Goal: Task Accomplishment & Management: Manage account settings

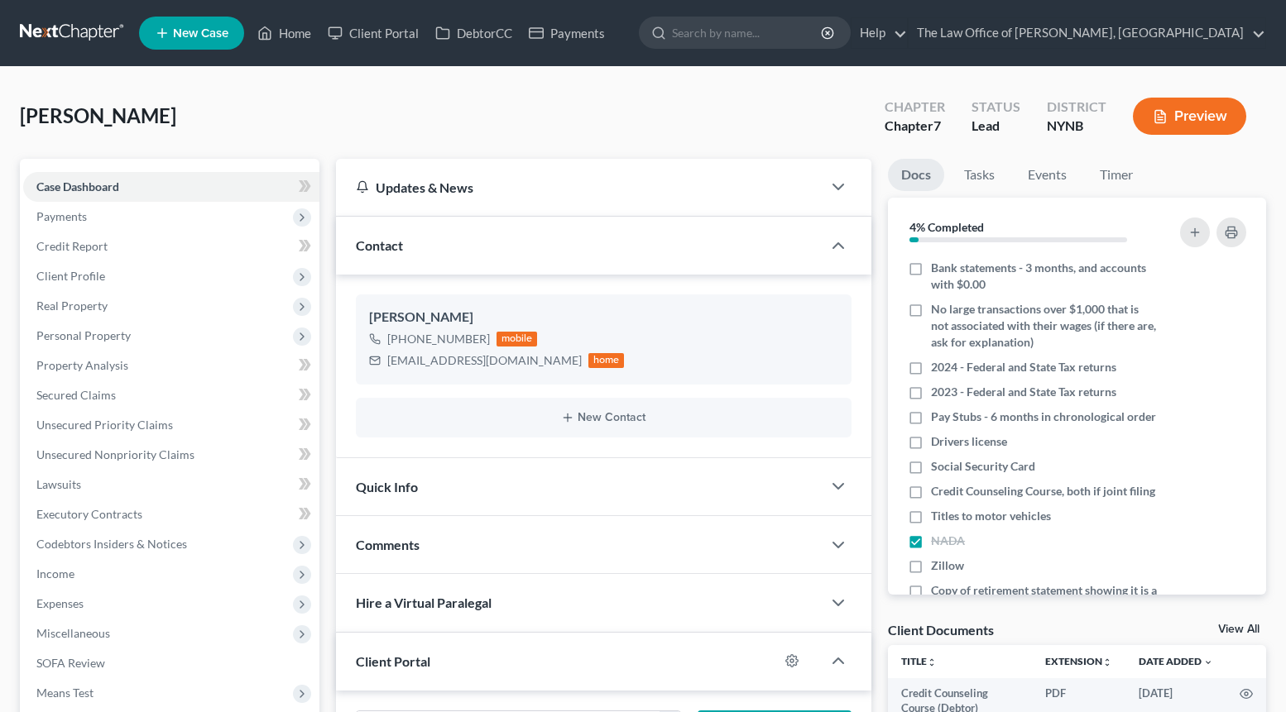
select select "0"
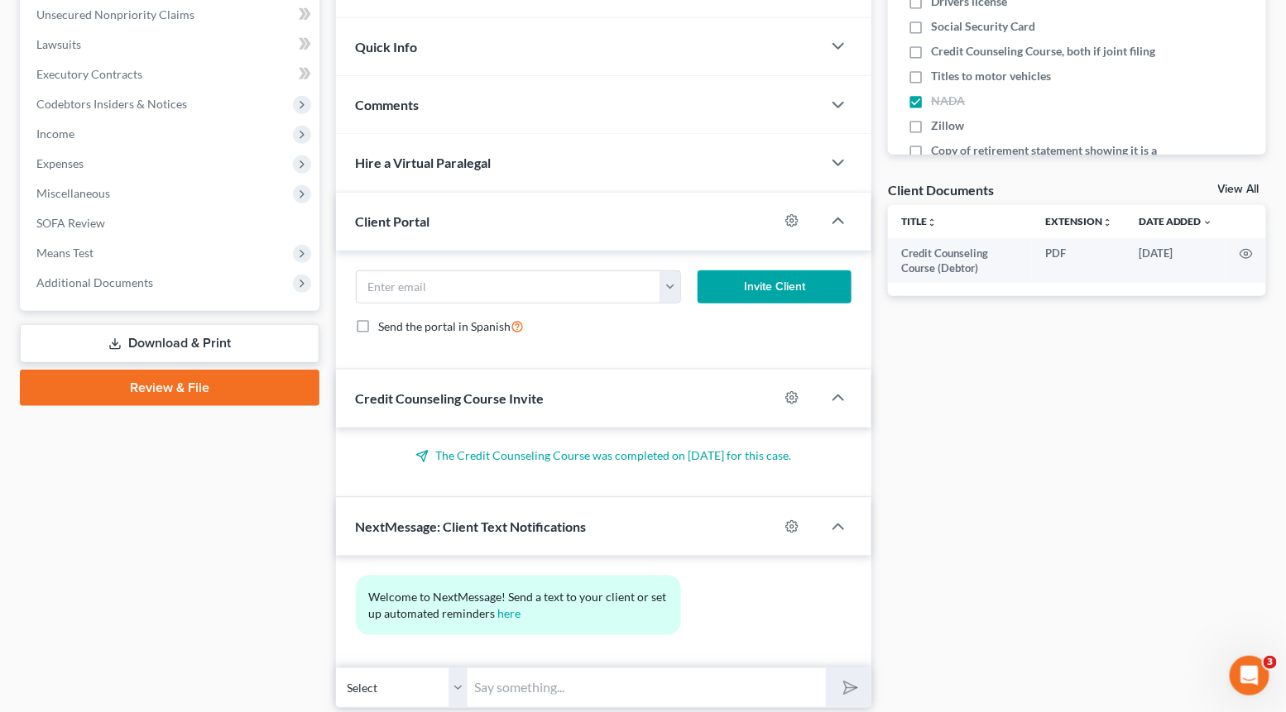
scroll to position [496, 0]
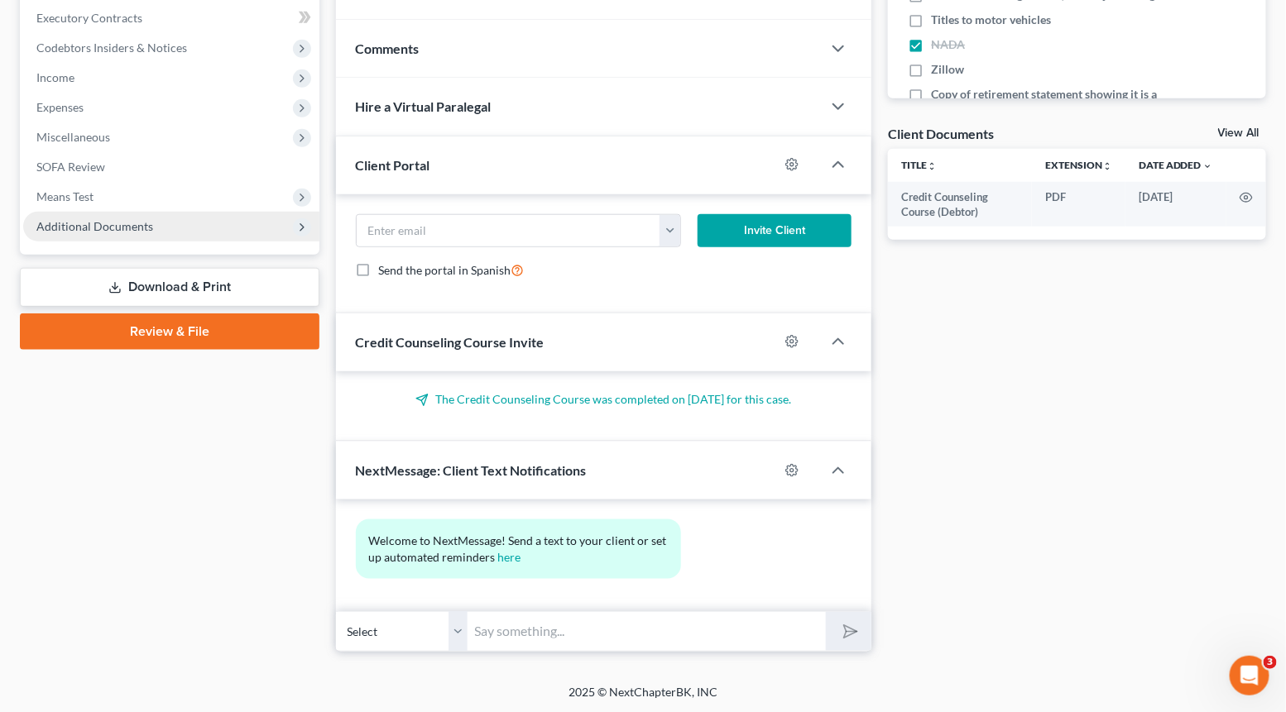
click at [198, 228] on span "Additional Documents" at bounding box center [171, 227] width 296 height 30
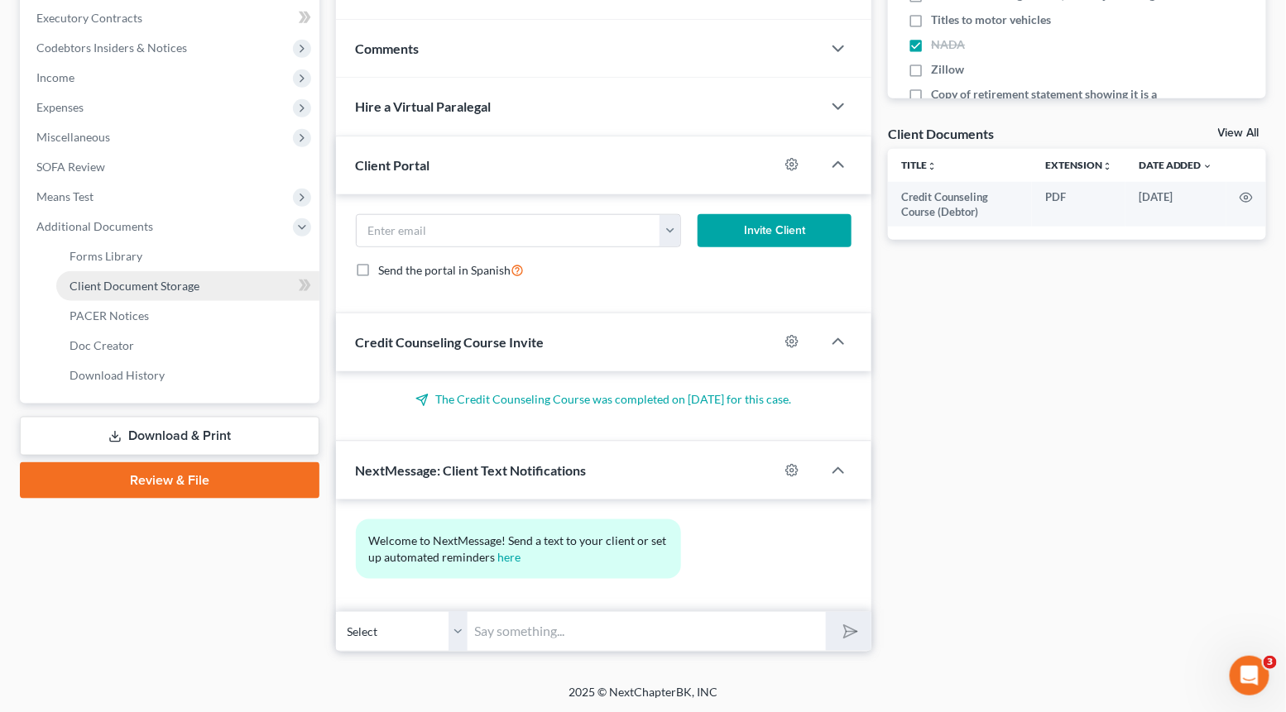
click at [194, 280] on span "Client Document Storage" at bounding box center [134, 286] width 130 height 14
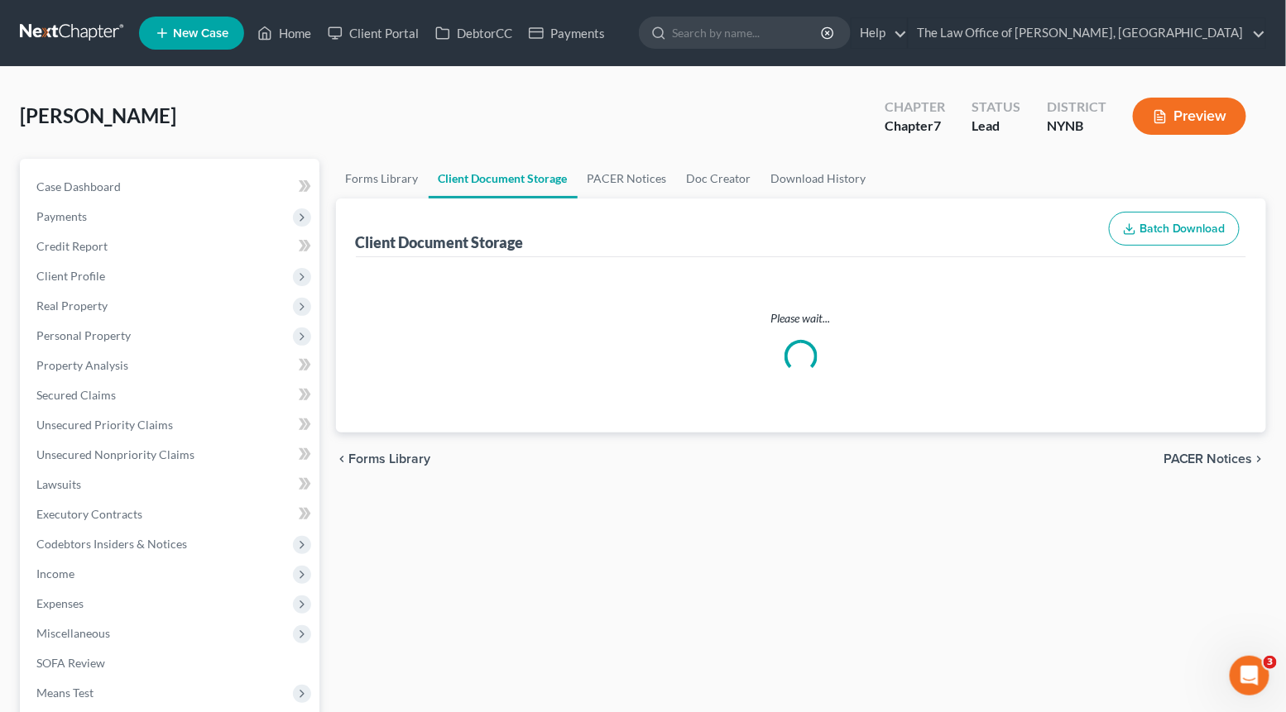
select select "1"
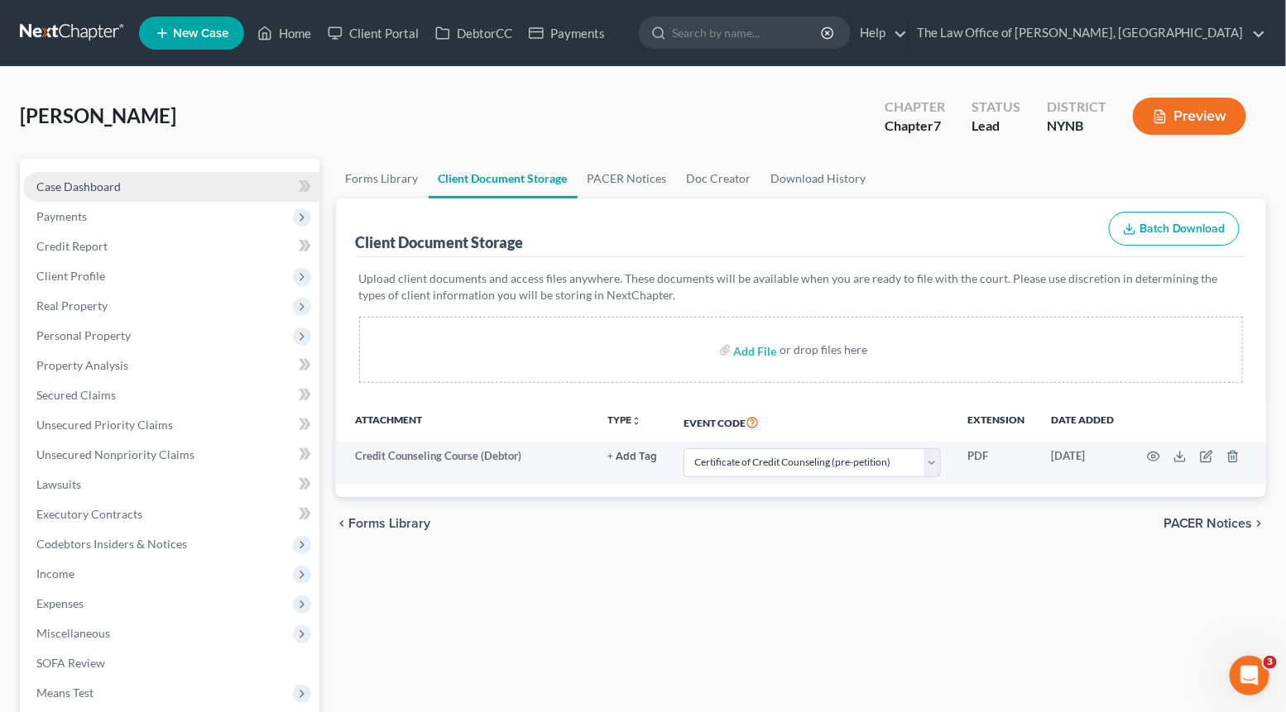
click at [100, 190] on span "Case Dashboard" at bounding box center [78, 187] width 84 height 14
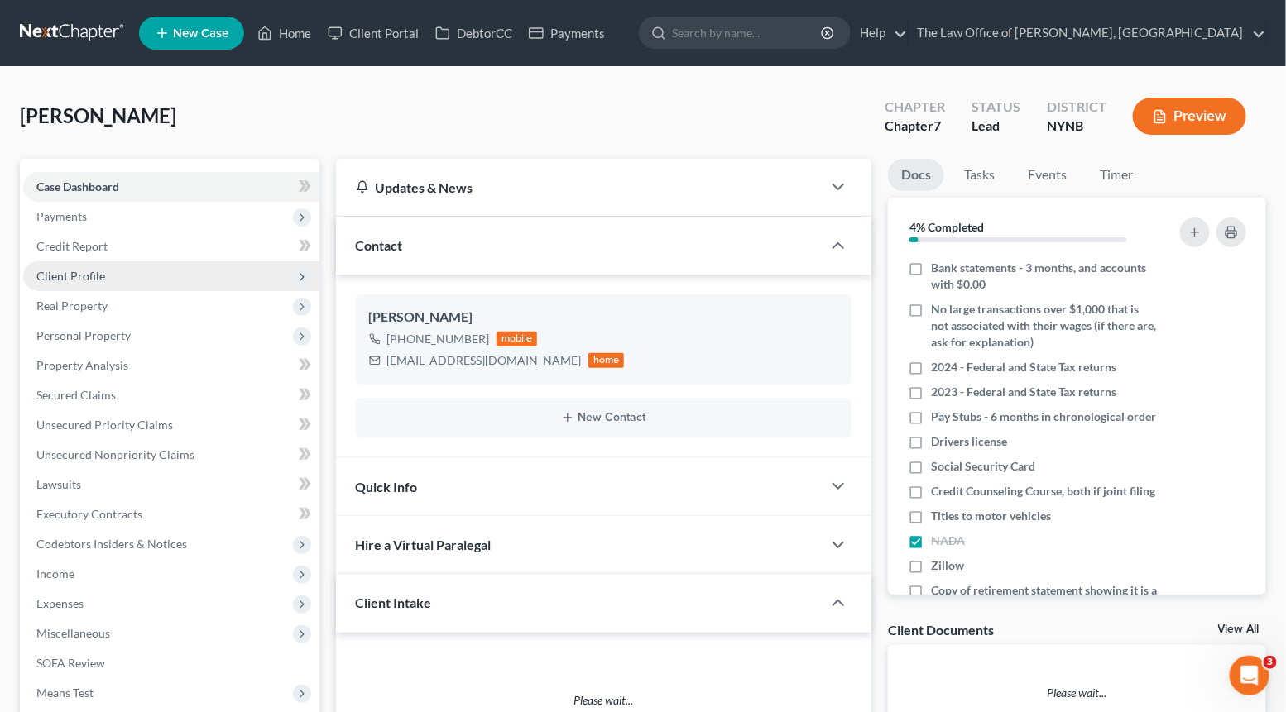
click at [90, 274] on span "Client Profile" at bounding box center [70, 276] width 69 height 14
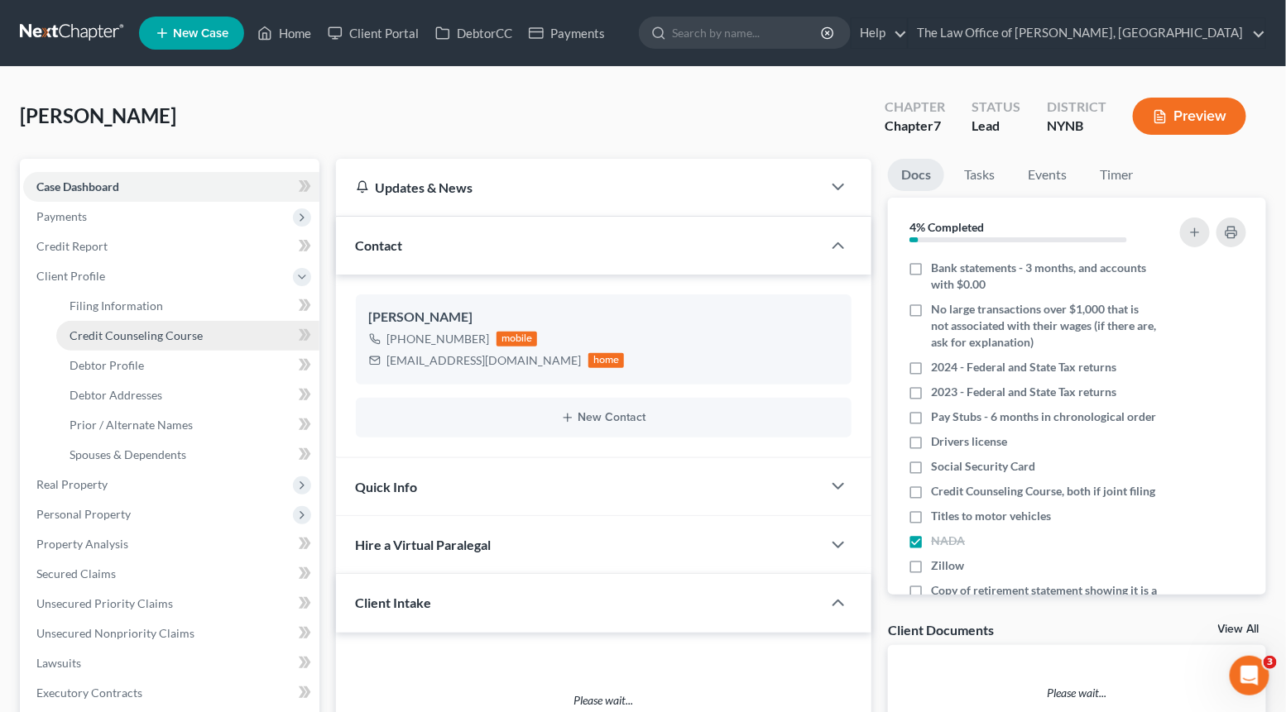
click at [100, 342] on link "Credit Counseling Course" at bounding box center [187, 336] width 263 height 30
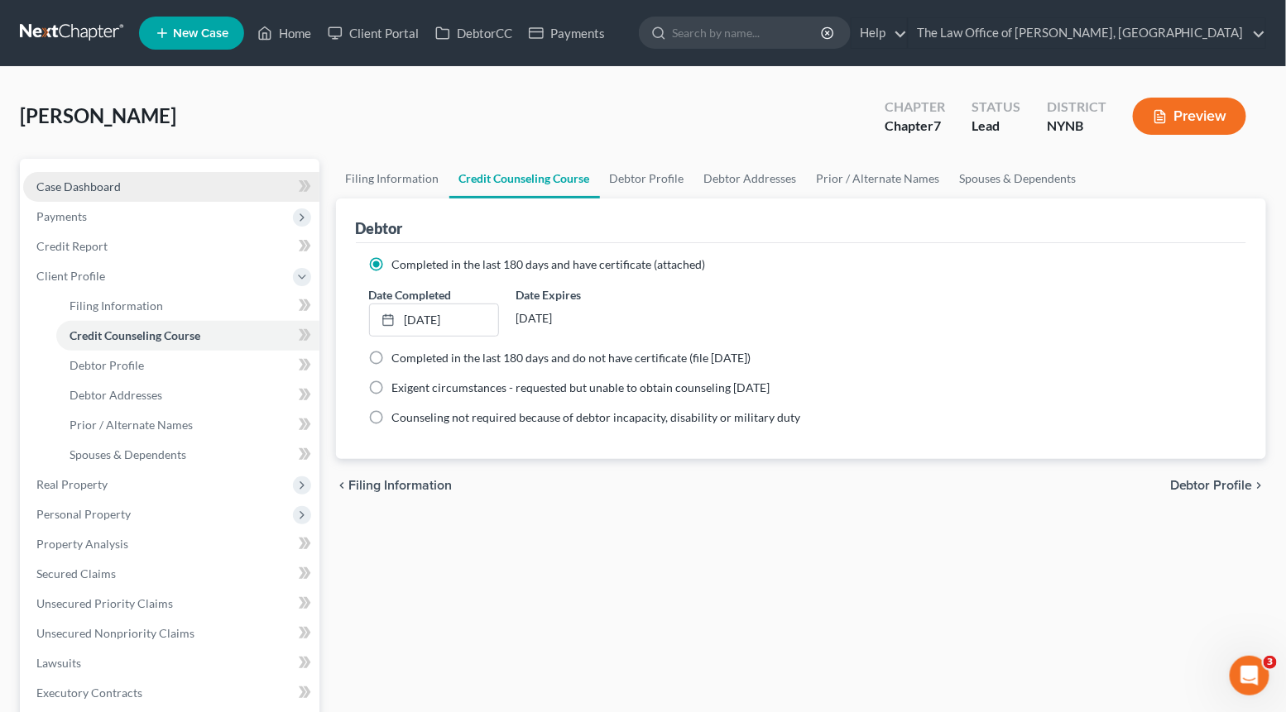
click at [90, 186] on span "Case Dashboard" at bounding box center [78, 187] width 84 height 14
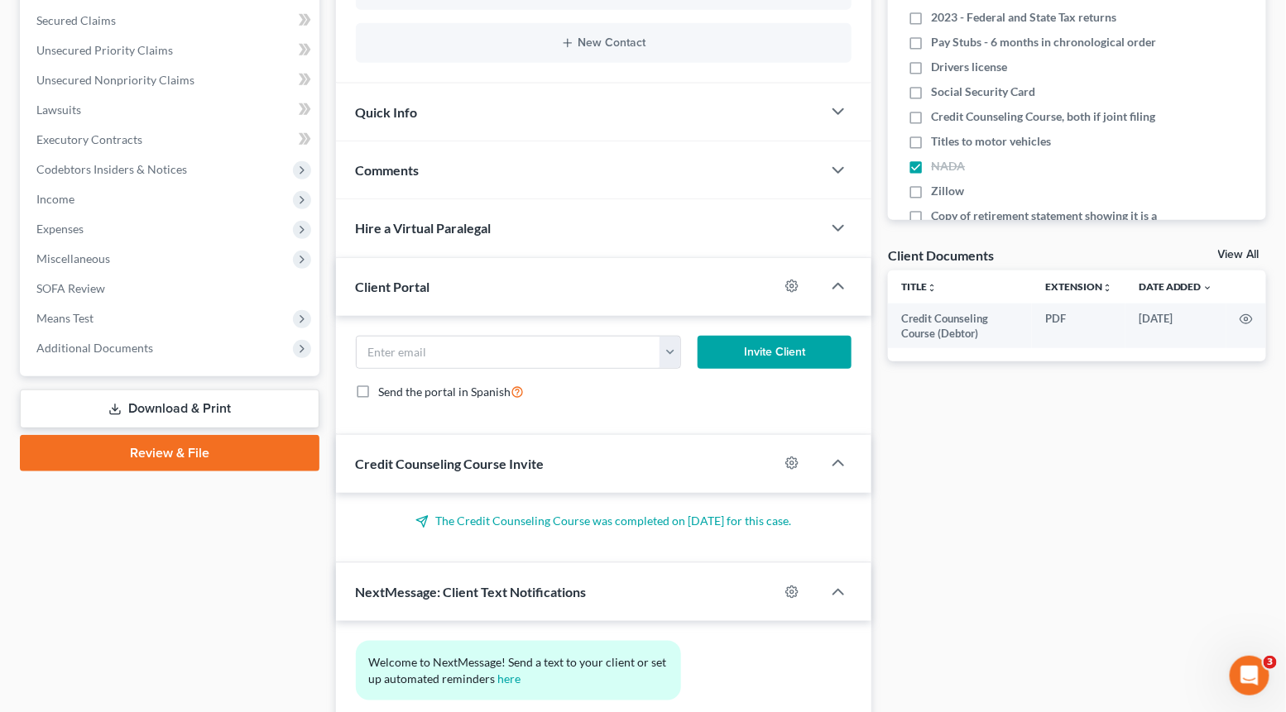
scroll to position [371, 0]
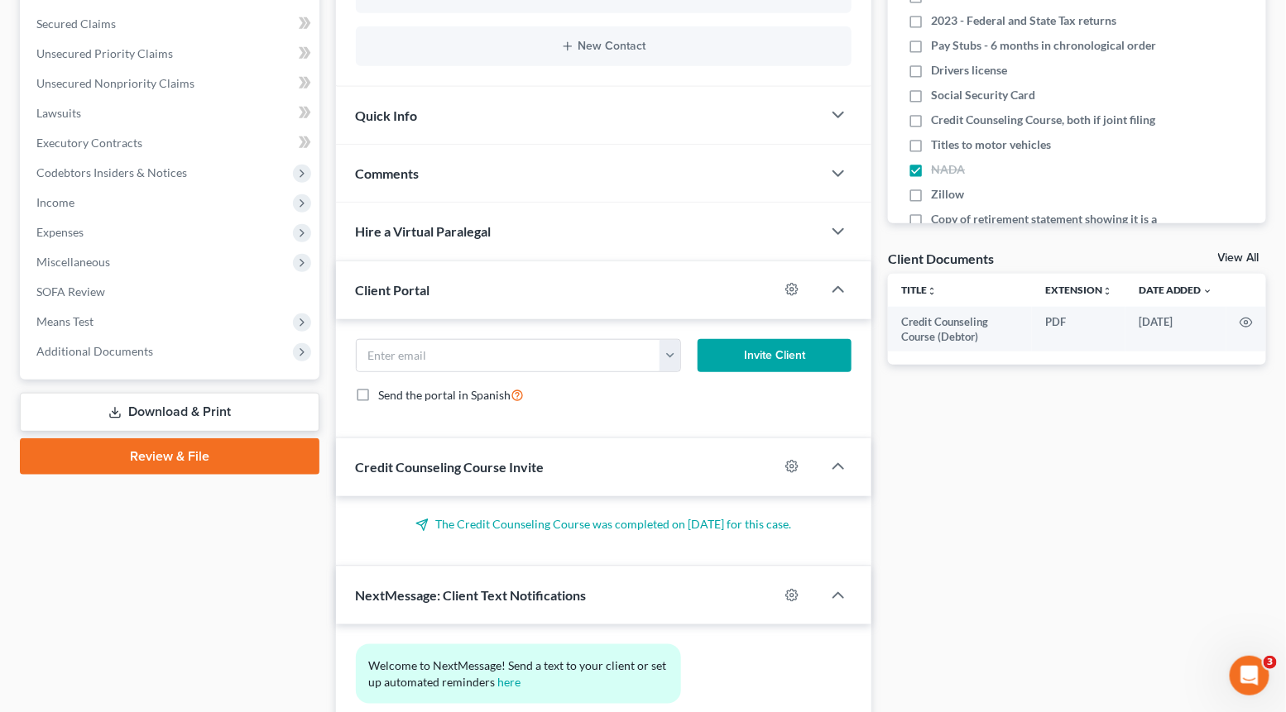
click at [416, 165] on span "Comments" at bounding box center [388, 173] width 64 height 16
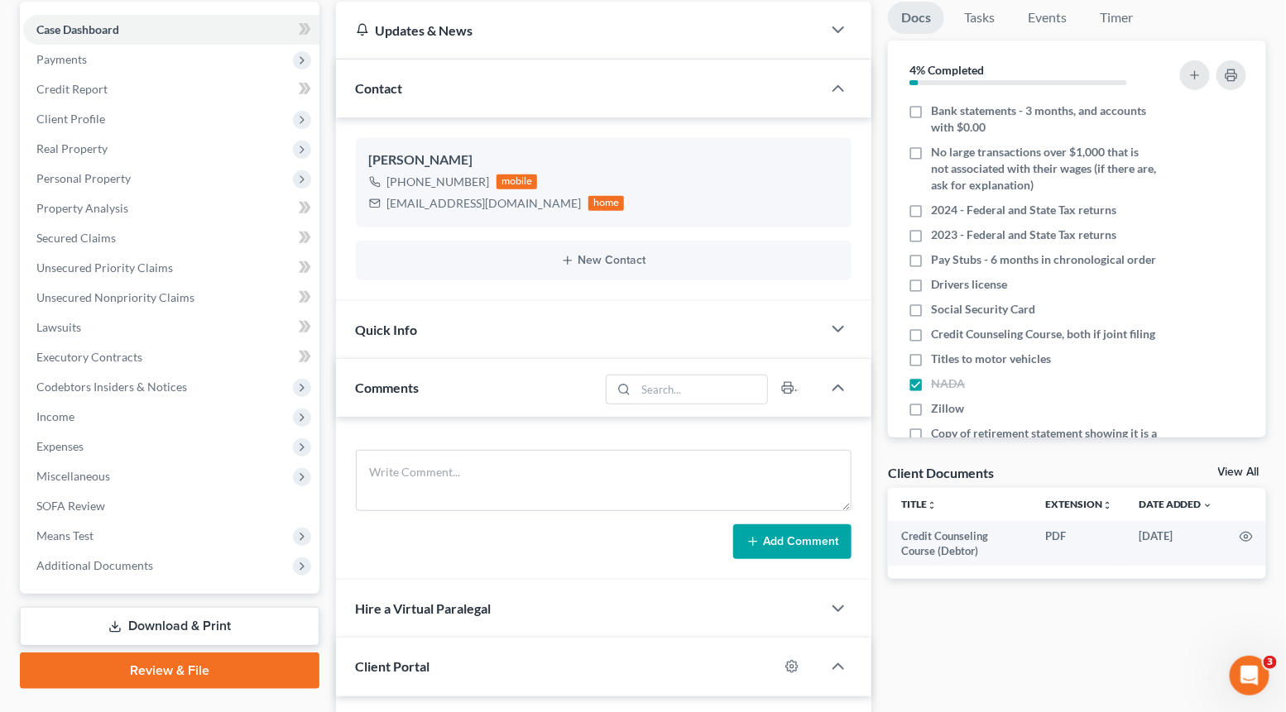
scroll to position [0, 0]
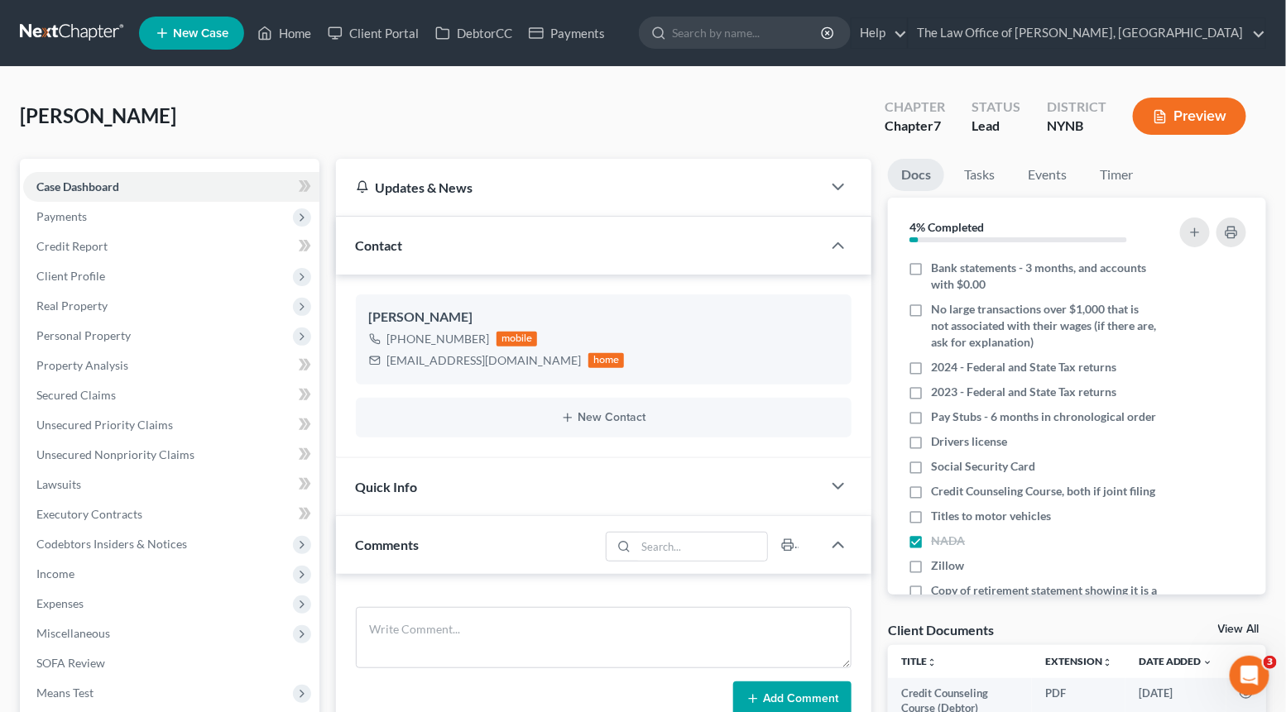
click at [100, 116] on span "[PERSON_NAME]" at bounding box center [98, 115] width 156 height 24
copy span "Anastasia"
click at [204, 117] on div "Reilly, Anastasia Upgraded Chapter Chapter 7 Status Lead District NYNB Preview" at bounding box center [643, 123] width 1246 height 72
drag, startPoint x: 165, startPoint y: 113, endPoint x: 12, endPoint y: 113, distance: 153.0
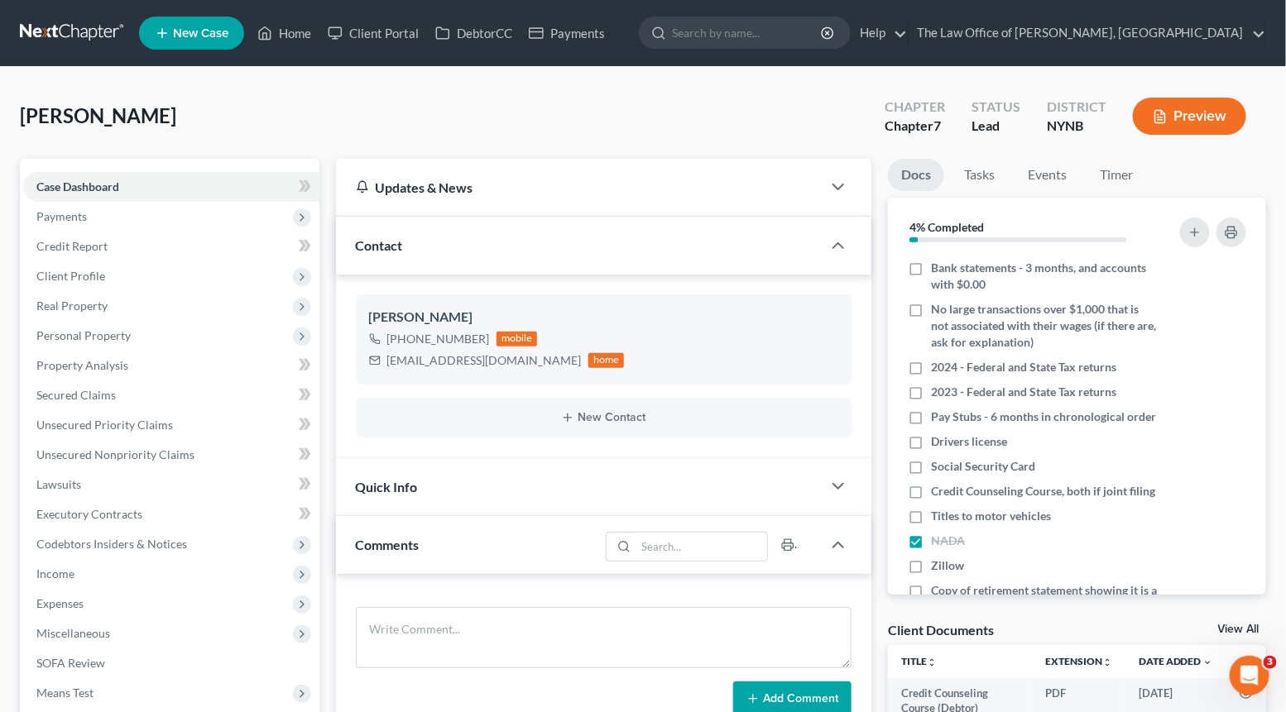
click at [12, 113] on div "[PERSON_NAME] Upgraded Chapter Chapter 7 Status Lead District NYNB Preview Peti…" at bounding box center [643, 705] width 1286 height 1277
copy span "[PERSON_NAME]"
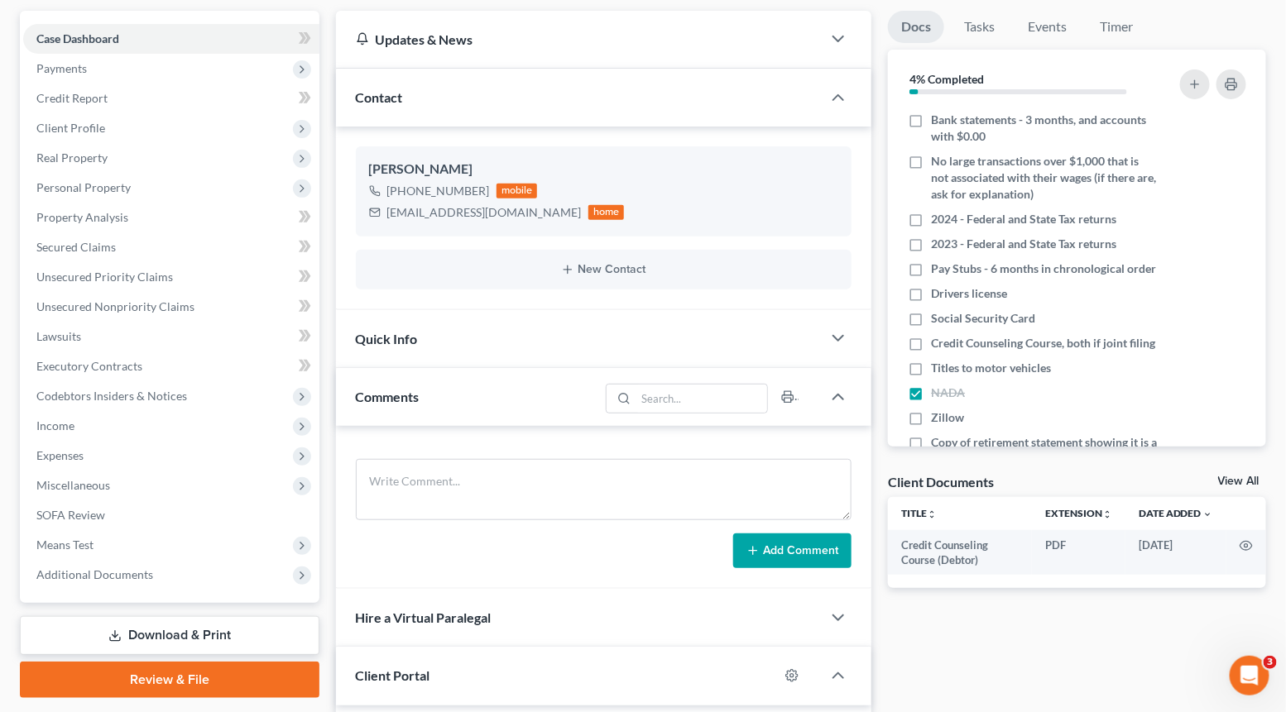
scroll to position [146, 0]
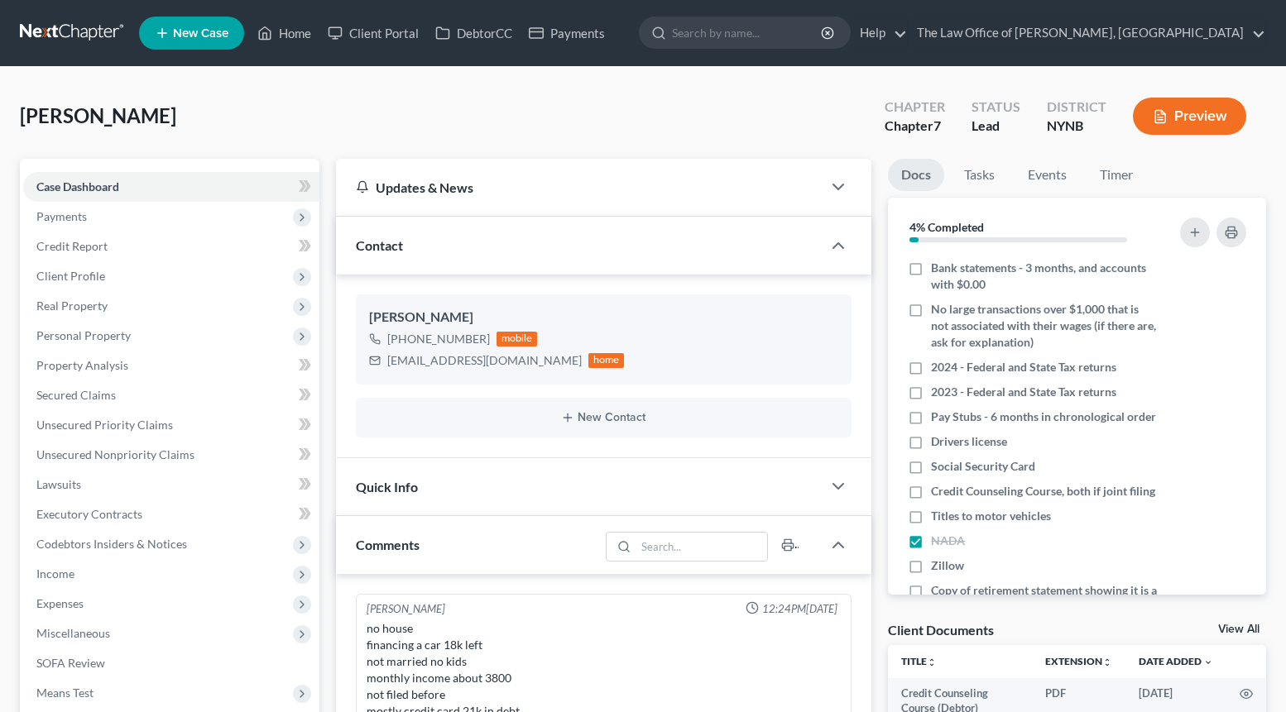
select select "0"
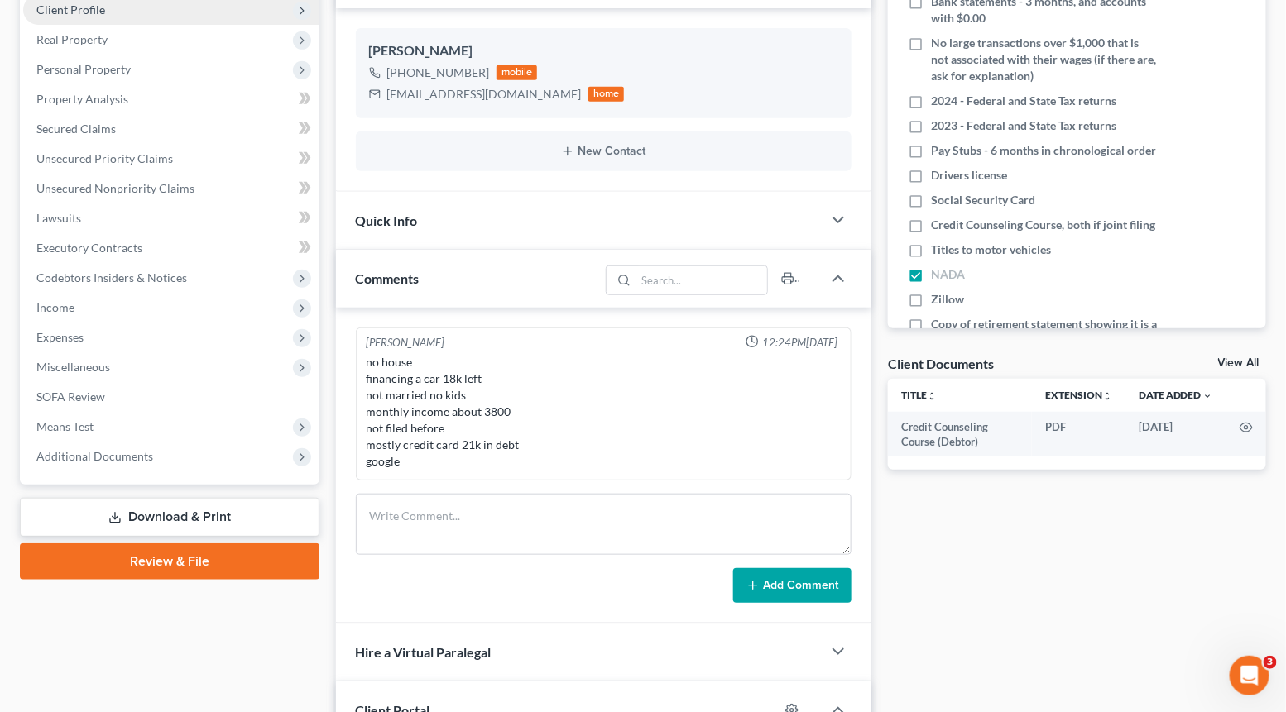
scroll to position [396, 0]
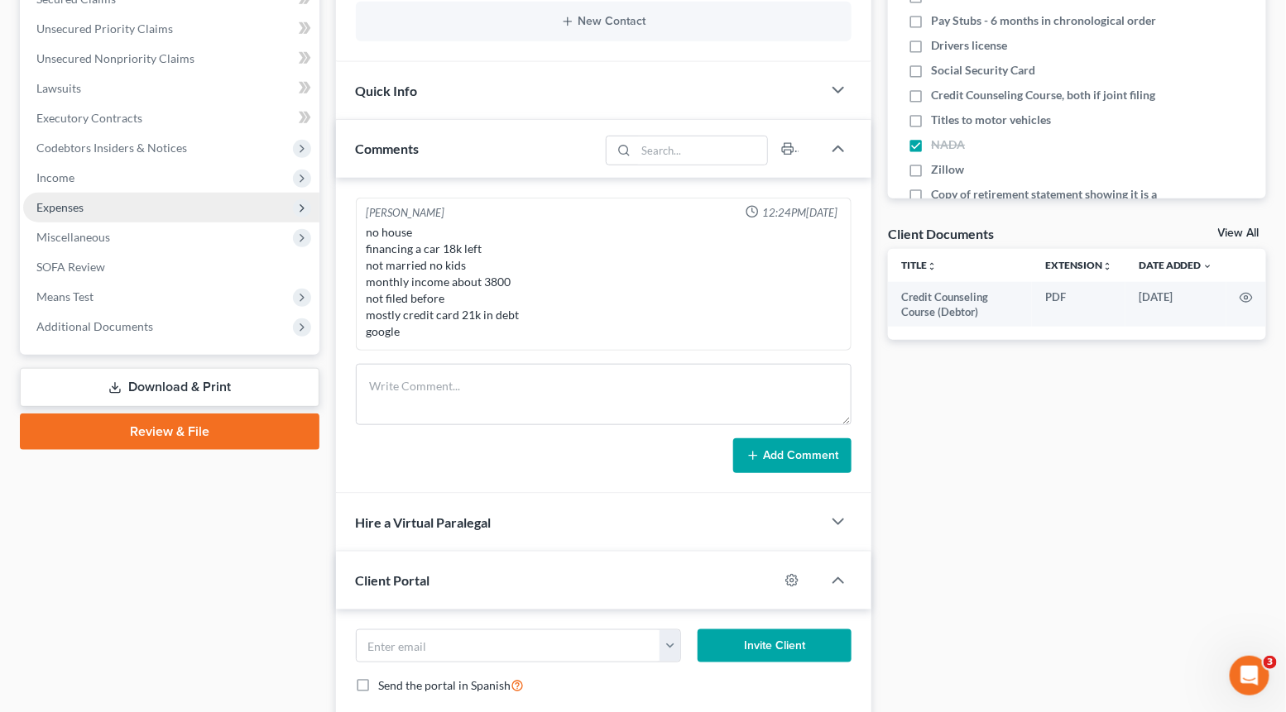
click at [150, 212] on span "Expenses" at bounding box center [171, 208] width 296 height 30
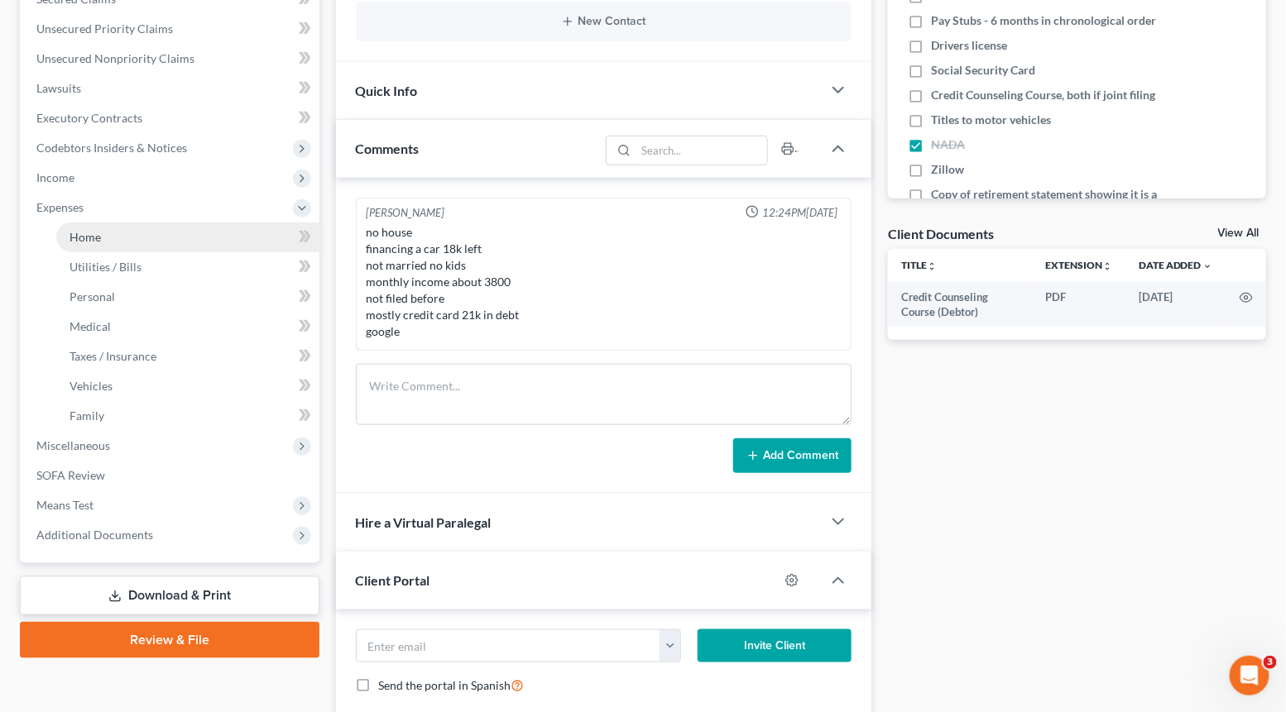
click at [133, 238] on link "Home" at bounding box center [187, 238] width 263 height 30
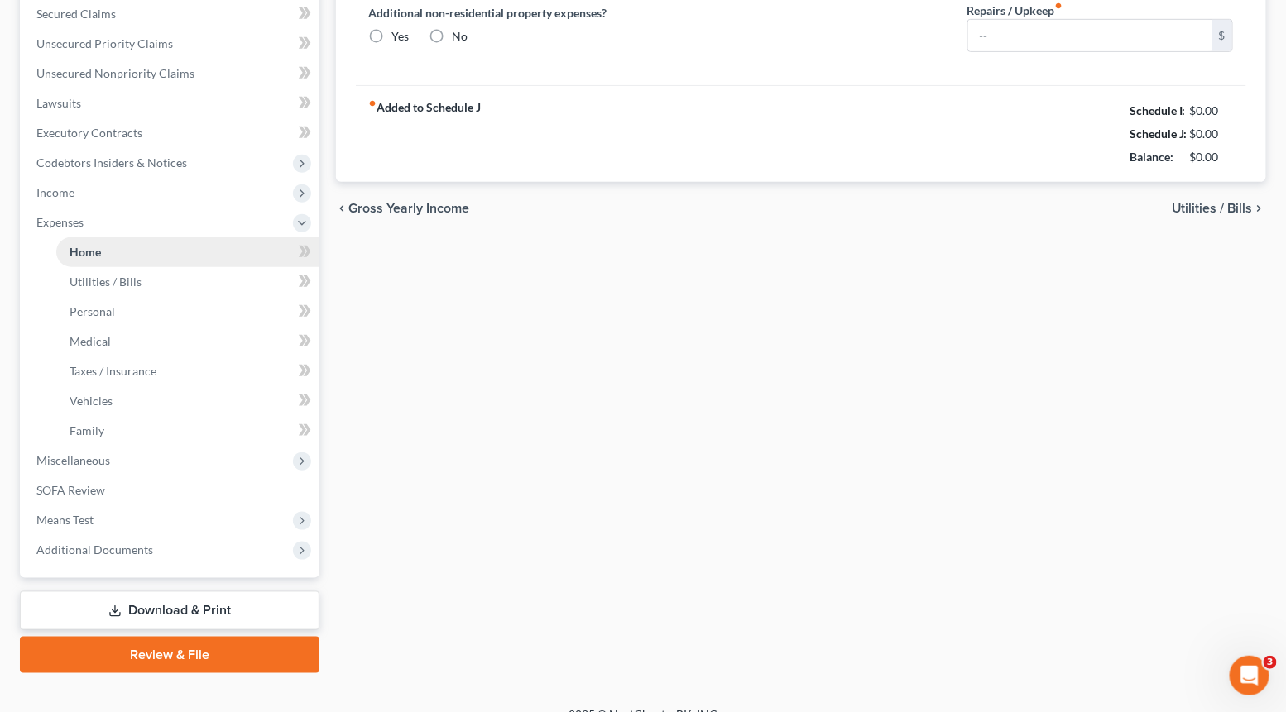
type input "1,175.00"
type input "0.00"
radio input "true"
type input "0.00"
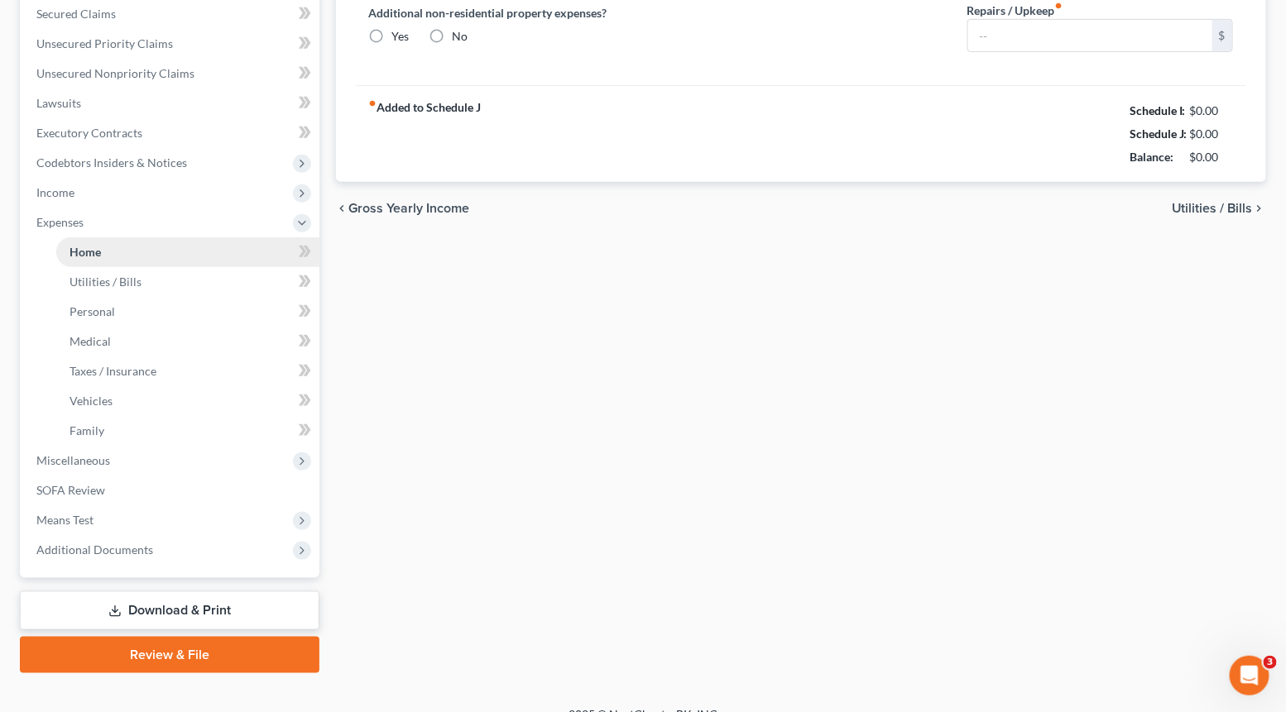
type input "0.00"
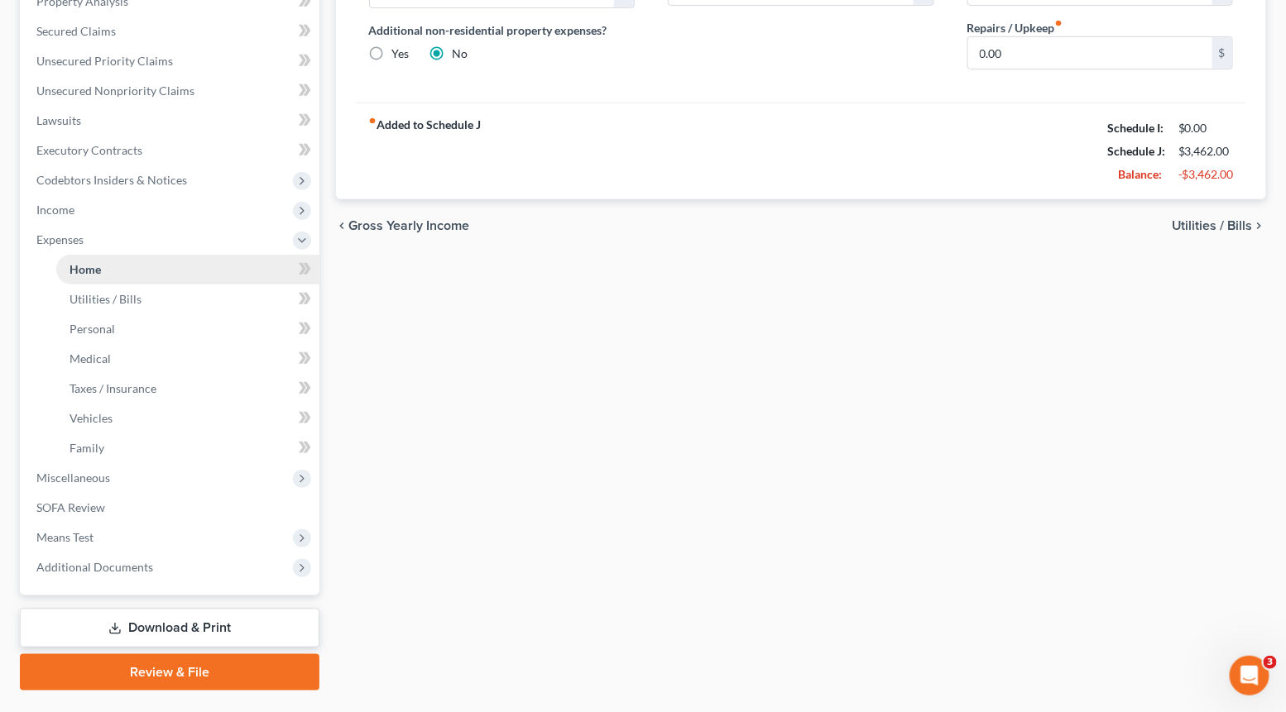
scroll to position [385, 0]
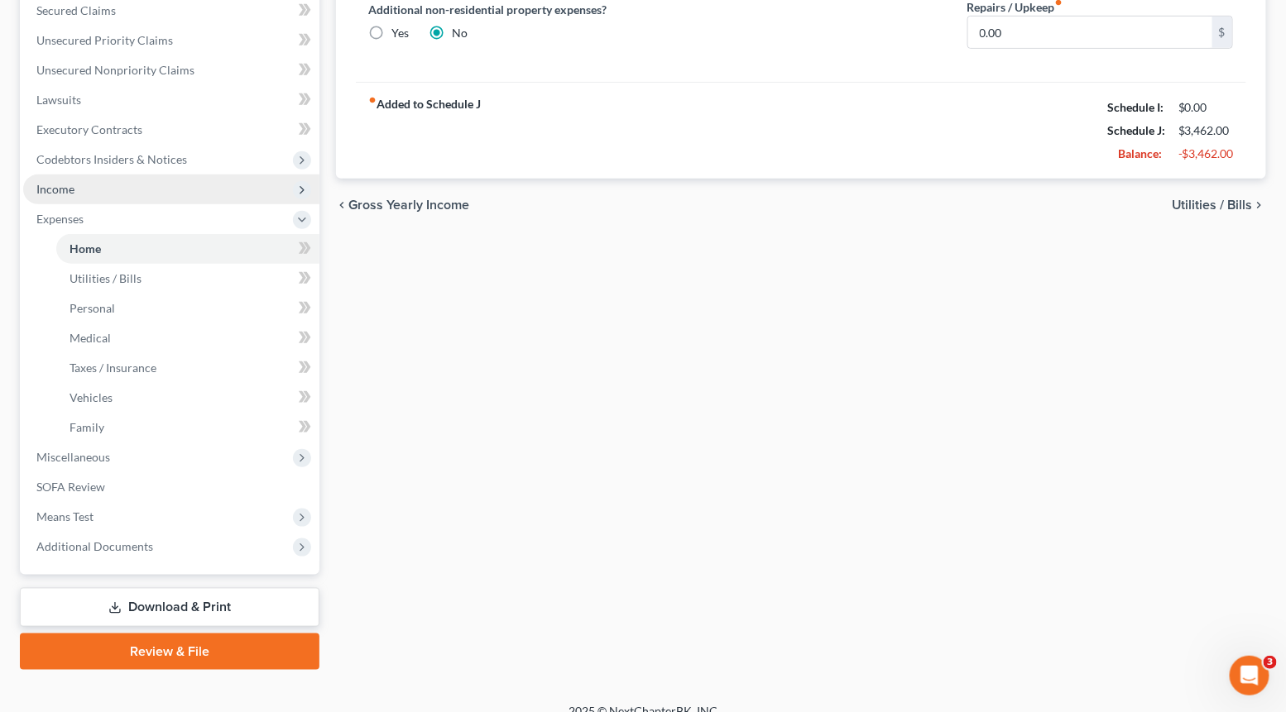
click at [99, 184] on span "Income" at bounding box center [171, 190] width 296 height 30
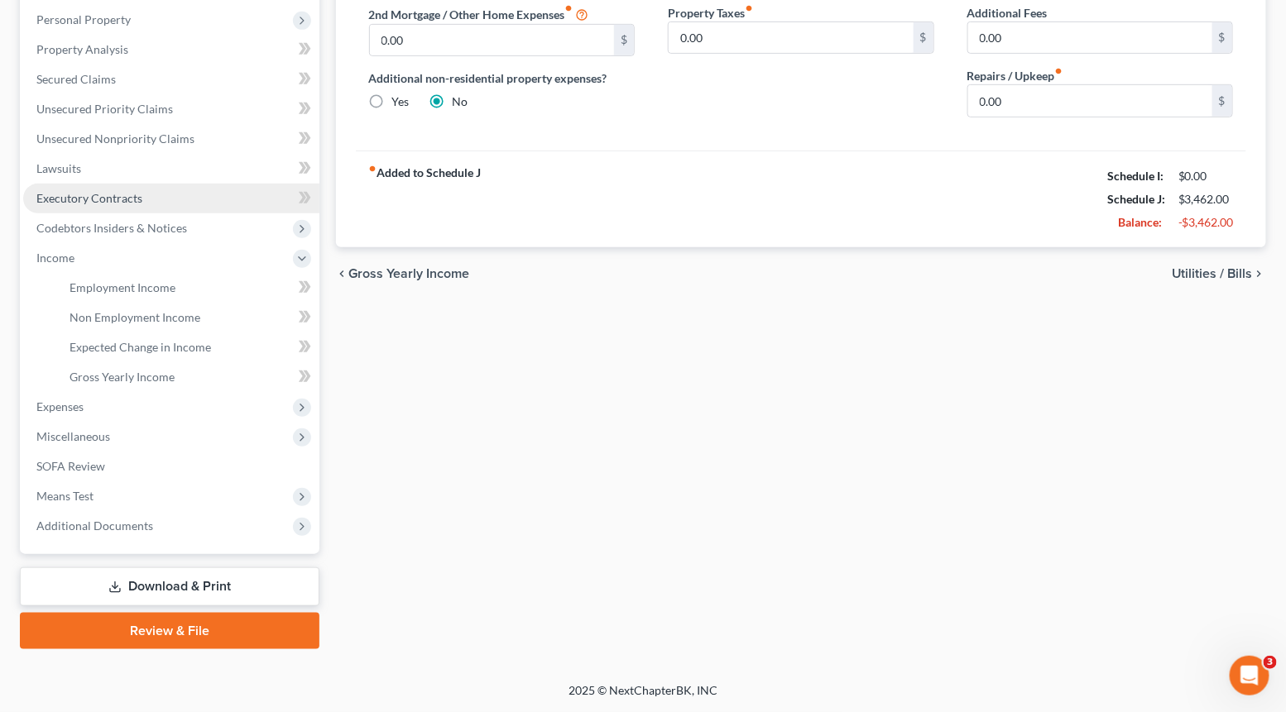
scroll to position [314, 0]
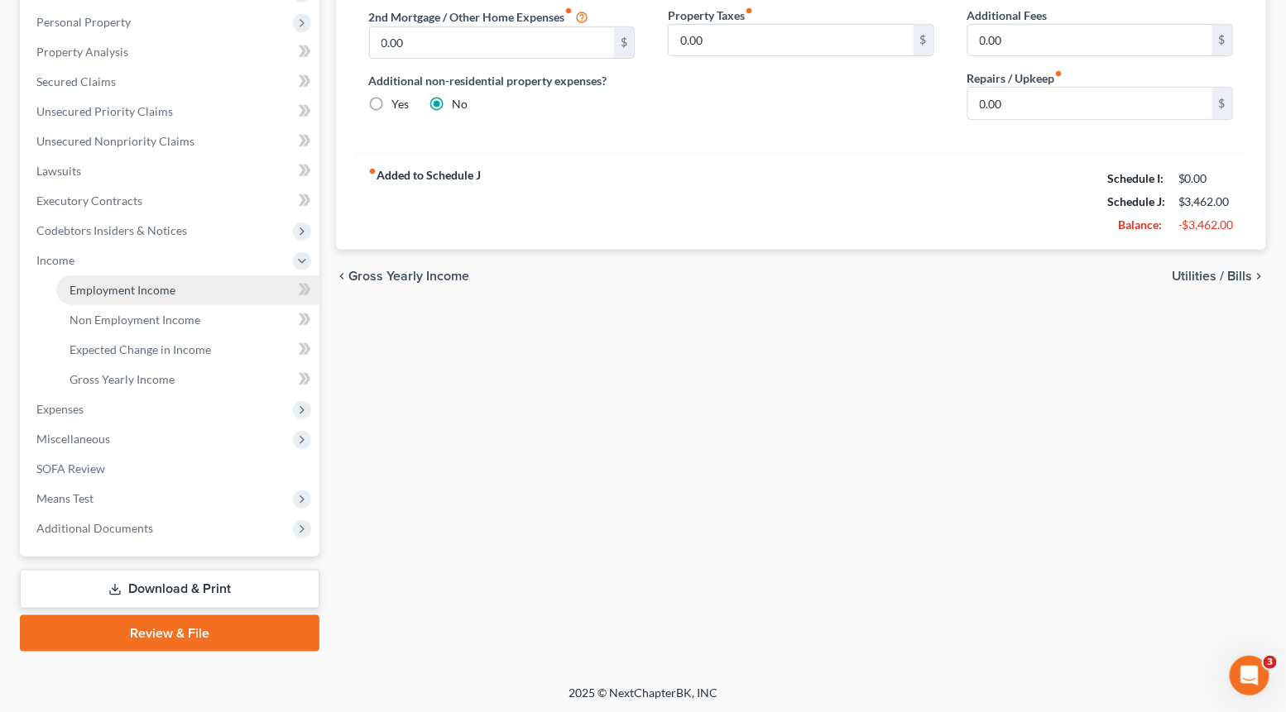
click at [114, 283] on span "Employment Income" at bounding box center [122, 290] width 106 height 14
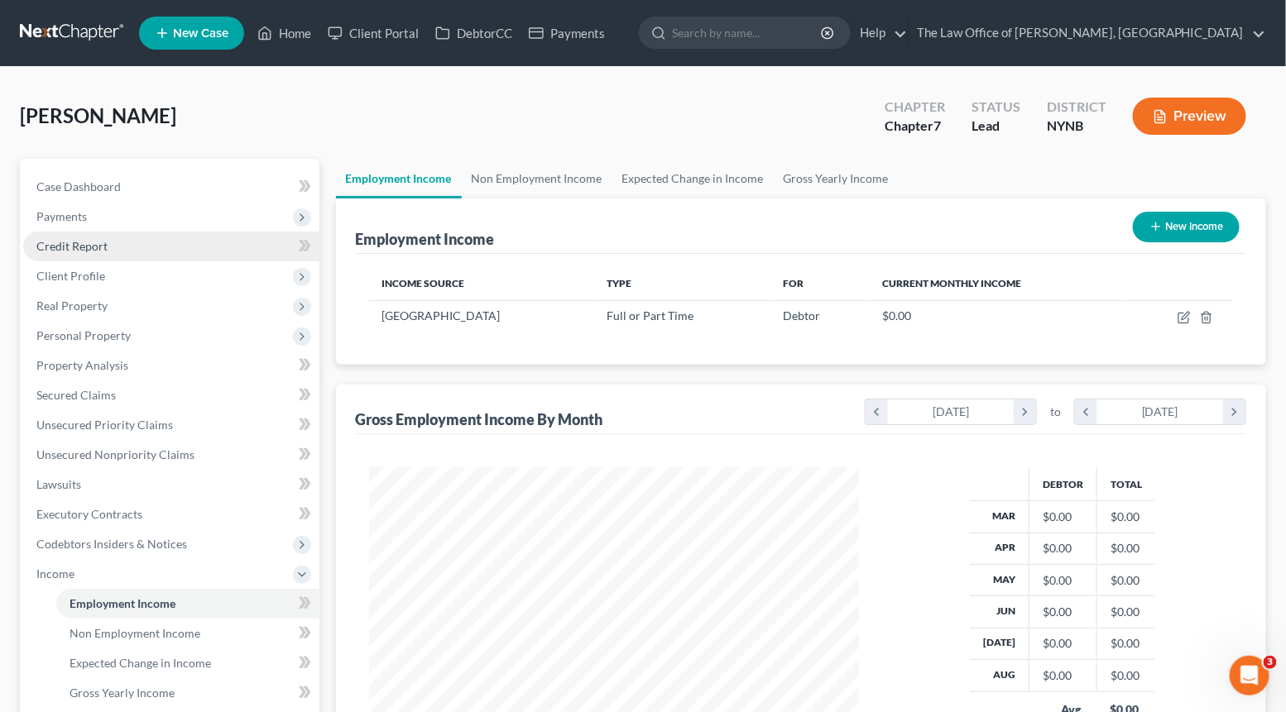
click at [177, 254] on link "Credit Report" at bounding box center [171, 247] width 296 height 30
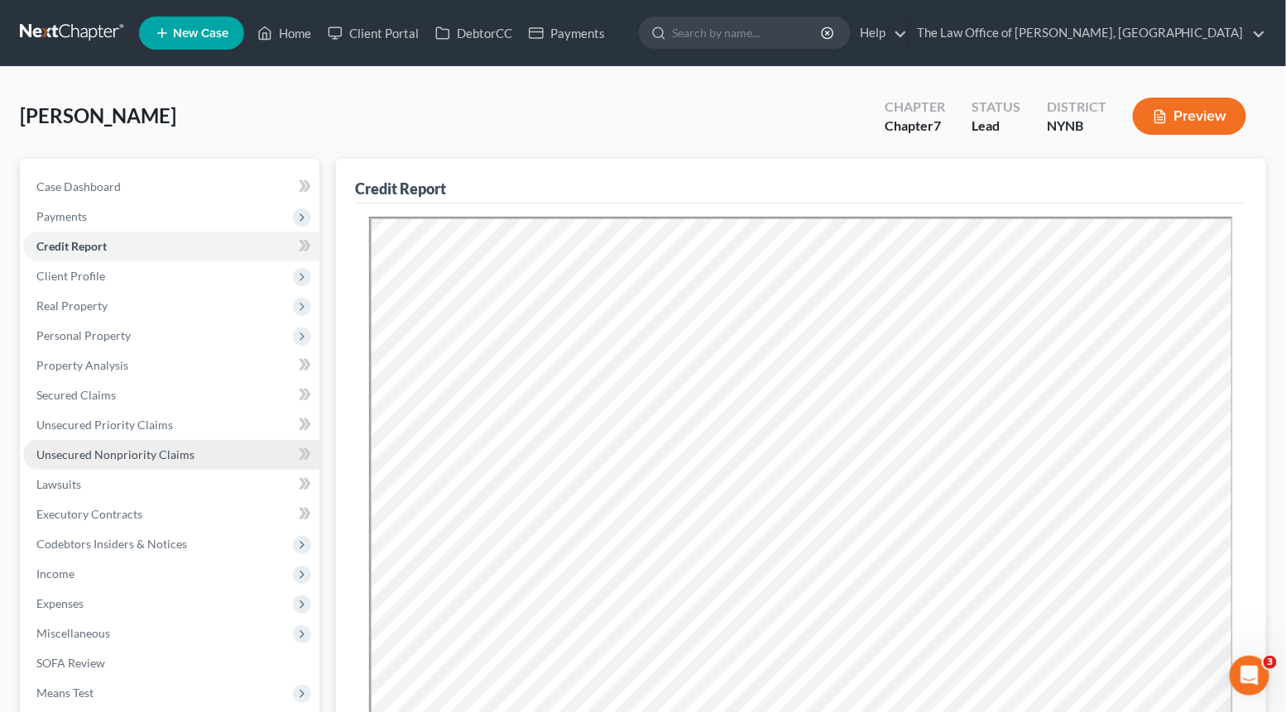
click at [102, 451] on span "Unsecured Nonpriority Claims" at bounding box center [115, 455] width 158 height 14
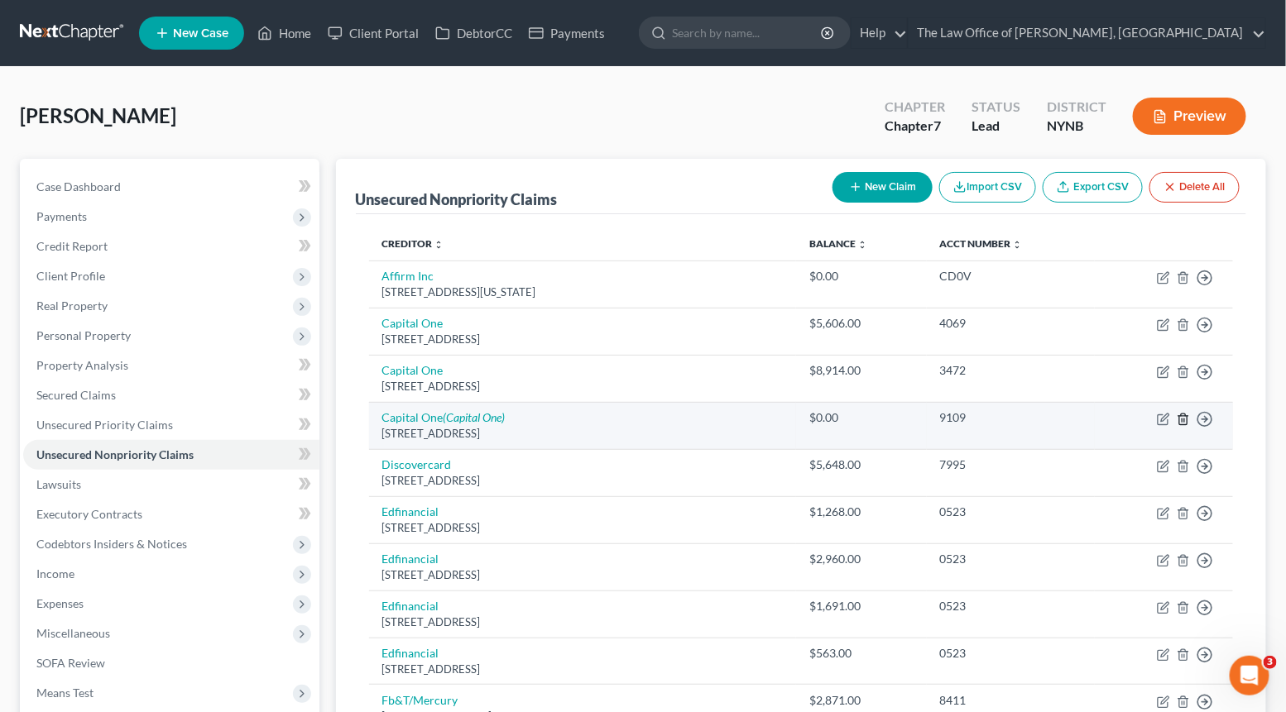
click at [1180, 421] on icon "button" at bounding box center [1182, 419] width 13 height 13
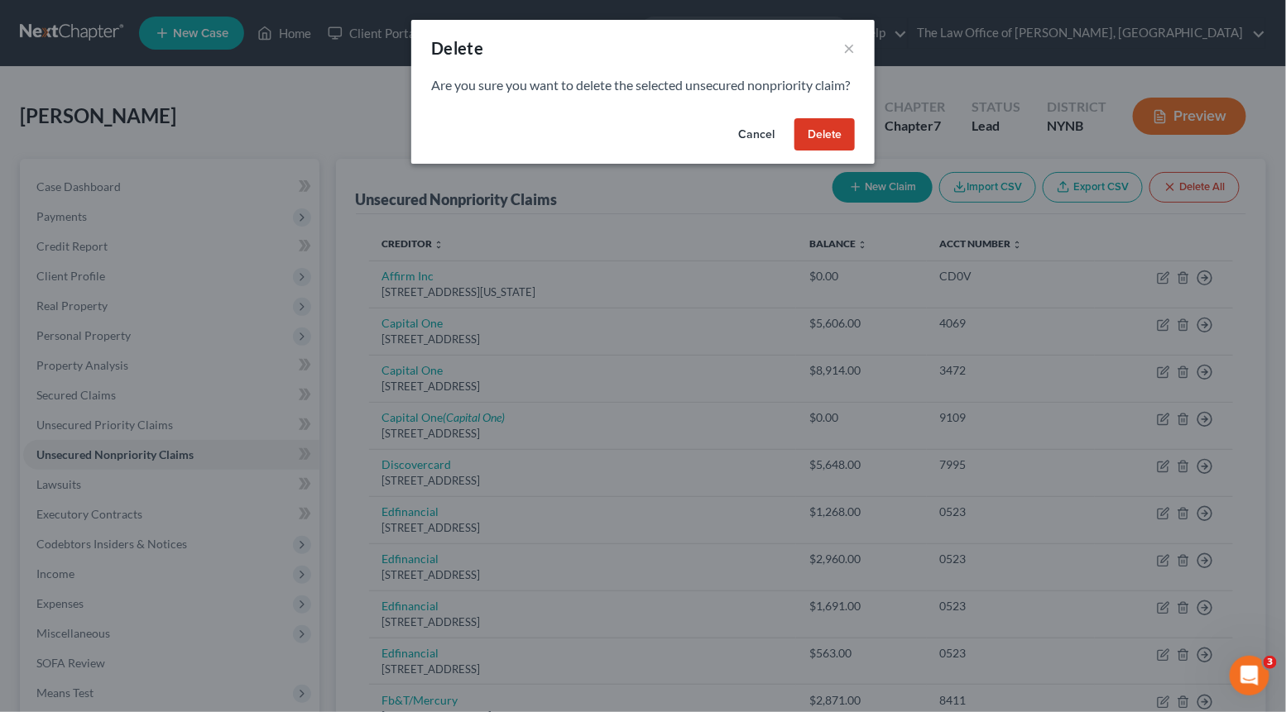
click at [831, 151] on button "Delete" at bounding box center [824, 134] width 60 height 33
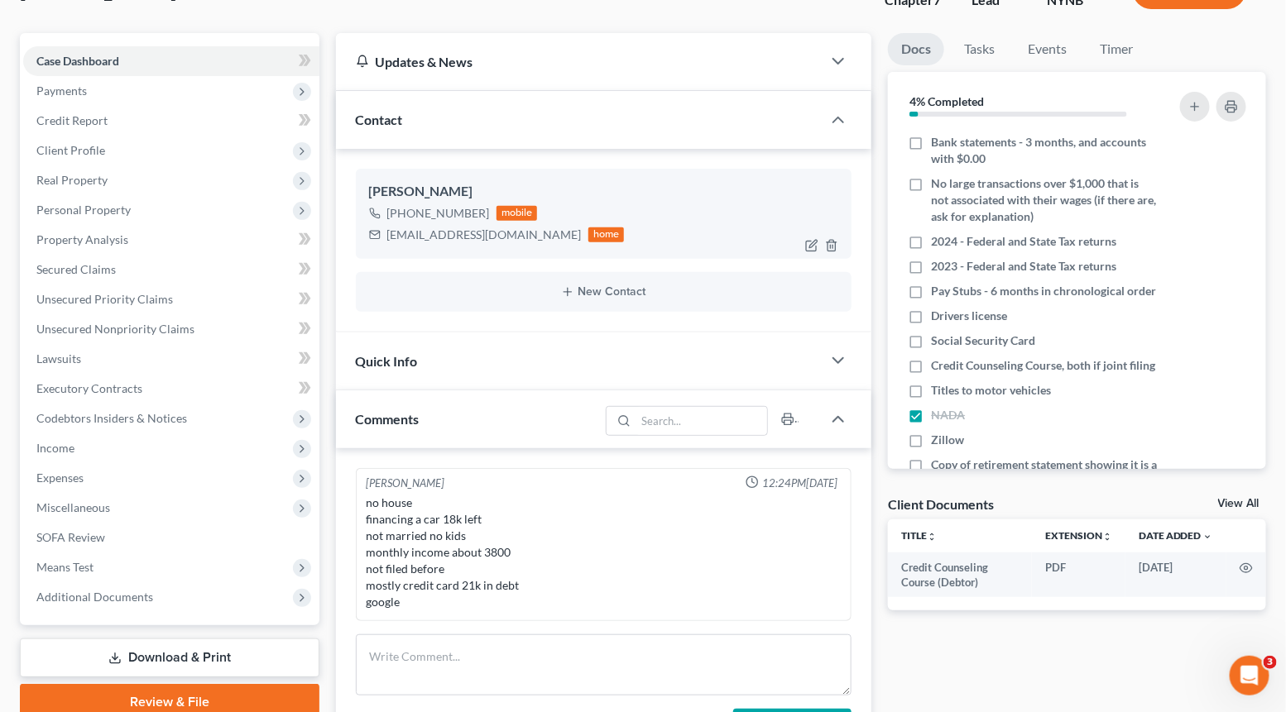
scroll to position [271, 0]
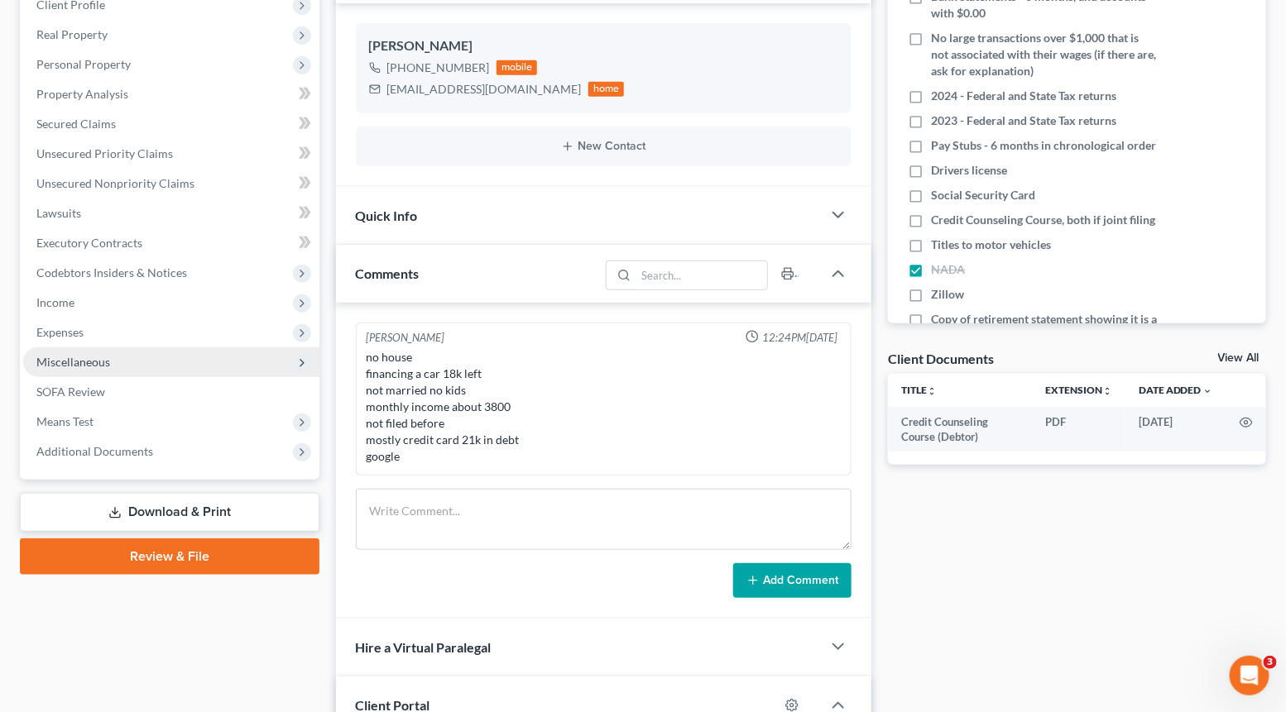
click at [152, 362] on span "Miscellaneous" at bounding box center [171, 362] width 296 height 30
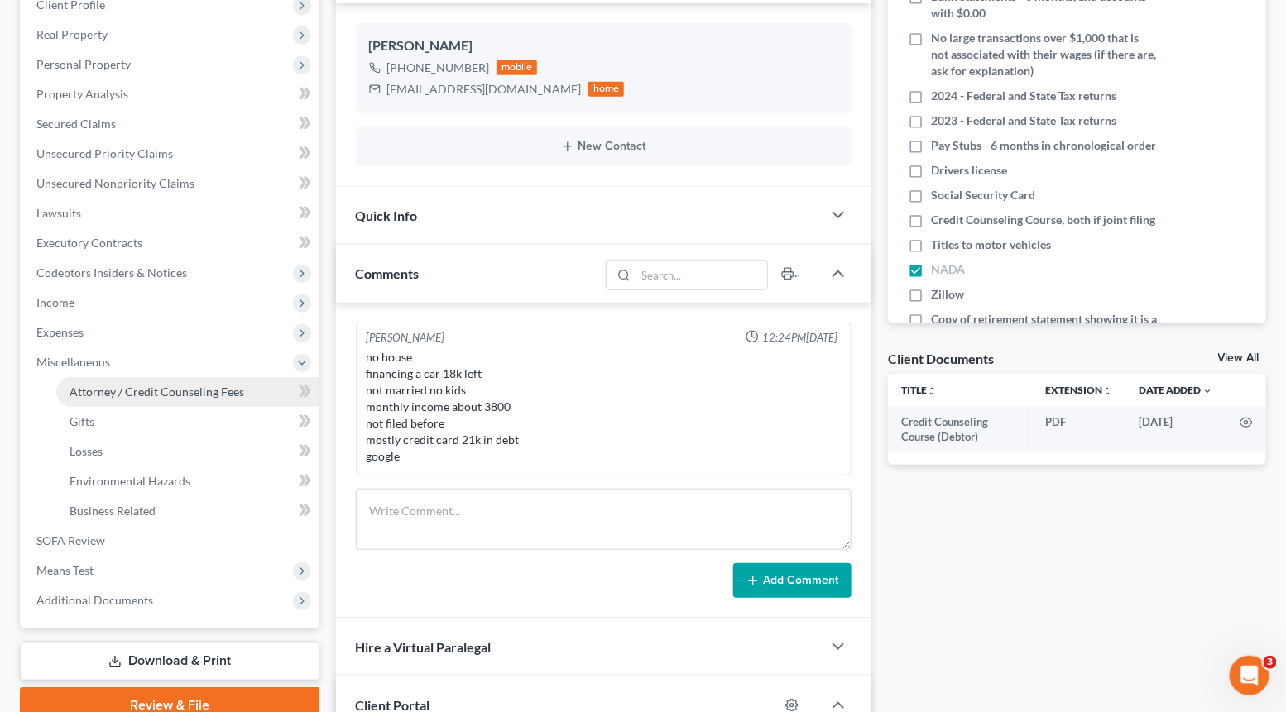
click at [141, 385] on span "Attorney / Credit Counseling Fees" at bounding box center [156, 392] width 175 height 14
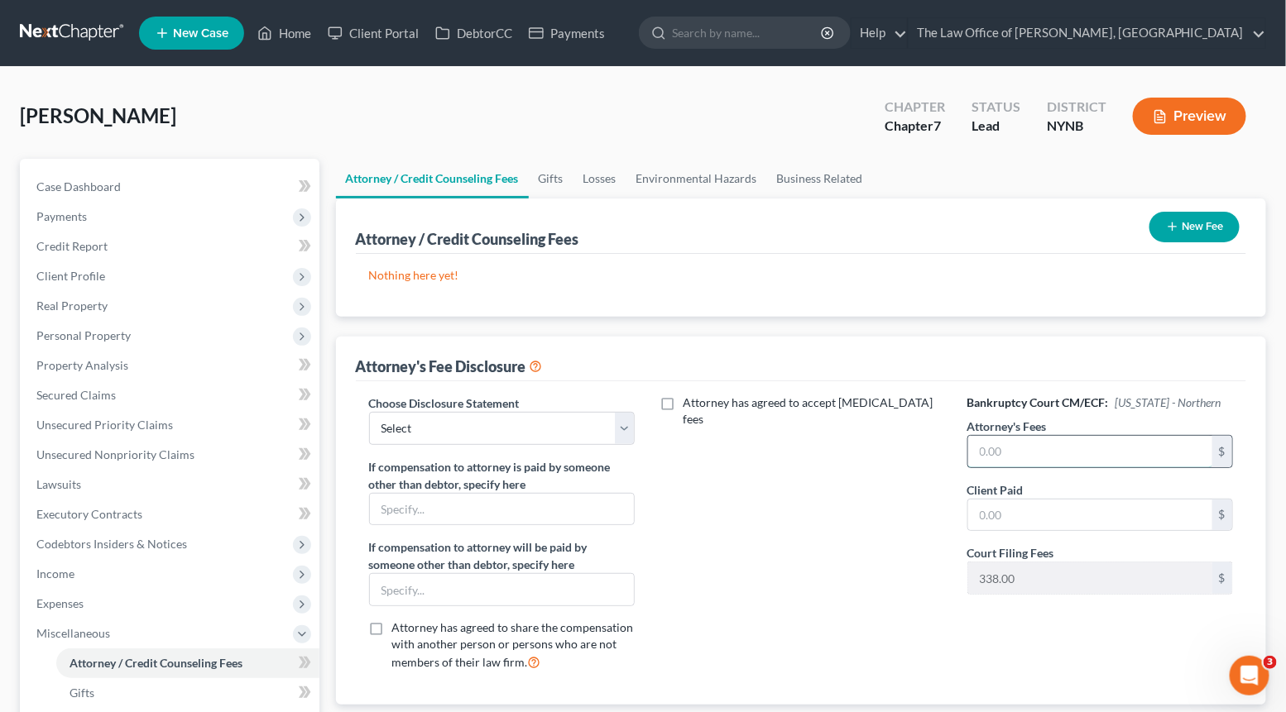
click at [1030, 447] on input "text" at bounding box center [1090, 451] width 245 height 31
type input "2,180"
click at [1031, 526] on input "text" at bounding box center [1090, 515] width 245 height 31
type input "350"
click at [593, 429] on select "Select Southern District The Law Office of Christiaan van Niekerk, PLLC" at bounding box center [502, 428] width 266 height 33
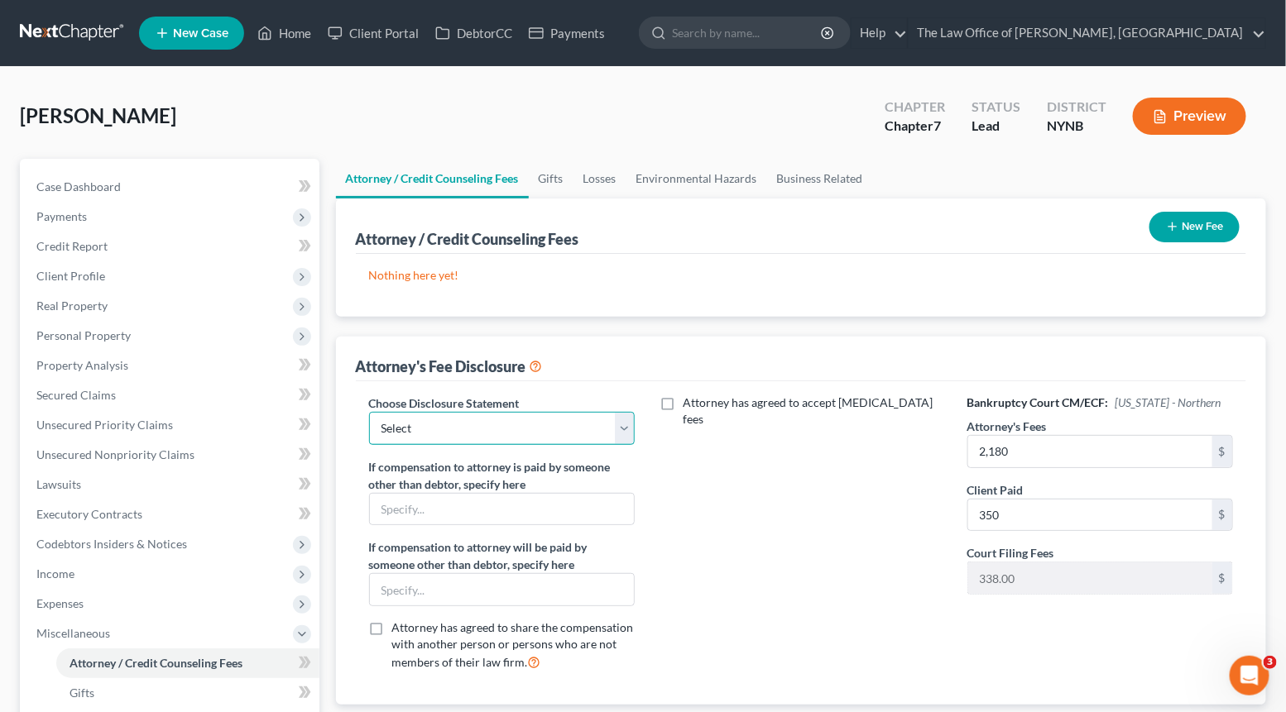
select select "1"
click at [369, 412] on select "Select Southern District The Law Office of Christiaan van Niekerk, PLLC" at bounding box center [502, 428] width 266 height 33
click at [1200, 232] on button "New Fee" at bounding box center [1194, 227] width 90 height 31
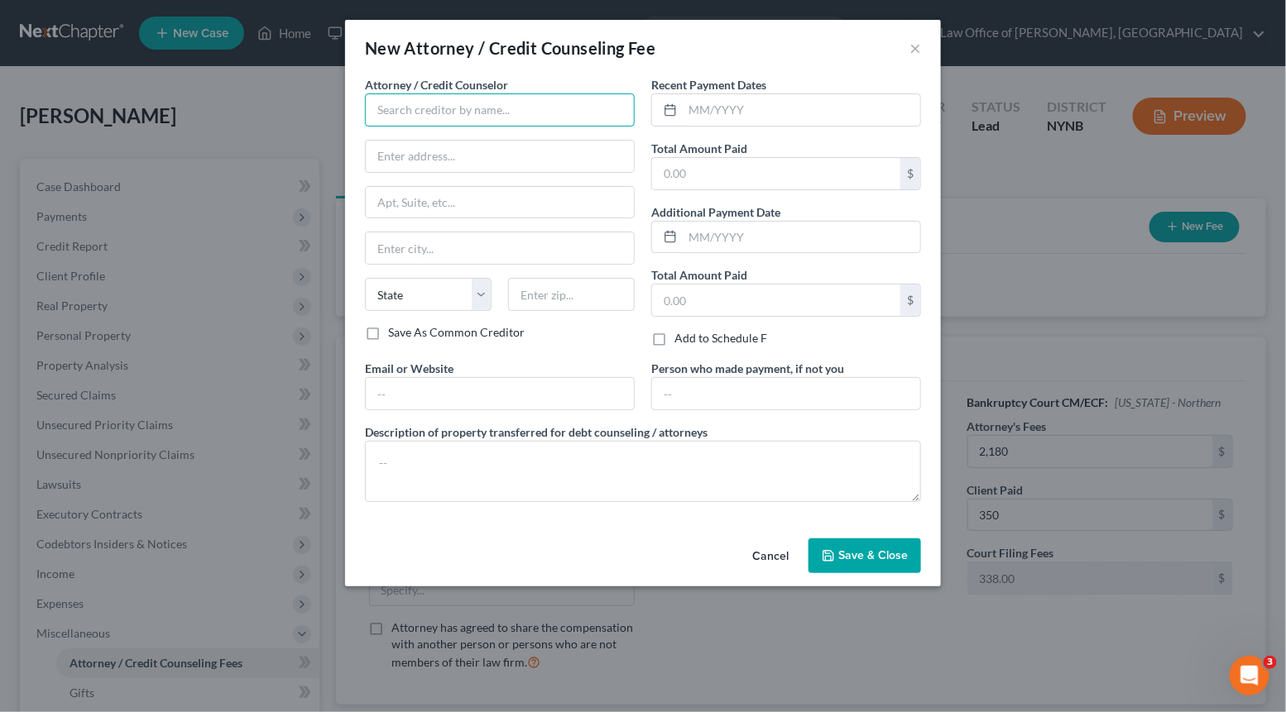
click at [523, 117] on input "text" at bounding box center [500, 109] width 270 height 33
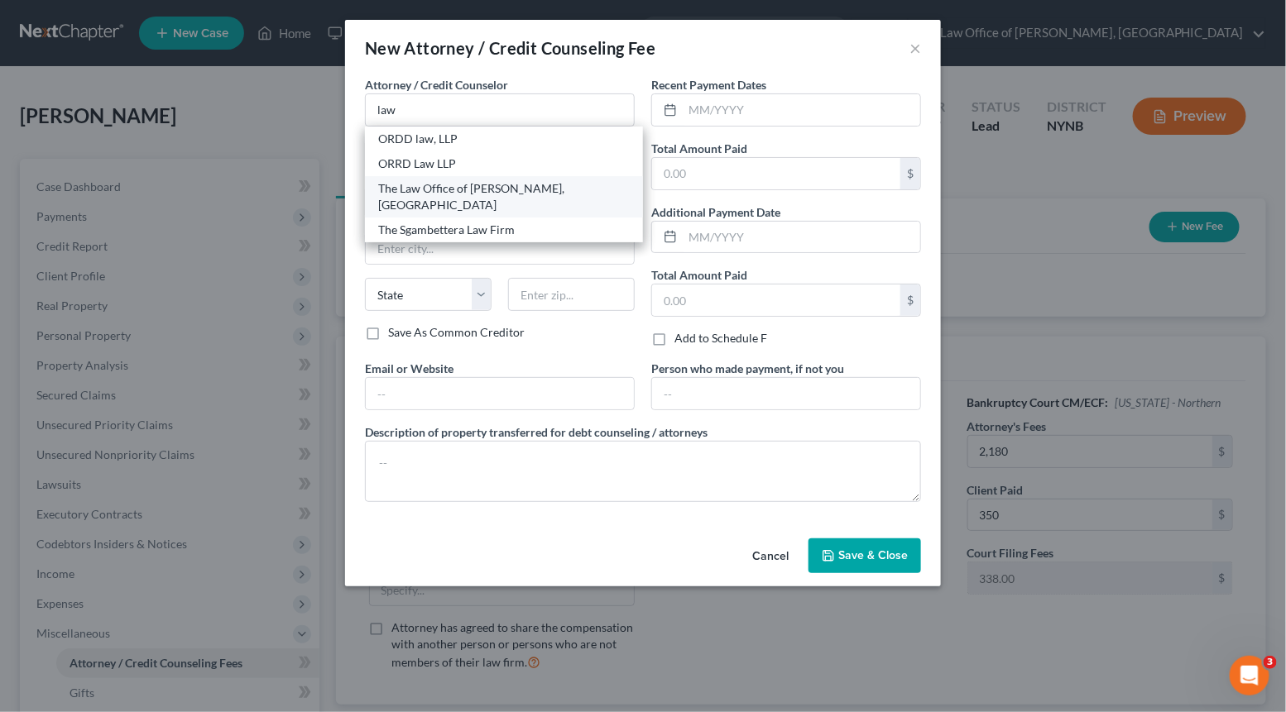
click at [489, 182] on div "The Law Office of [PERSON_NAME], [GEOGRAPHIC_DATA]" at bounding box center [503, 196] width 251 height 33
type input "The Law Office of [PERSON_NAME], [GEOGRAPHIC_DATA]"
type input "146 Jay Street"
type input "Schenectady"
select select "35"
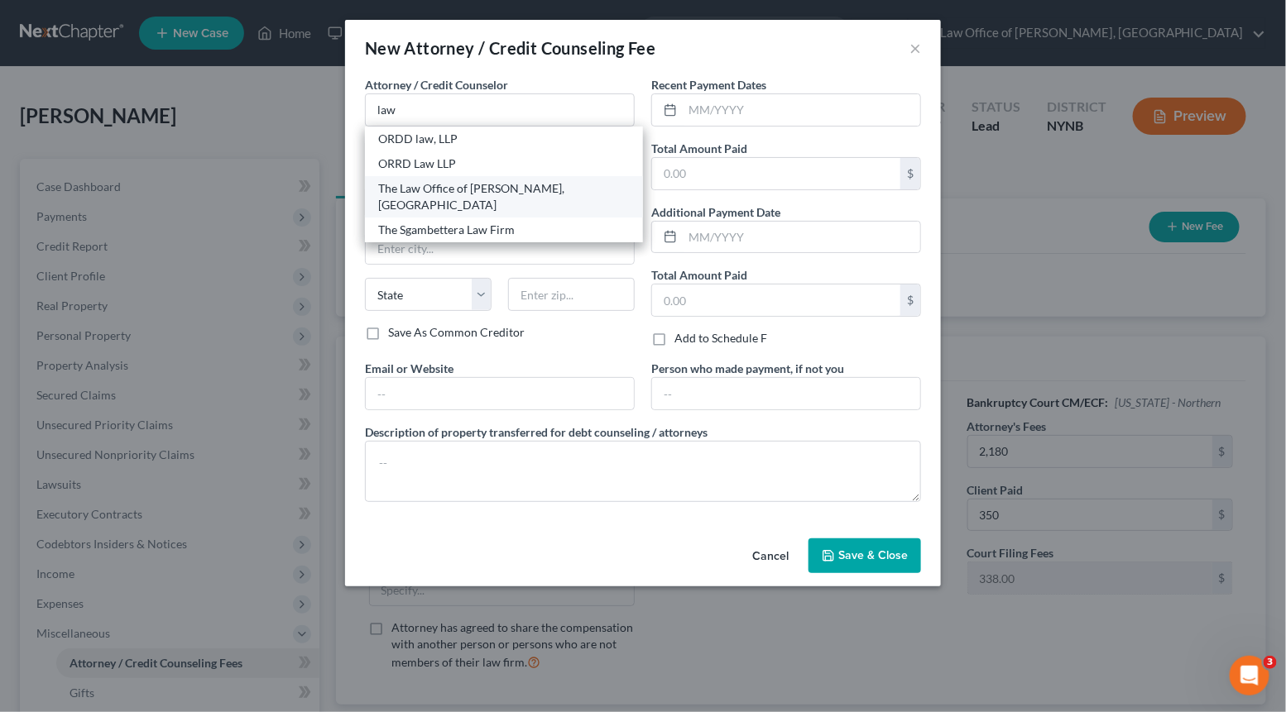
type input "12309"
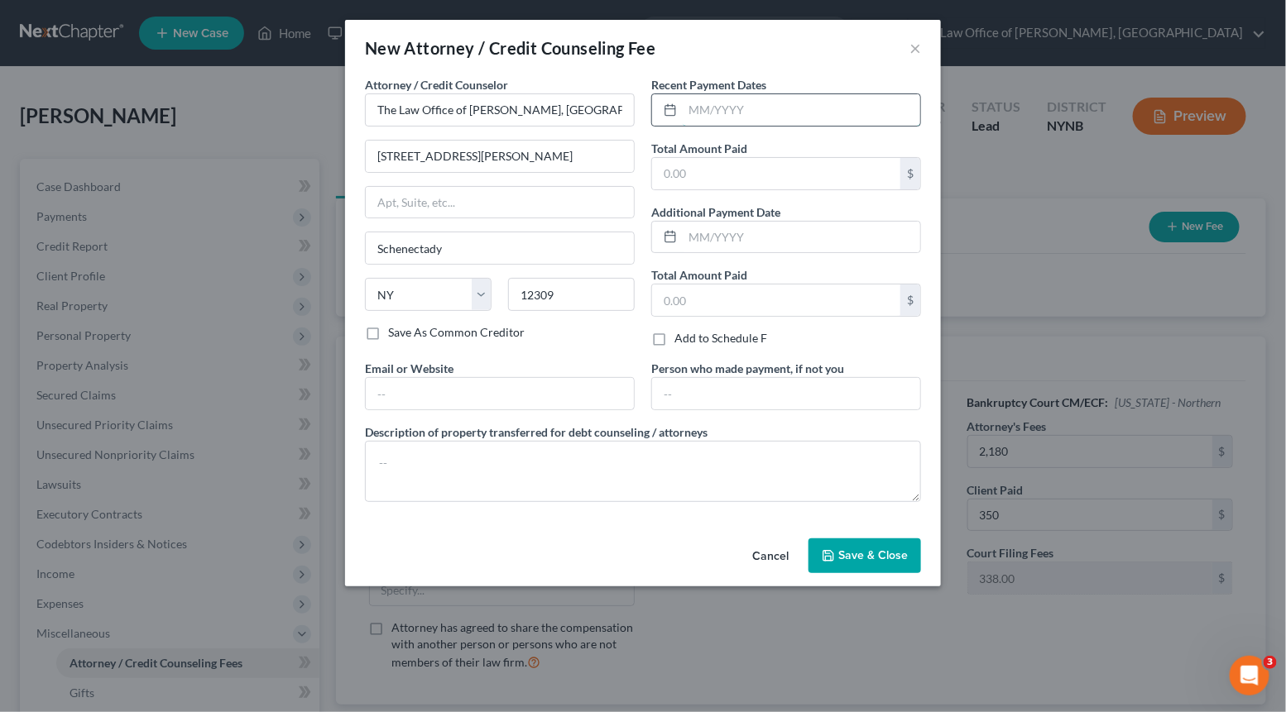
click at [724, 115] on input "text" at bounding box center [800, 109] width 237 height 31
type input "09/2025"
click at [669, 168] on input "text" at bounding box center [776, 173] width 248 height 31
type input "350"
click at [821, 553] on button "Save & Close" at bounding box center [864, 556] width 113 height 35
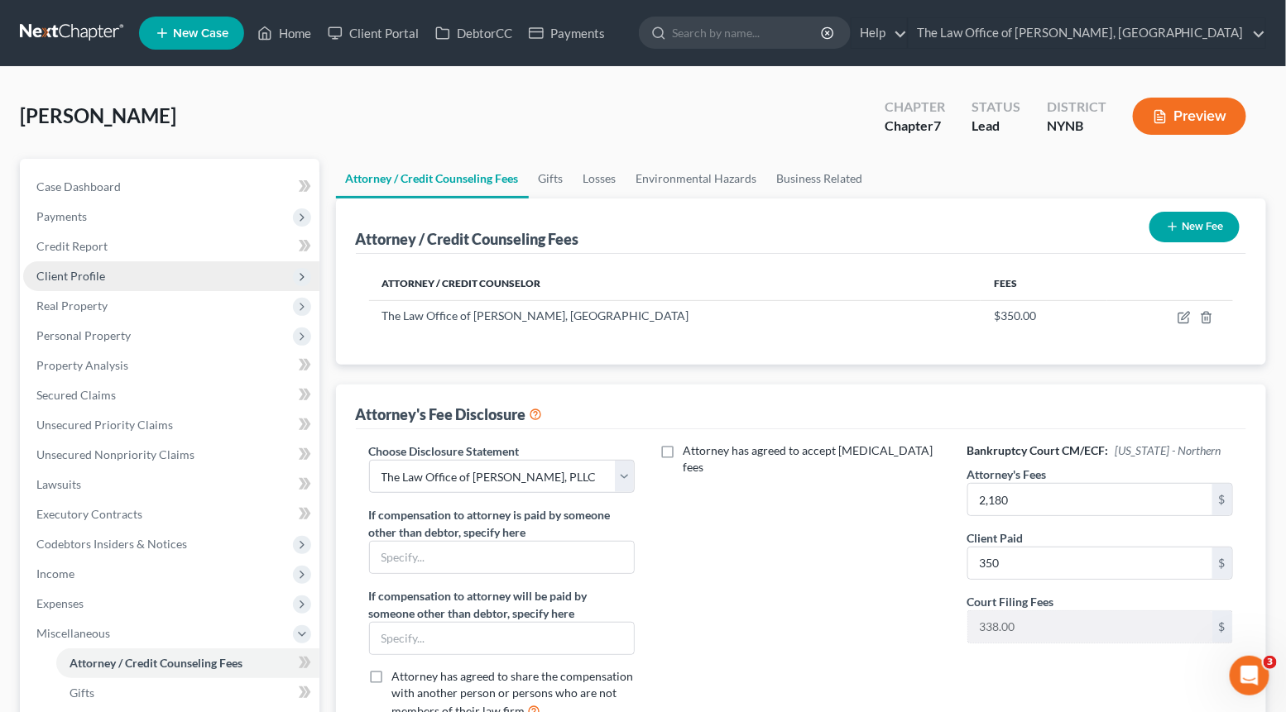
click at [132, 275] on span "Client Profile" at bounding box center [171, 276] width 296 height 30
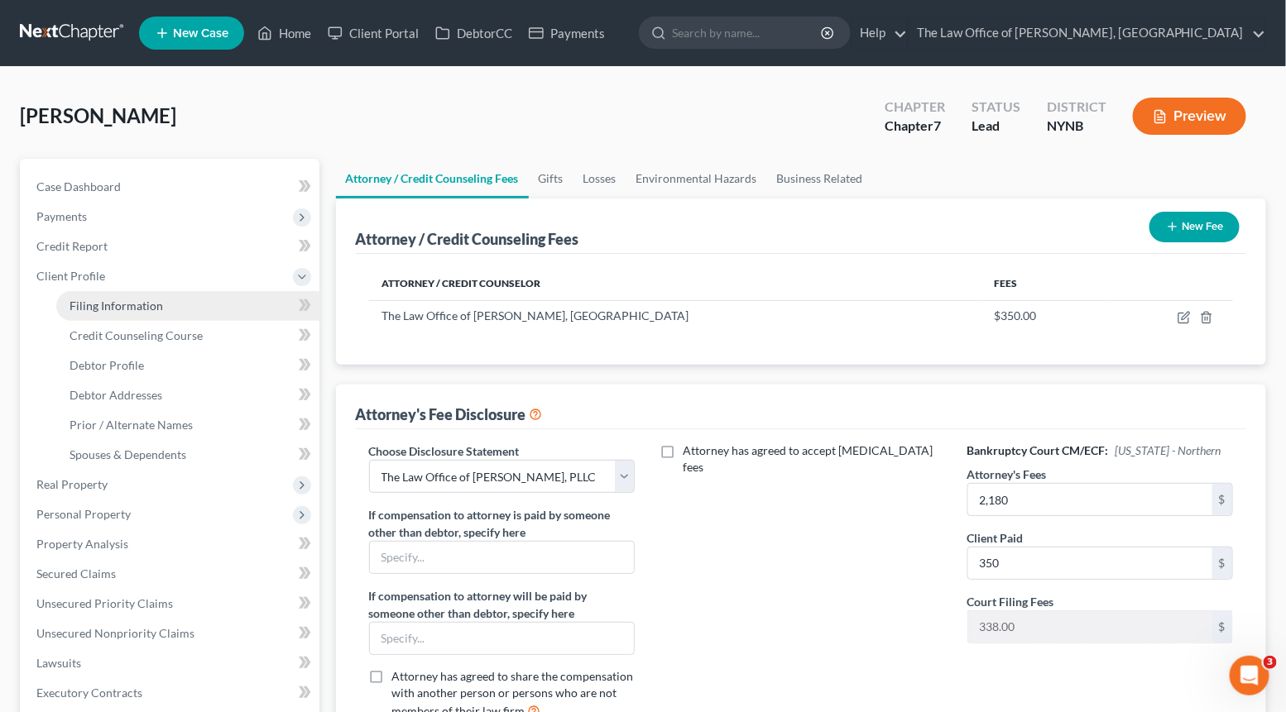
click at [118, 309] on span "Filing Information" at bounding box center [115, 306] width 93 height 14
select select "1"
select select "0"
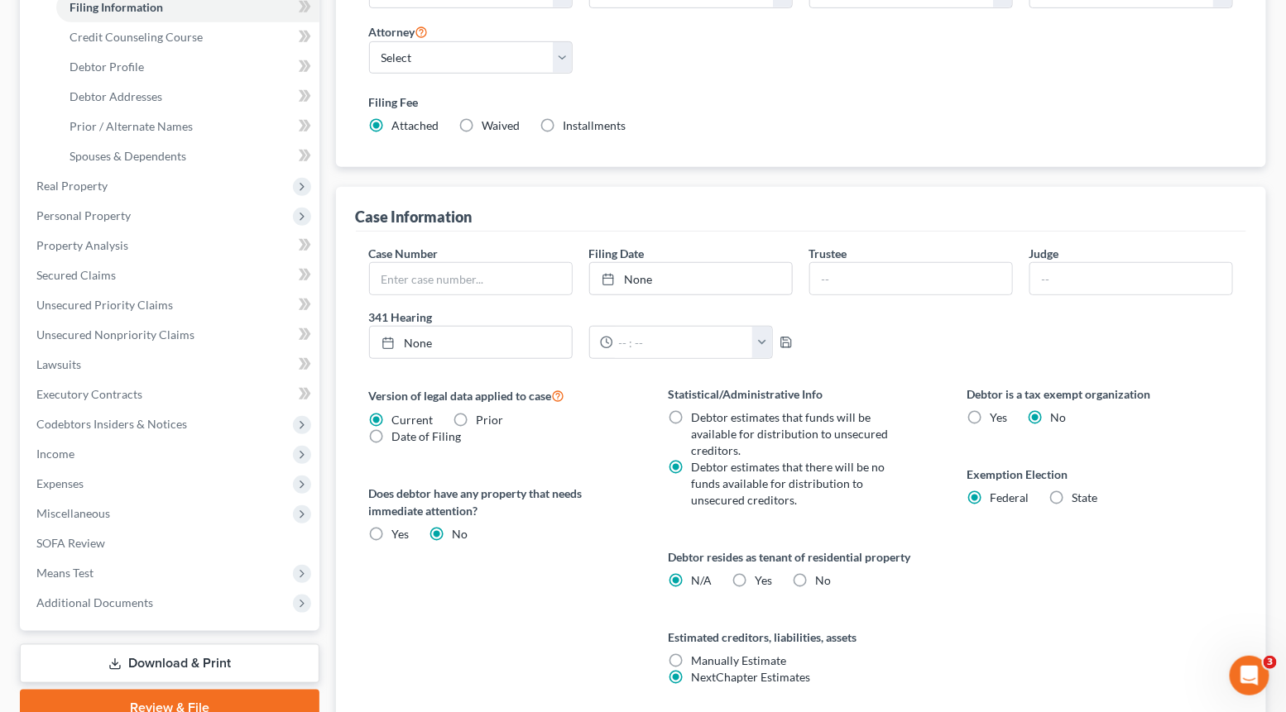
scroll to position [426, 0]
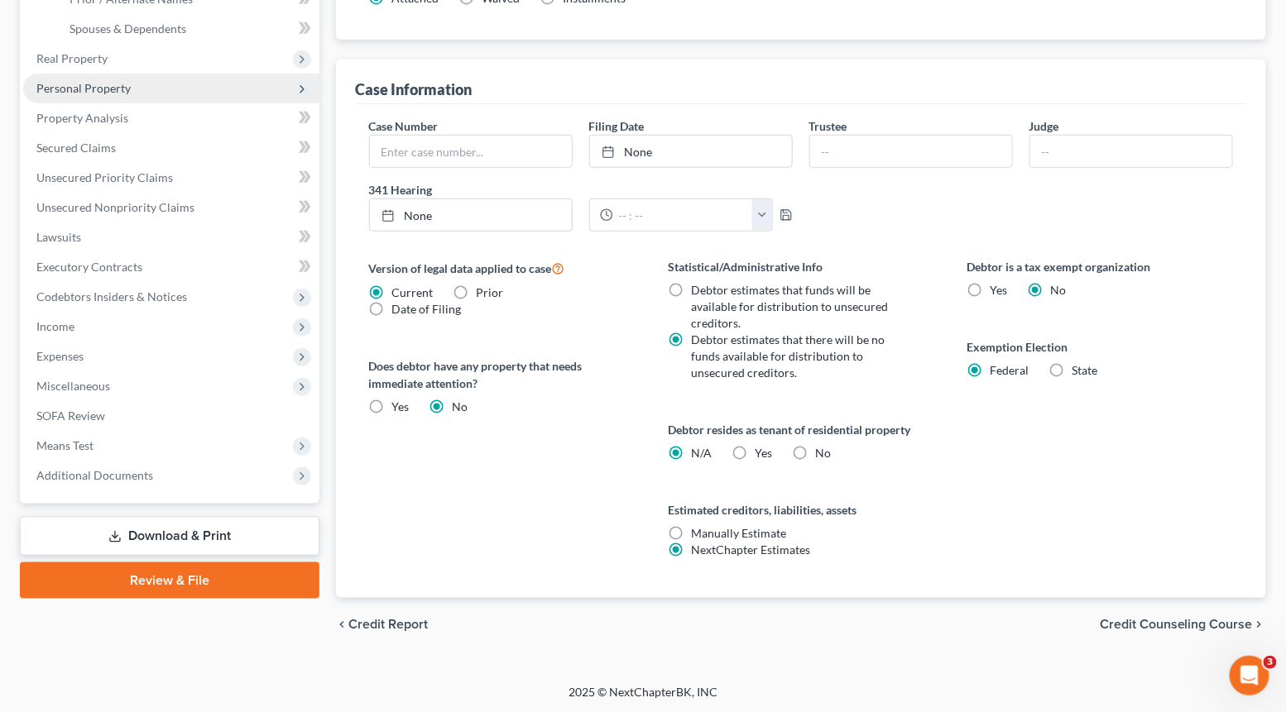
click at [134, 87] on span "Personal Property" at bounding box center [171, 89] width 296 height 30
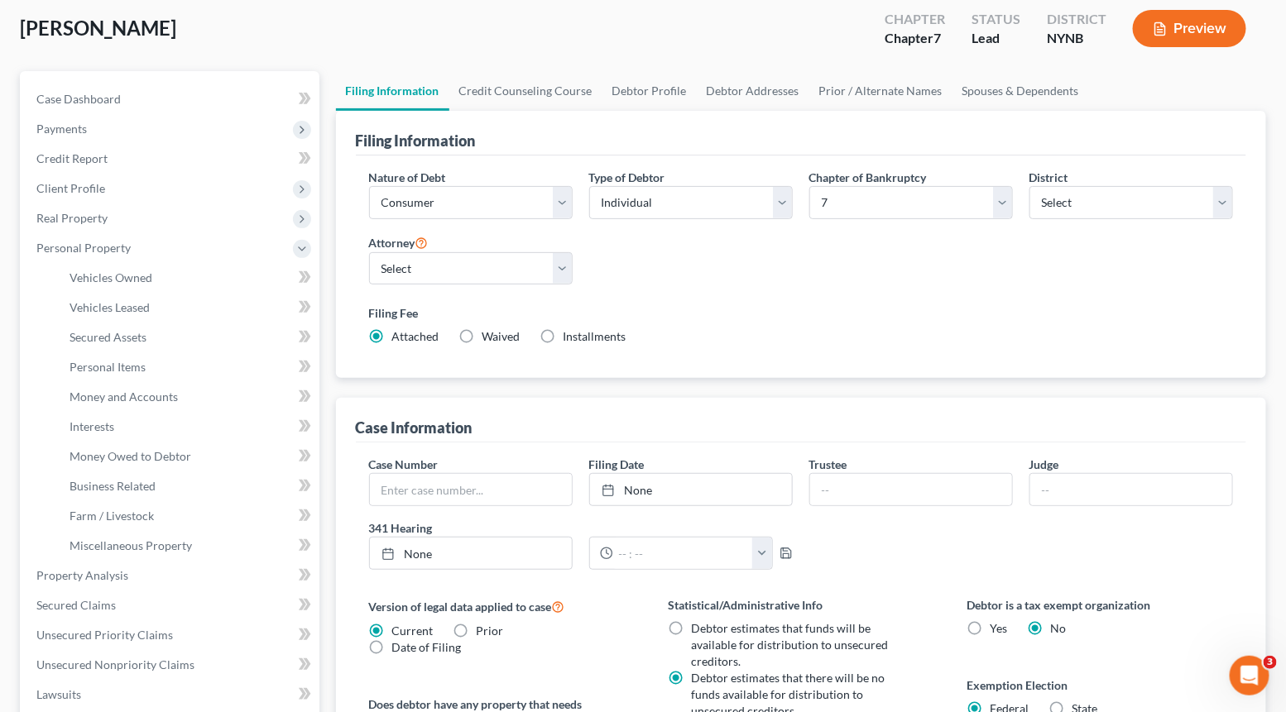
scroll to position [0, 0]
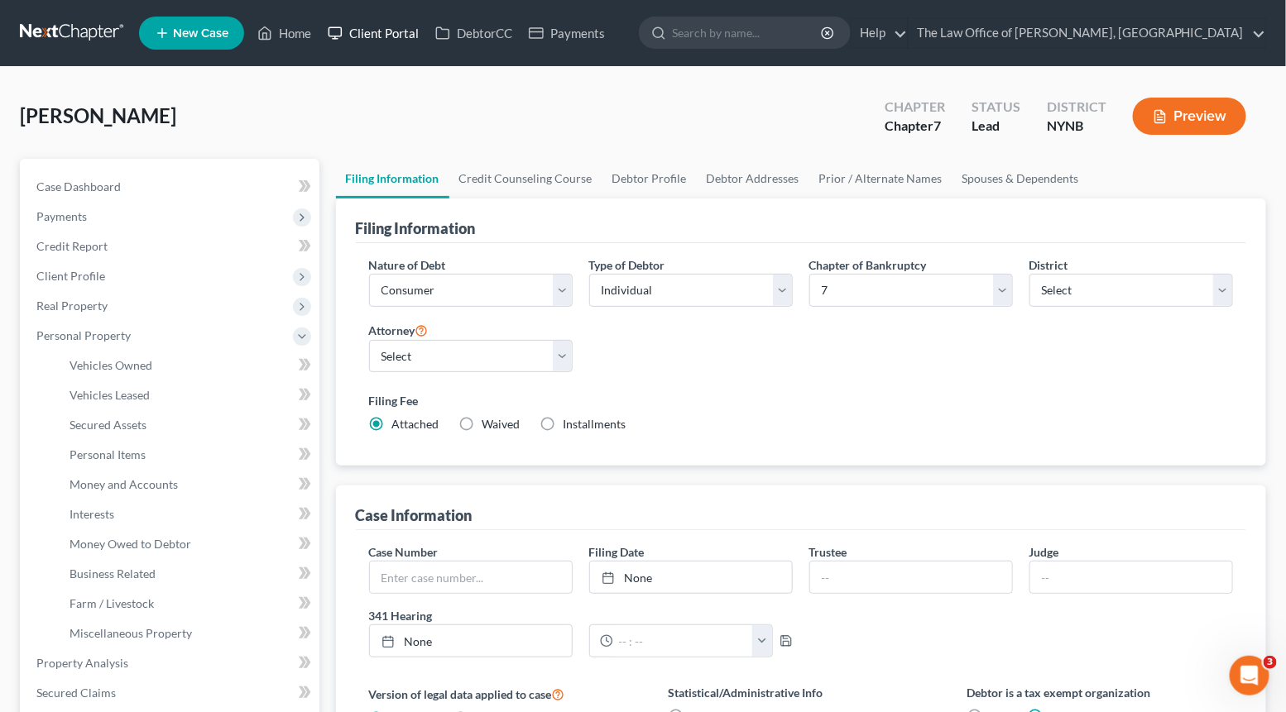
click at [386, 36] on link "Client Portal" at bounding box center [373, 33] width 108 height 30
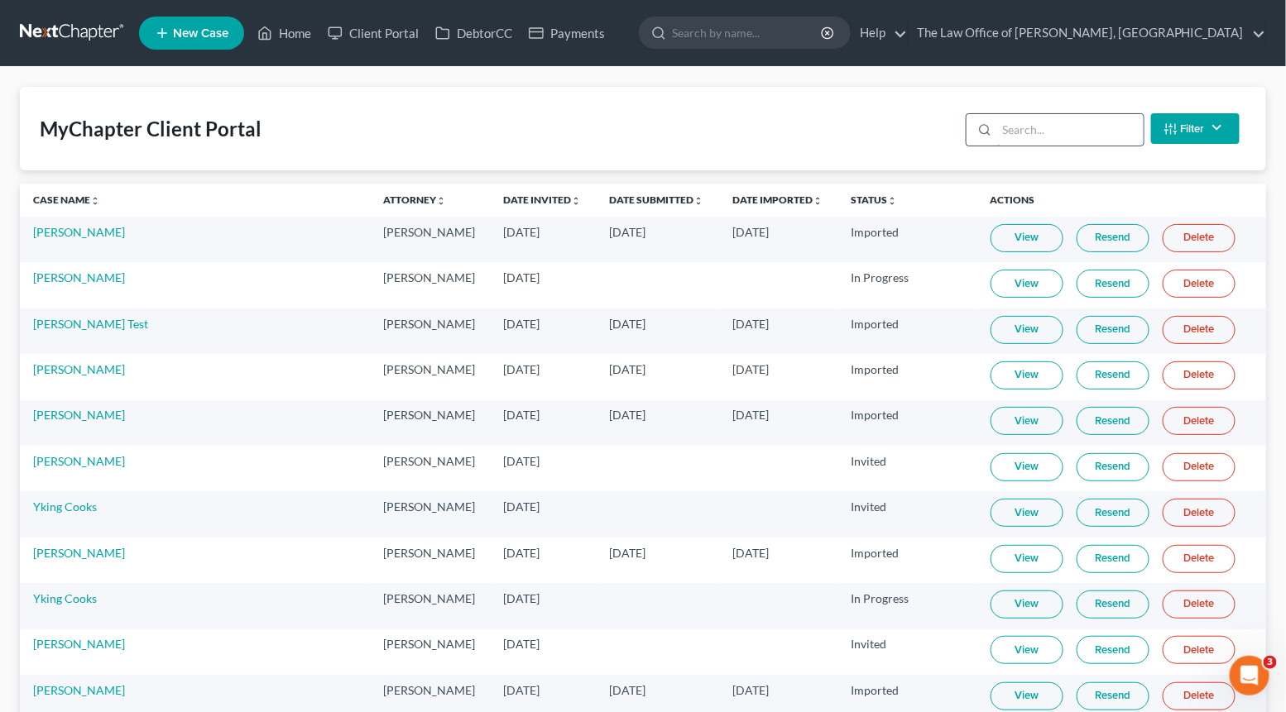
click at [1042, 126] on input "search" at bounding box center [1070, 129] width 146 height 31
paste input "r"
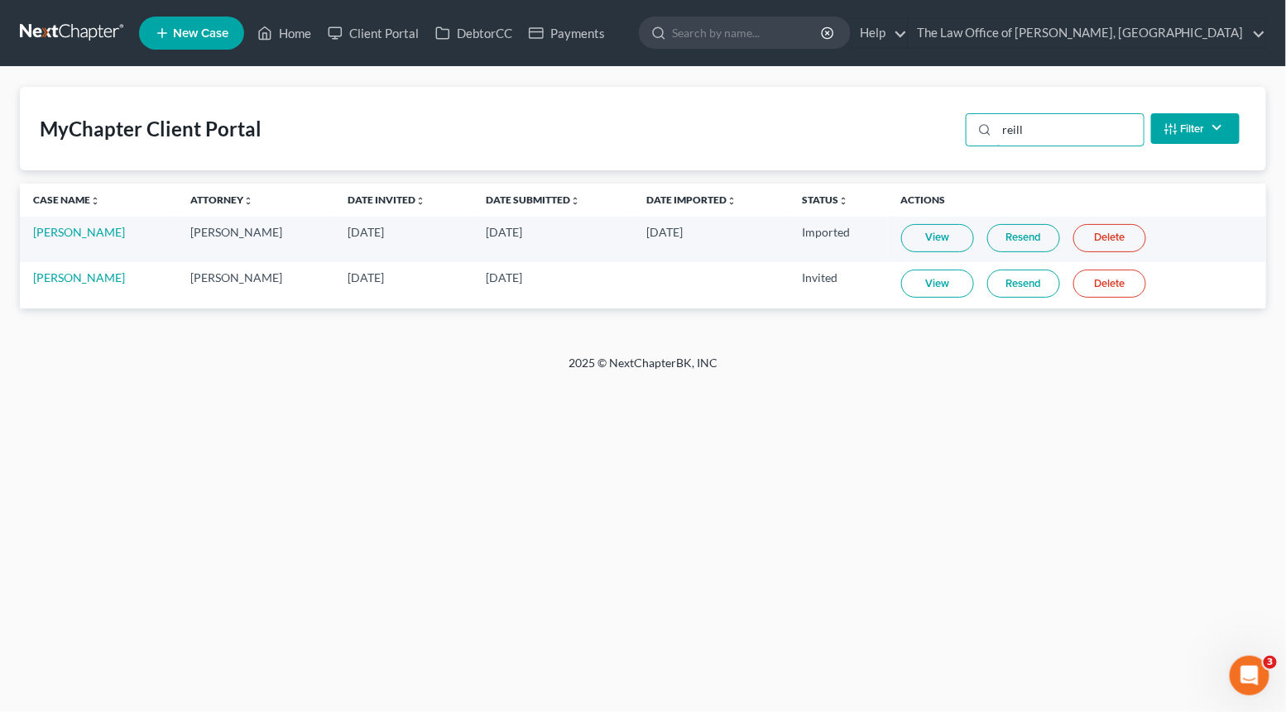
type input "reill"
click at [941, 280] on link "View" at bounding box center [937, 284] width 73 height 28
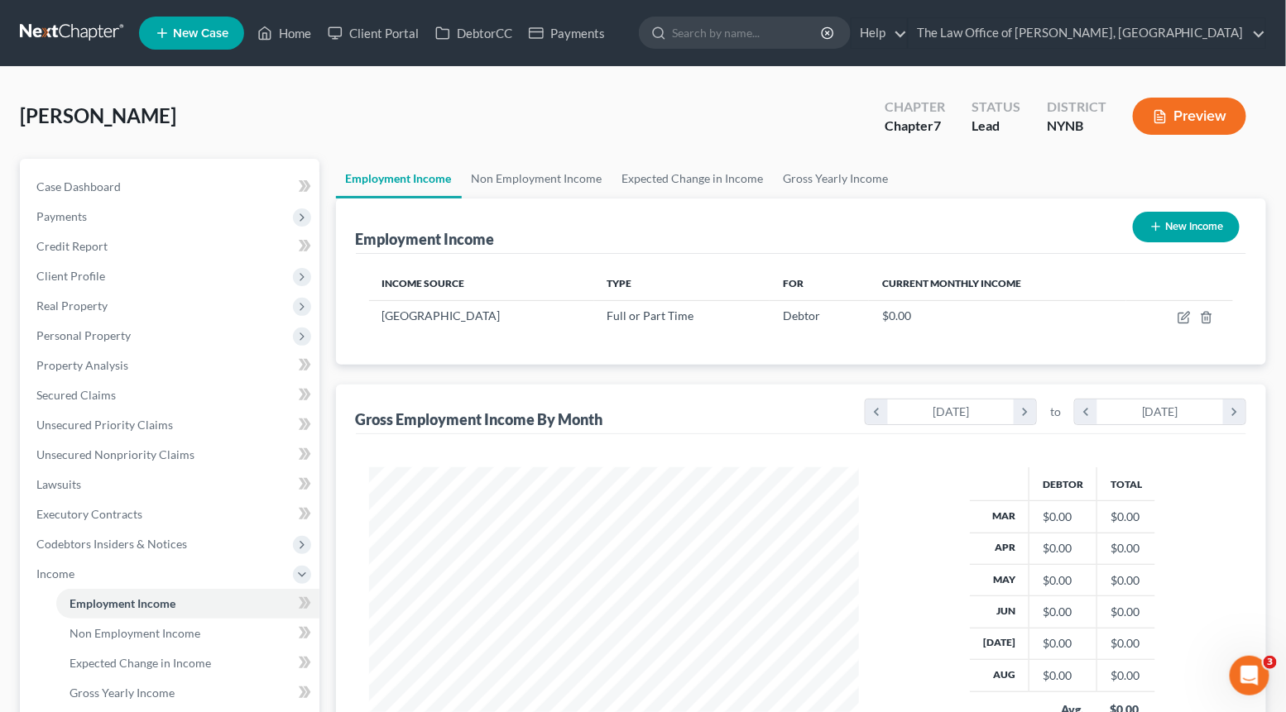
scroll to position [295, 524]
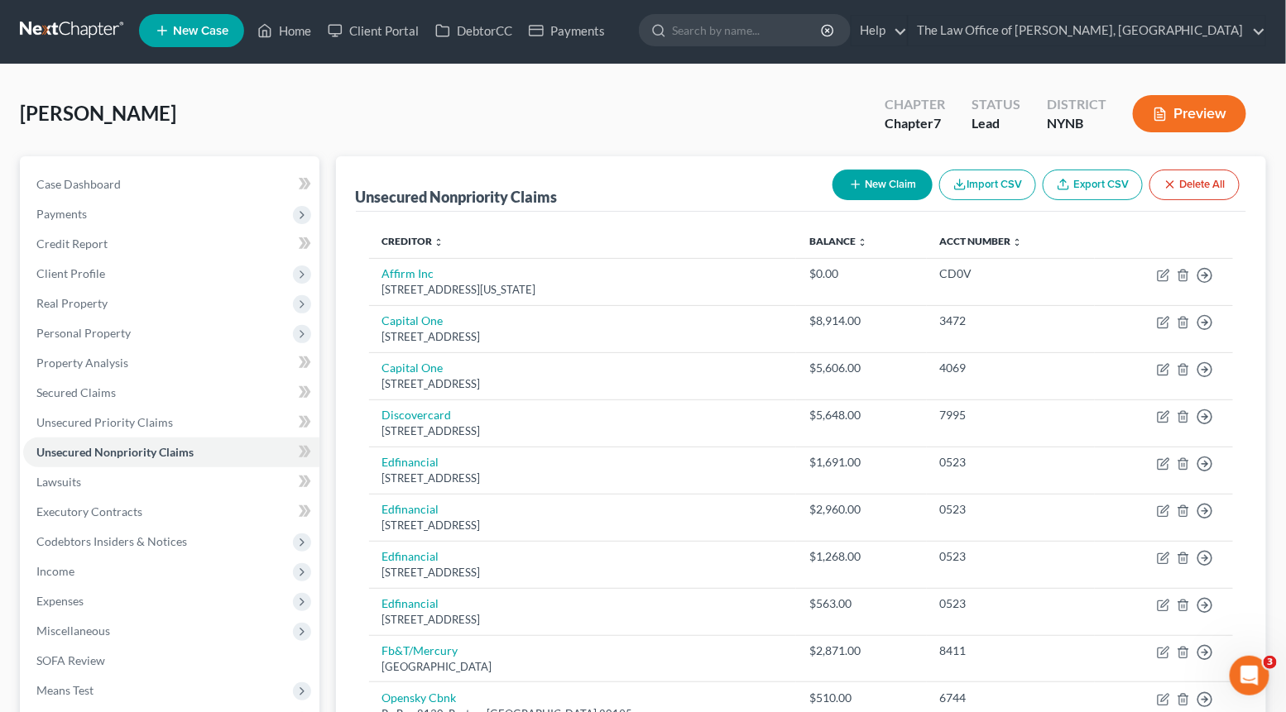
scroll to position [4, 0]
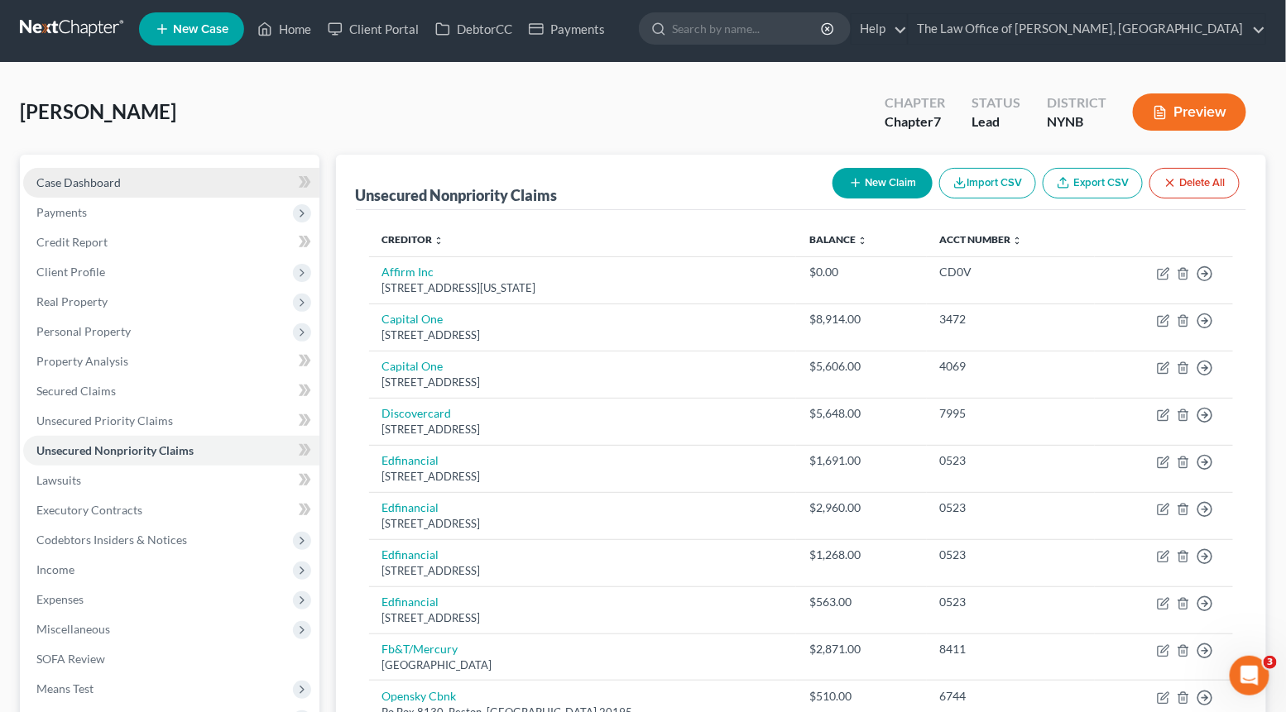
click at [145, 187] on link "Case Dashboard" at bounding box center [171, 183] width 296 height 30
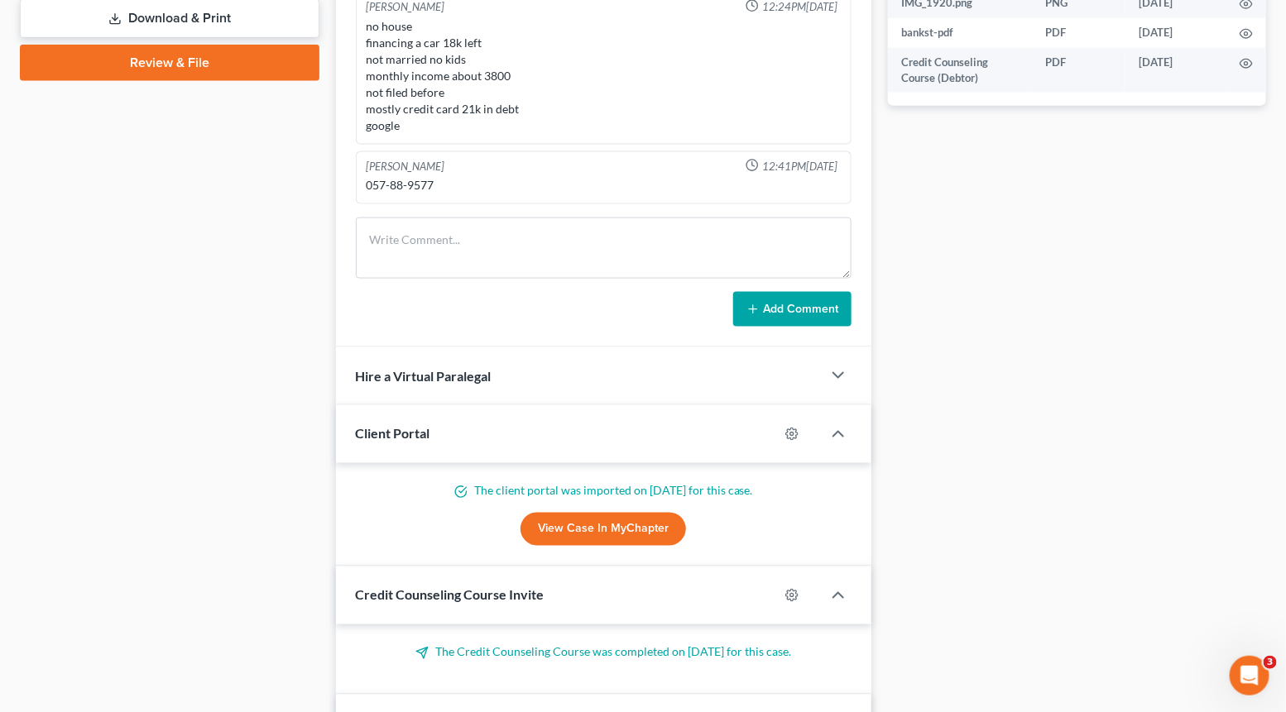
scroll to position [702, 0]
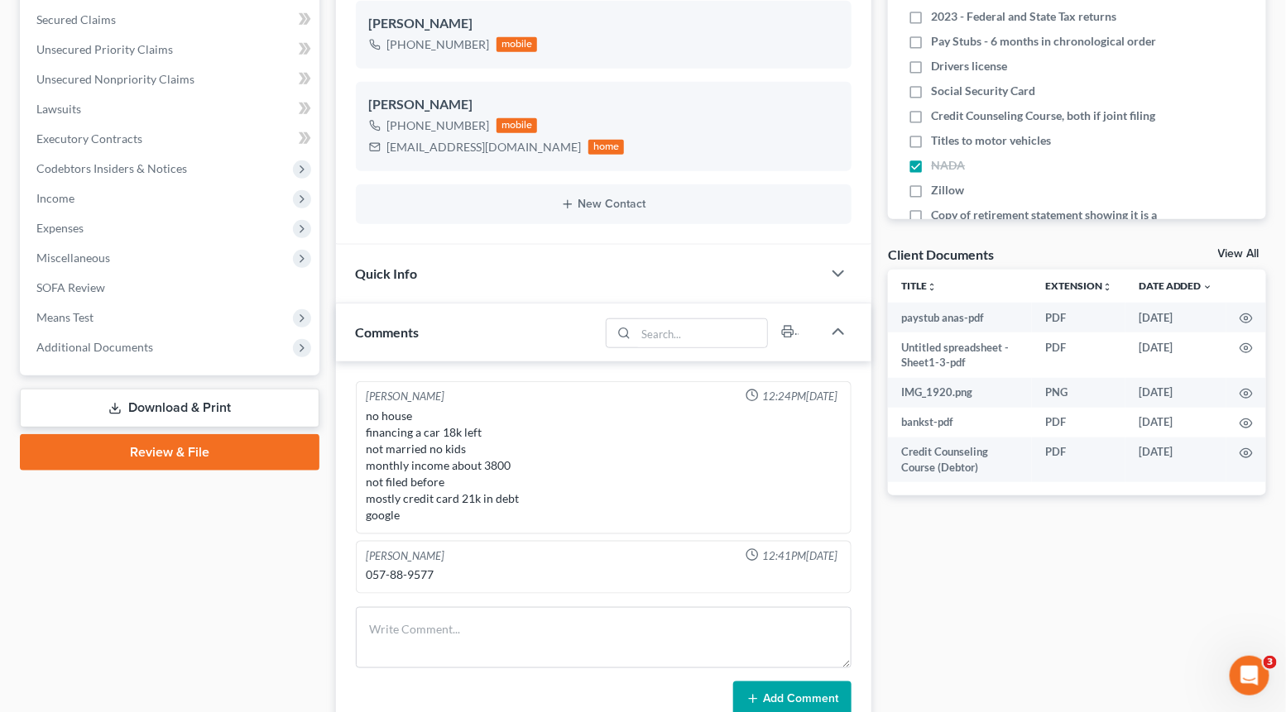
click at [221, 400] on link "Download & Print" at bounding box center [169, 408] width 299 height 39
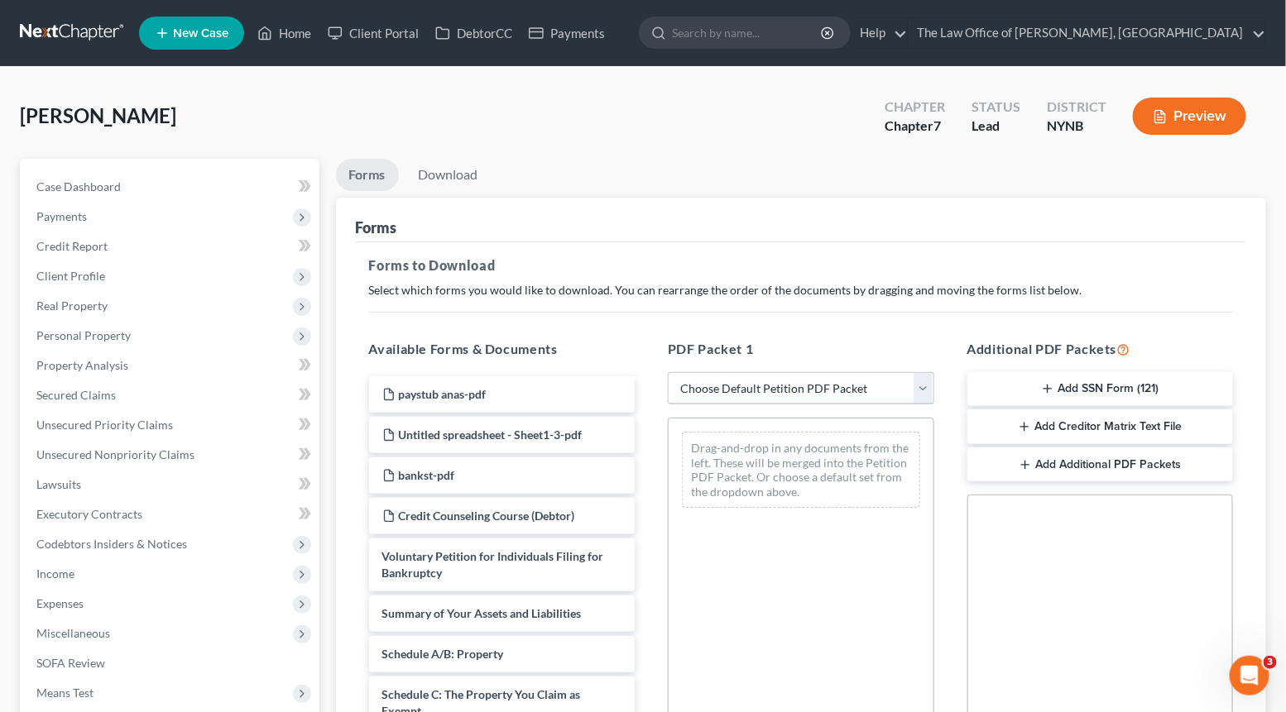
click at [769, 389] on select "Choose Default Petition PDF Packet Complete Bankruptcy Petition (all forms and …" at bounding box center [801, 388] width 266 height 33
select select "3"
click at [668, 372] on select "Choose Default Petition PDF Packet Complete Bankruptcy Petition (all forms and …" at bounding box center [801, 388] width 266 height 33
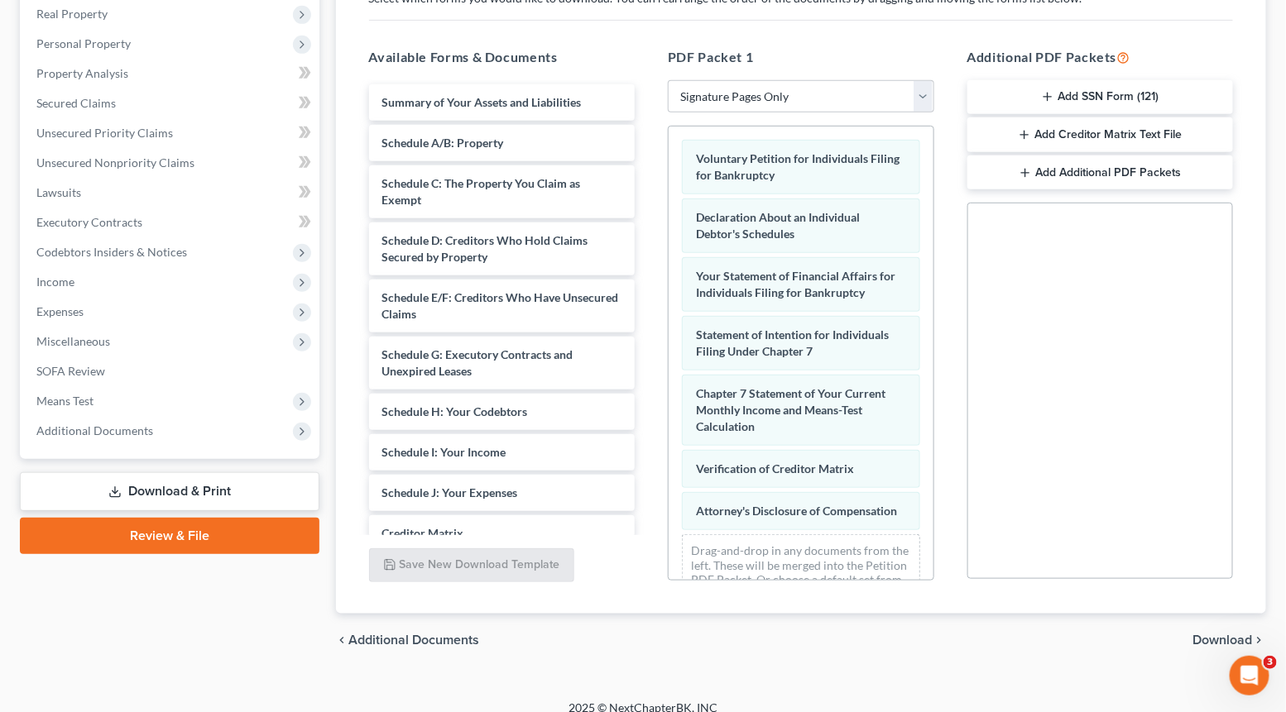
click at [1203, 640] on span "Download" at bounding box center [1223, 640] width 60 height 13
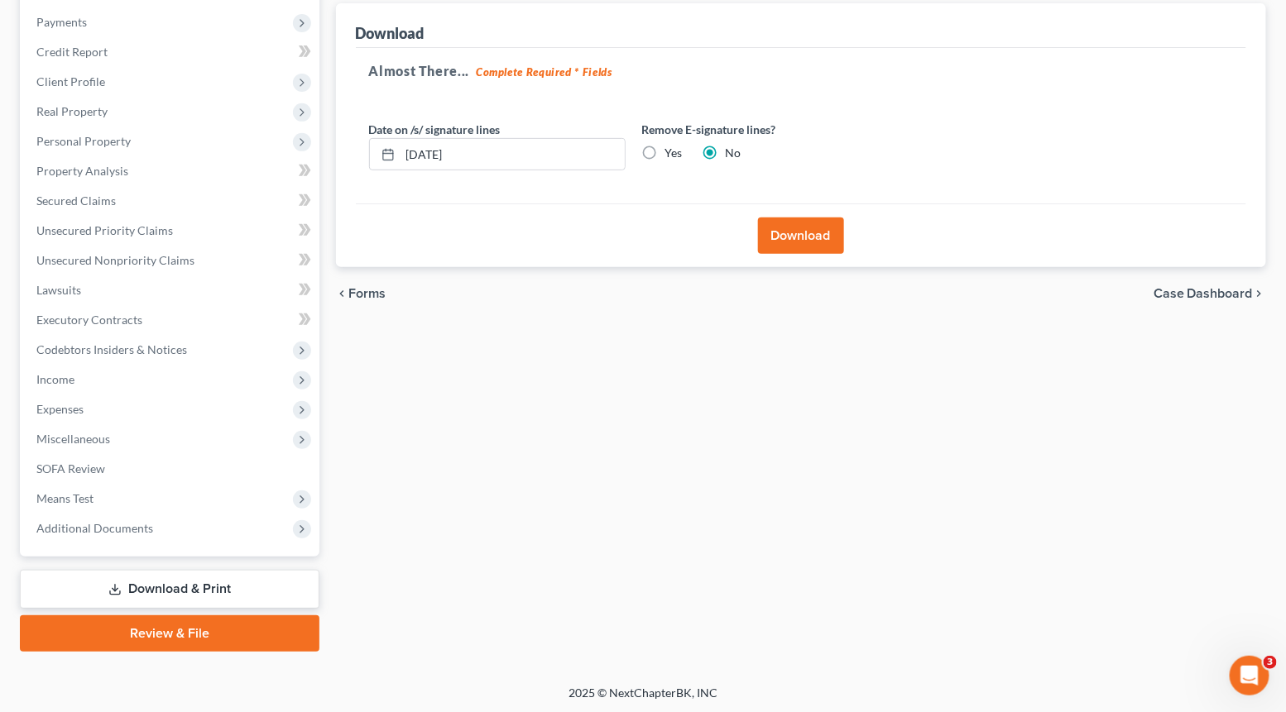
click at [773, 229] on button "Download" at bounding box center [801, 236] width 86 height 36
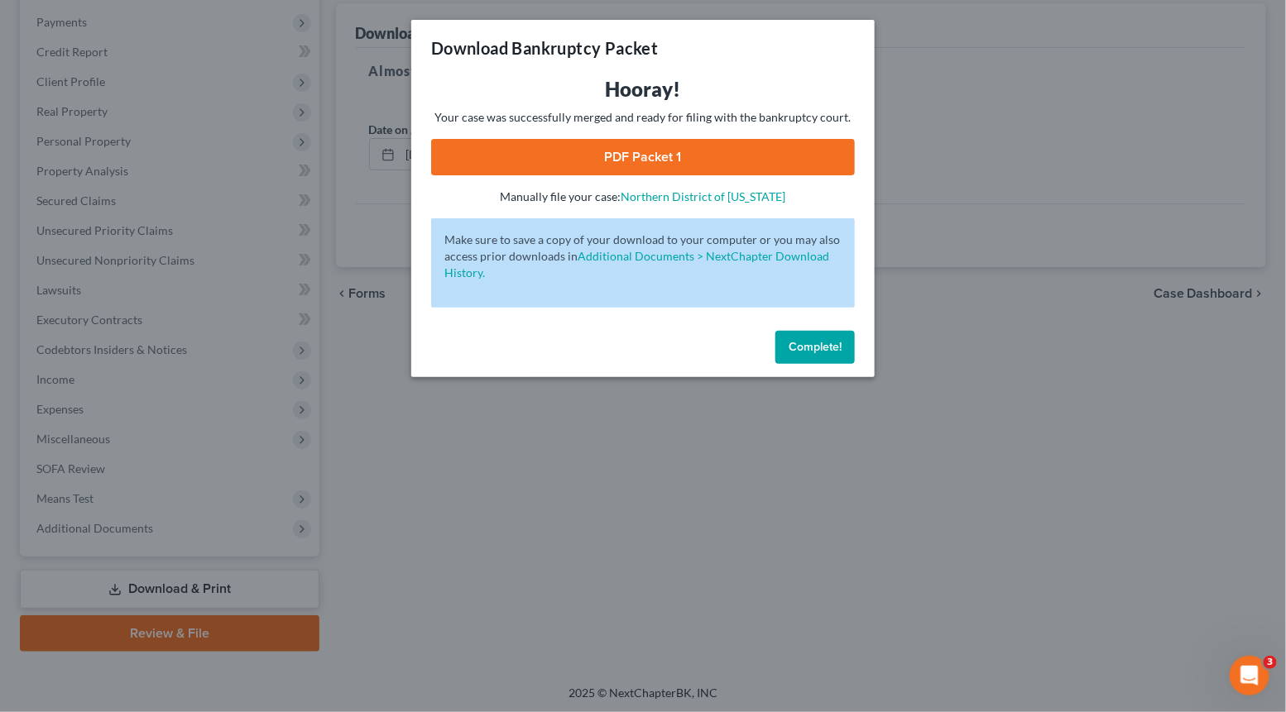
click at [741, 160] on link "PDF Packet 1" at bounding box center [643, 157] width 424 height 36
click at [805, 349] on span "Complete!" at bounding box center [814, 347] width 53 height 14
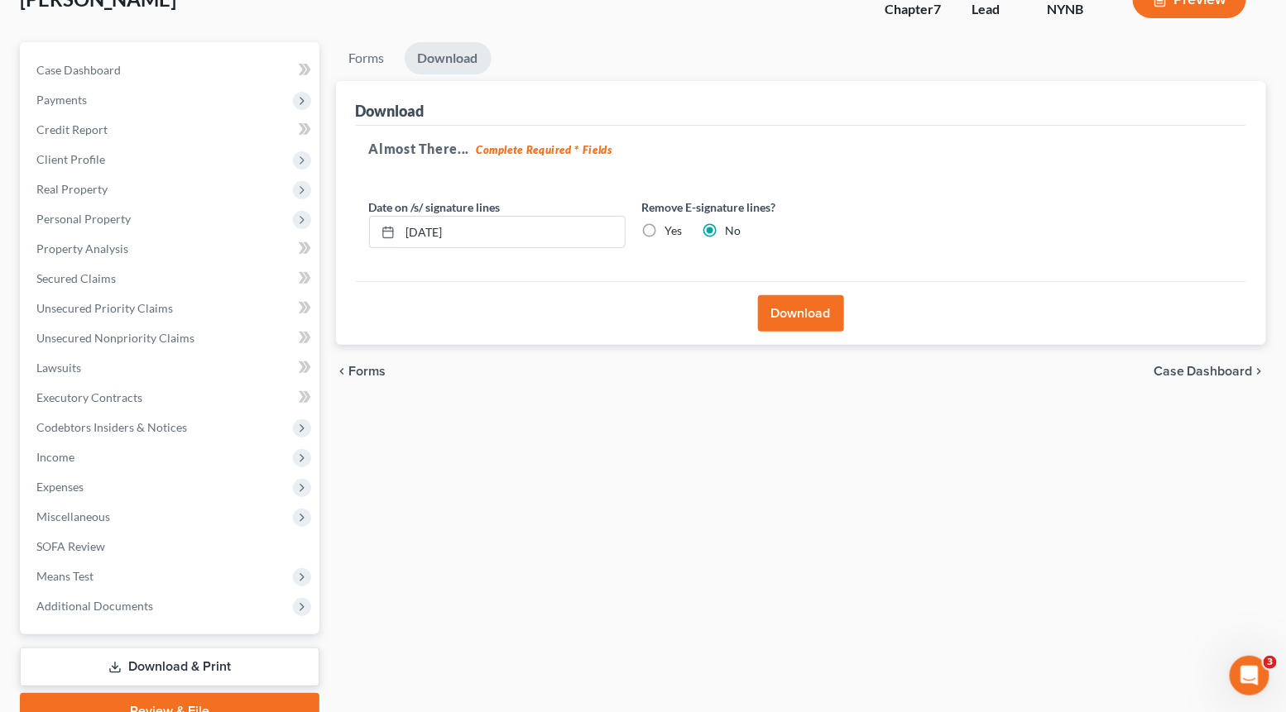
scroll to position [0, 0]
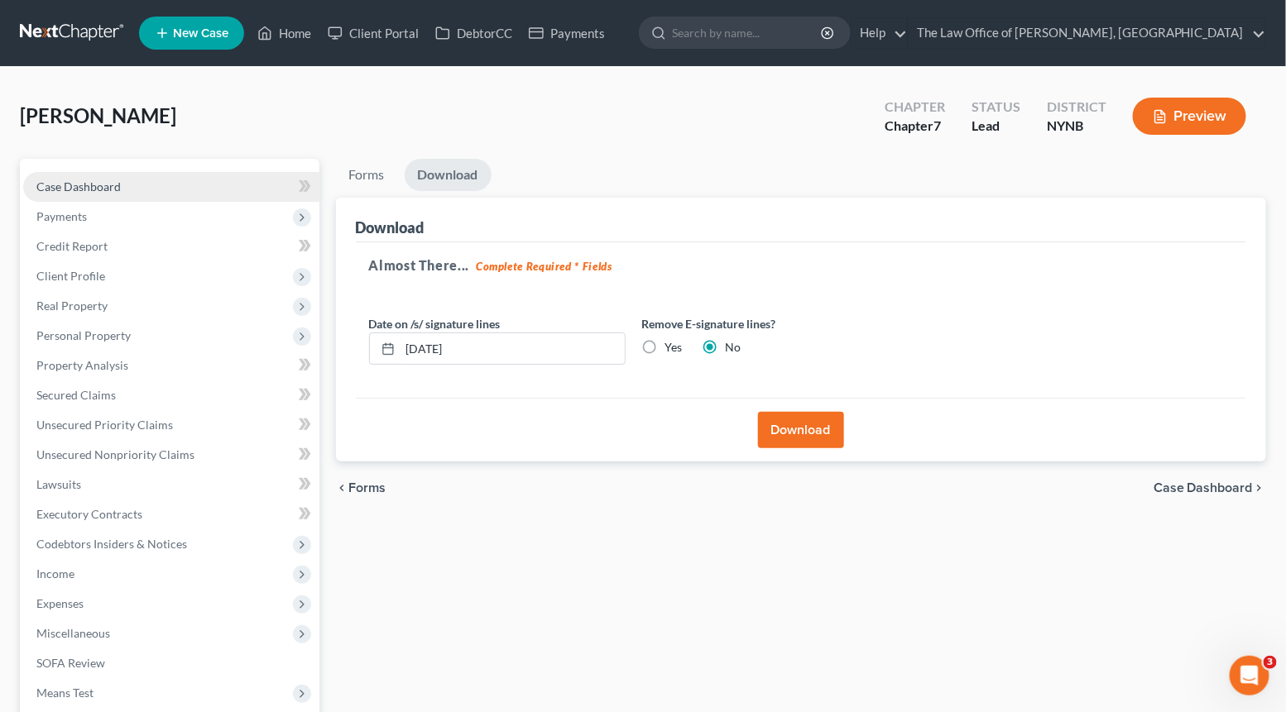
click at [132, 183] on link "Case Dashboard" at bounding box center [171, 187] width 296 height 30
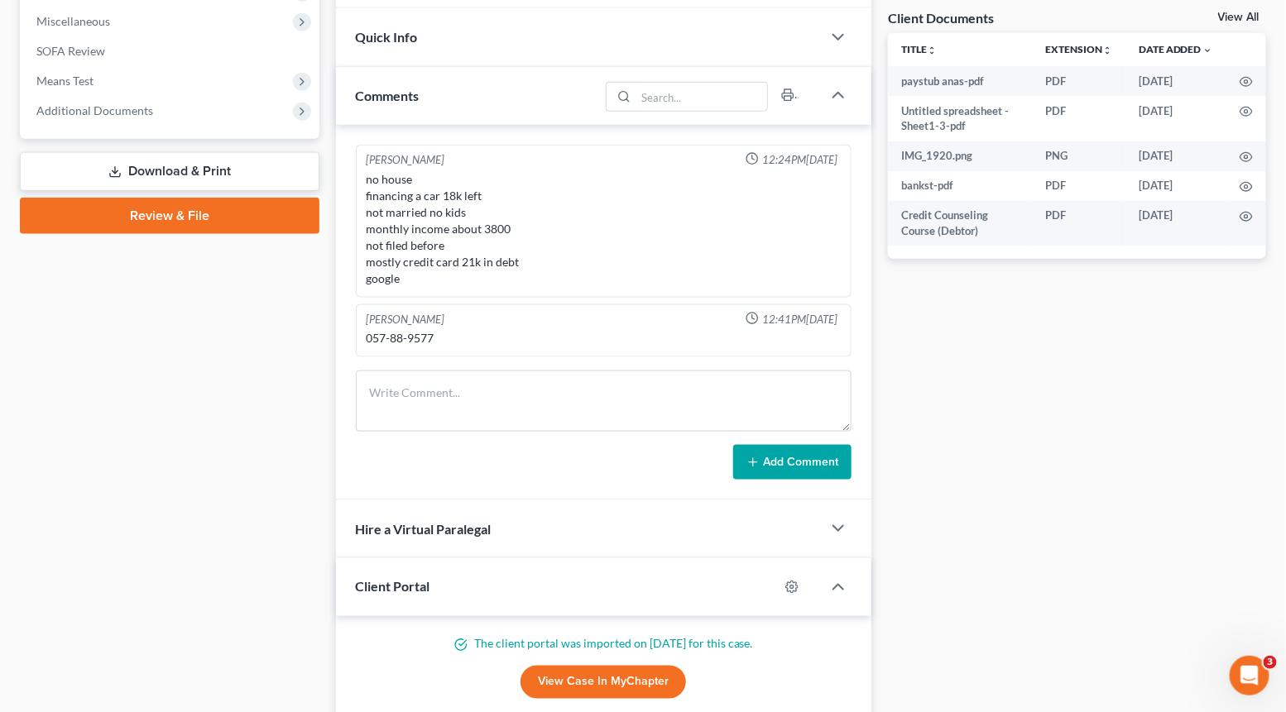
scroll to position [637, 0]
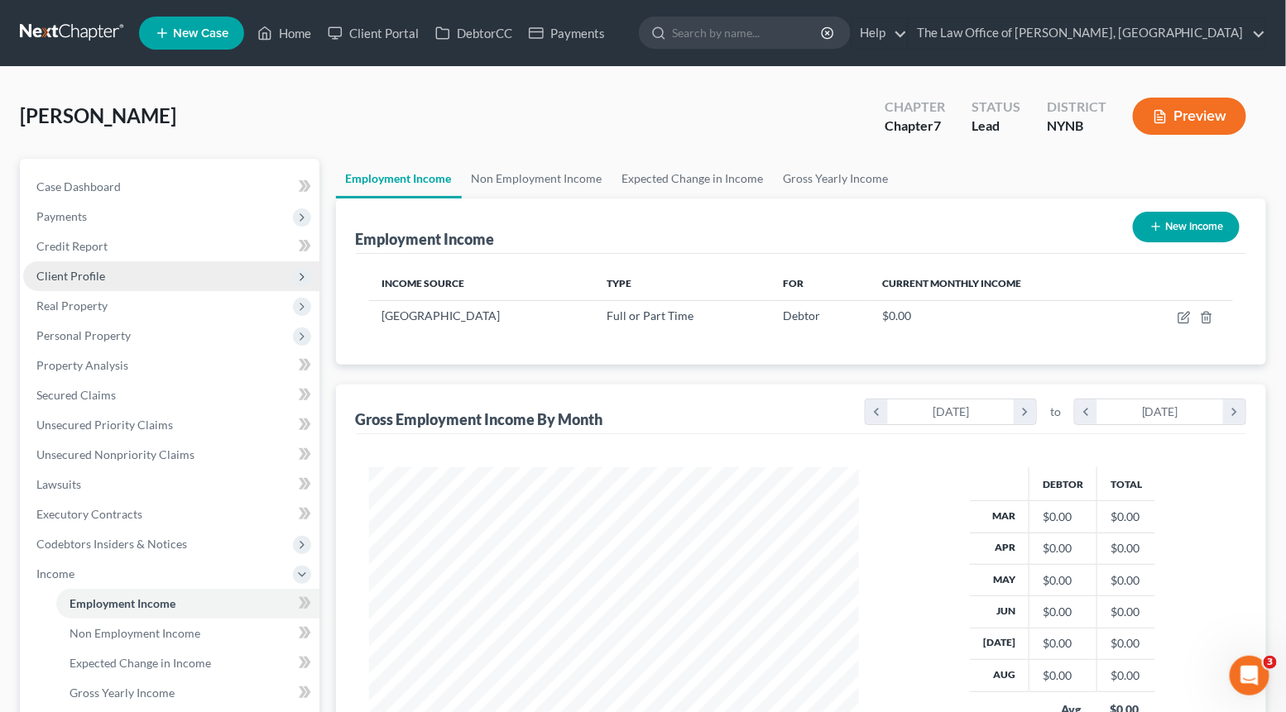
click at [146, 275] on span "Client Profile" at bounding box center [171, 276] width 296 height 30
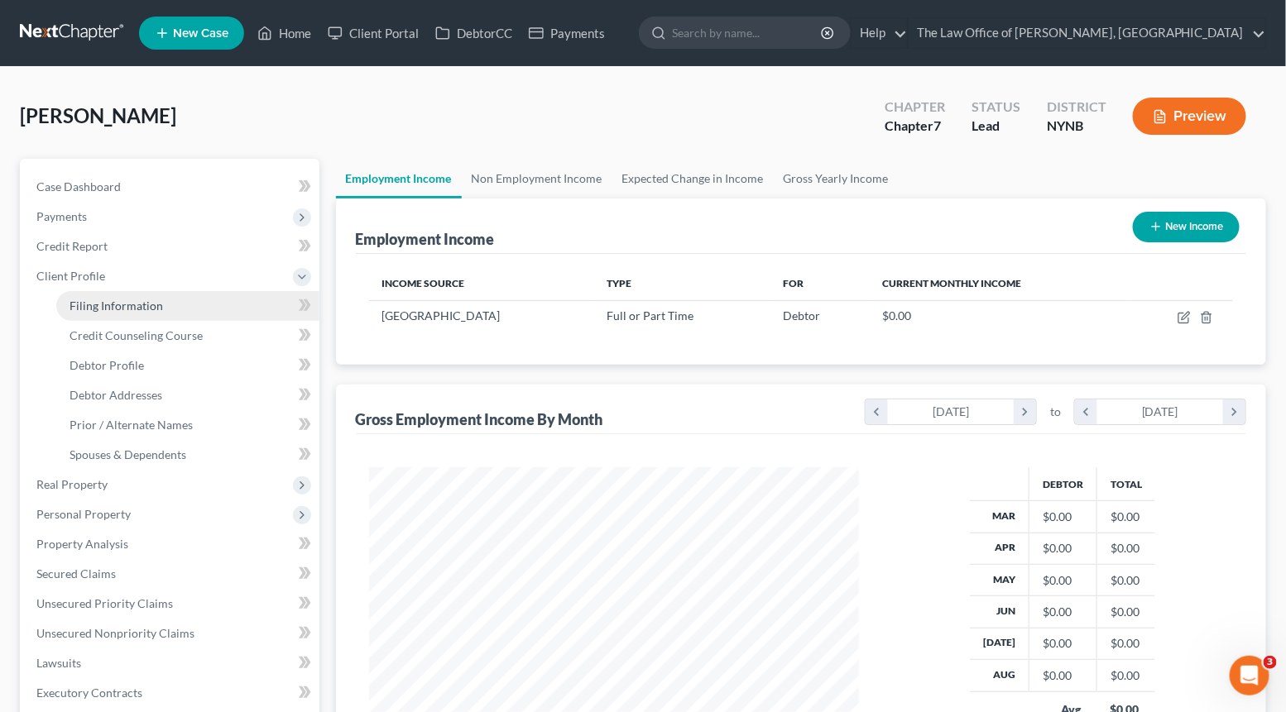
click at [136, 299] on span "Filing Information" at bounding box center [115, 306] width 93 height 14
select select "1"
select select "0"
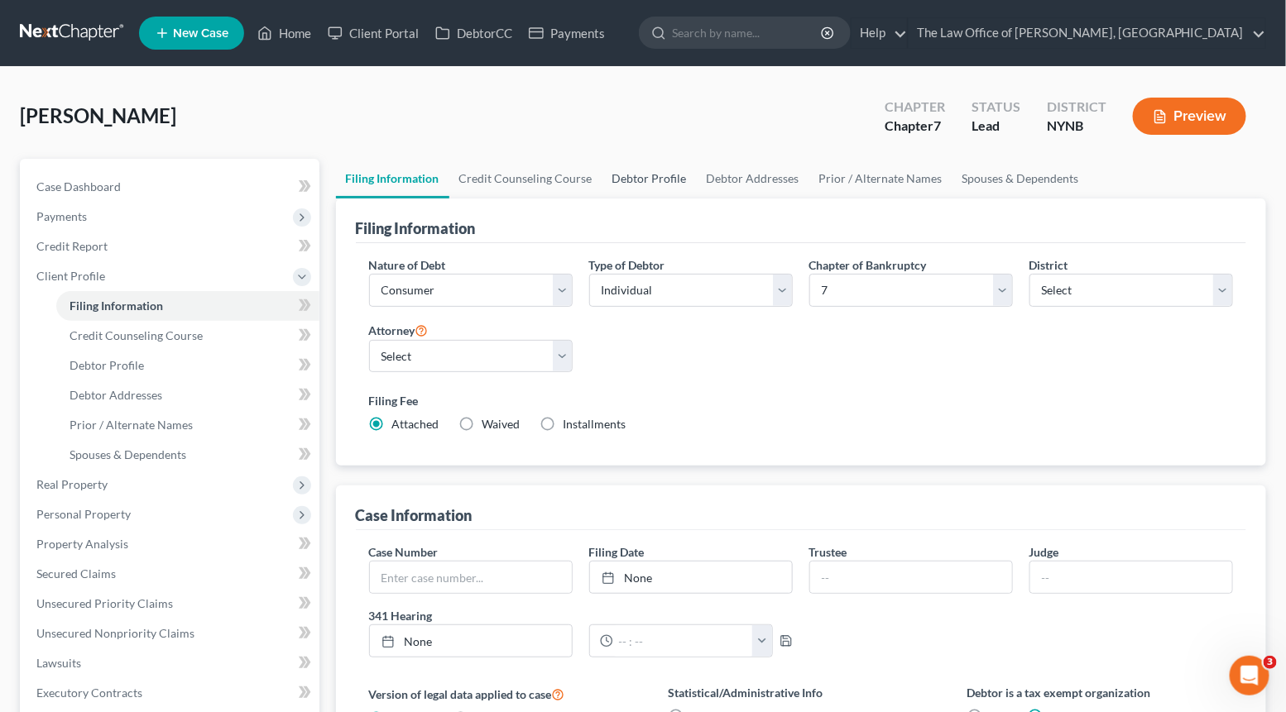
click at [653, 177] on link "Debtor Profile" at bounding box center [649, 179] width 94 height 40
select select "0"
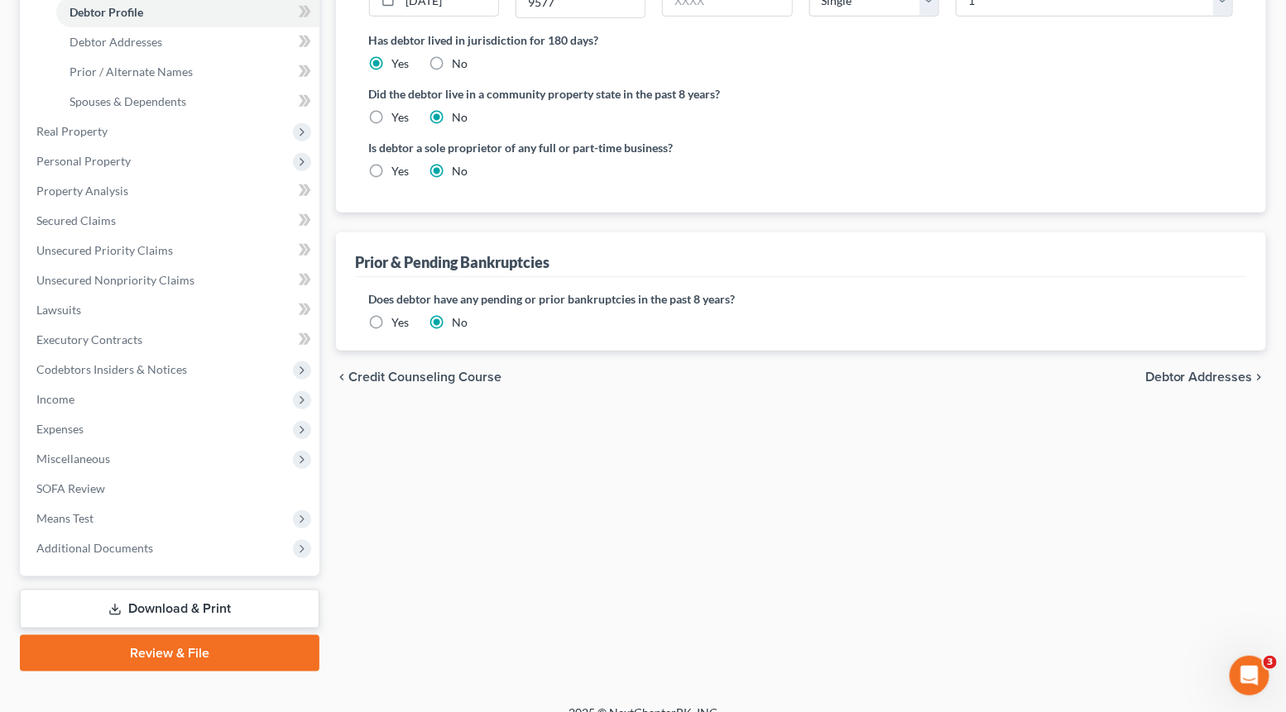
scroll to position [373, 0]
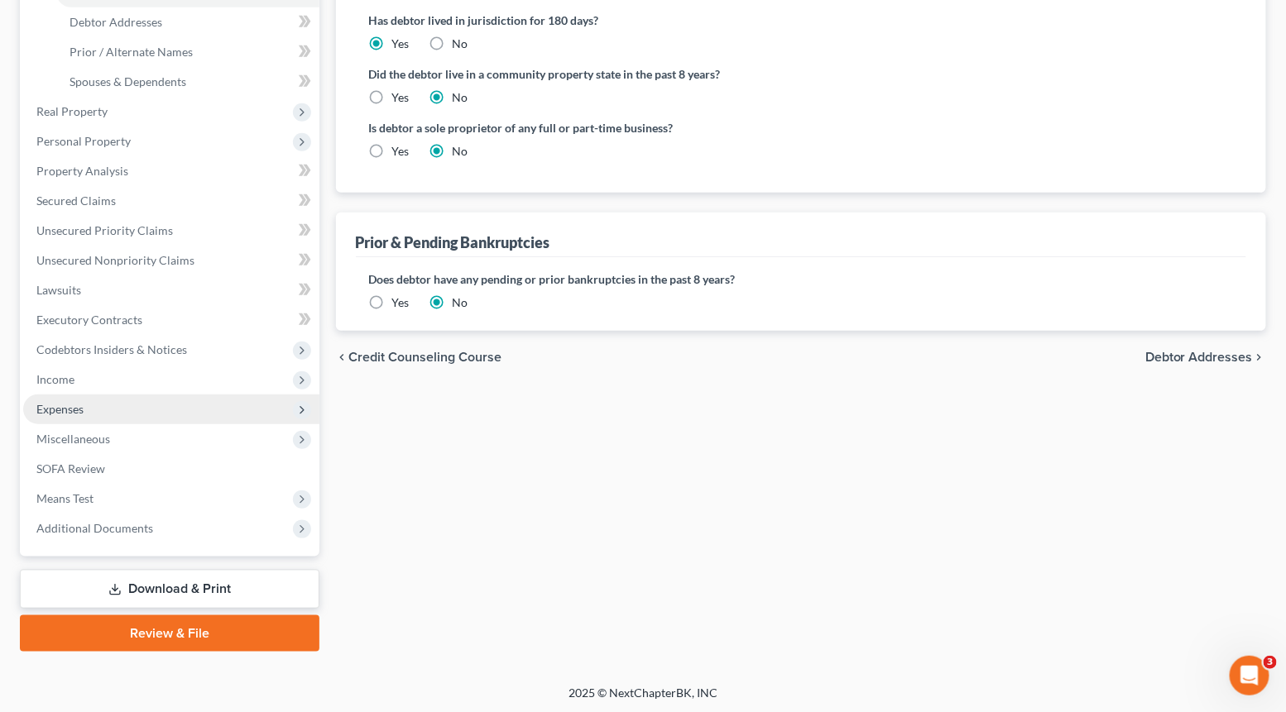
click at [76, 416] on span "Expenses" at bounding box center [171, 410] width 296 height 30
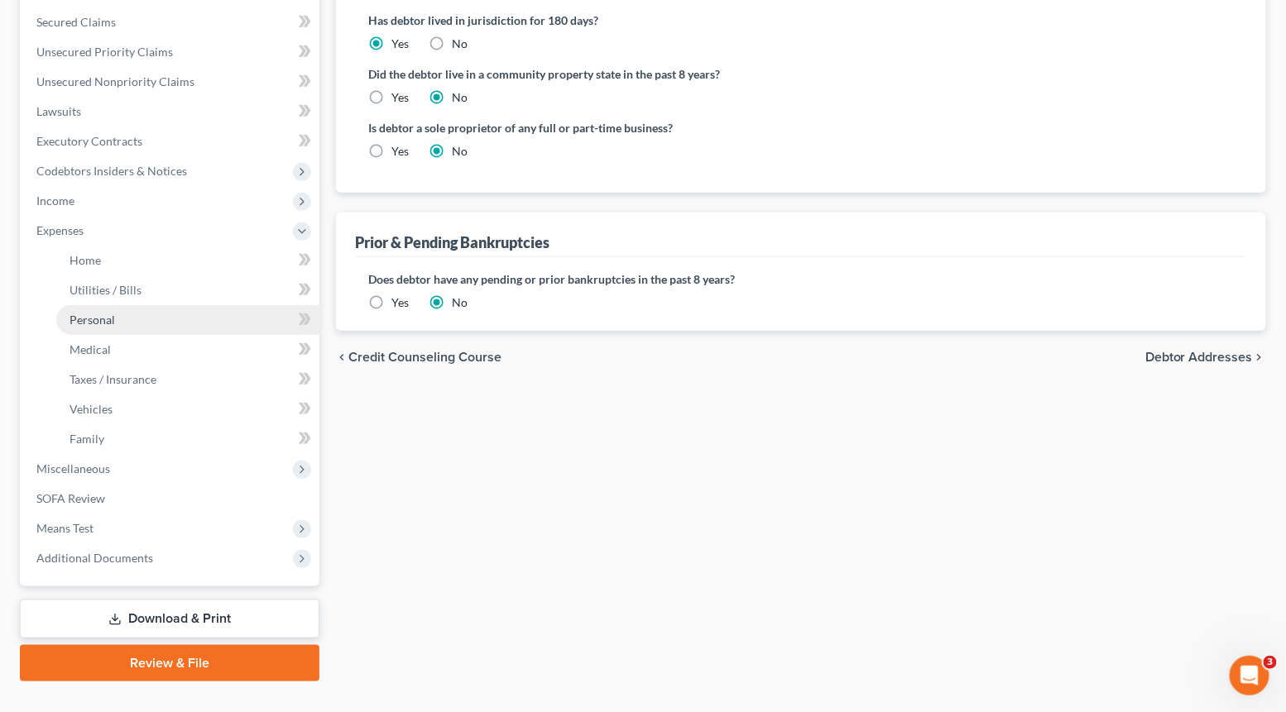
click at [112, 324] on span "Personal" at bounding box center [91, 320] width 45 height 14
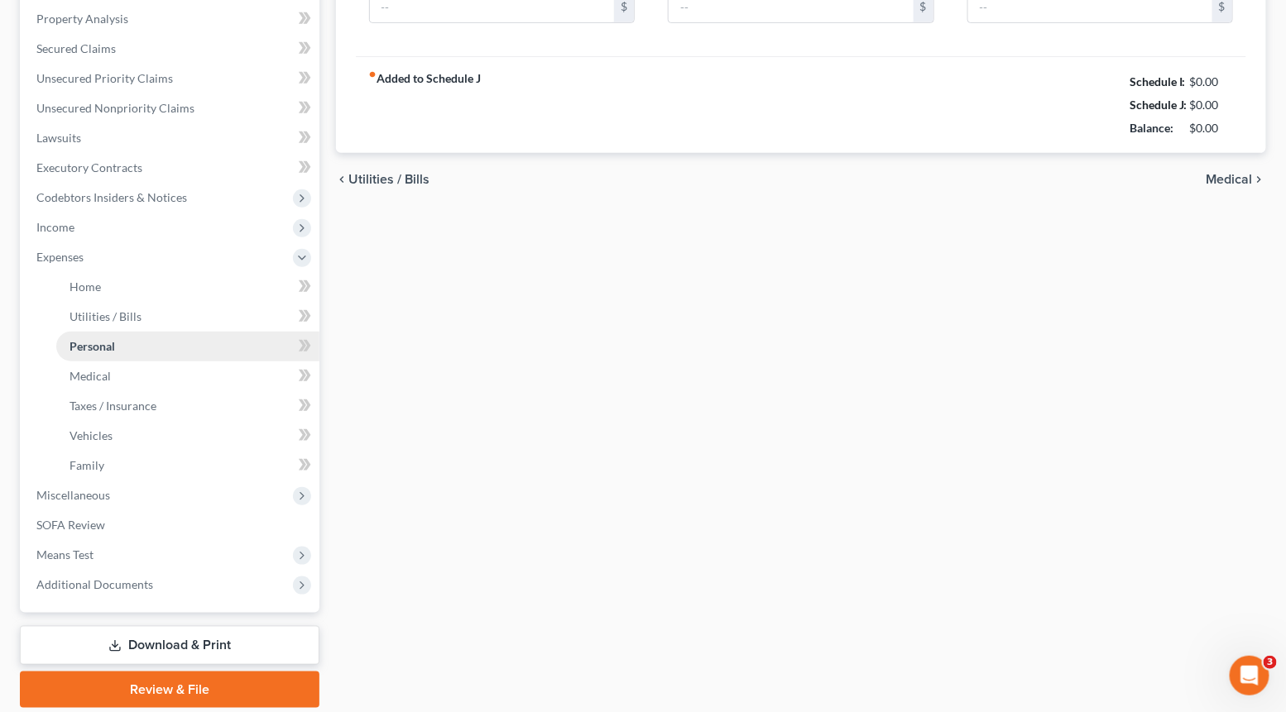
type input "200.00"
type input "100.00"
type input "60.00"
type input "40.00"
type input "50.00"
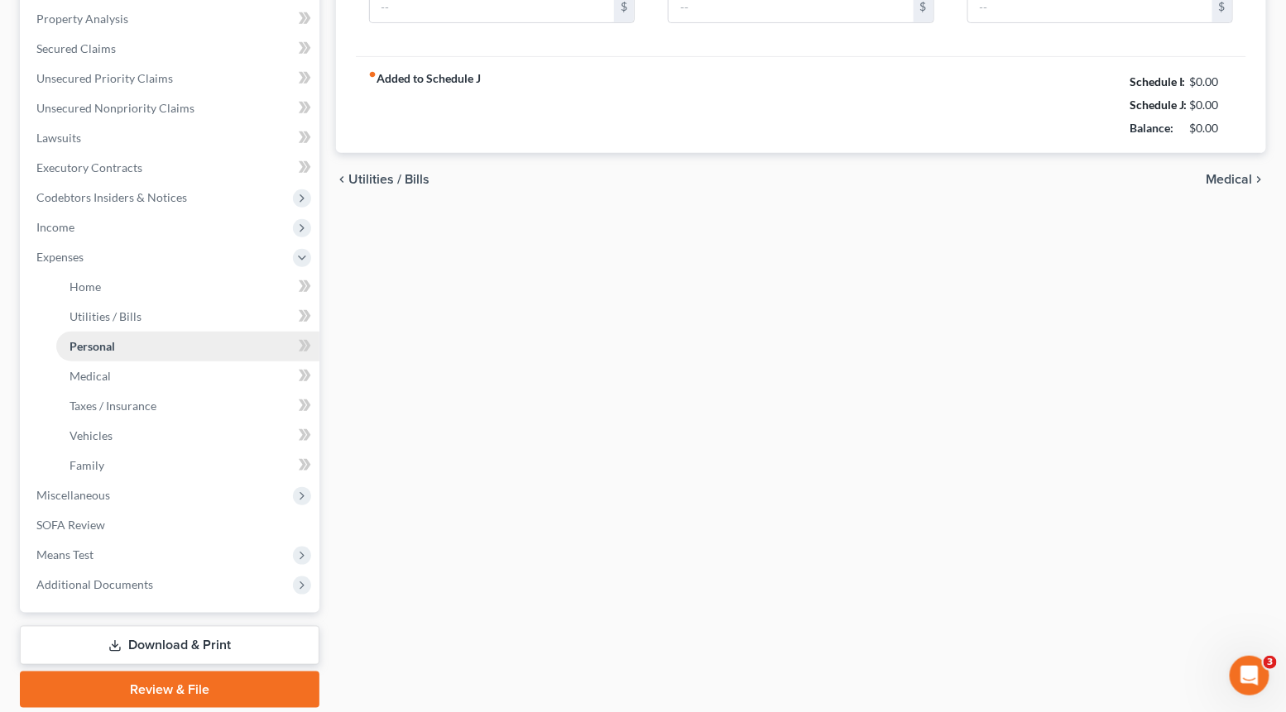
type input "50.00"
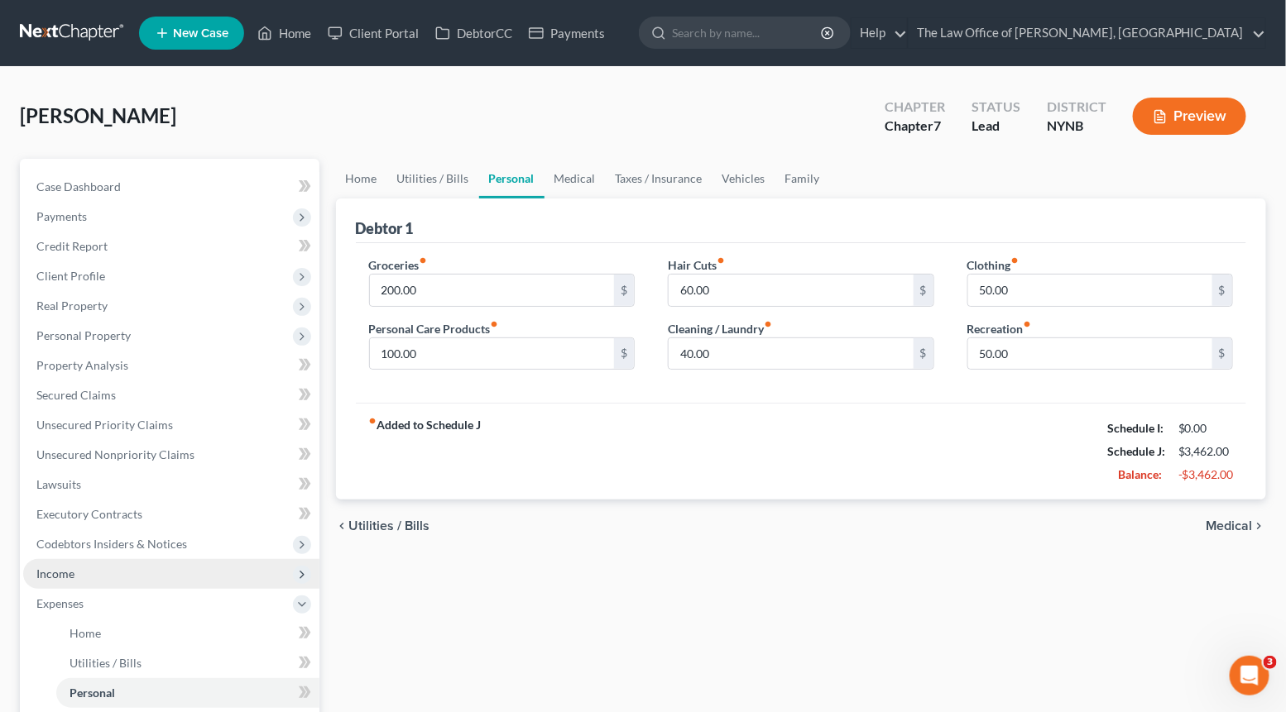
click at [89, 570] on span "Income" at bounding box center [171, 574] width 296 height 30
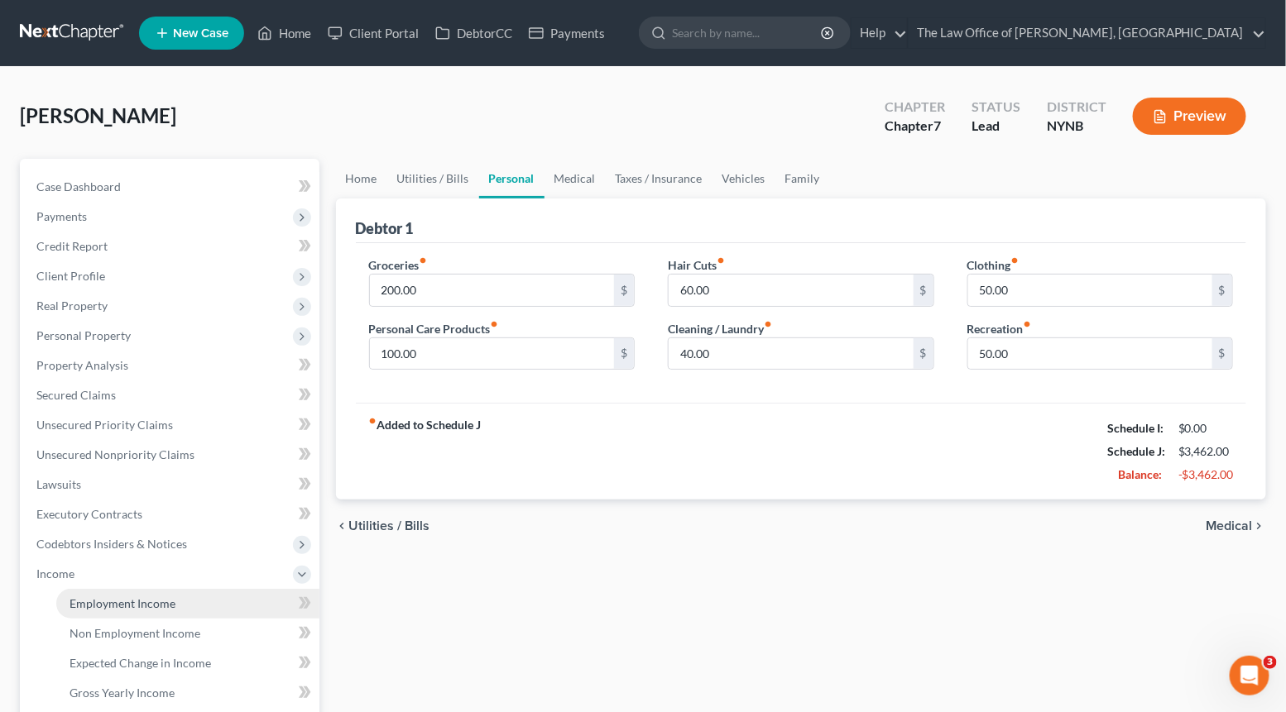
click at [86, 605] on span "Employment Income" at bounding box center [122, 603] width 106 height 14
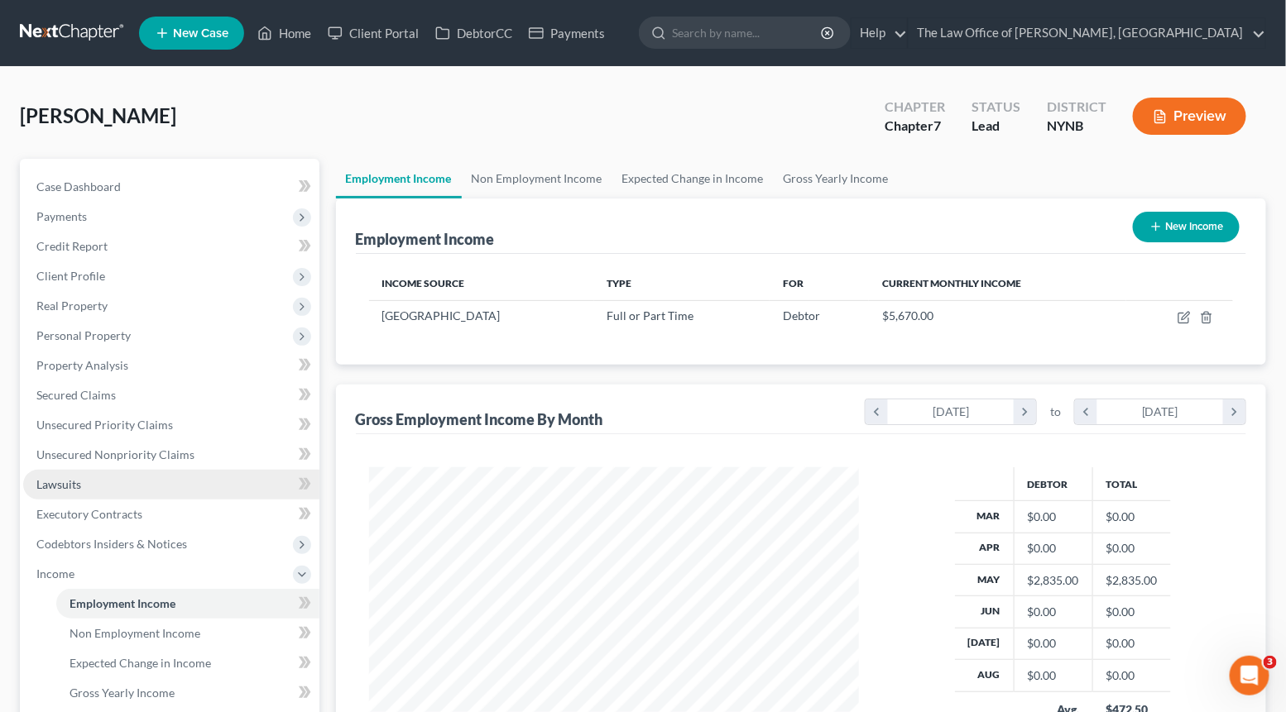
scroll to position [295, 524]
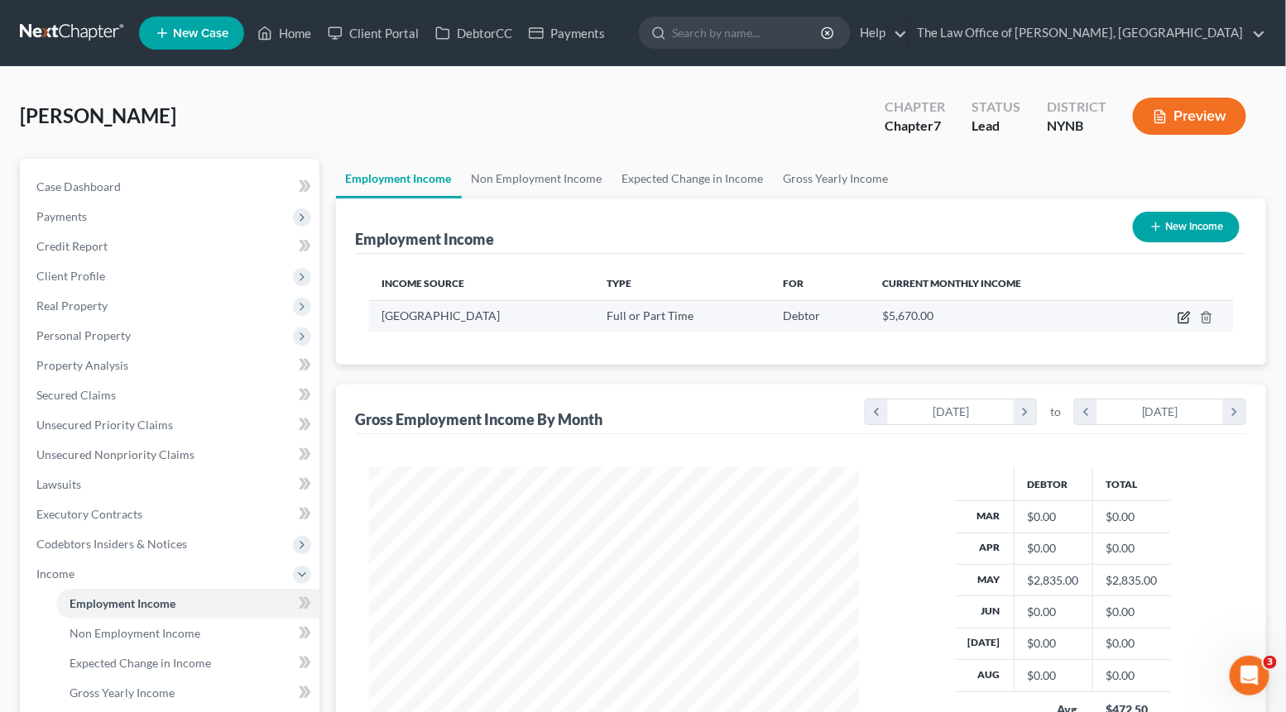
click at [1184, 316] on icon "button" at bounding box center [1183, 317] width 13 height 13
select select "0"
select select "35"
select select "2"
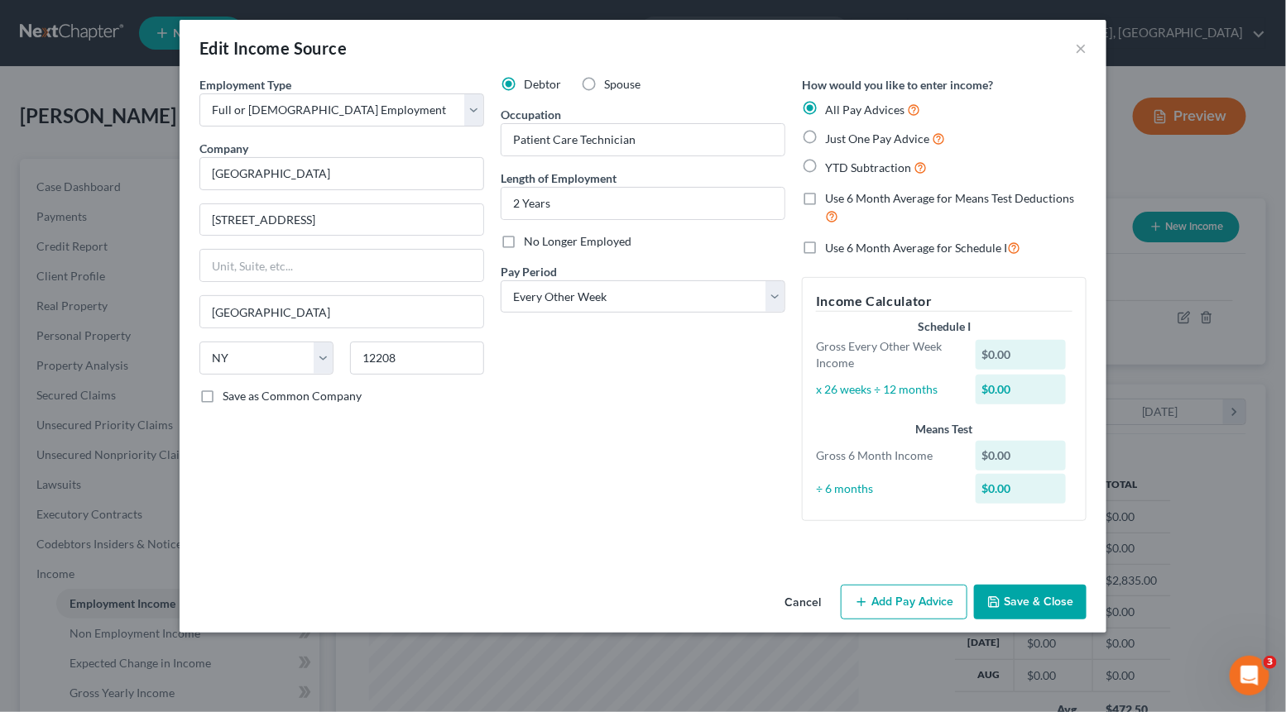
click at [825, 136] on label "Just One Pay Advice" at bounding box center [885, 138] width 120 height 19
click at [831, 136] on input "Just One Pay Advice" at bounding box center [836, 134] width 11 height 11
radio input "true"
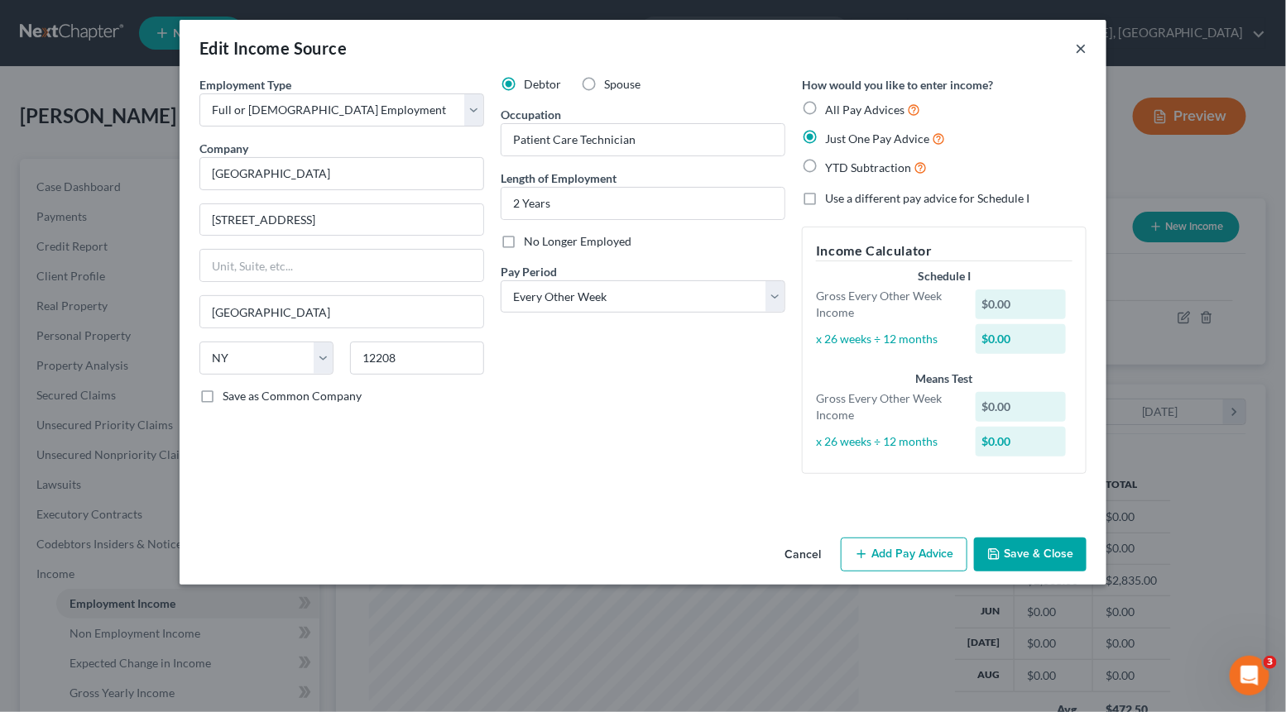
click at [1080, 54] on button "×" at bounding box center [1081, 48] width 12 height 20
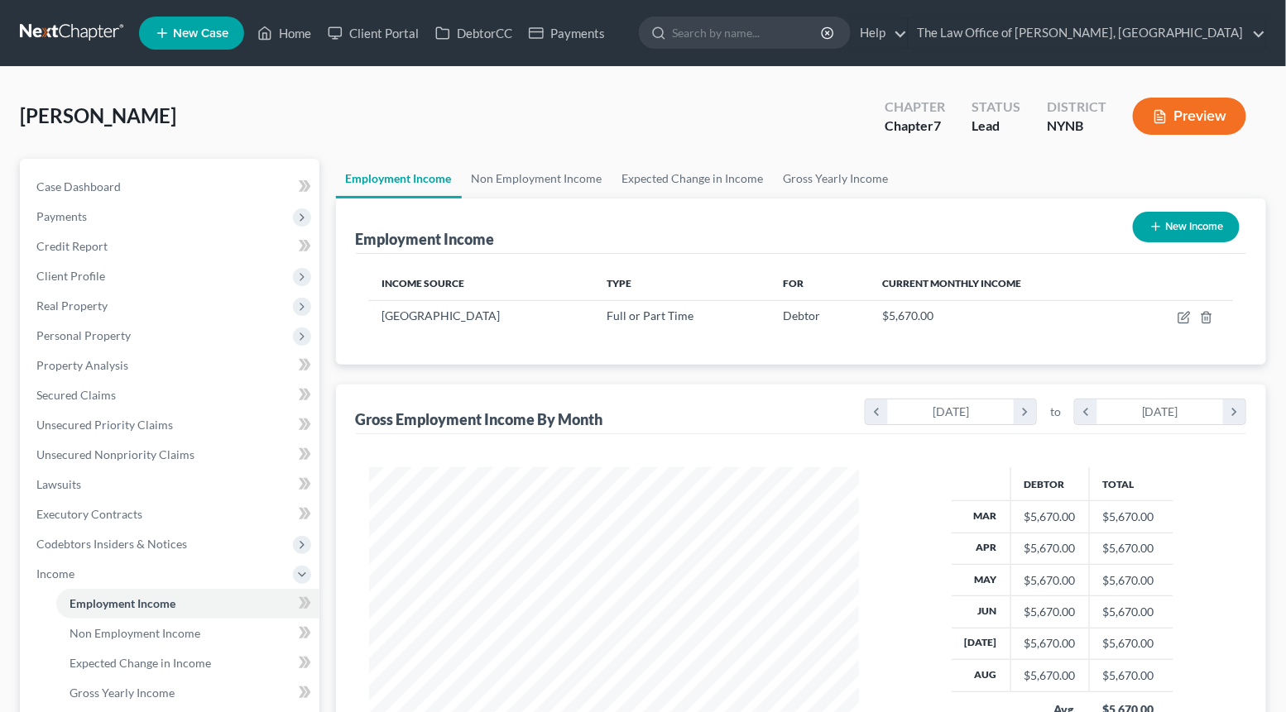
scroll to position [295, 524]
click at [1186, 316] on icon "button" at bounding box center [1184, 315] width 7 height 7
select select "0"
select select "35"
select select "1"
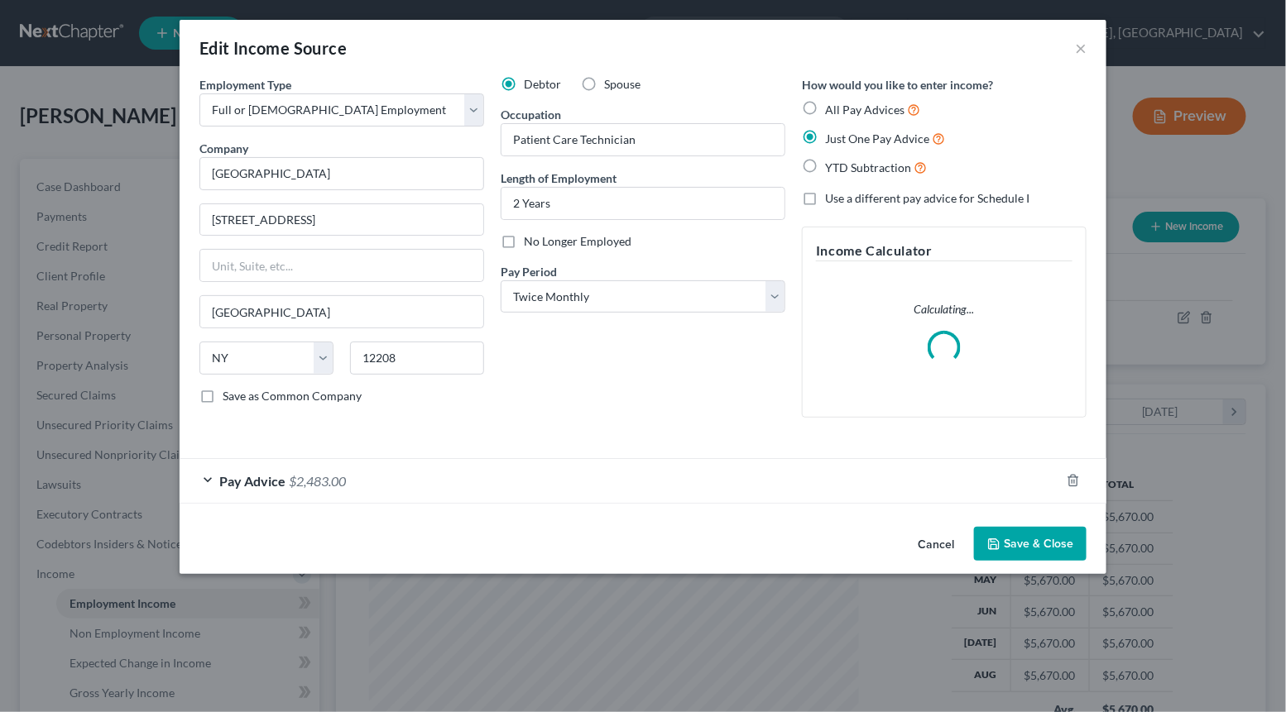
click at [672, 471] on div "Pay Advice $2,483.00" at bounding box center [620, 481] width 880 height 44
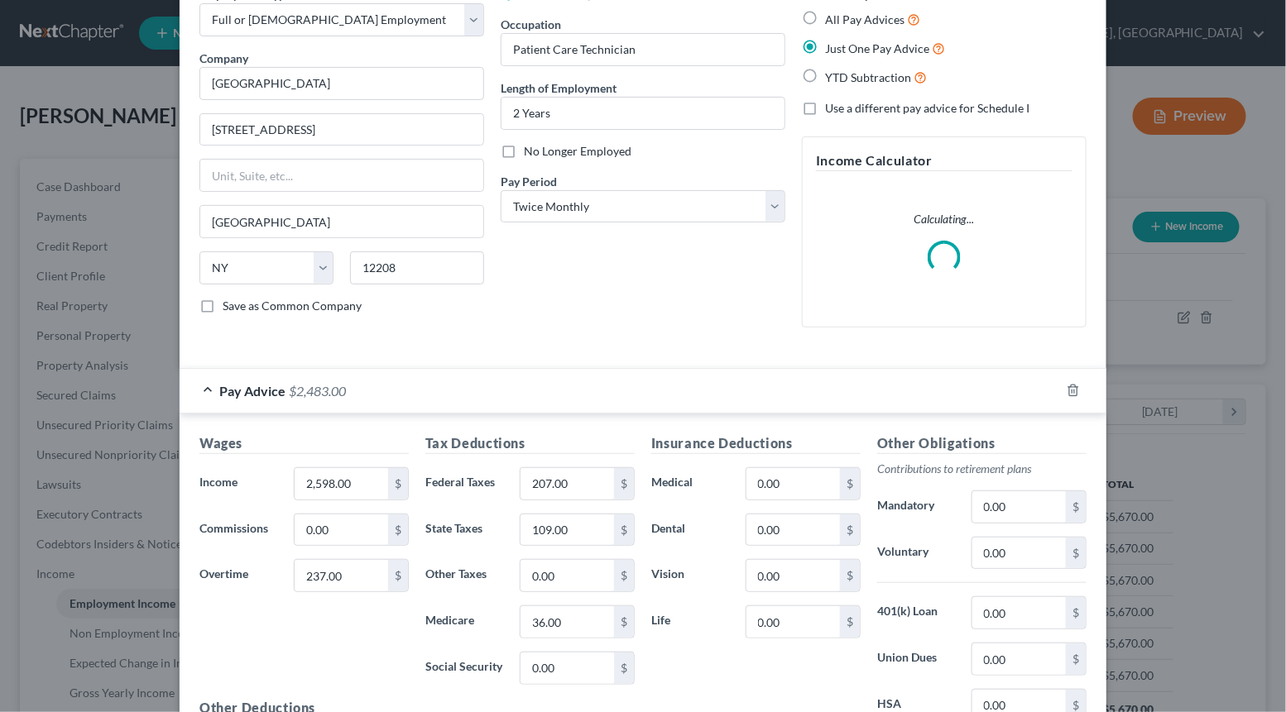
scroll to position [285, 0]
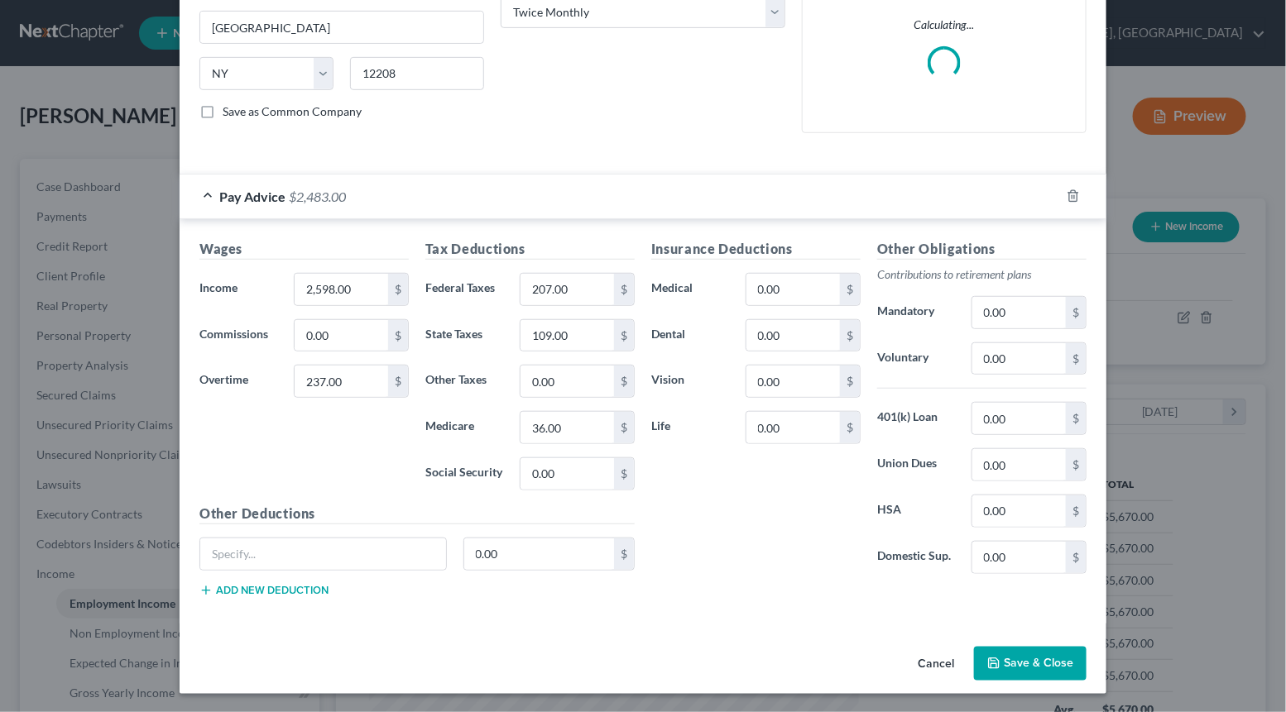
click at [1003, 666] on button "Save & Close" at bounding box center [1030, 664] width 113 height 35
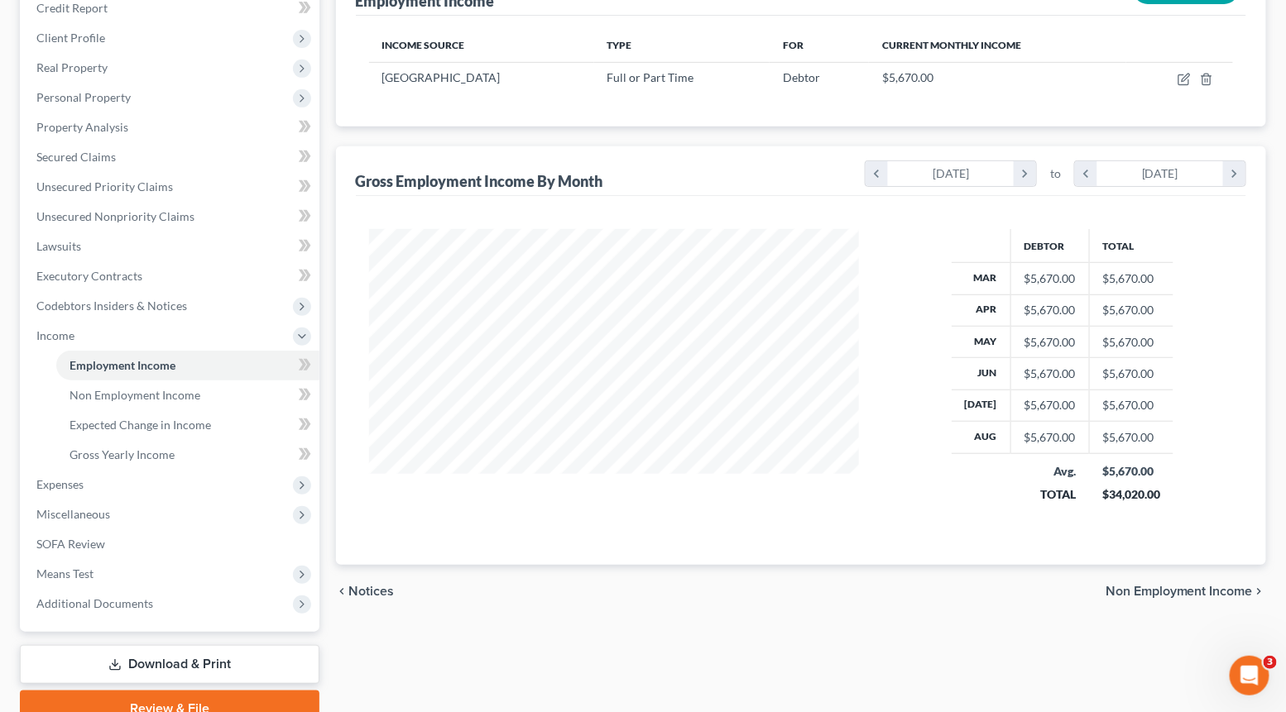
scroll to position [0, 0]
click at [97, 482] on span "Expenses" at bounding box center [171, 485] width 296 height 30
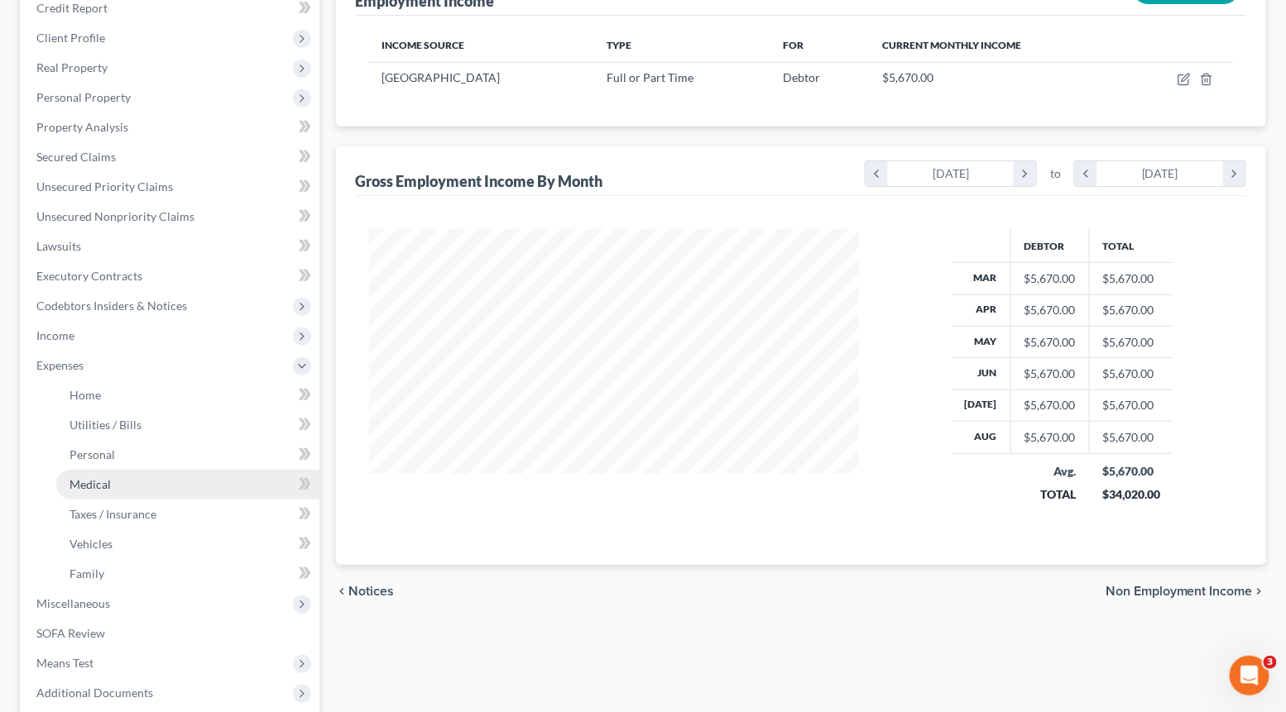
click at [100, 472] on link "Medical" at bounding box center [187, 485] width 263 height 30
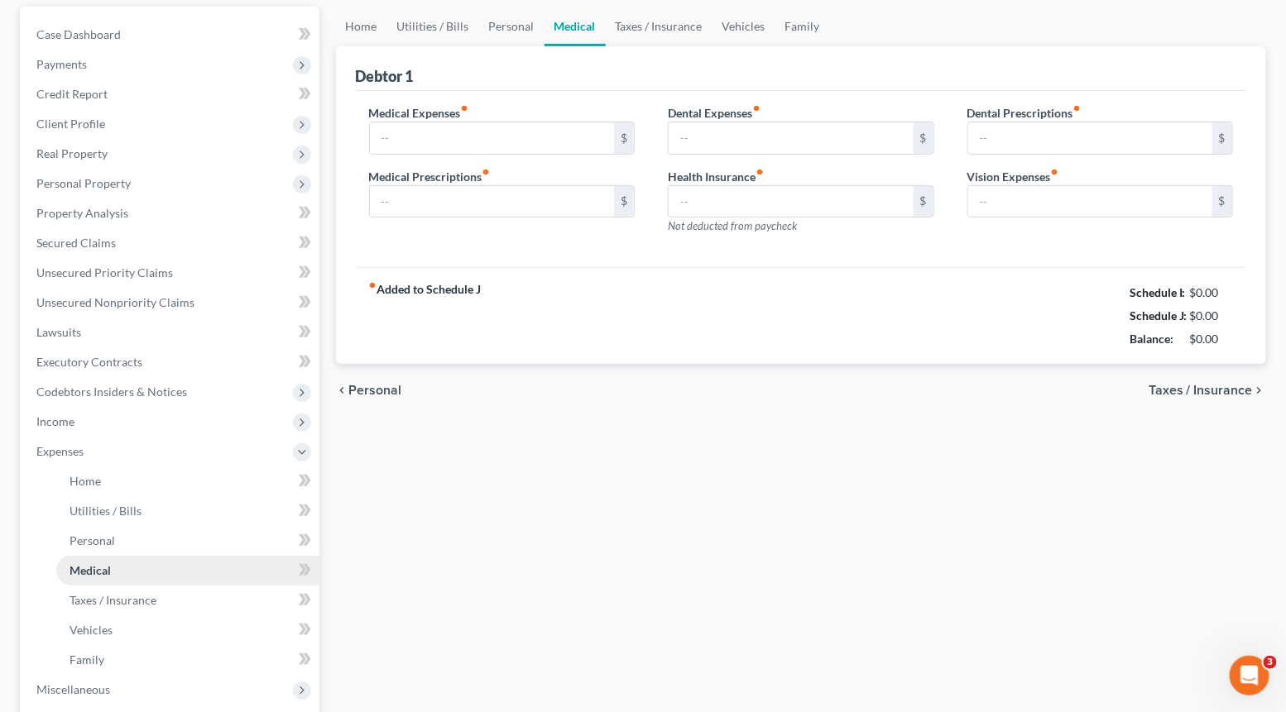
type input "80.00"
type input "0.00"
type input "25.00"
type input "0.00"
type input "25.00"
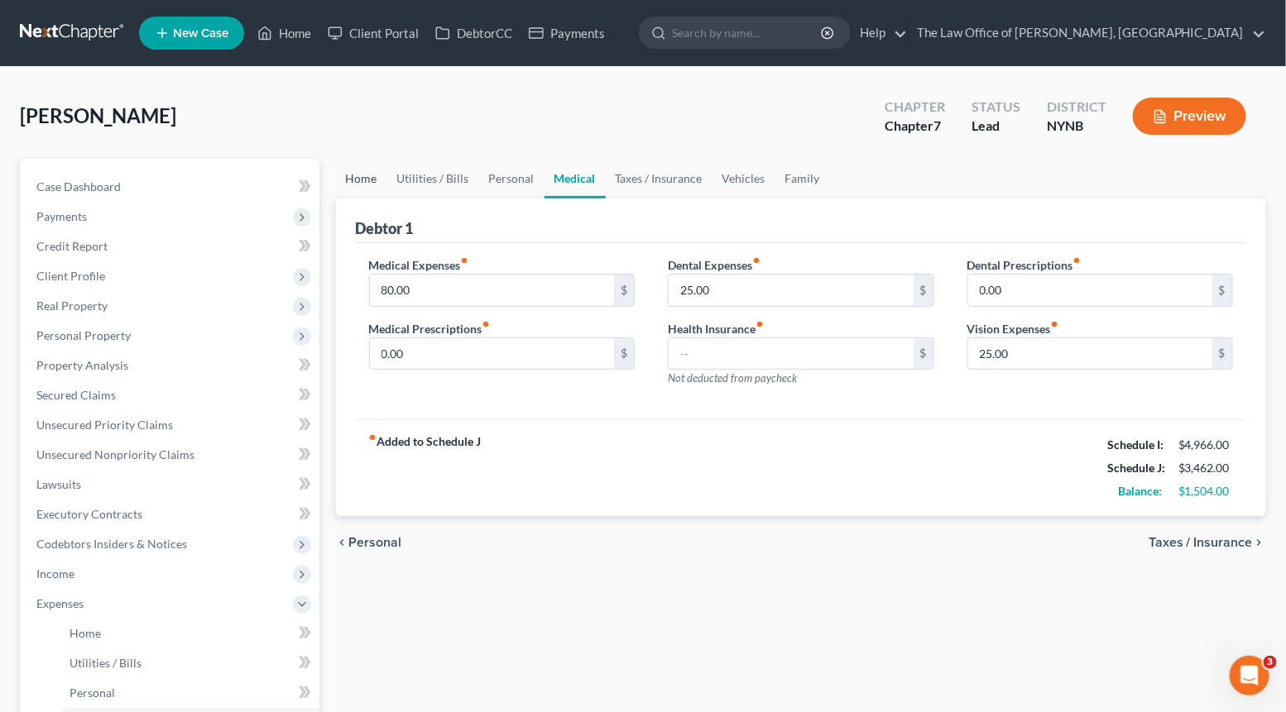
click at [362, 173] on link "Home" at bounding box center [361, 179] width 51 height 40
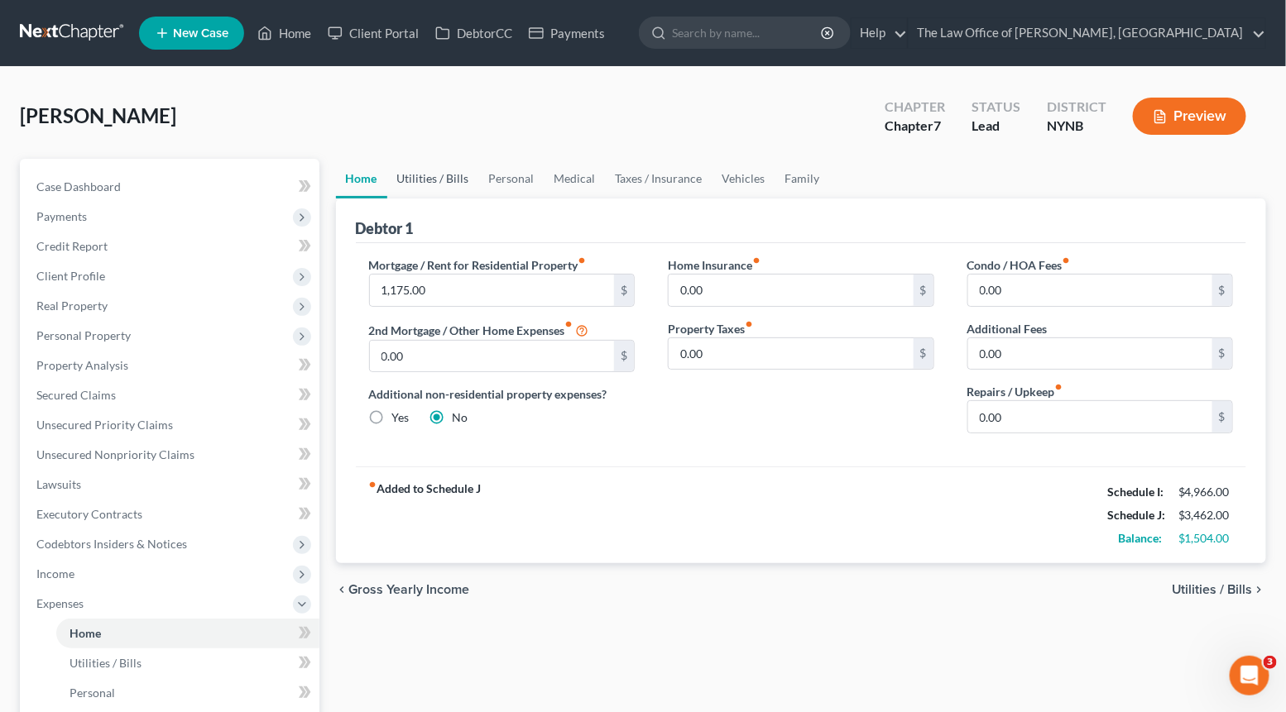
click at [423, 177] on link "Utilities / Bills" at bounding box center [433, 179] width 92 height 40
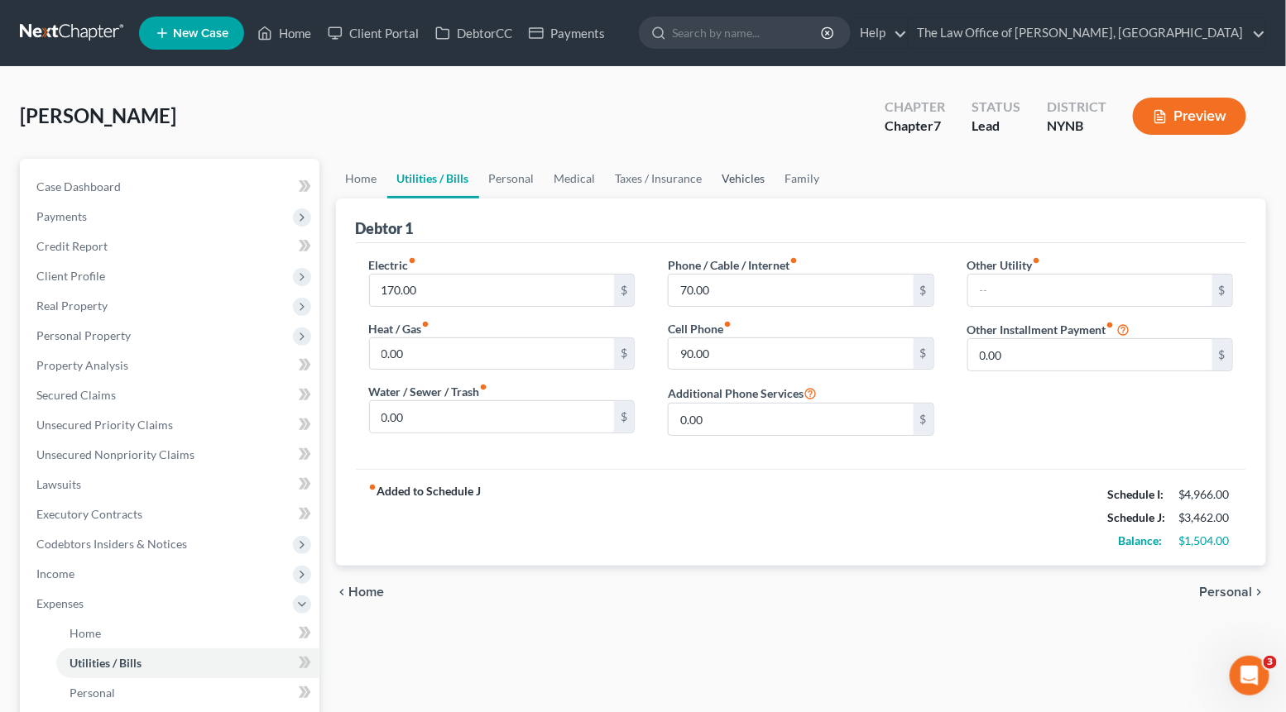
click at [733, 175] on link "Vehicles" at bounding box center [743, 179] width 63 height 40
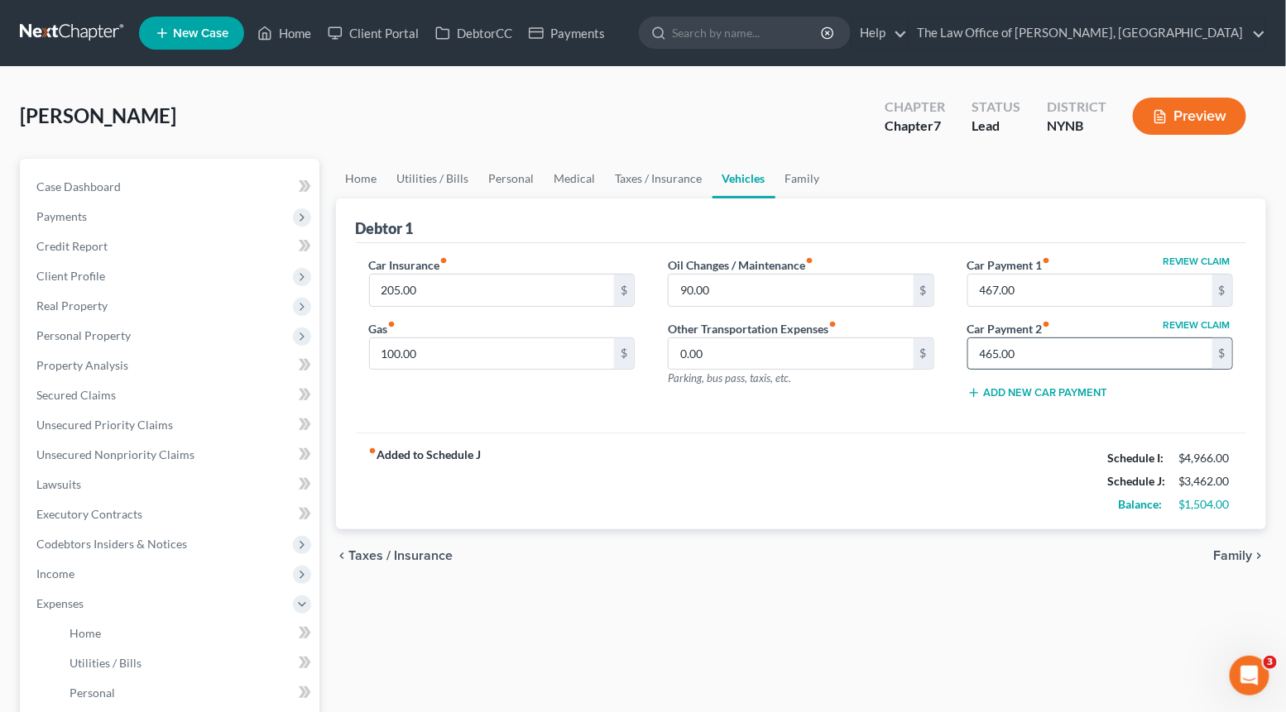
click at [1020, 347] on input "465.00" at bounding box center [1090, 353] width 245 height 31
click at [586, 175] on link "Medical" at bounding box center [574, 179] width 61 height 40
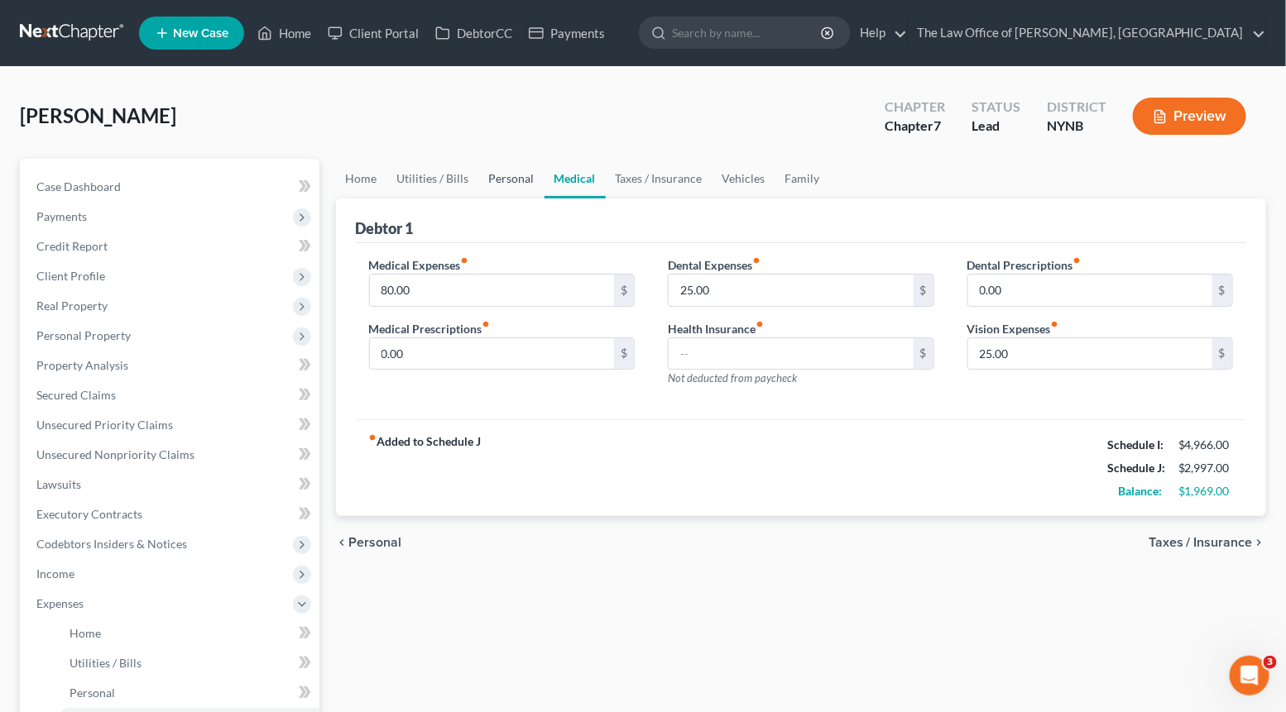
click at [525, 183] on link "Personal" at bounding box center [511, 179] width 65 height 40
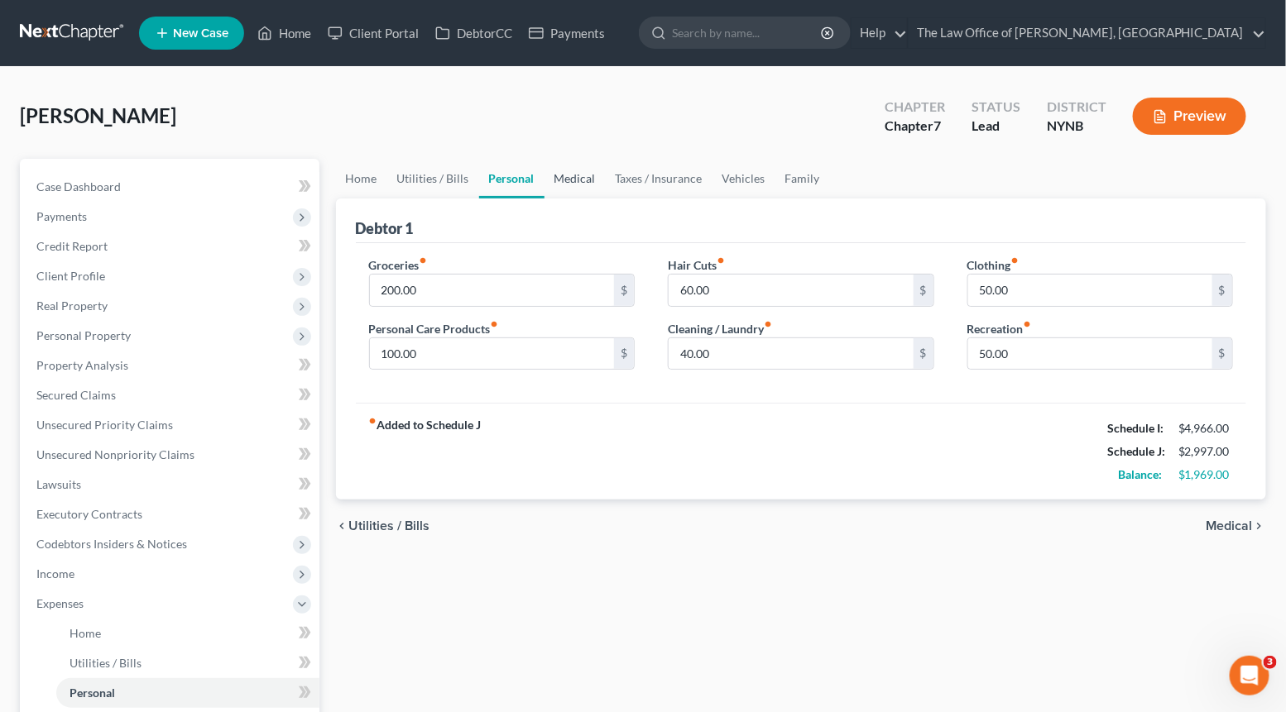
click at [586, 178] on link "Medical" at bounding box center [574, 179] width 61 height 40
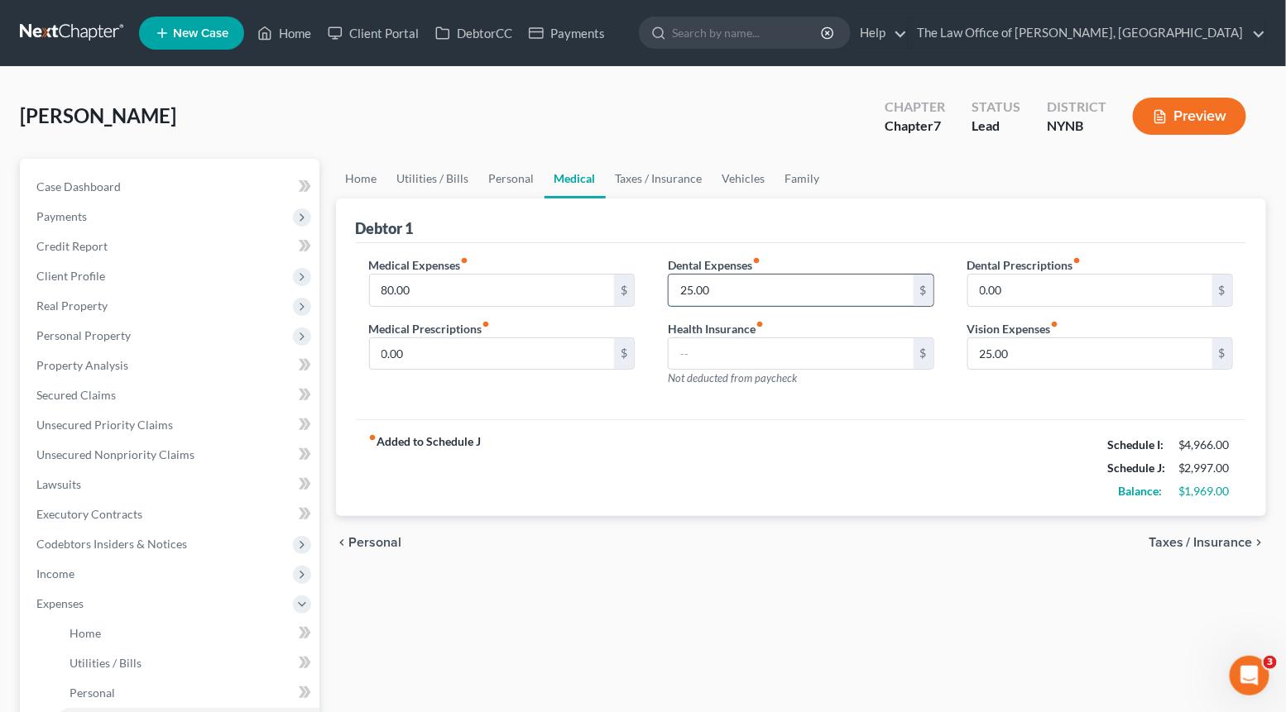
click at [709, 280] on input "25.00" at bounding box center [790, 290] width 245 height 31
type input "0"
click at [995, 354] on input "25.00" at bounding box center [1090, 353] width 245 height 31
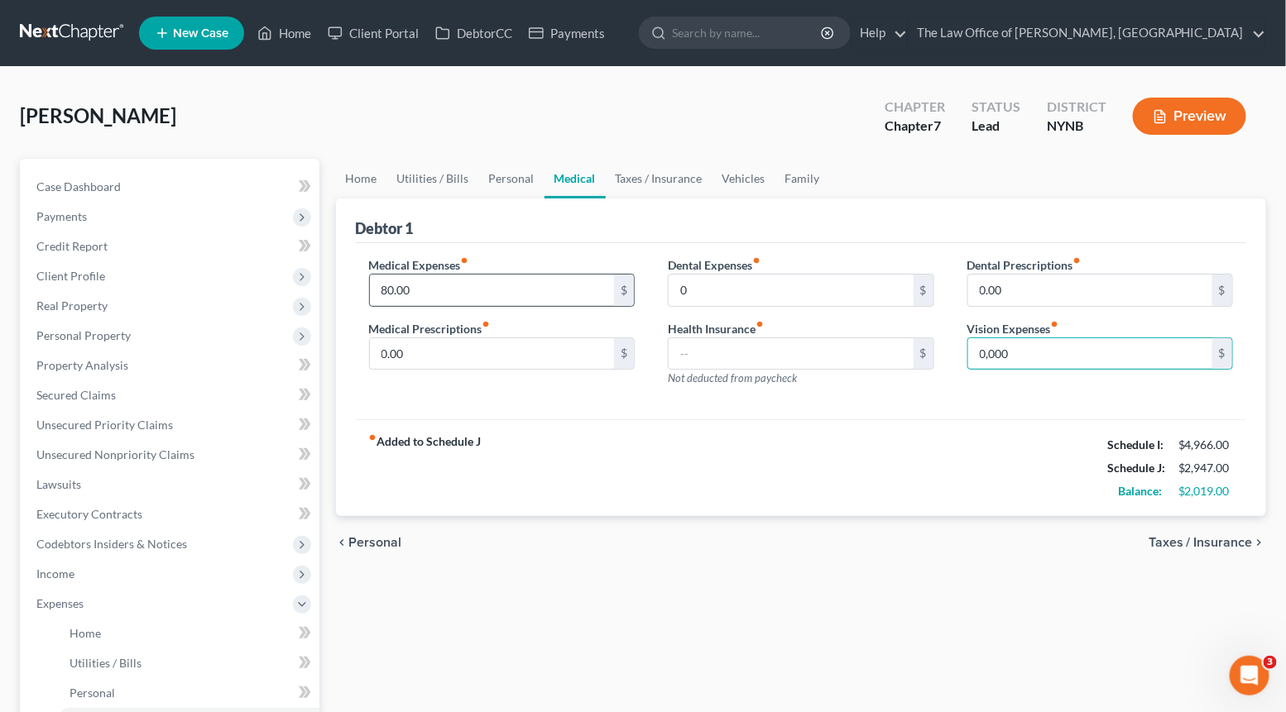
type input "0,000"
click at [438, 287] on input "80.00" at bounding box center [492, 290] width 245 height 31
type input "0"
click at [486, 191] on link "Personal" at bounding box center [511, 179] width 65 height 40
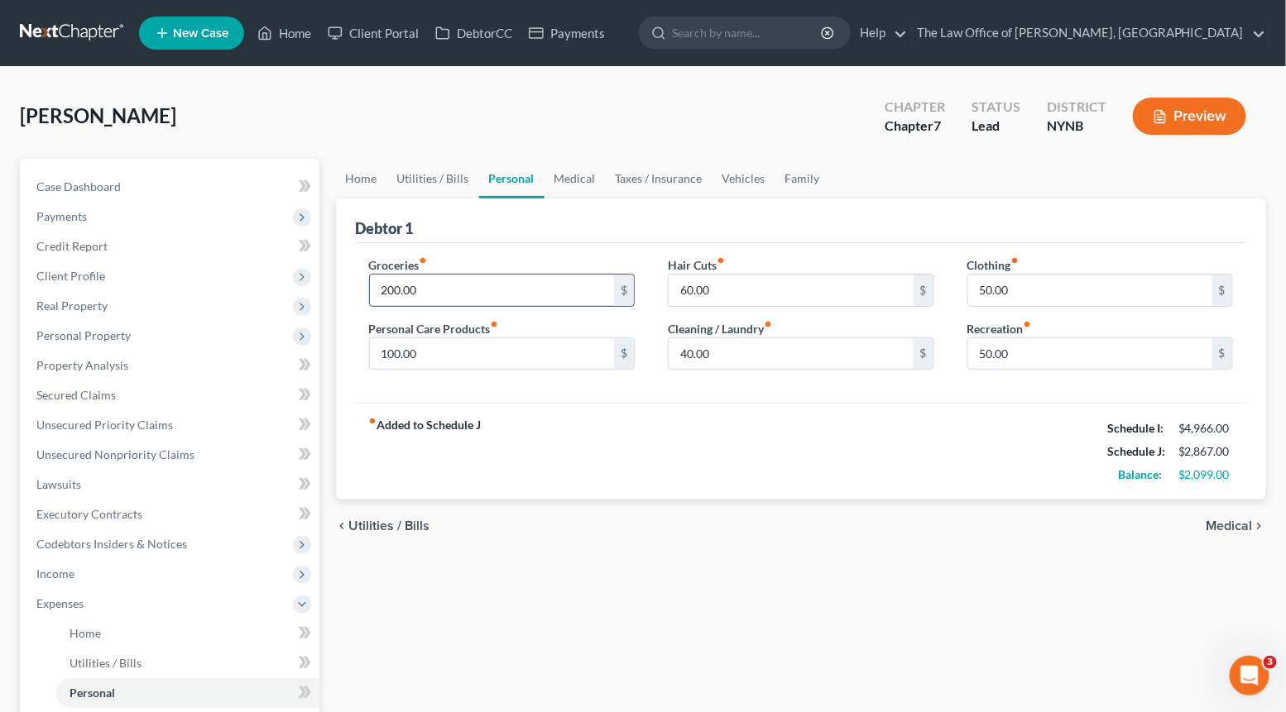
click at [424, 284] on input "200.00" at bounding box center [492, 290] width 245 height 31
type input "1,000"
click at [425, 347] on input "100.00" at bounding box center [492, 353] width 245 height 31
type input "250"
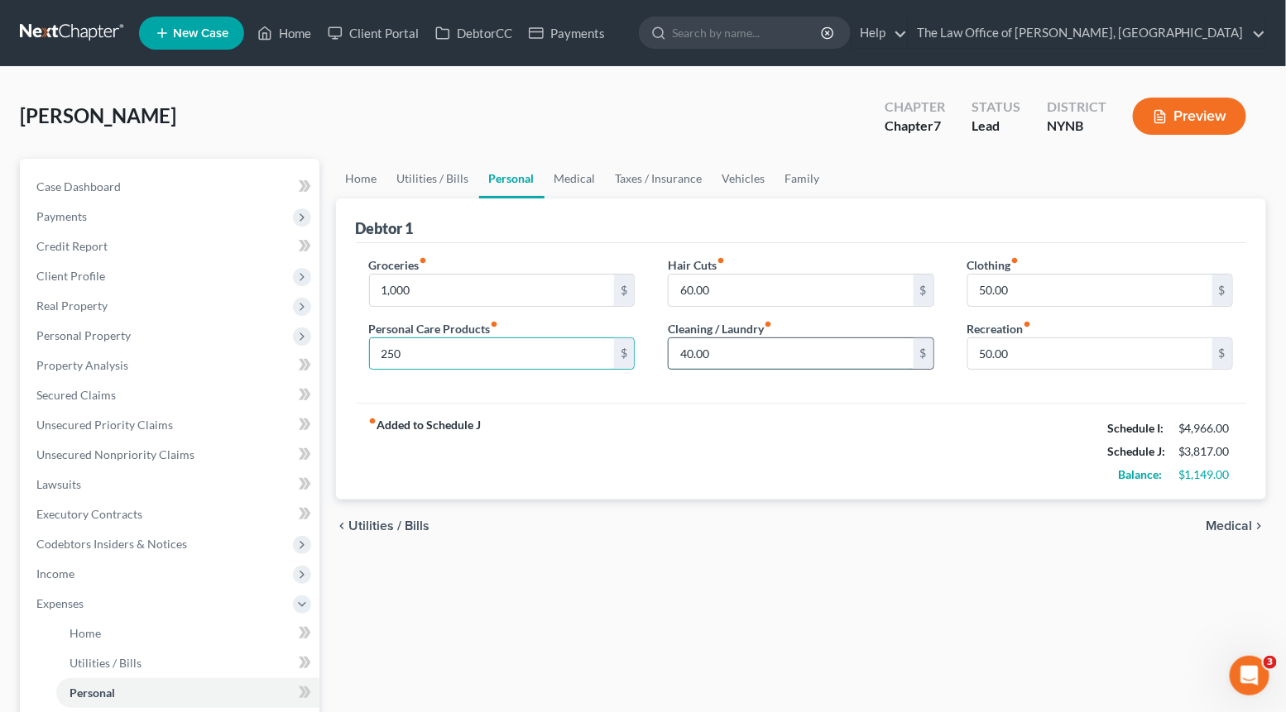
click at [710, 357] on input "40.00" at bounding box center [790, 353] width 245 height 31
type input "150"
click at [728, 293] on input "60.00" at bounding box center [790, 290] width 245 height 31
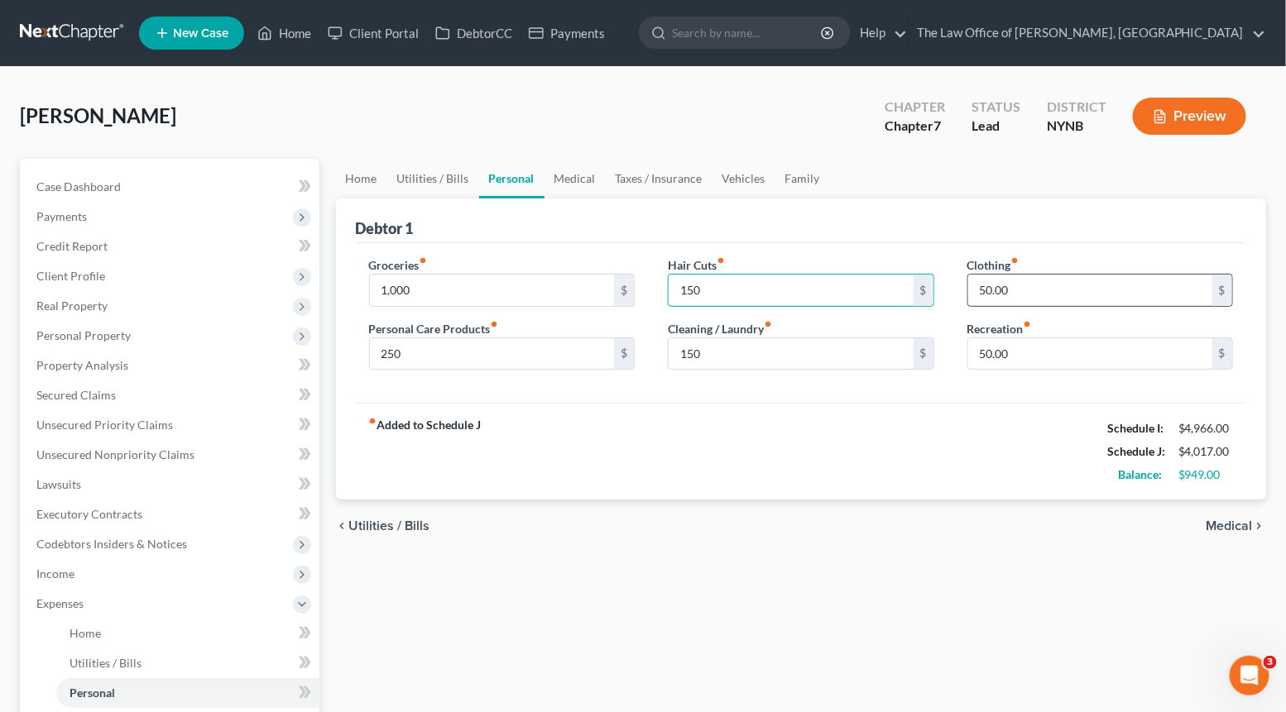
type input "150"
click at [1007, 285] on input "50.00" at bounding box center [1090, 290] width 245 height 31
type input "150"
click at [988, 424] on div "fiber_manual_record Added to Schedule J Schedule I: $4,966.00 Schedule J: $4,11…" at bounding box center [801, 451] width 891 height 97
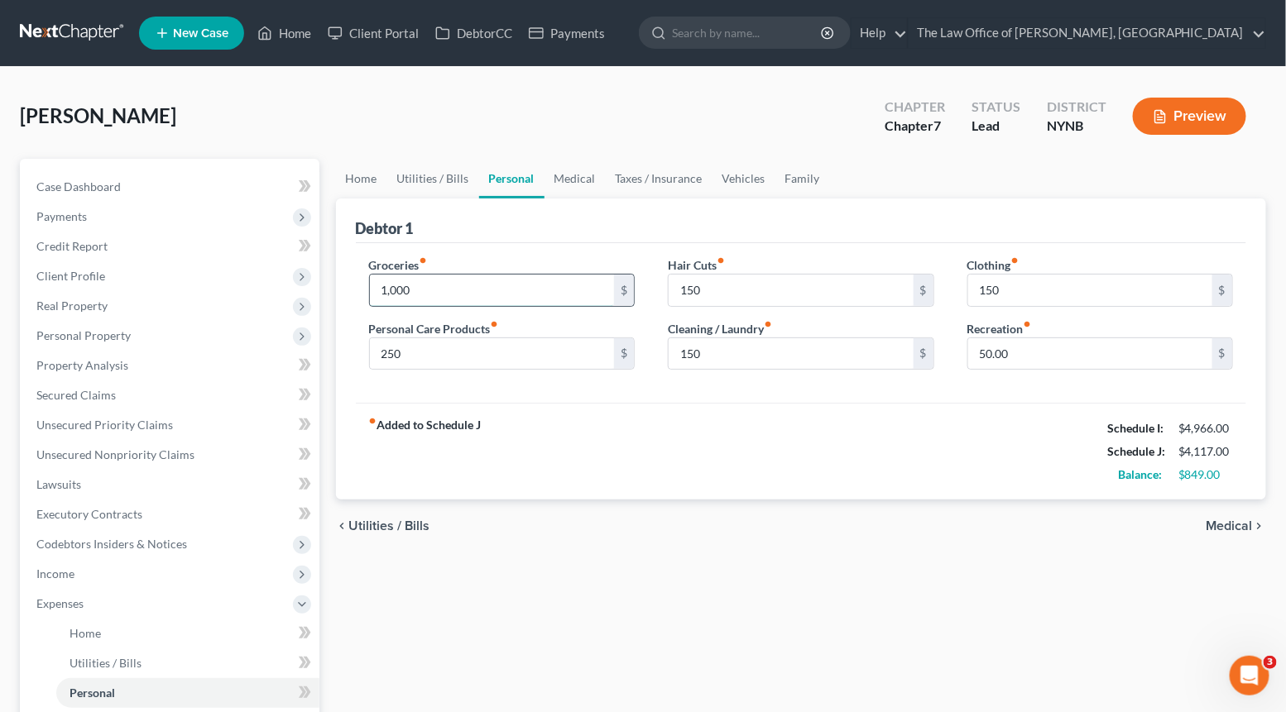
click at [462, 289] on input "1,000" at bounding box center [492, 290] width 245 height 31
type input "1,250"
click at [581, 184] on link "Medical" at bounding box center [574, 179] width 61 height 40
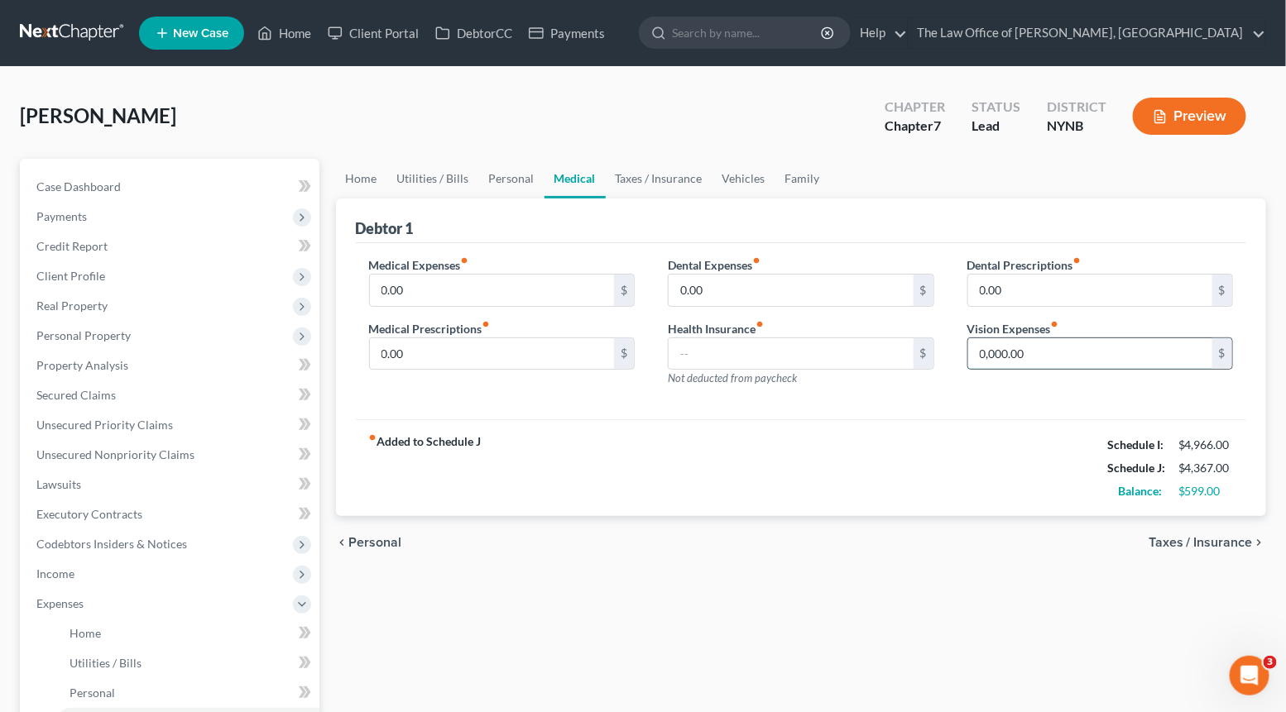
click at [1018, 346] on input "0,000.00" at bounding box center [1090, 353] width 245 height 31
type input "0"
click at [959, 399] on div "Medical Expenses fiber_manual_record 0.00 $ Medical Prescriptions fiber_manual_…" at bounding box center [801, 331] width 891 height 177
click at [409, 288] on input "0.00" at bounding box center [492, 290] width 245 height 31
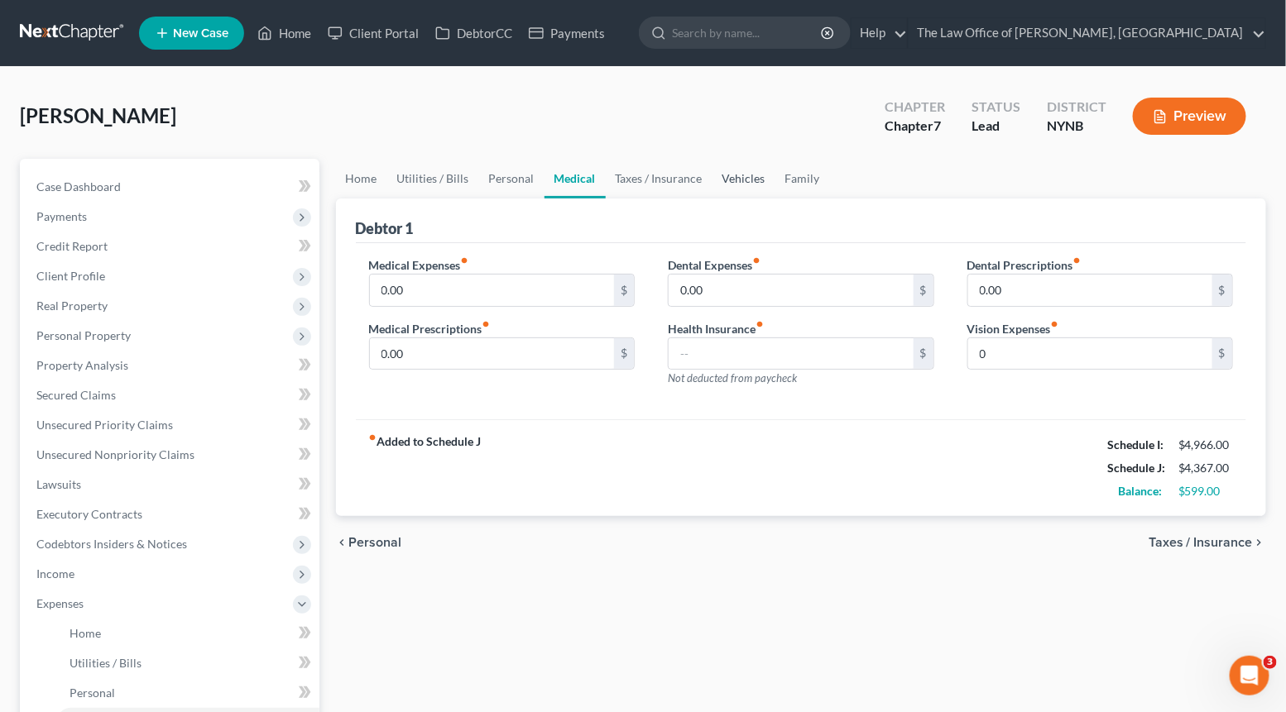
click at [733, 172] on link "Vehicles" at bounding box center [743, 179] width 63 height 40
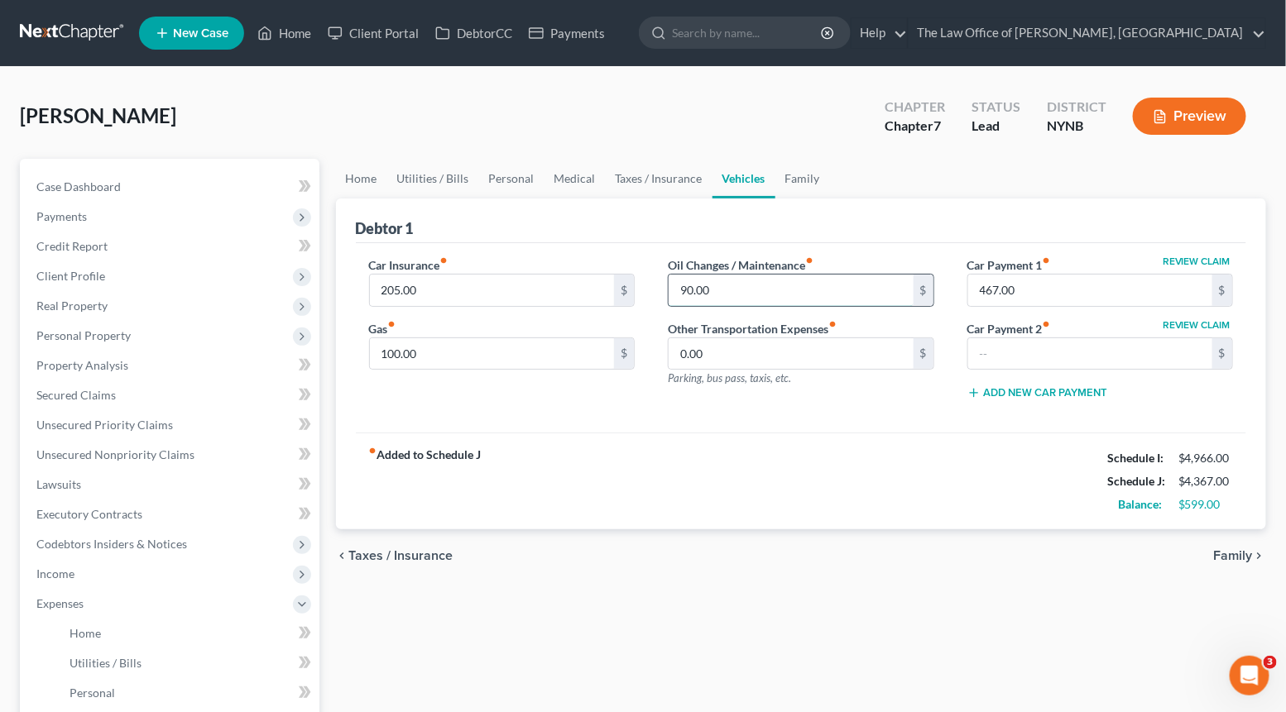
click at [715, 290] on input "90.00" at bounding box center [790, 290] width 245 height 31
type input "150"
click at [645, 438] on div "fiber_manual_record Added to Schedule J Schedule I: $4,966.00 Schedule J: $4,42…" at bounding box center [801, 481] width 891 height 97
click at [425, 354] on input "100.00" at bounding box center [492, 353] width 245 height 31
type input "250"
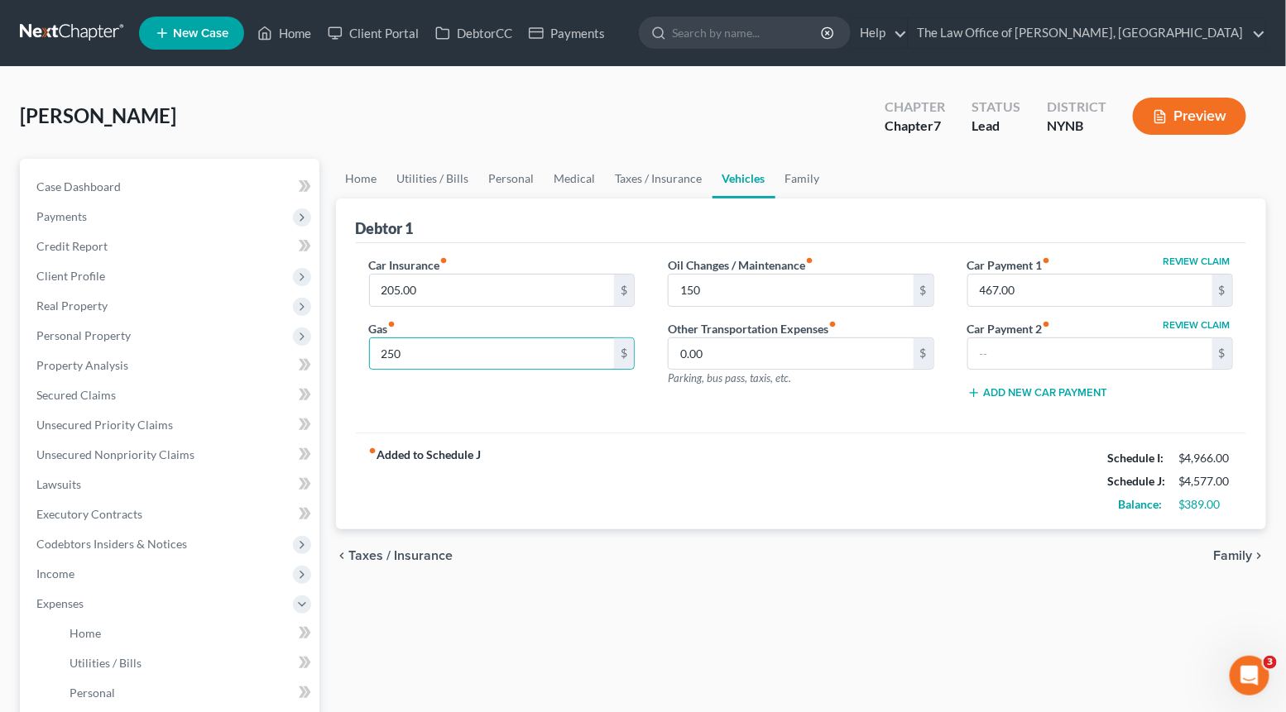
click at [609, 455] on div "fiber_manual_record Added to Schedule J Schedule I: $4,966.00 Schedule J: $4,57…" at bounding box center [801, 481] width 891 height 97
click at [371, 170] on link "Home" at bounding box center [361, 179] width 51 height 40
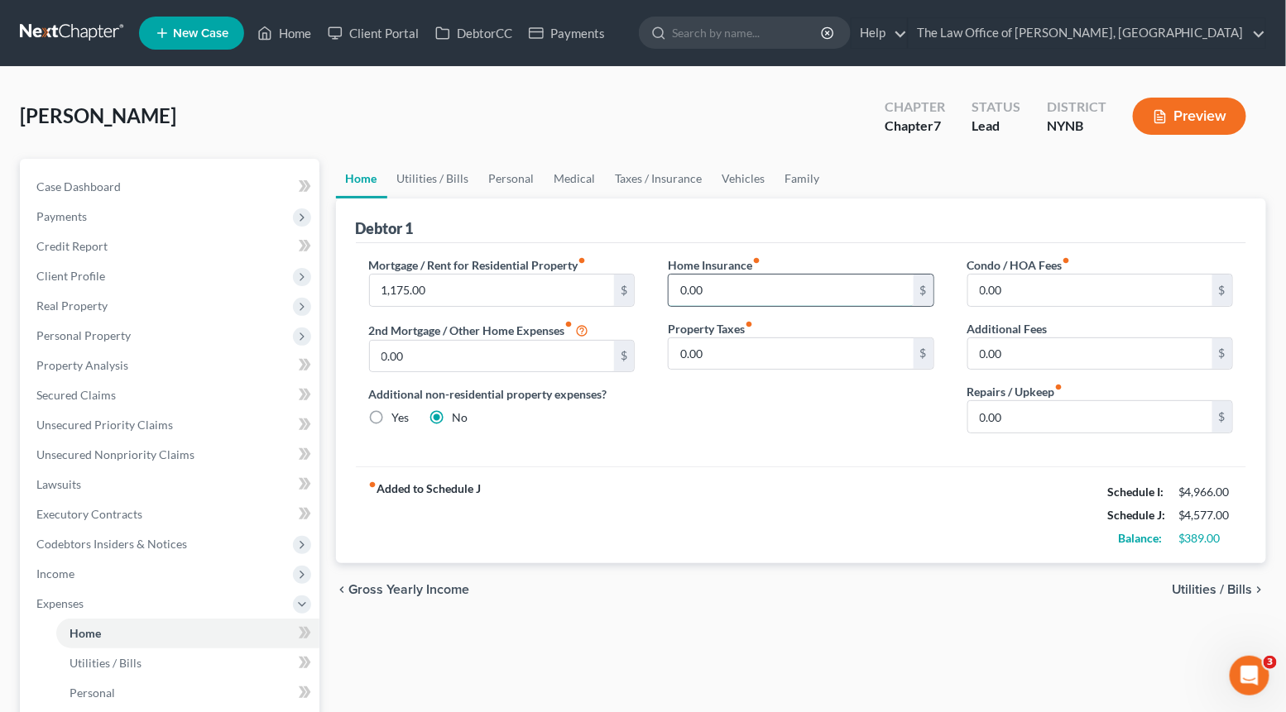
click at [747, 298] on input "0.00" at bounding box center [790, 290] width 245 height 31
click at [444, 183] on link "Utilities / Bills" at bounding box center [433, 179] width 92 height 40
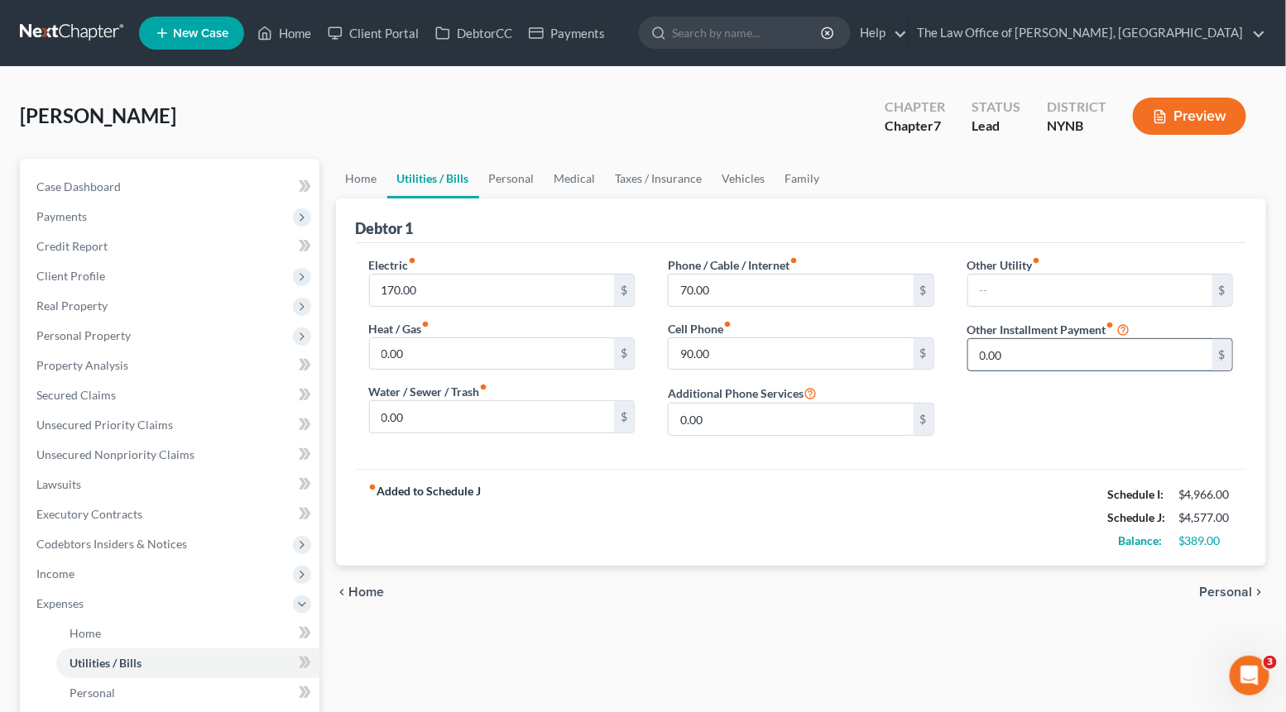
click at [1028, 366] on input "0.00" at bounding box center [1090, 354] width 245 height 31
type input "50"
click at [1008, 397] on input "text" at bounding box center [1100, 400] width 265 height 31
type input "Netflix and others"
click at [513, 180] on link "Personal" at bounding box center [511, 179] width 65 height 40
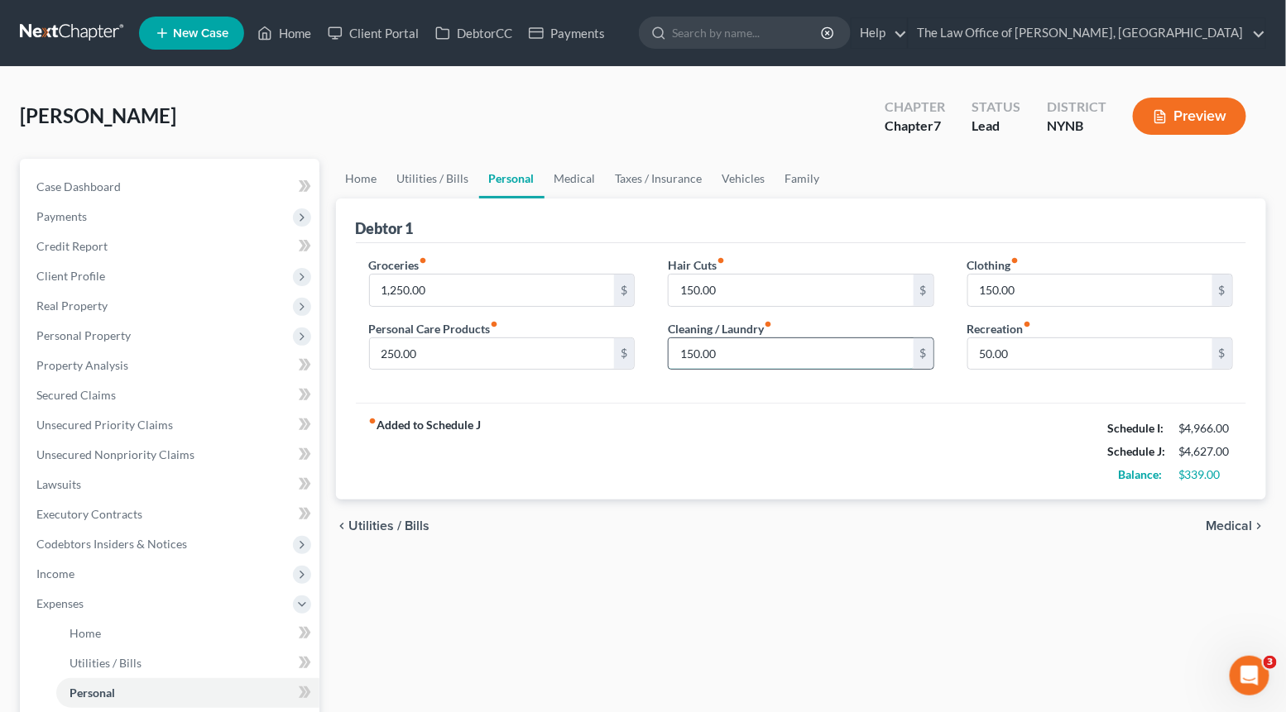
click at [771, 359] on input "150.00" at bounding box center [790, 353] width 245 height 31
type input "200"
click at [742, 180] on link "Vehicles" at bounding box center [743, 179] width 63 height 40
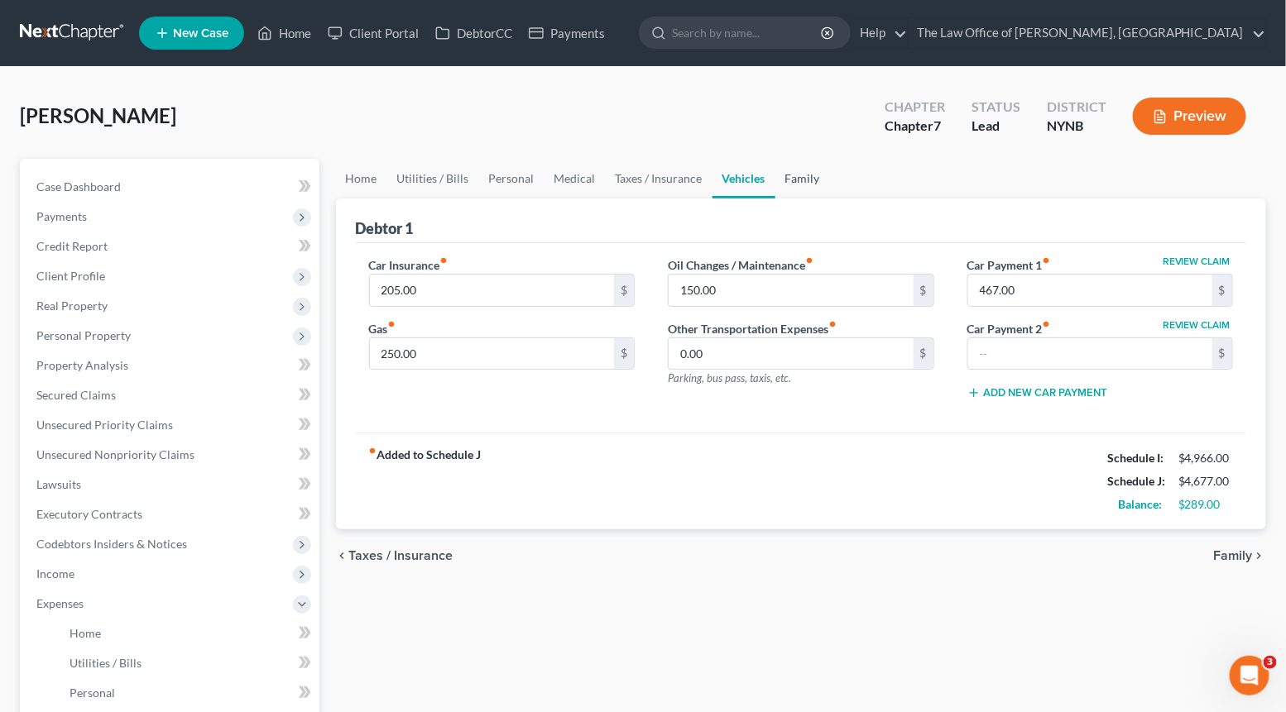
click at [810, 176] on link "Family" at bounding box center [802, 179] width 55 height 40
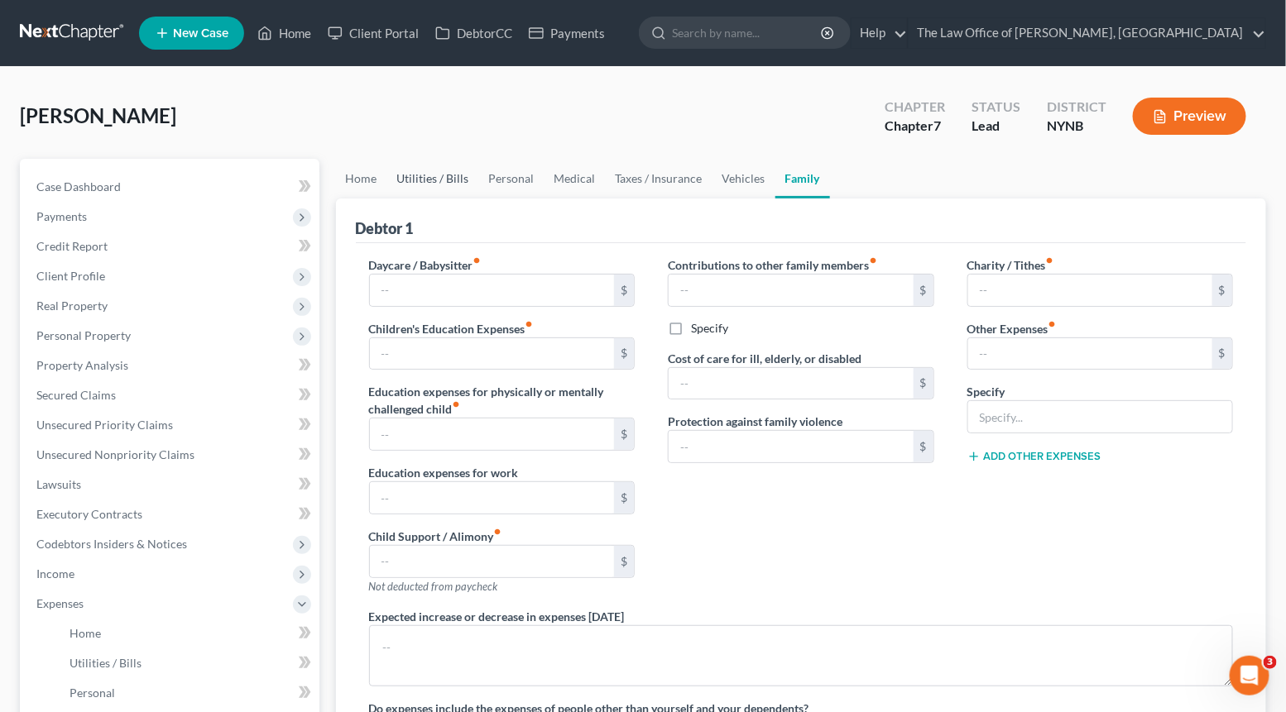
click at [426, 176] on link "Utilities / Bills" at bounding box center [433, 179] width 92 height 40
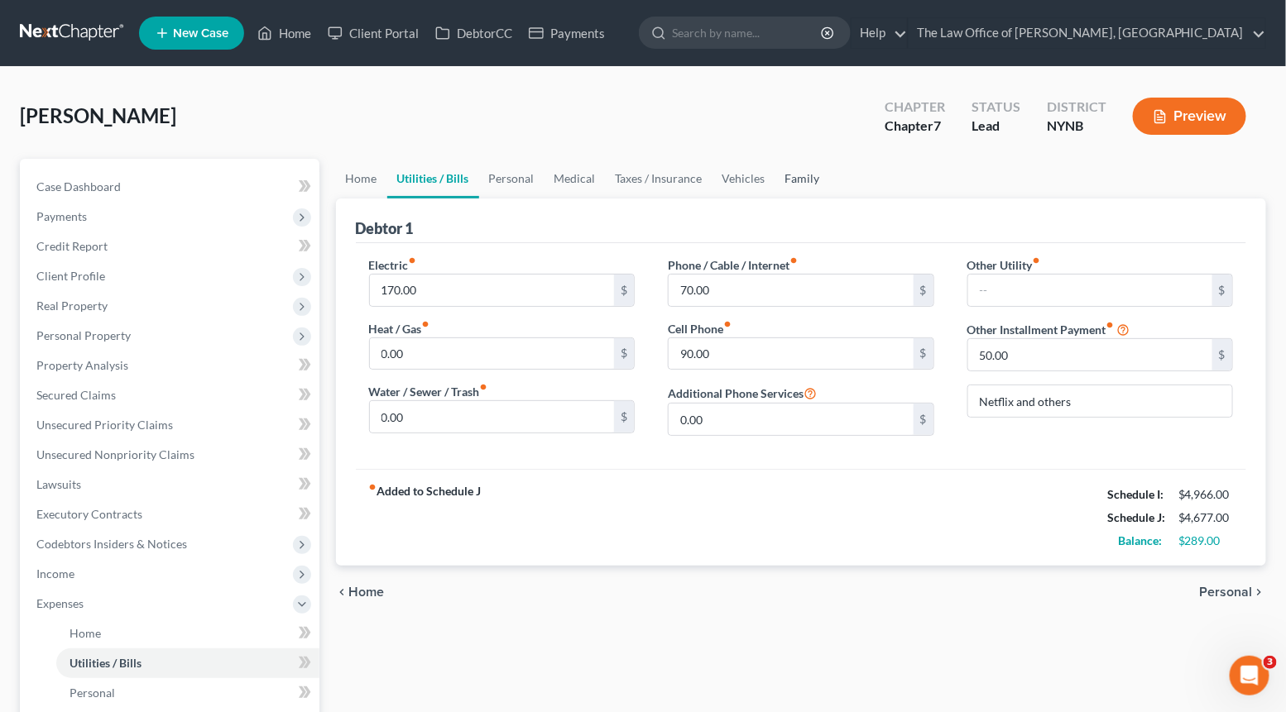
click at [792, 182] on link "Family" at bounding box center [802, 179] width 55 height 40
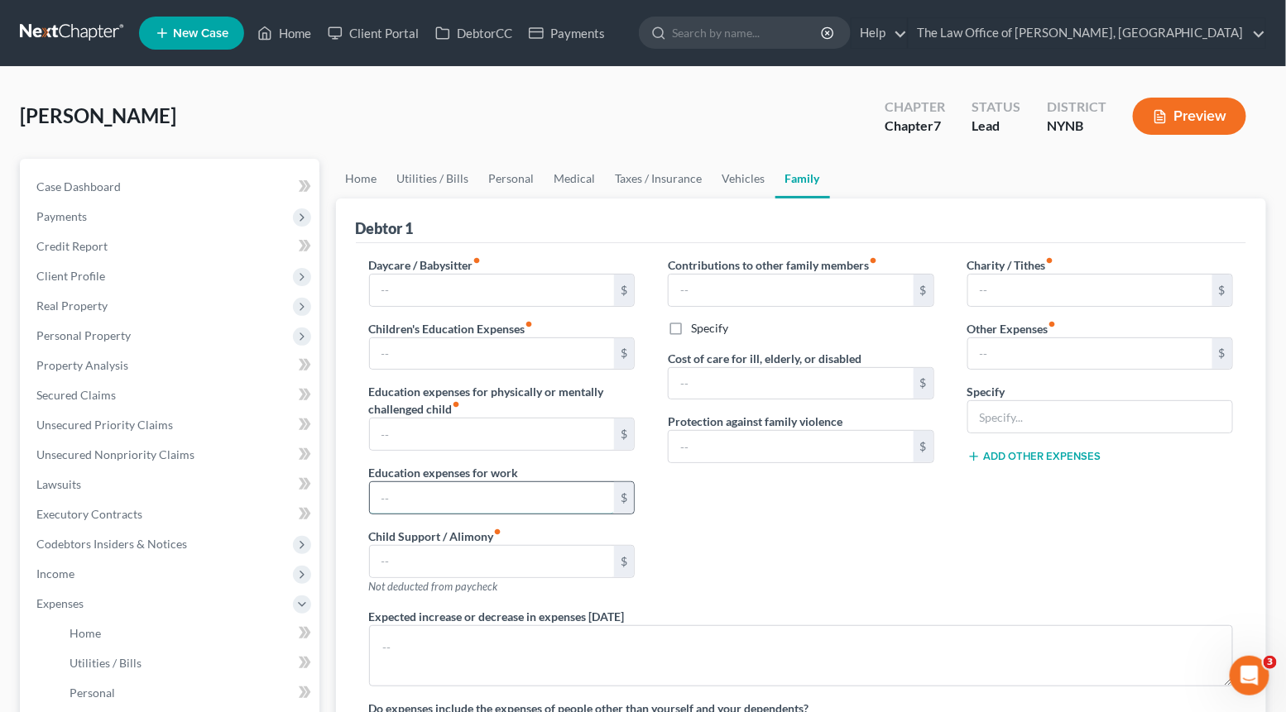
click at [459, 491] on input "text" at bounding box center [492, 497] width 245 height 31
type input "200"
click at [719, 538] on div "Contributions to other family members fiber_manual_record $ Specify Cost of car…" at bounding box center [800, 432] width 299 height 352
click at [1010, 357] on input "text" at bounding box center [1090, 353] width 245 height 31
type input "200"
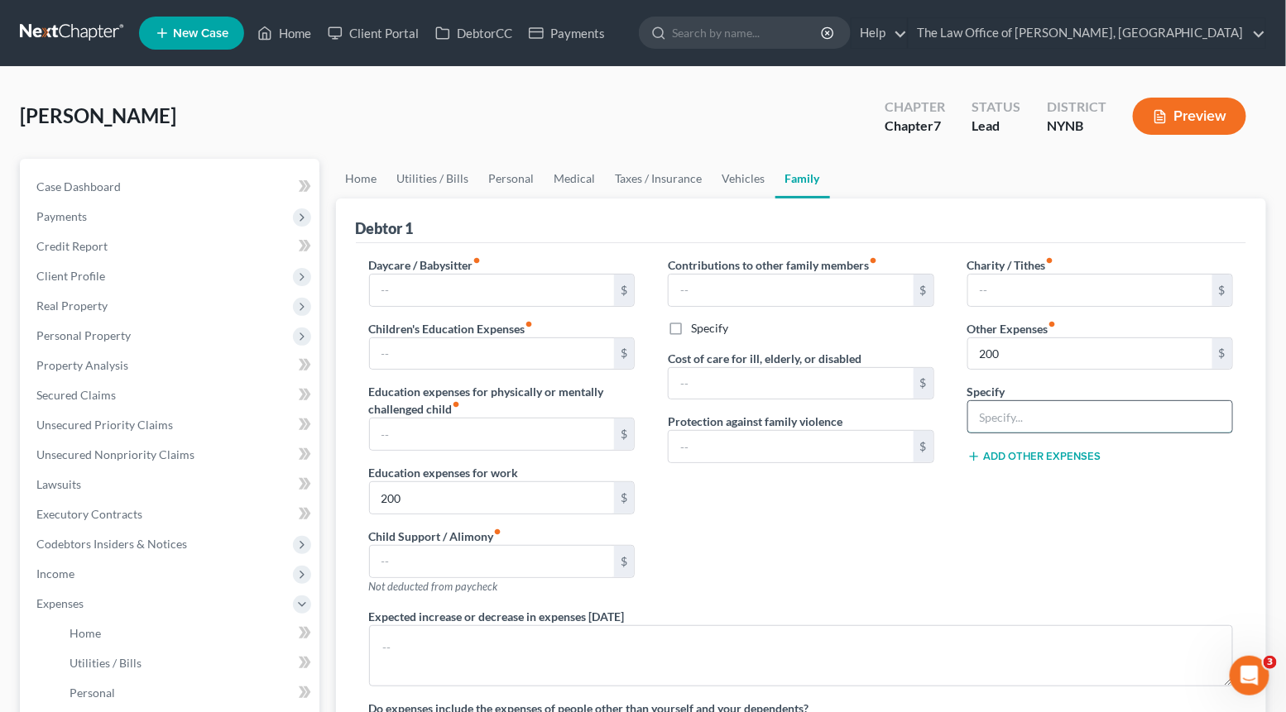
click at [987, 424] on input "text" at bounding box center [1100, 416] width 265 height 31
type input "School"
click at [927, 573] on div "Contributions to other family members fiber_manual_record $ Specify Cost of car…" at bounding box center [800, 432] width 299 height 352
click at [542, 503] on input "200" at bounding box center [492, 497] width 245 height 31
click at [443, 180] on link "Utilities / Bills" at bounding box center [433, 179] width 92 height 40
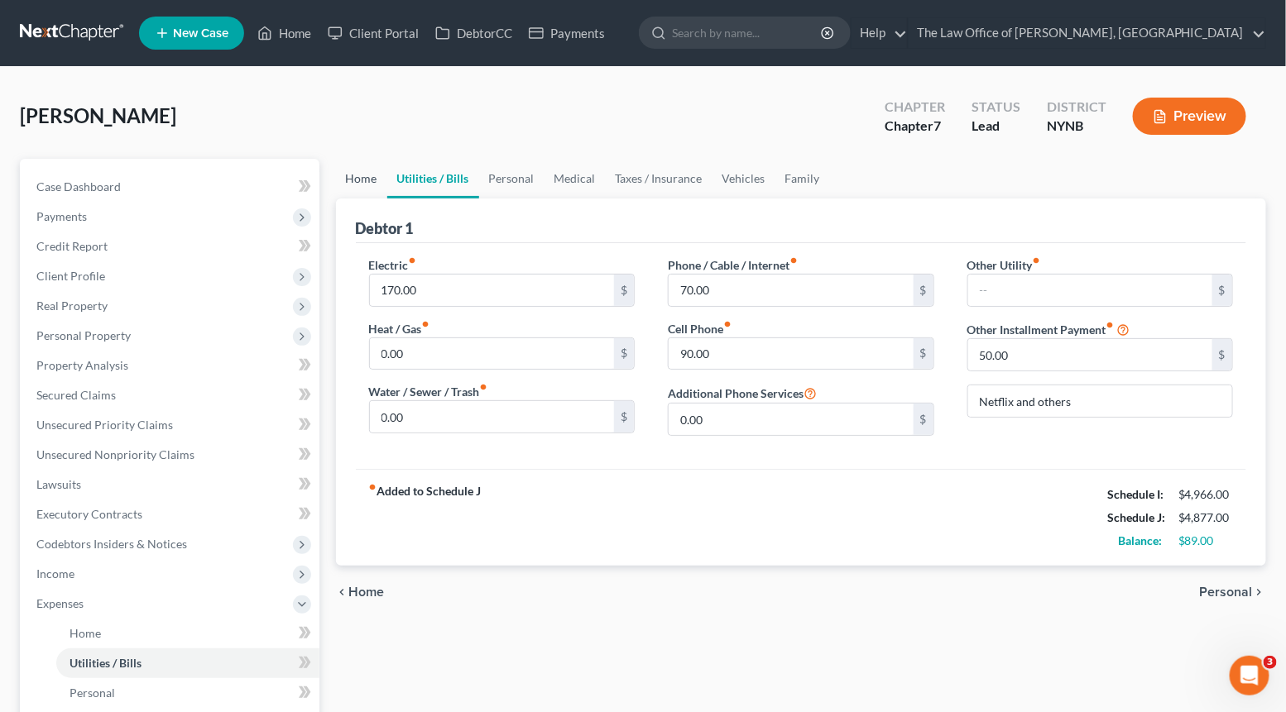
click at [359, 178] on link "Home" at bounding box center [361, 179] width 51 height 40
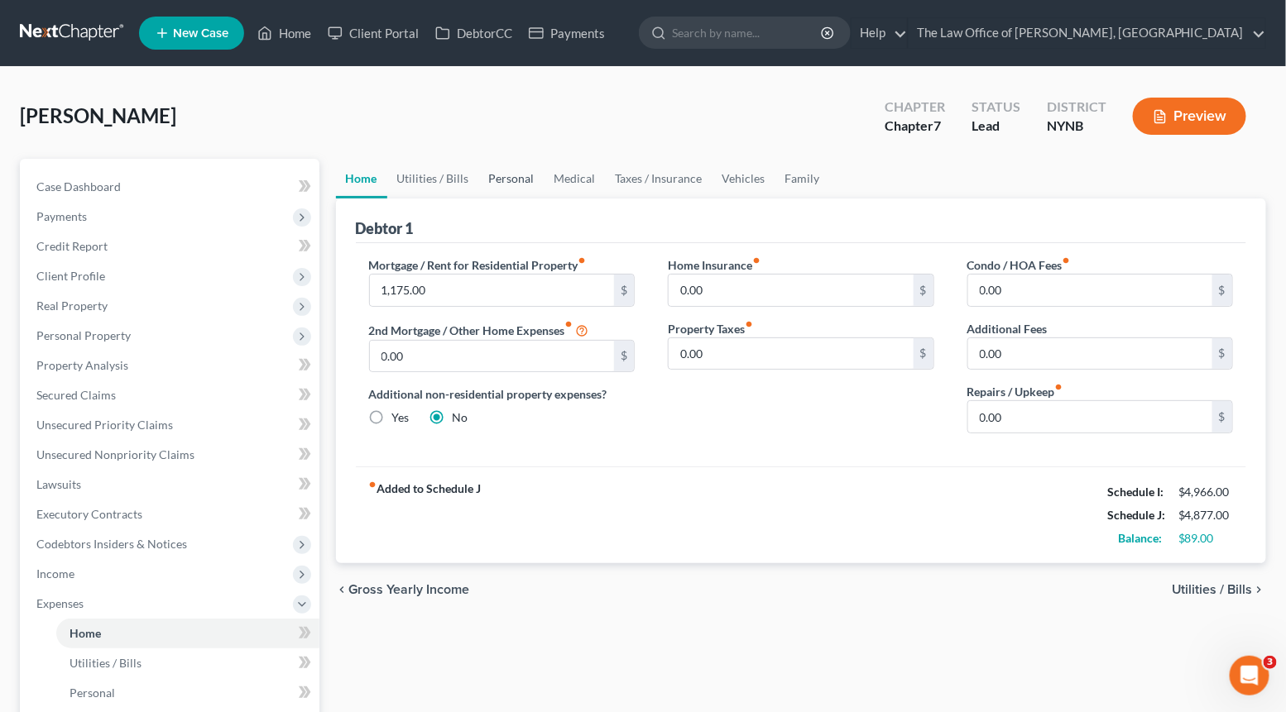
click at [505, 177] on link "Personal" at bounding box center [511, 179] width 65 height 40
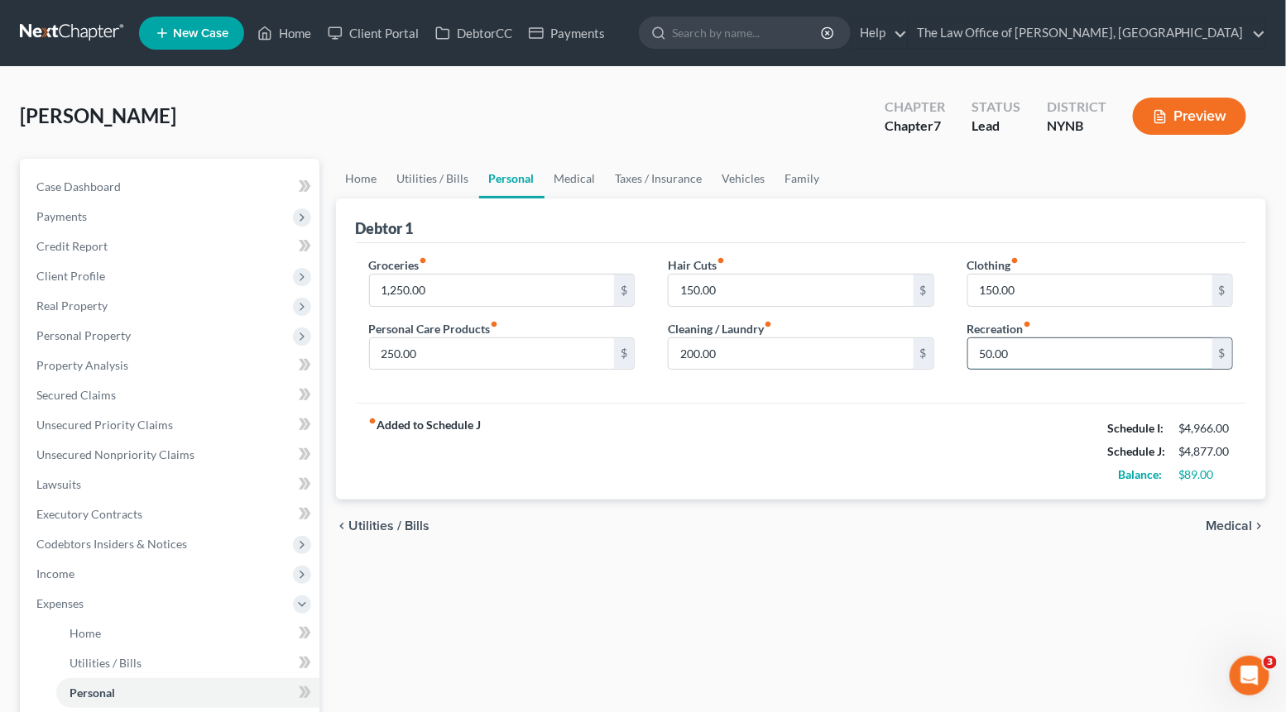
click at [980, 362] on input "50.00" at bounding box center [1090, 353] width 245 height 31
click at [873, 434] on div "fiber_manual_record Added to Schedule J Schedule I: $4,966.00 Schedule J: $4,92…" at bounding box center [801, 451] width 891 height 97
click at [148, 574] on span "Income" at bounding box center [171, 574] width 296 height 30
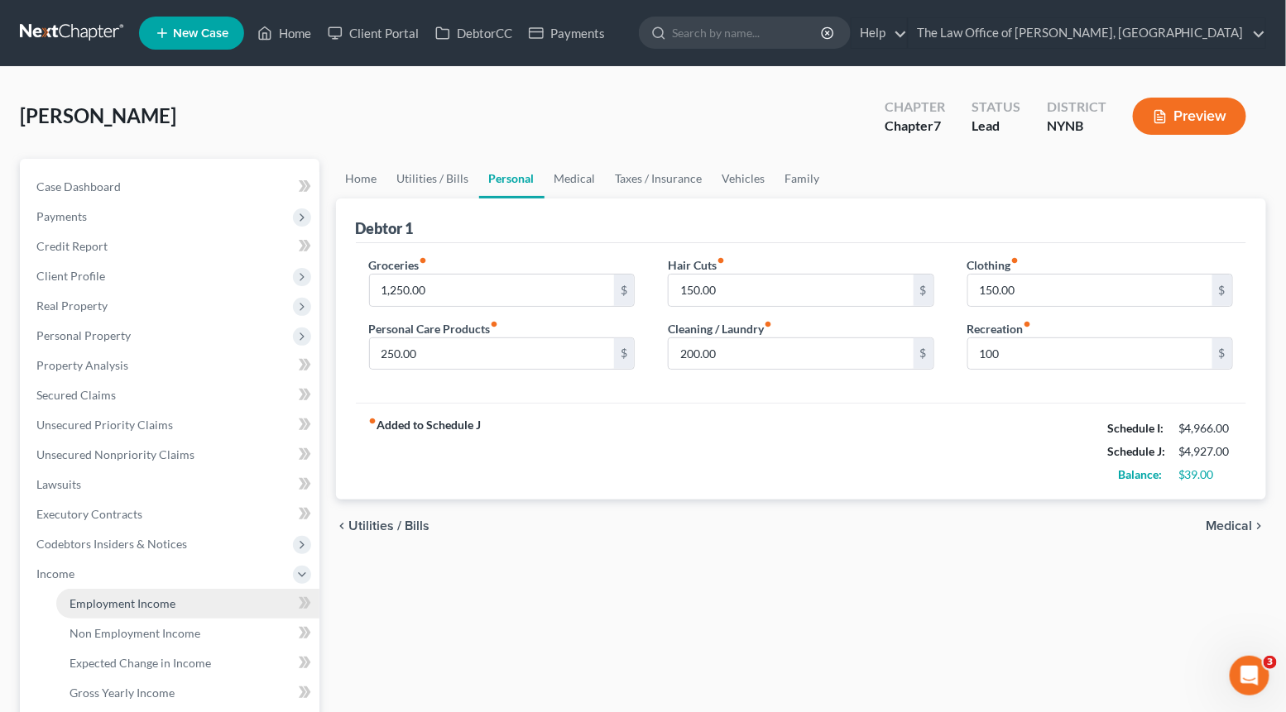
click at [112, 610] on link "Employment Income" at bounding box center [187, 604] width 263 height 30
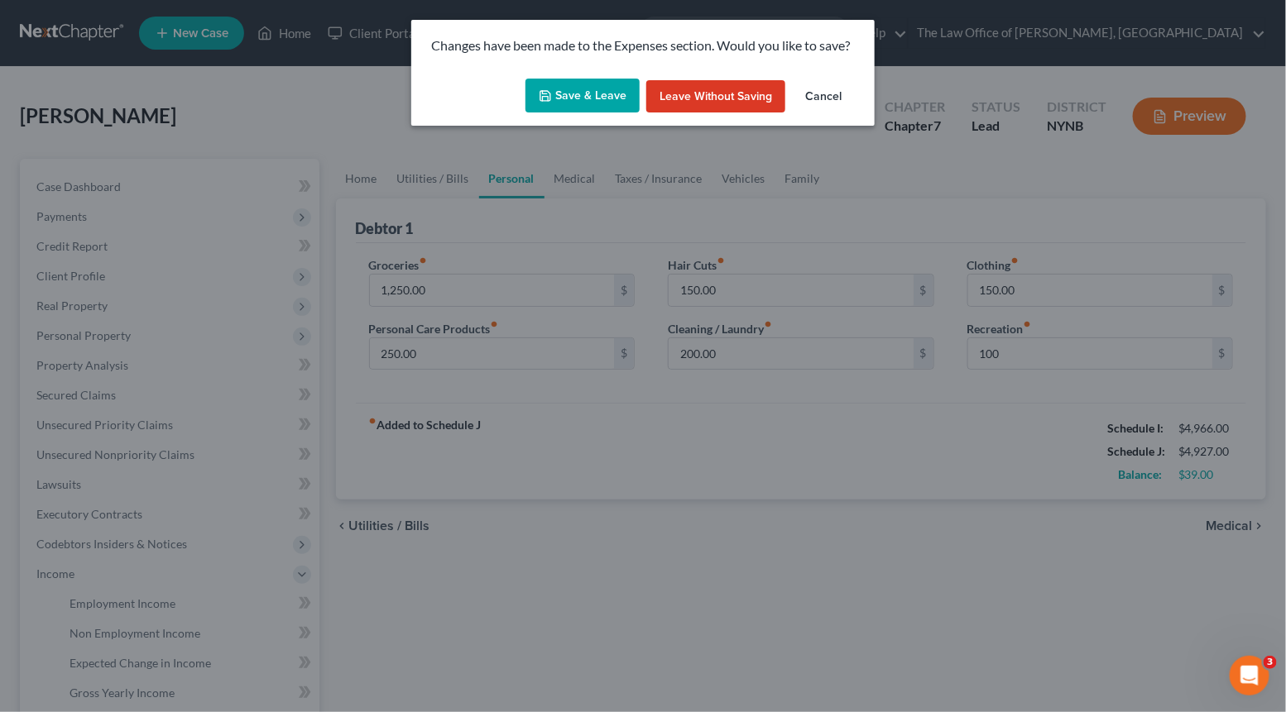
click at [624, 105] on button "Save & Leave" at bounding box center [582, 96] width 114 height 35
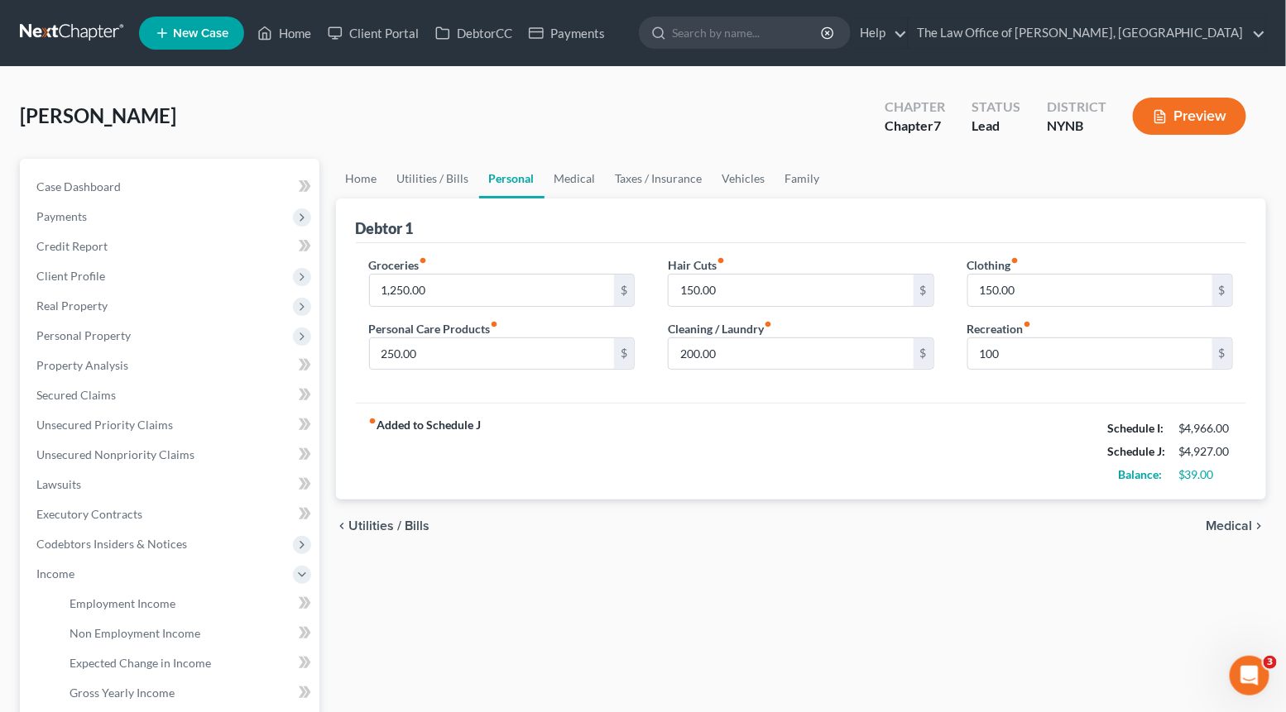
type input "100.00"
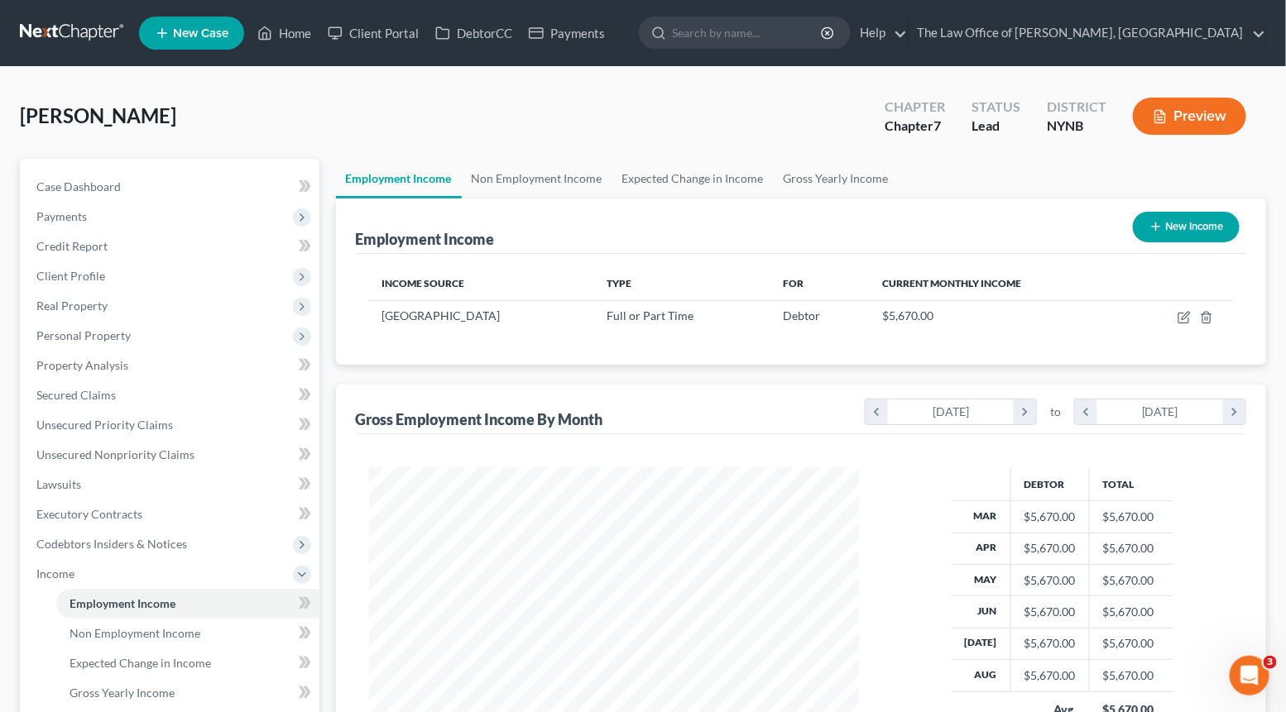
click at [332, 107] on div "Reilly, Anastasia Upgraded Chapter Chapter 7 Status Lead District NYNB Preview" at bounding box center [643, 123] width 1246 height 72
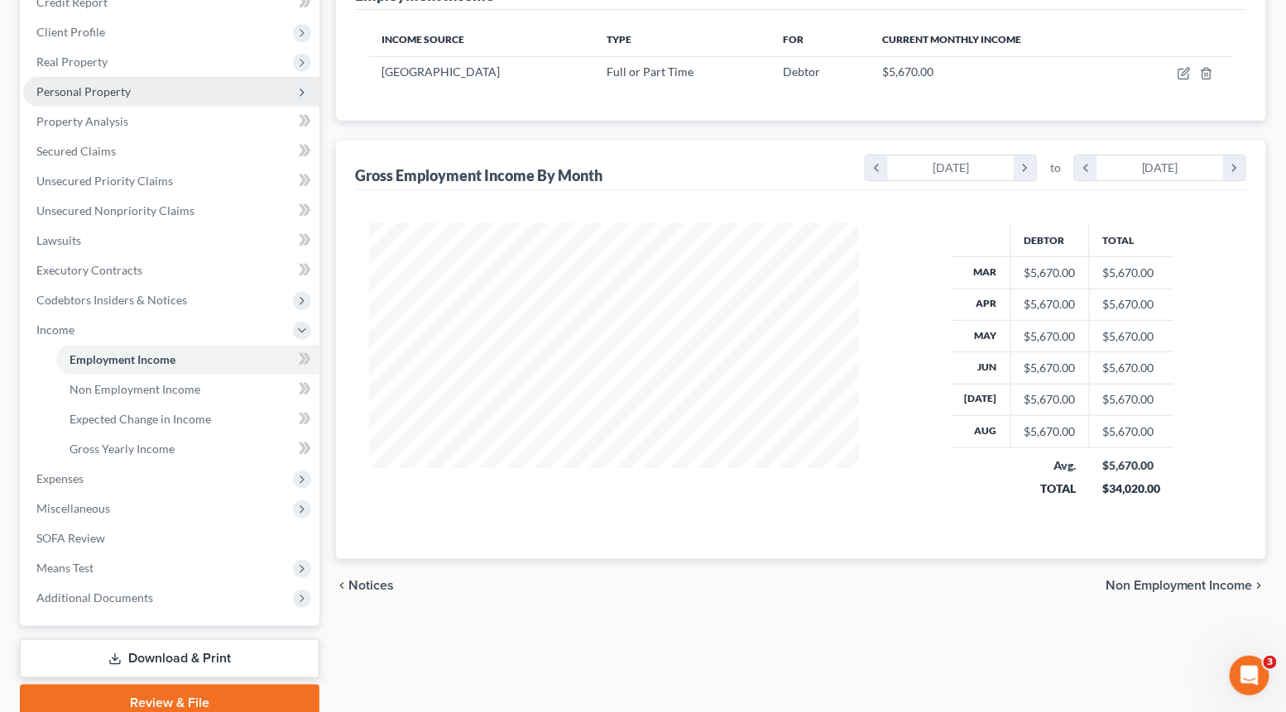
scroll to position [314, 0]
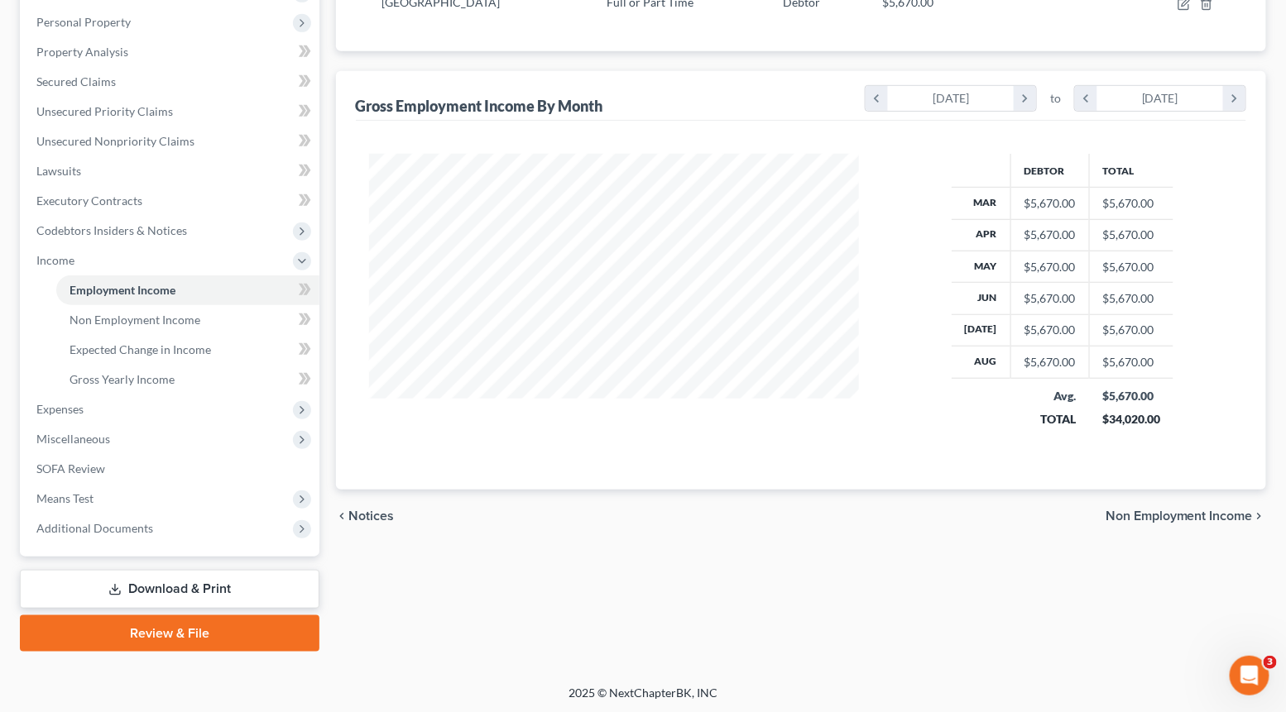
click at [165, 583] on link "Download & Print" at bounding box center [169, 589] width 299 height 39
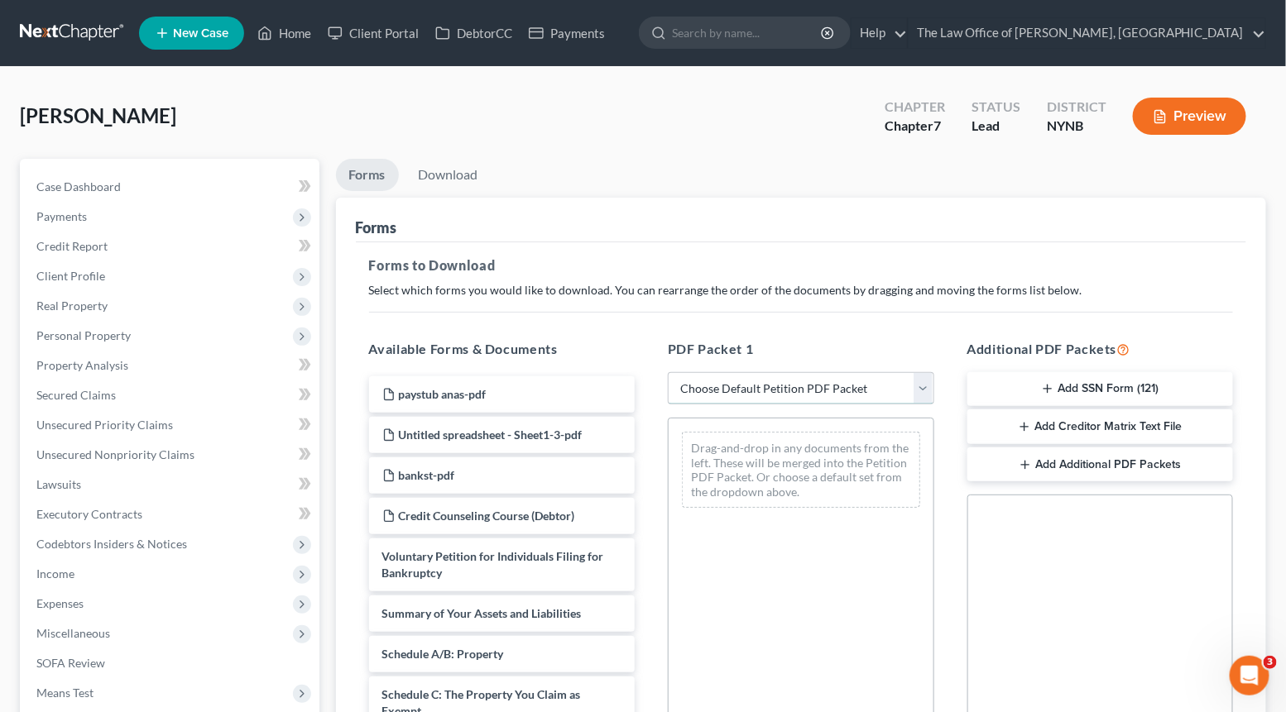
click at [730, 388] on select "Choose Default Petition PDF Packet Complete Bankruptcy Petition (all forms and …" at bounding box center [801, 388] width 266 height 33
select select "0"
click at [668, 372] on select "Choose Default Petition PDF Packet Complete Bankruptcy Petition (all forms and …" at bounding box center [801, 388] width 266 height 33
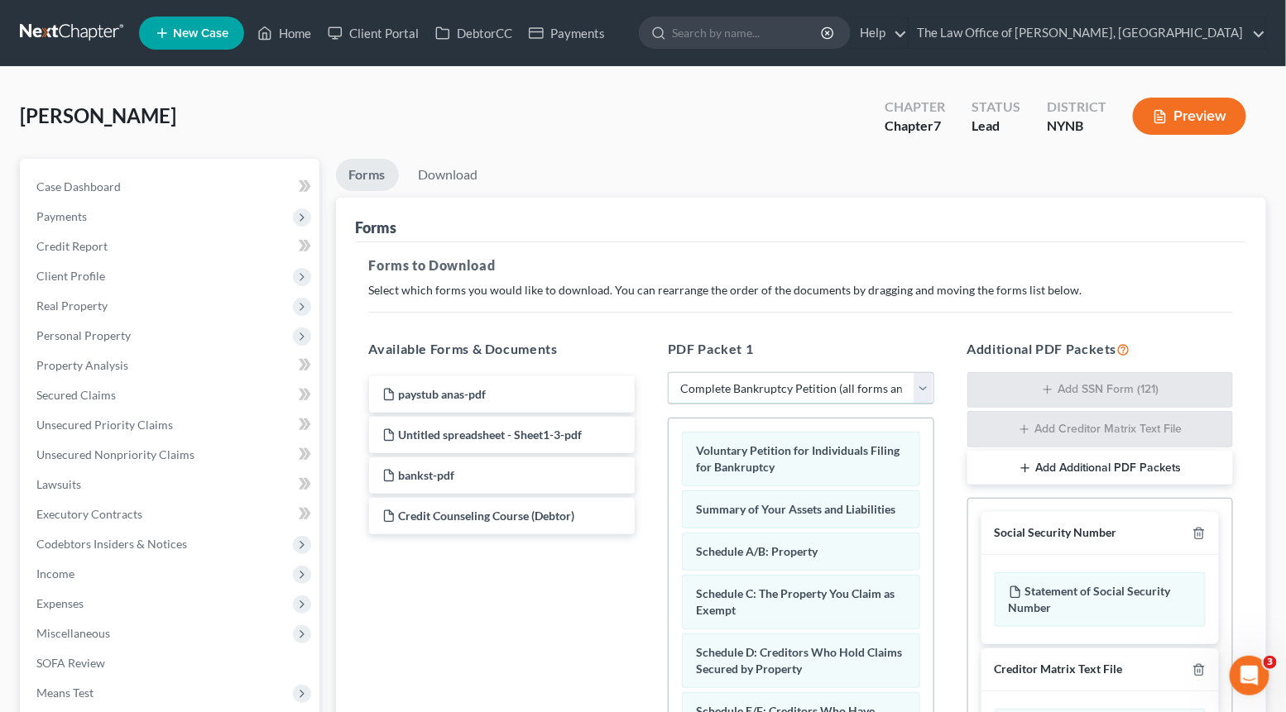
scroll to position [310, 0]
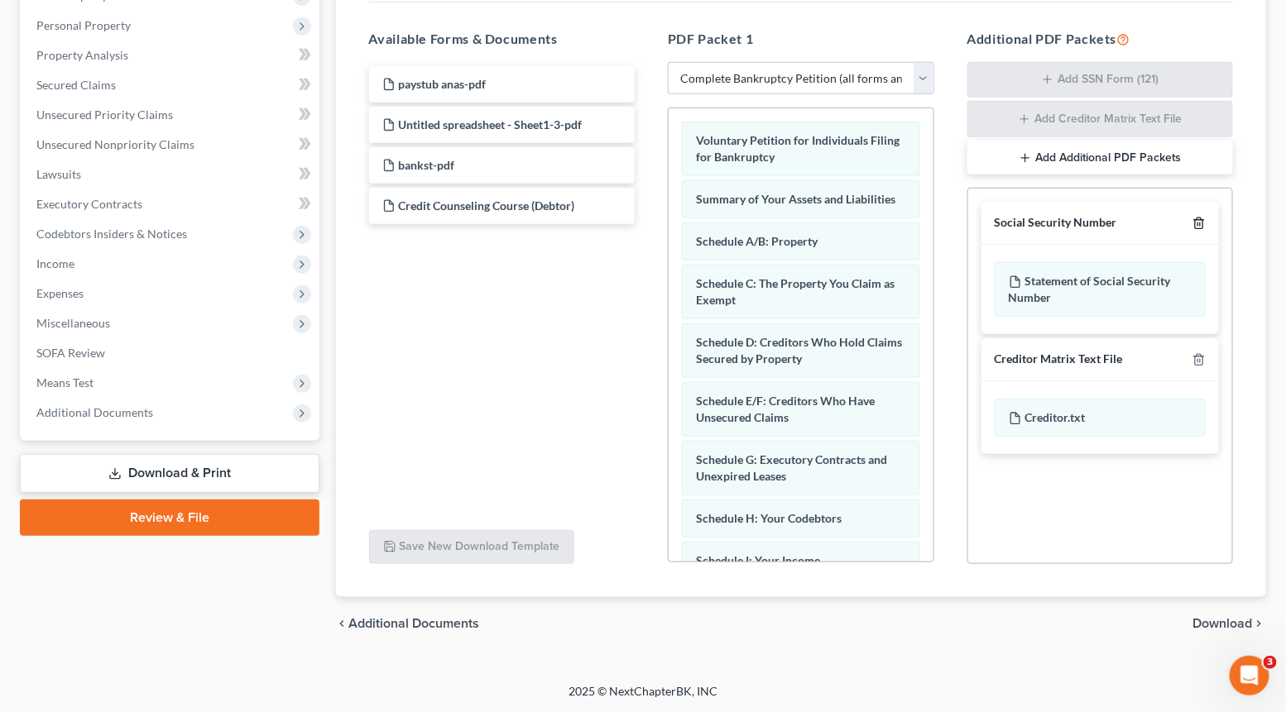
click at [1200, 223] on icon "button" at bounding box center [1198, 223] width 13 height 13
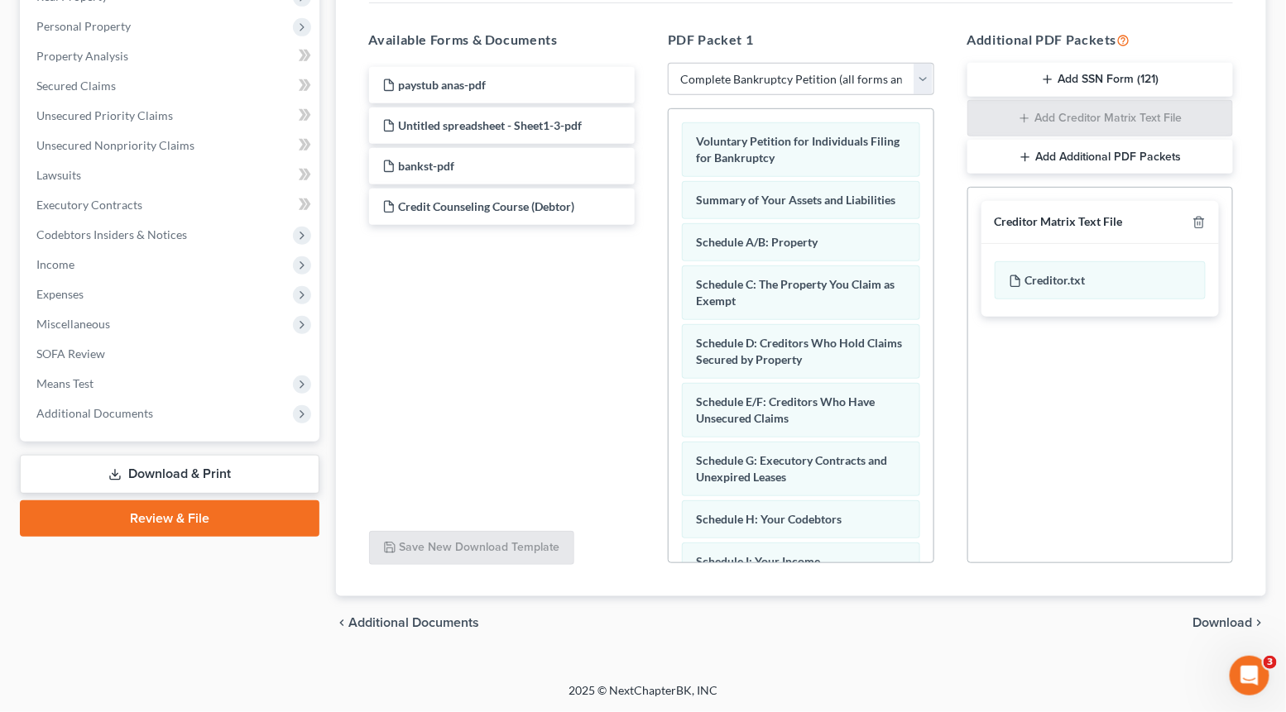
scroll to position [309, 0]
click at [1200, 223] on icon "button" at bounding box center [1198, 223] width 13 height 13
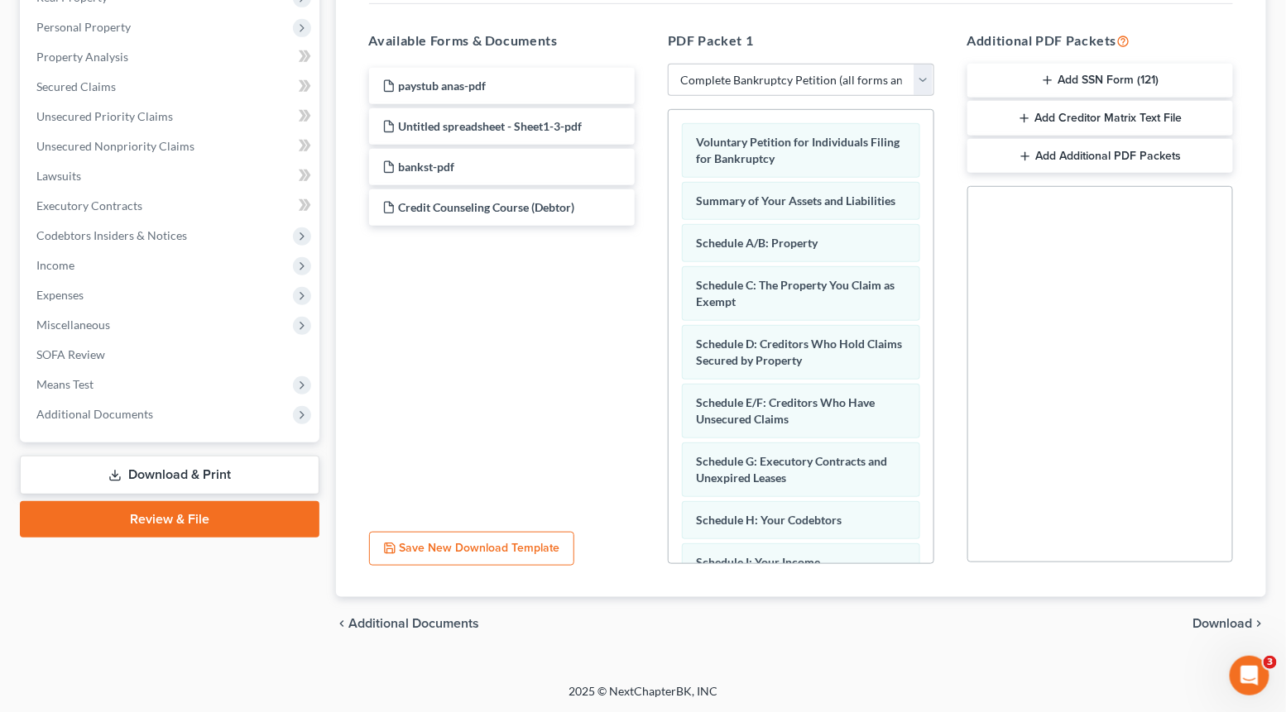
click at [1222, 620] on span "Download" at bounding box center [1223, 623] width 60 height 13
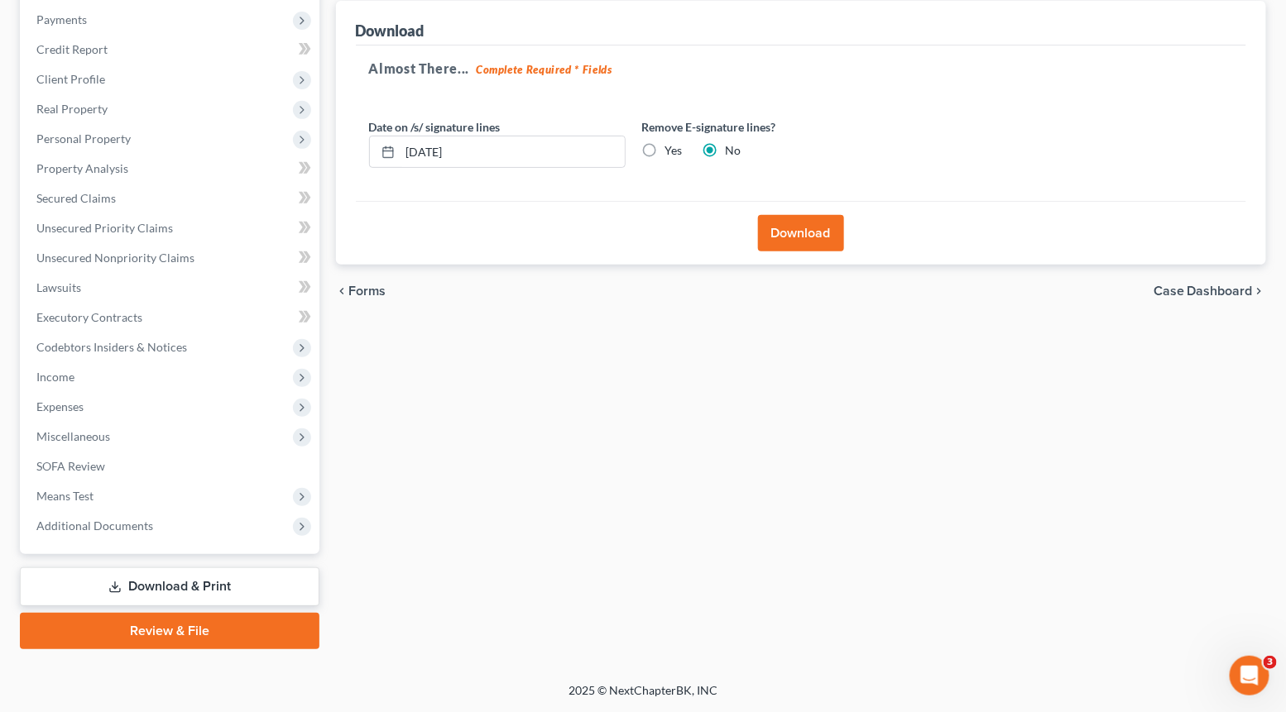
scroll to position [194, 0]
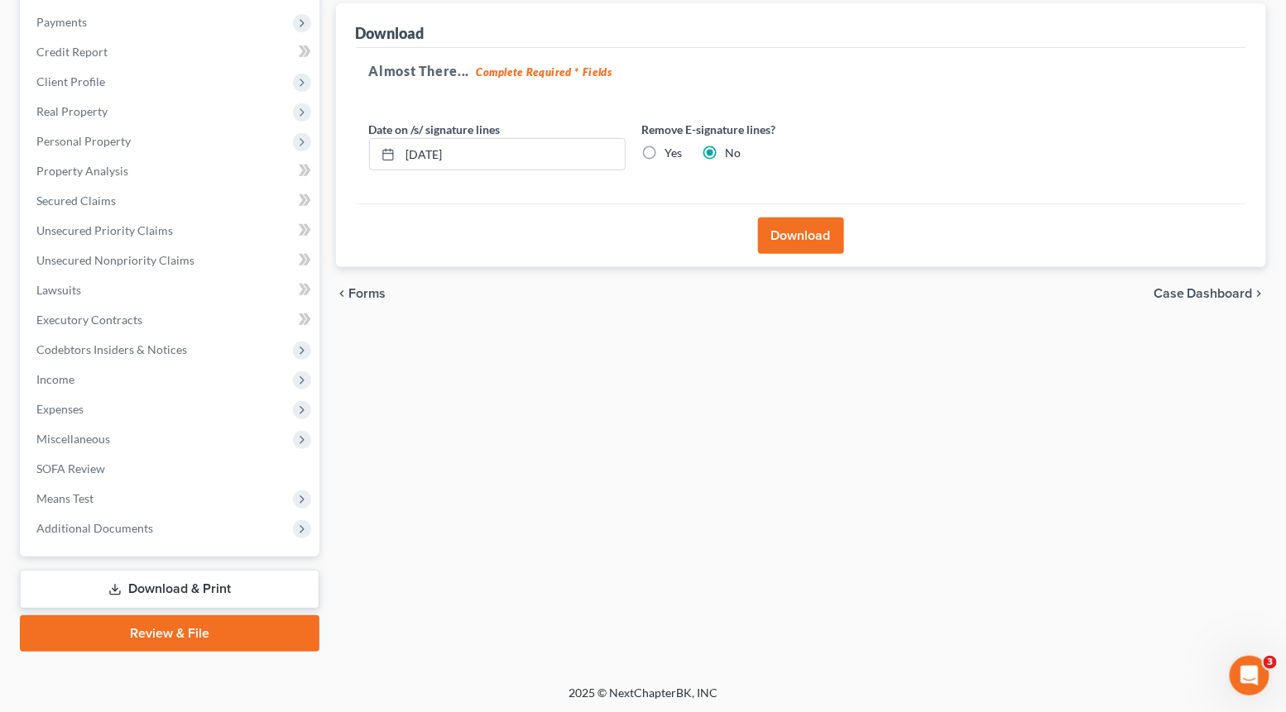
click at [801, 249] on button "Download" at bounding box center [801, 236] width 86 height 36
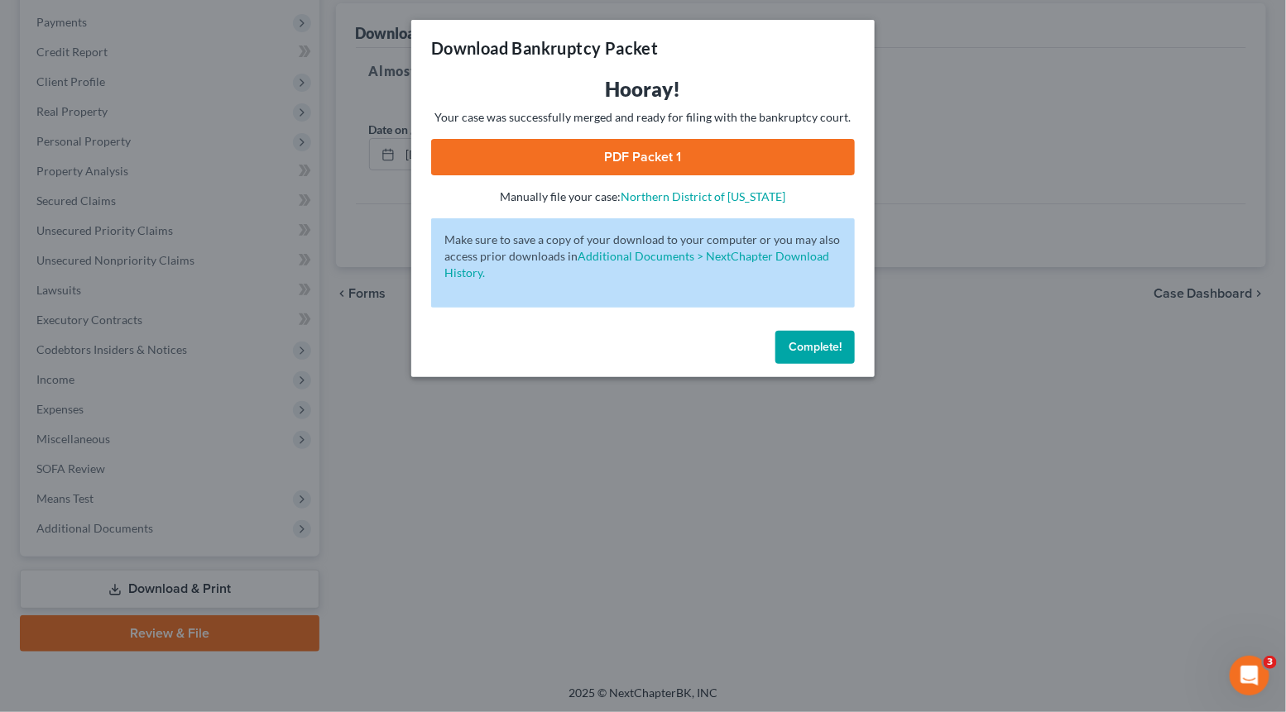
click at [676, 144] on link "PDF Packet 1" at bounding box center [643, 157] width 424 height 36
click at [797, 355] on button "Complete!" at bounding box center [814, 347] width 79 height 33
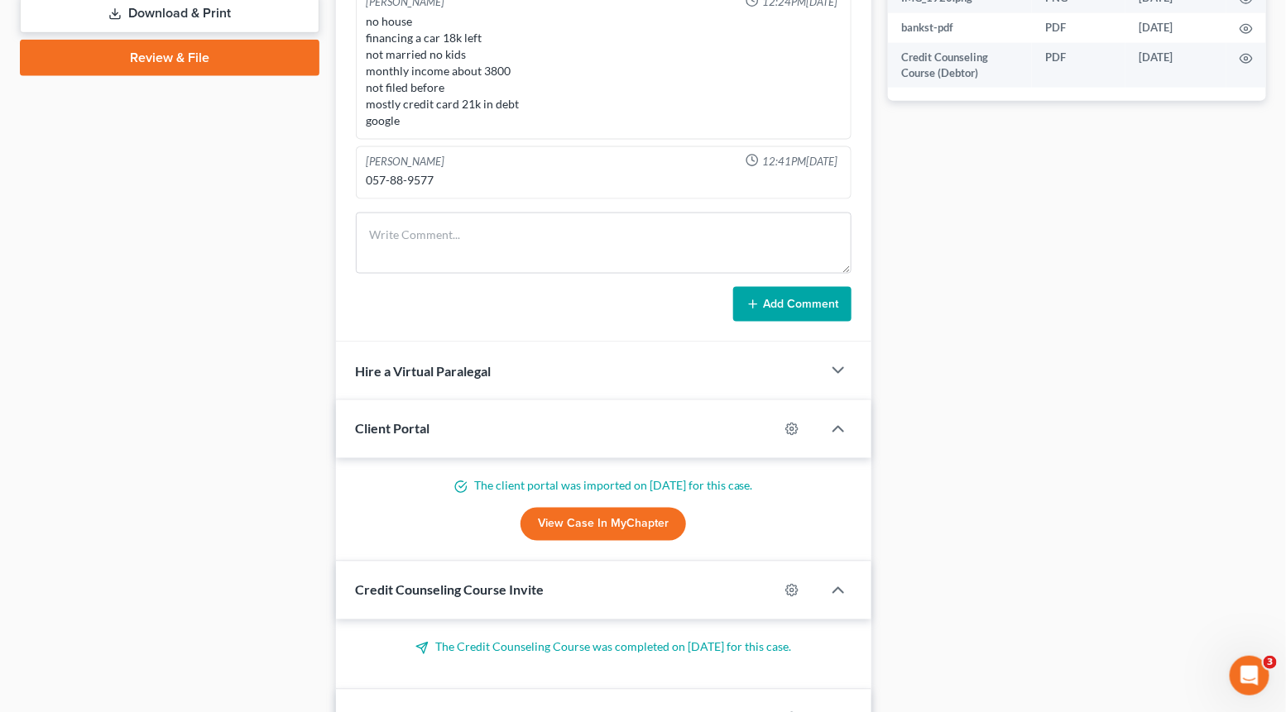
scroll to position [771, 0]
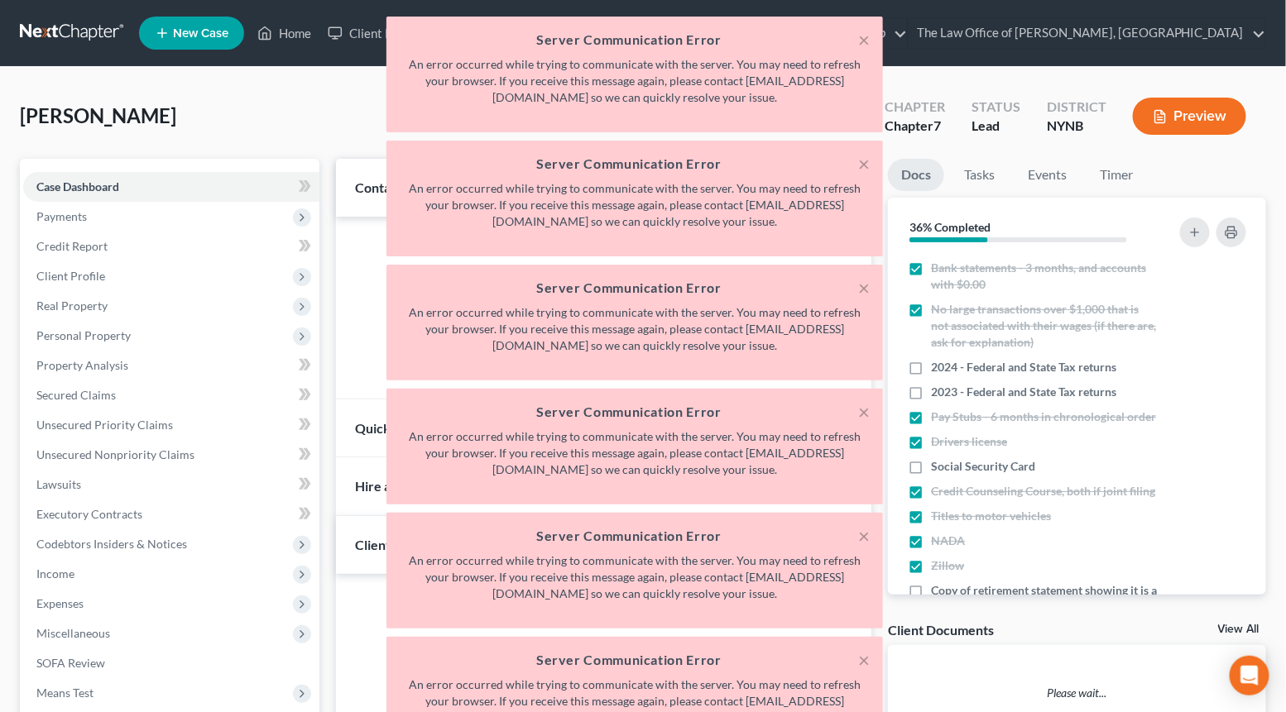
click at [342, 134] on div "× Server Communication Error An error occurred while trying to communicate with…" at bounding box center [635, 513] width 1286 height 993
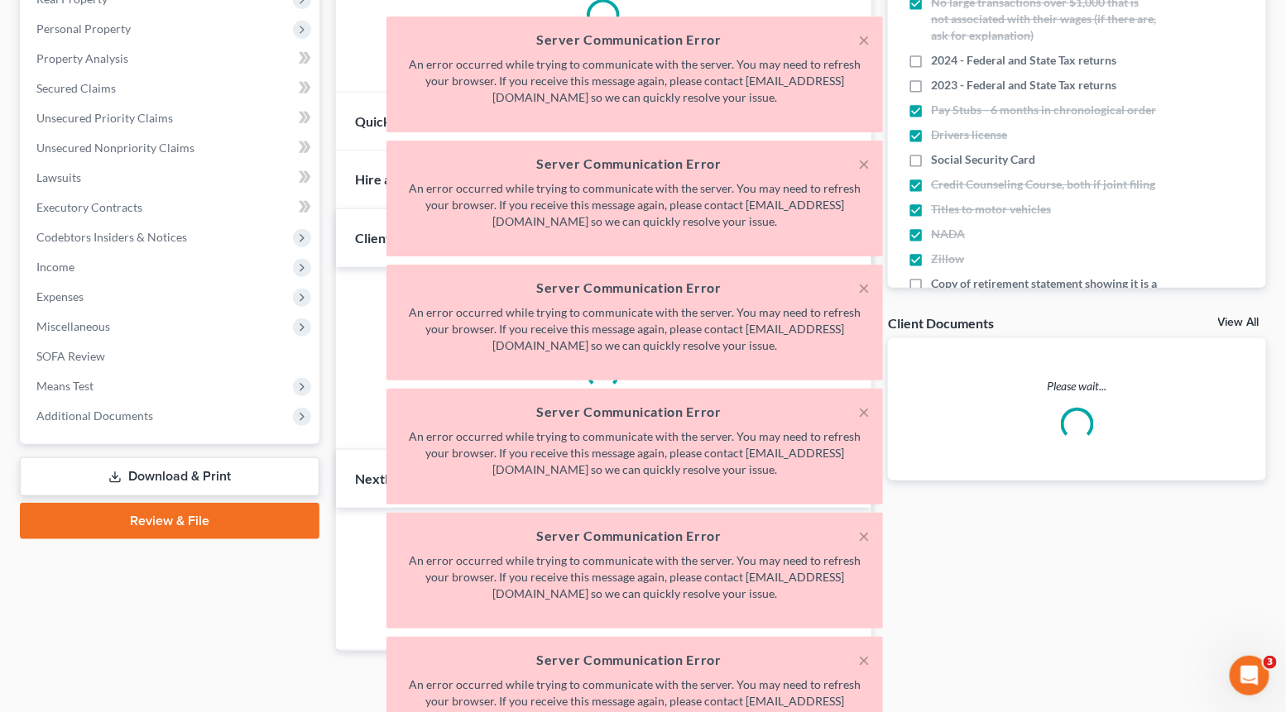
click at [942, 395] on div "× Server Communication Error An error occurred while trying to communicate with…" at bounding box center [635, 513] width 1286 height 993
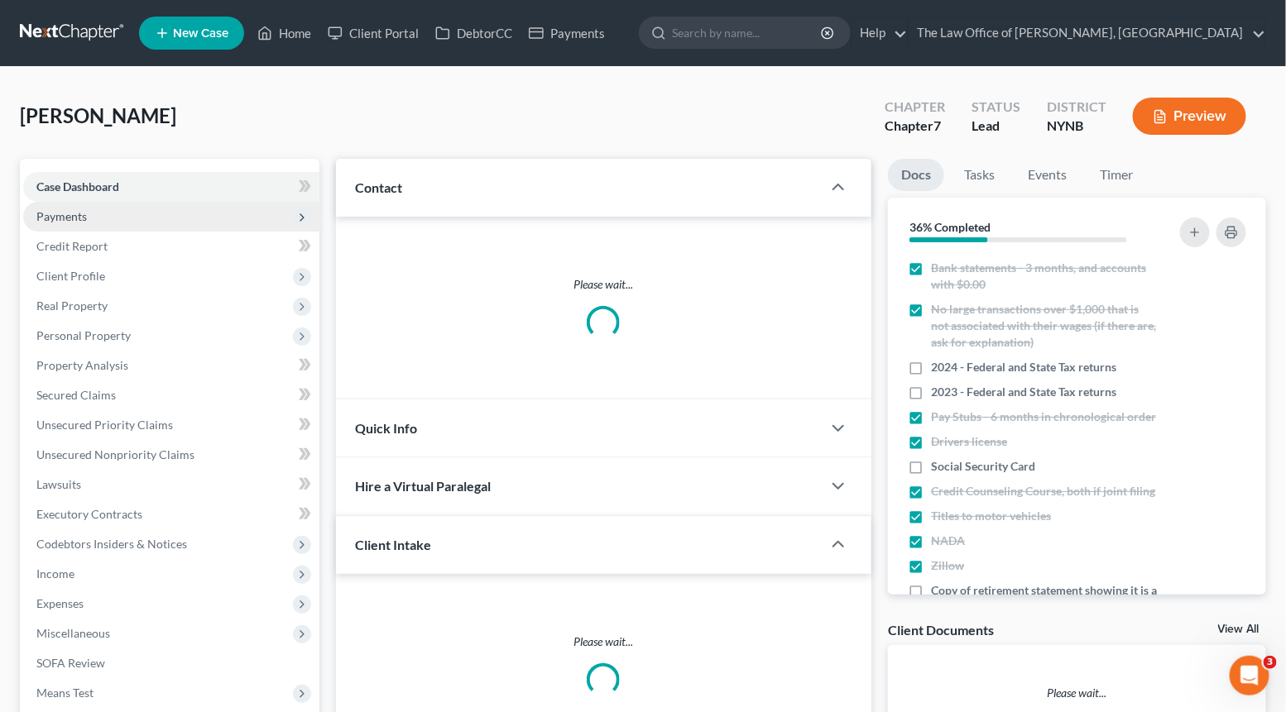
click at [110, 218] on span "Payments" at bounding box center [171, 217] width 296 height 30
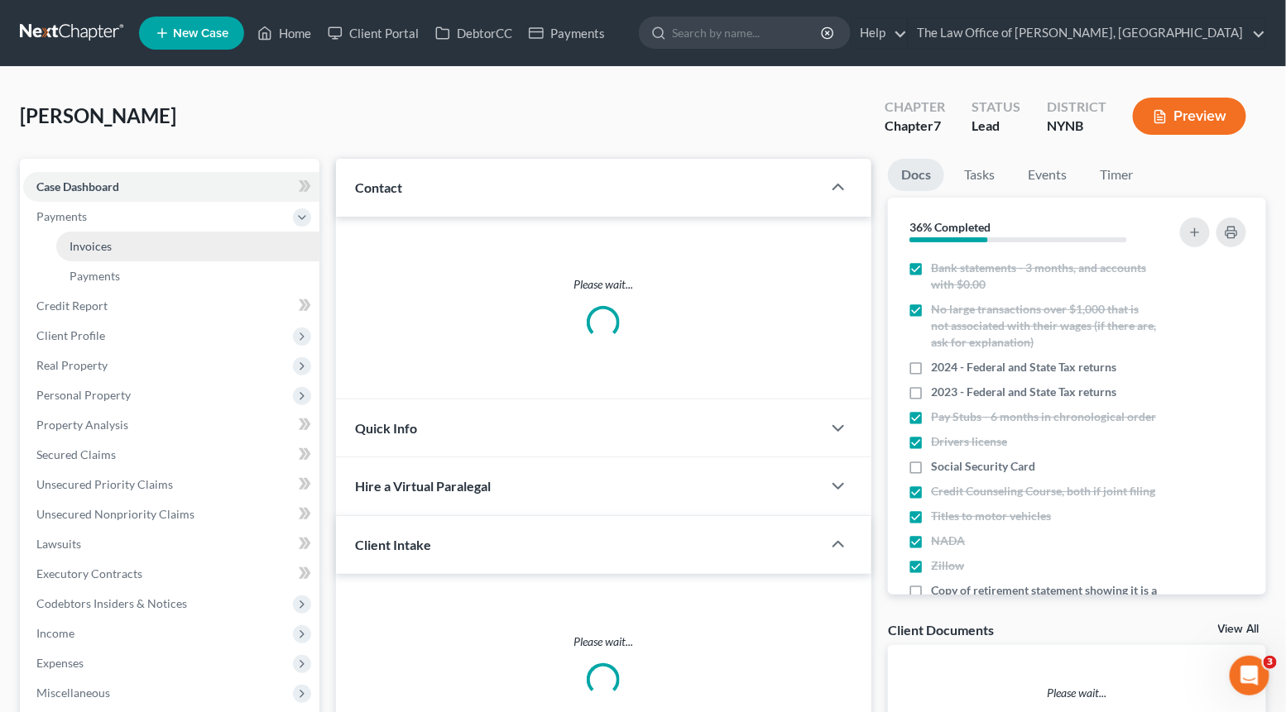
click at [93, 250] on span "Invoices" at bounding box center [90, 246] width 42 height 14
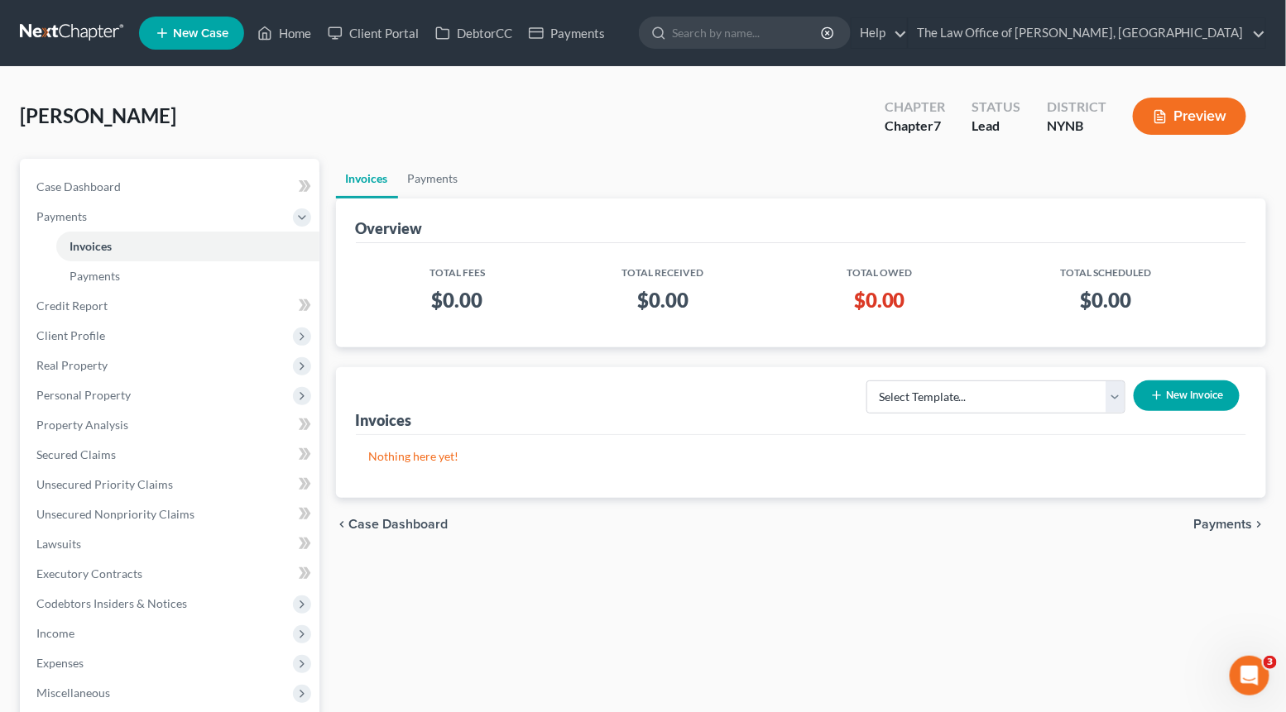
click at [1159, 396] on icon "button" at bounding box center [1156, 395] width 13 height 13
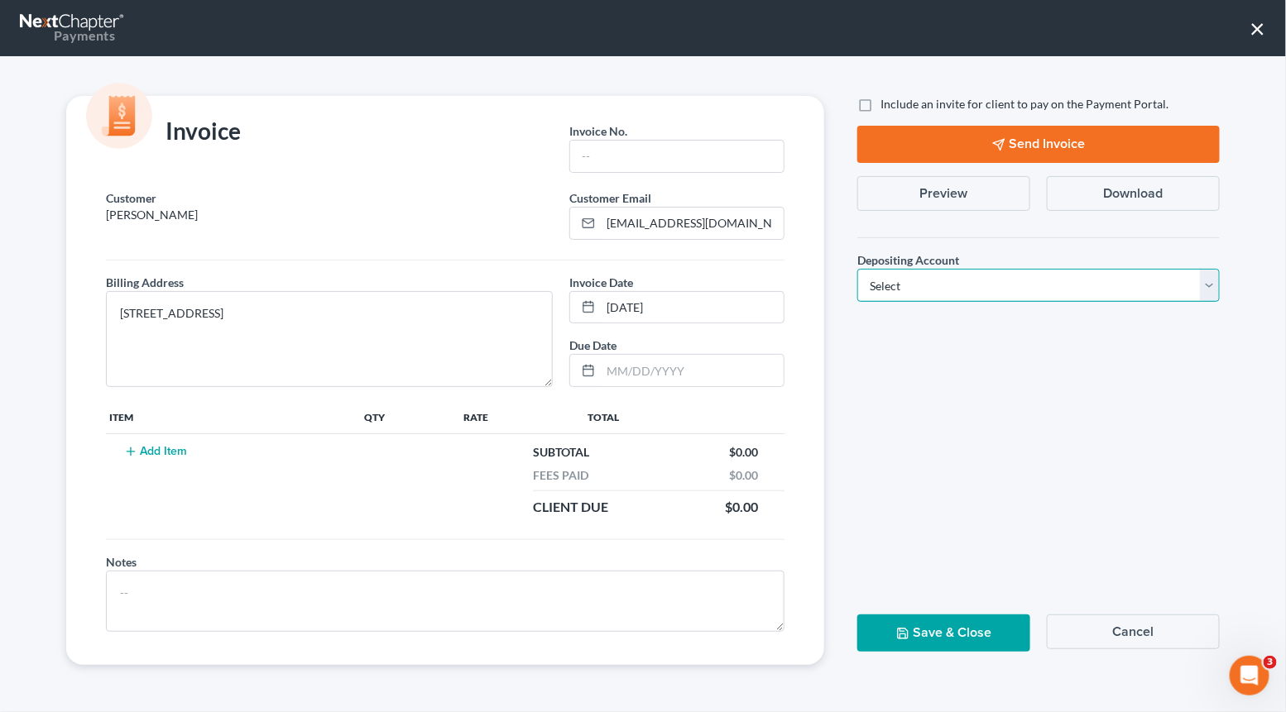
click at [1083, 277] on select "Select Operation Trust" at bounding box center [1038, 285] width 362 height 33
select select "0"
click at [857, 269] on select "Select Operation Trust" at bounding box center [1038, 285] width 362 height 33
click at [667, 150] on input "text" at bounding box center [676, 156] width 213 height 31
type input "2009"
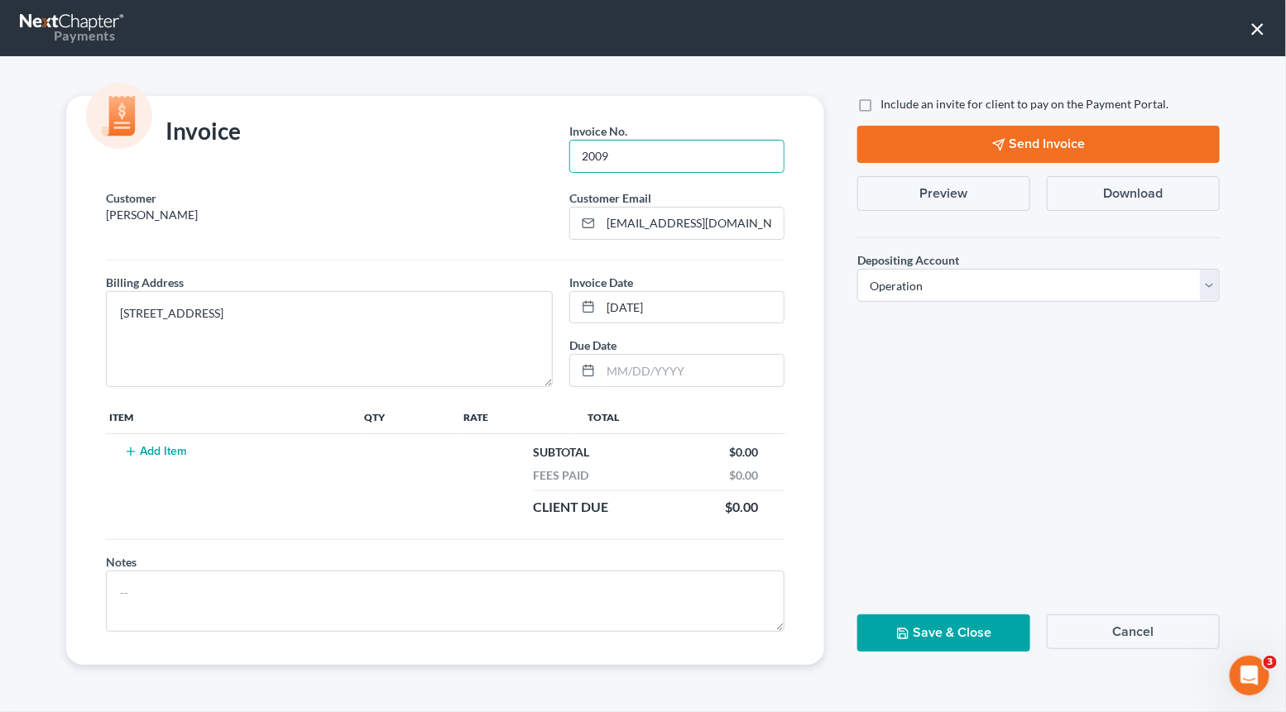
click at [160, 446] on button "Add Item" at bounding box center [155, 451] width 73 height 13
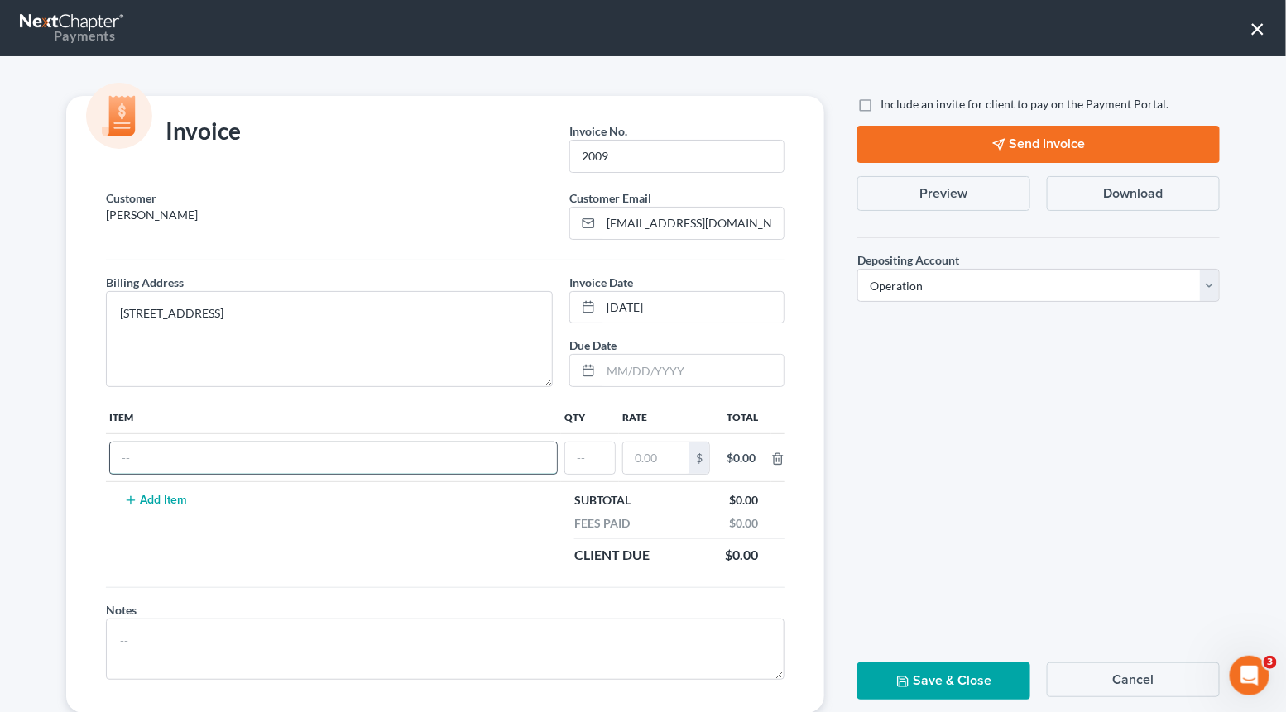
click at [160, 459] on input "text" at bounding box center [333, 458] width 447 height 31
type input "cf"
click at [598, 456] on input "text" at bounding box center [590, 458] width 50 height 31
type input "1"
click at [649, 456] on input "text" at bounding box center [656, 458] width 66 height 31
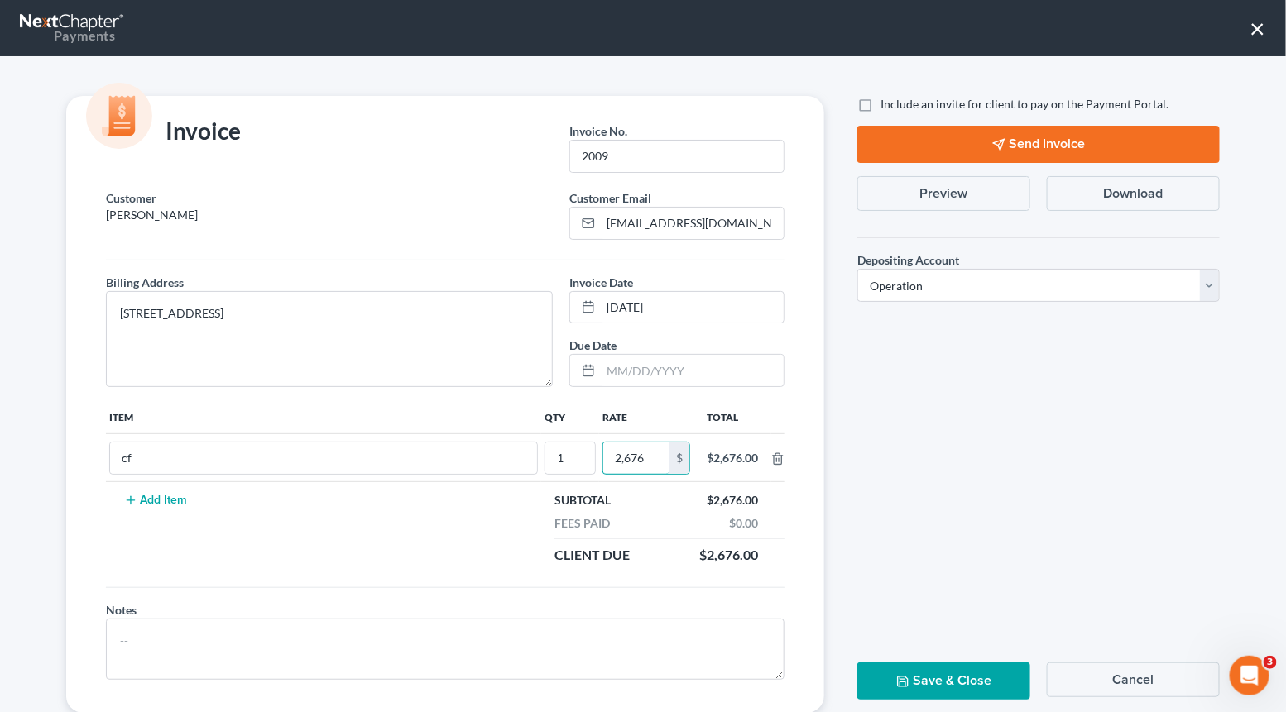
type input "2,676"
click at [982, 689] on button "Save & Close" at bounding box center [943, 681] width 173 height 37
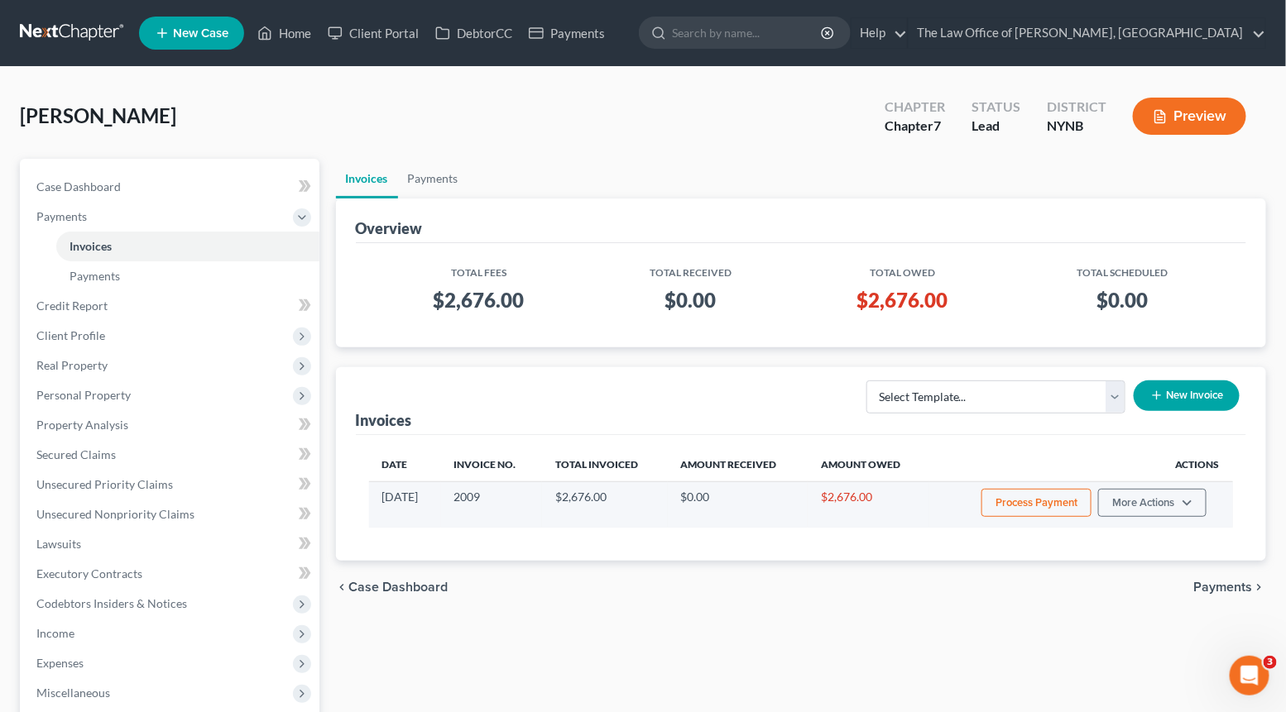
click at [1042, 505] on button "Process Payment" at bounding box center [1036, 503] width 110 height 28
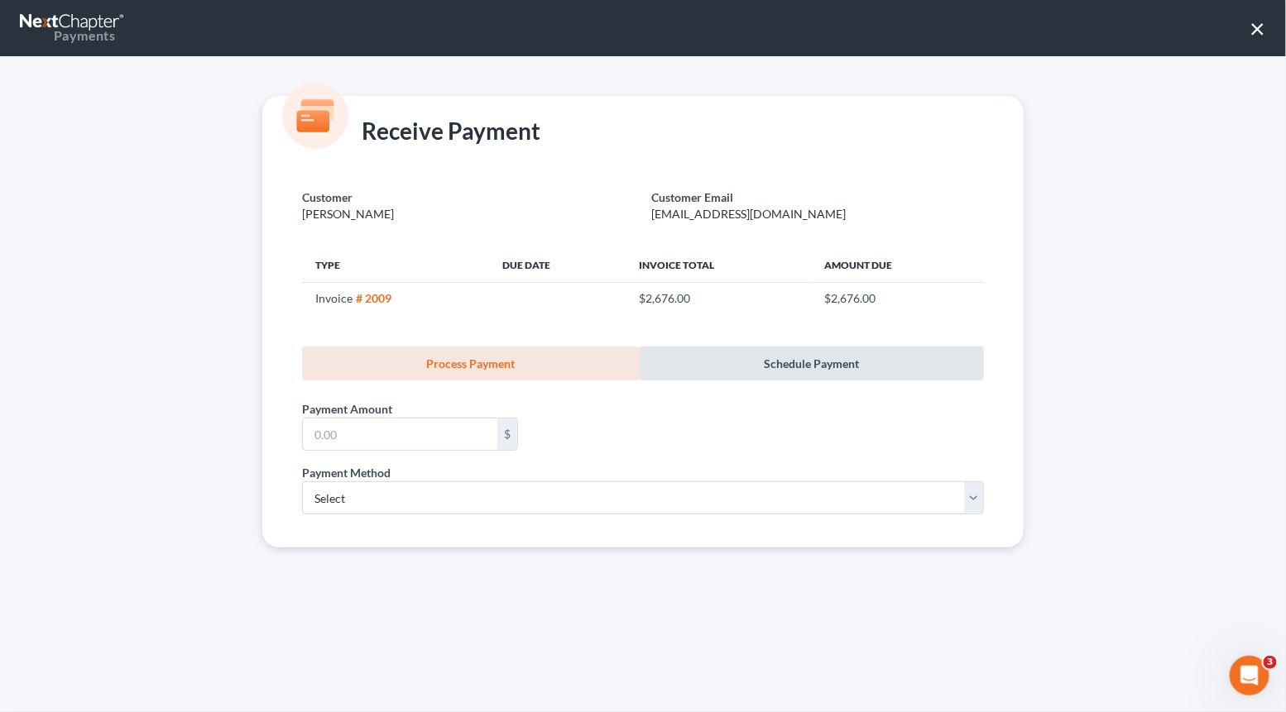
click at [811, 366] on link "Schedule Payment" at bounding box center [811, 364] width 344 height 34
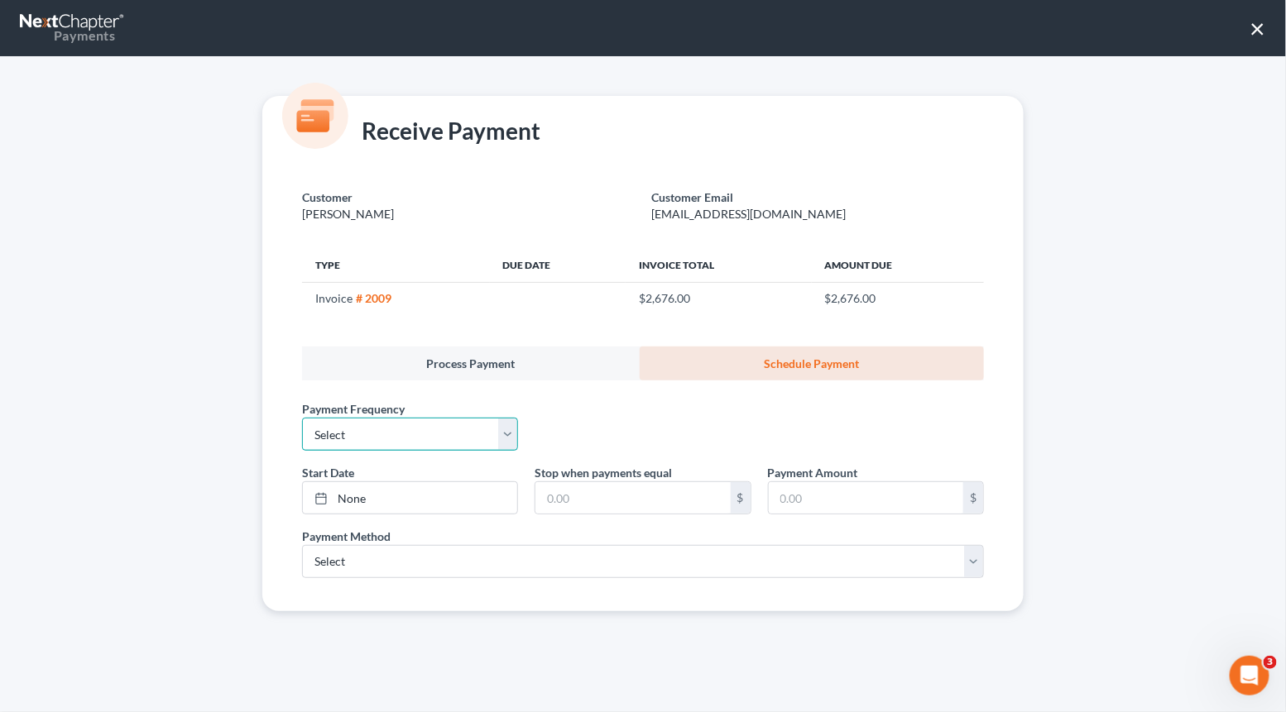
click at [413, 432] on select "Select One-Time Weekly Bi-Weekly Monthly Bi-Monthly Custom" at bounding box center [410, 434] width 216 height 33
select select "3"
click at [302, 418] on select "Select One-Time Weekly Bi-Weekly Monthly Bi-Monthly Custom" at bounding box center [410, 434] width 216 height 33
click at [359, 496] on link "None" at bounding box center [410, 497] width 214 height 31
click at [563, 500] on input "text" at bounding box center [632, 497] width 194 height 31
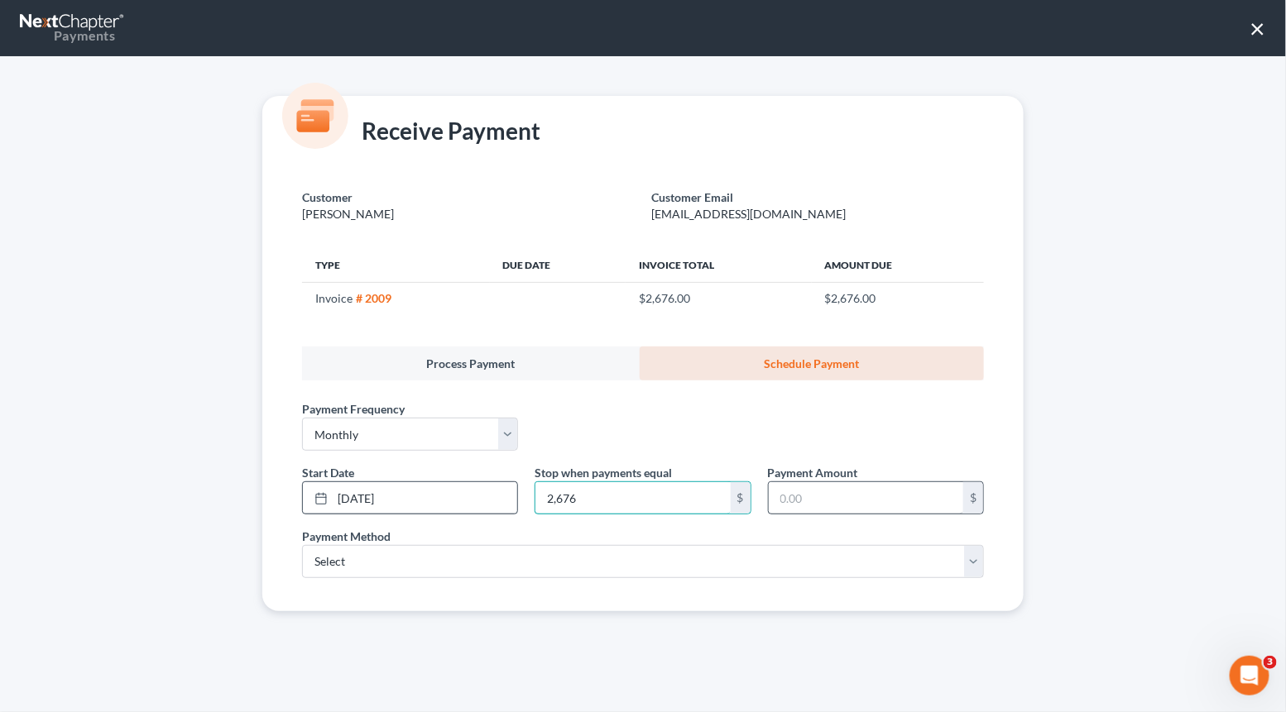
type input "2,676"
click at [871, 498] on input "text" at bounding box center [866, 497] width 194 height 31
type input "250"
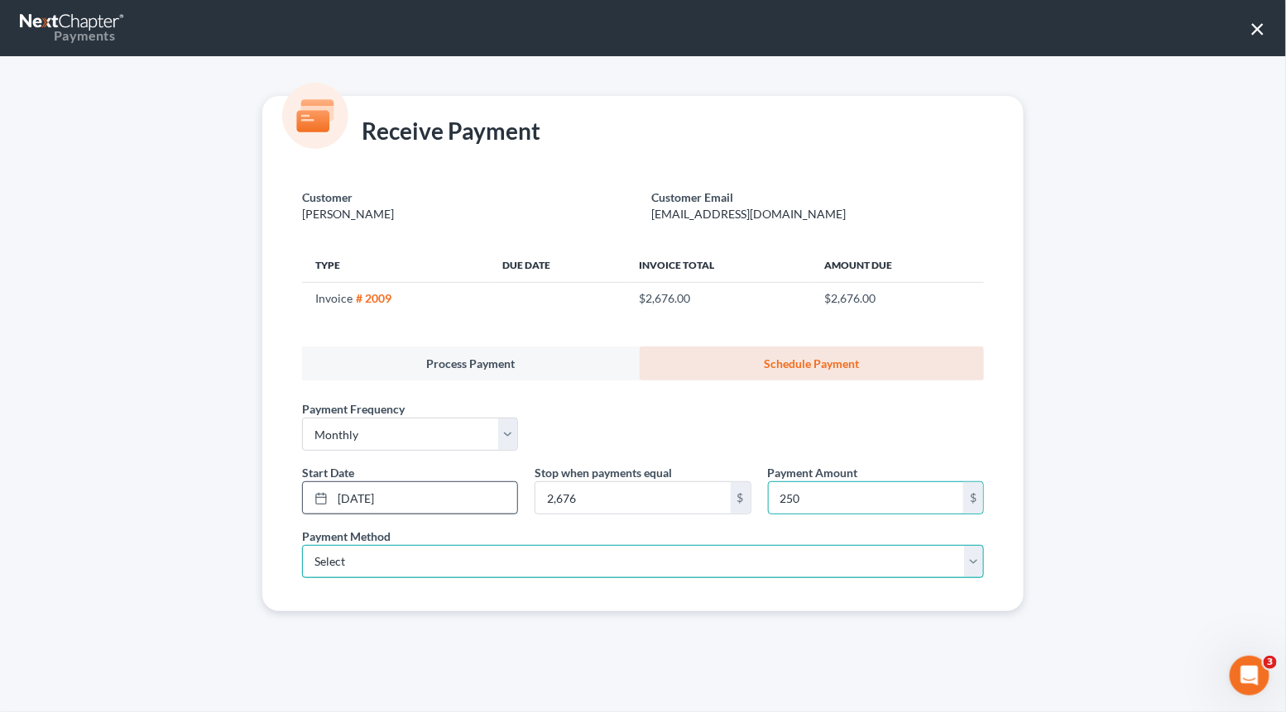
click at [531, 559] on select "Select ACH Credit Card" at bounding box center [643, 561] width 682 height 33
select select "1"
click at [302, 545] on select "Select ACH Credit Card" at bounding box center [643, 561] width 682 height 33
select select "35"
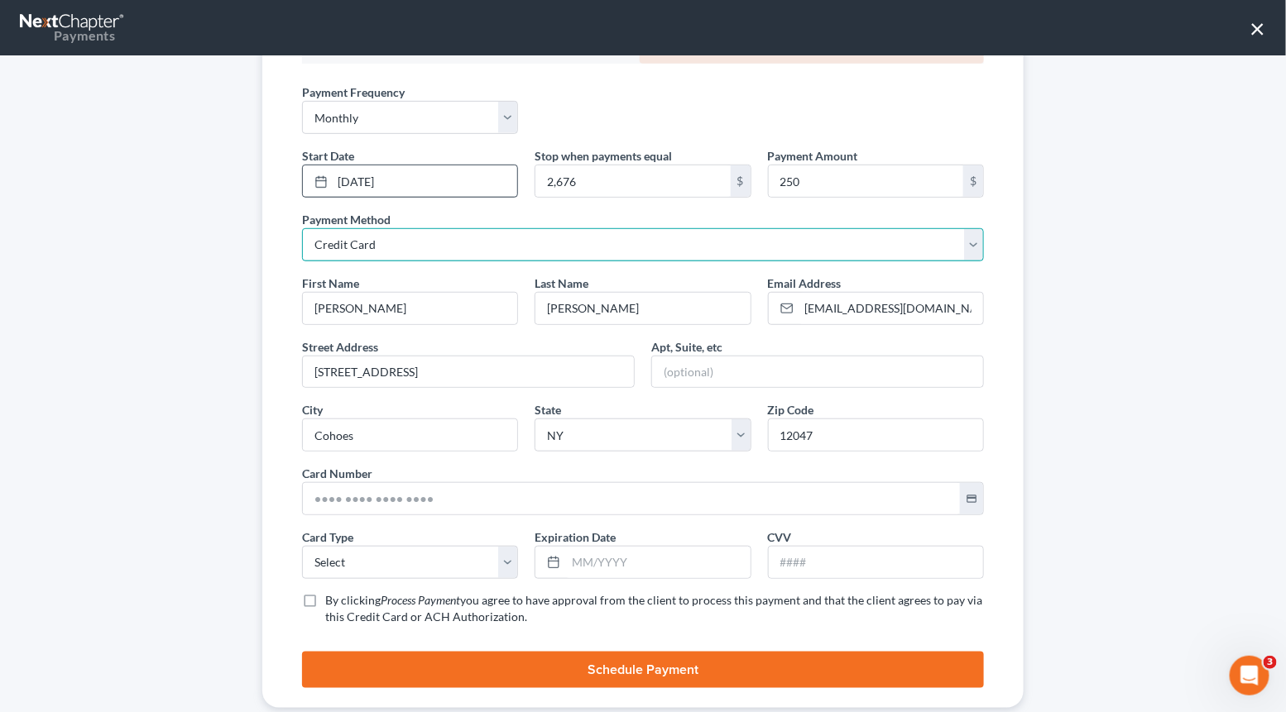
scroll to position [351, 0]
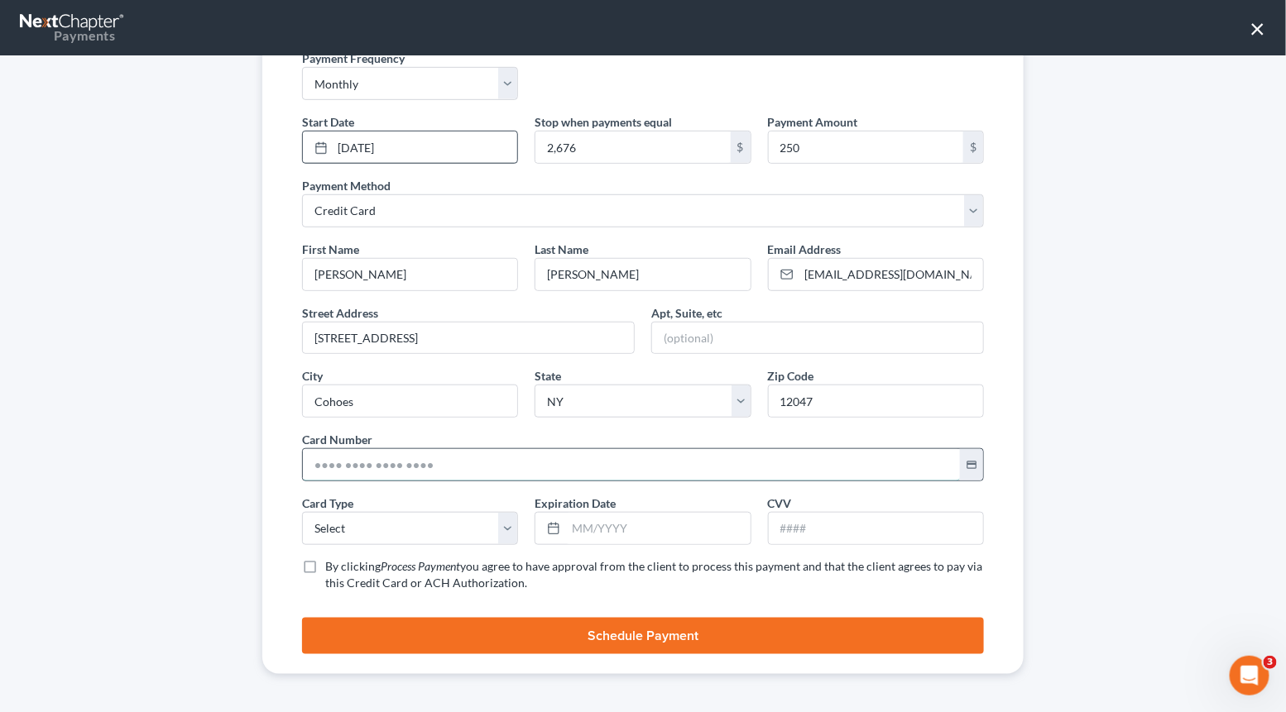
click at [381, 467] on input "text" at bounding box center [631, 464] width 657 height 31
paste input "[CREDIT_CARD_NUMBER]"
type input "[CREDIT_CARD_NUMBER]"
click at [397, 524] on select "Select Visa MasterCard Discover American Express" at bounding box center [410, 528] width 216 height 33
select select "1"
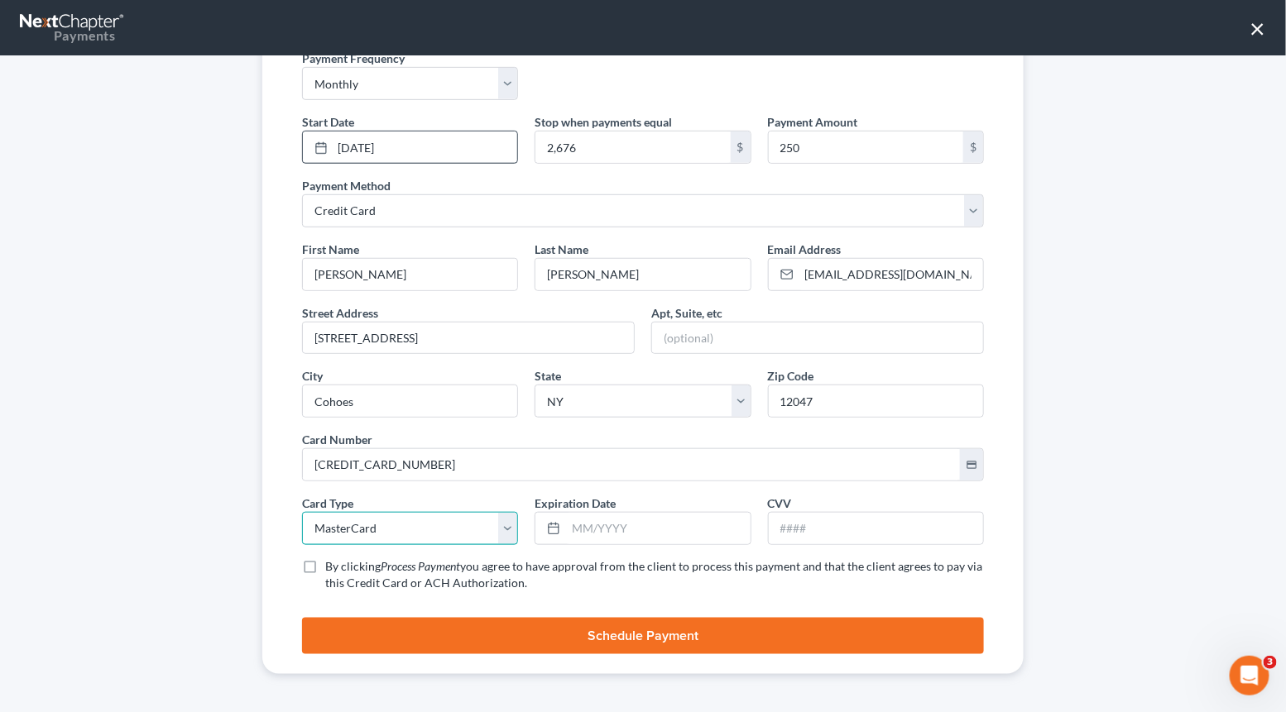
click at [302, 512] on select "Select Visa MasterCard Discover American Express" at bounding box center [410, 528] width 216 height 33
click at [573, 522] on input "text" at bounding box center [658, 528] width 184 height 31
type input "12/2027"
click at [795, 531] on input "text" at bounding box center [876, 528] width 214 height 31
type input "557"
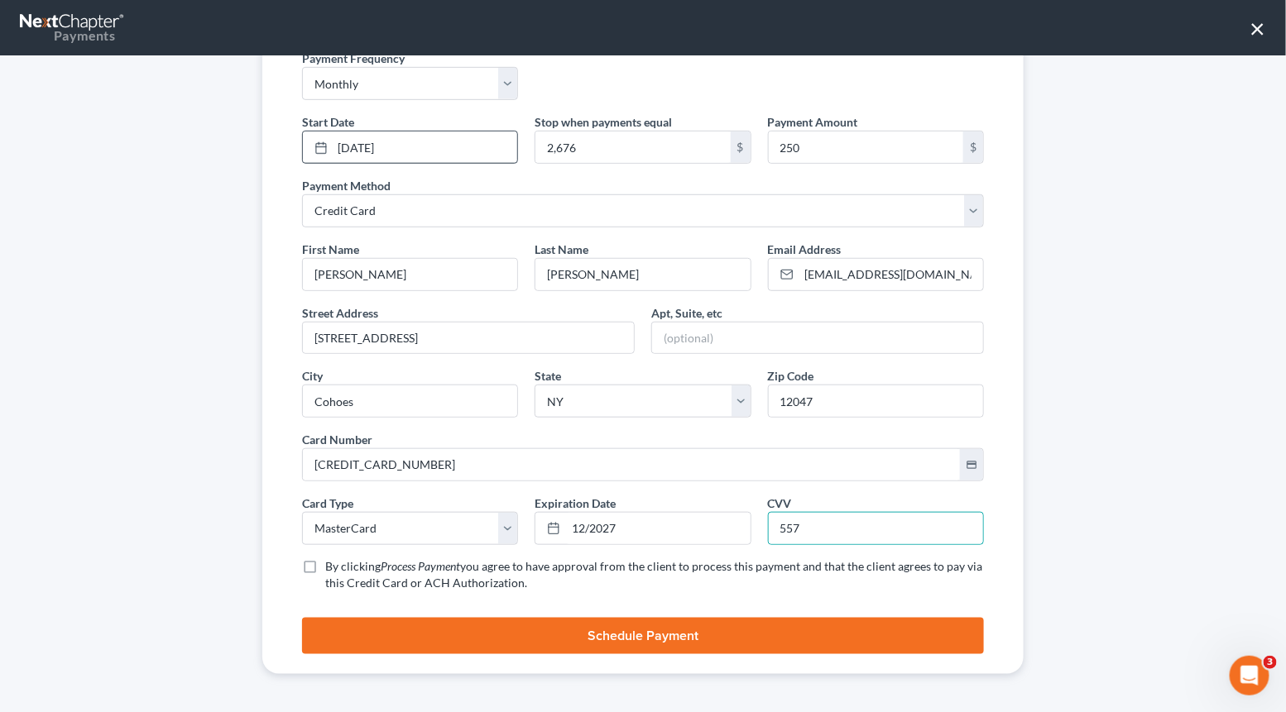
click at [325, 572] on label "By clicking Process Payment you agree to have approval from the client to proce…" at bounding box center [654, 574] width 658 height 33
click at [332, 569] on input "By clicking Process Payment you agree to have approval from the client to proce…" at bounding box center [337, 563] width 11 height 11
checkbox input "true"
click at [463, 643] on button "Schedule Payment" at bounding box center [643, 636] width 682 height 36
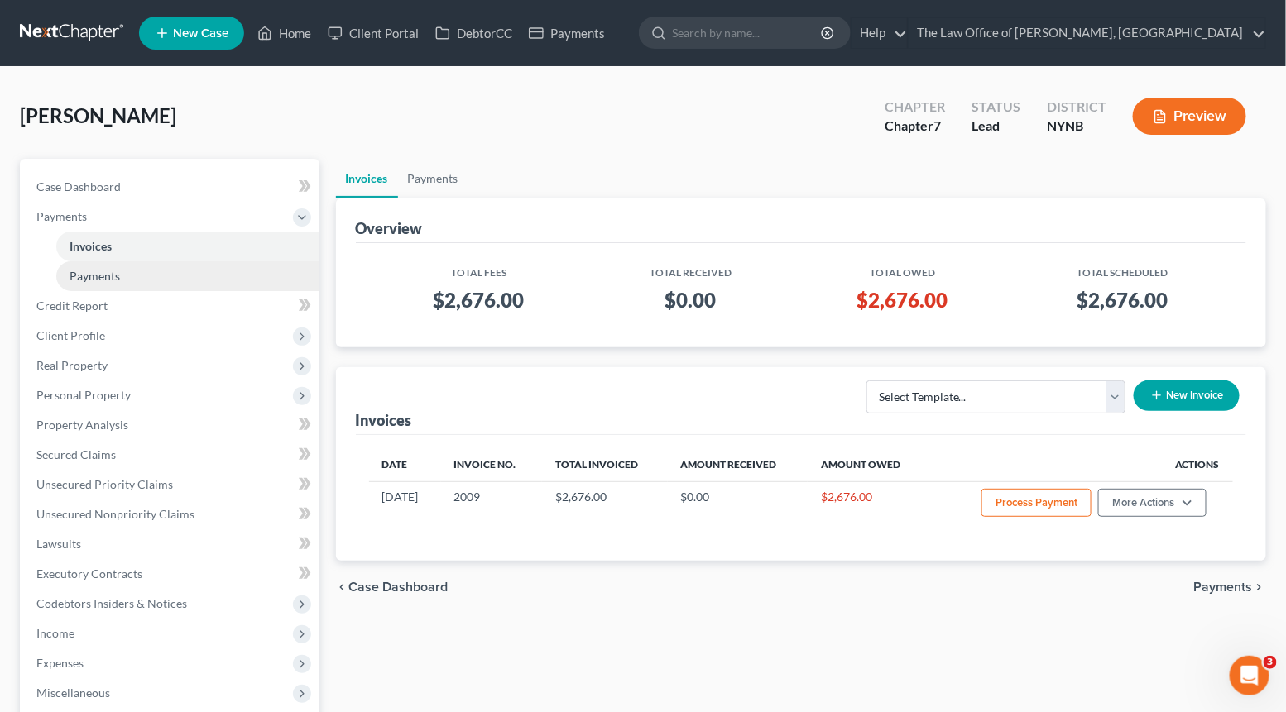
click at [105, 264] on link "Payments" at bounding box center [187, 276] width 263 height 30
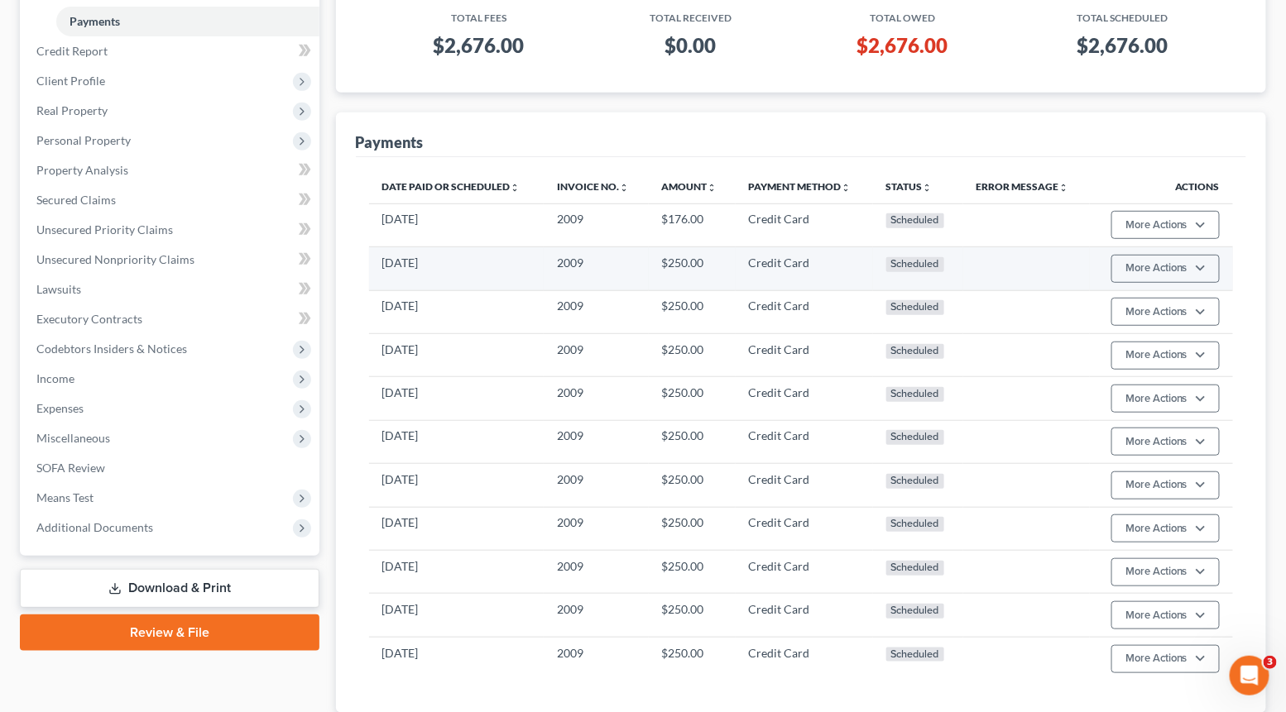
scroll to position [368, 0]
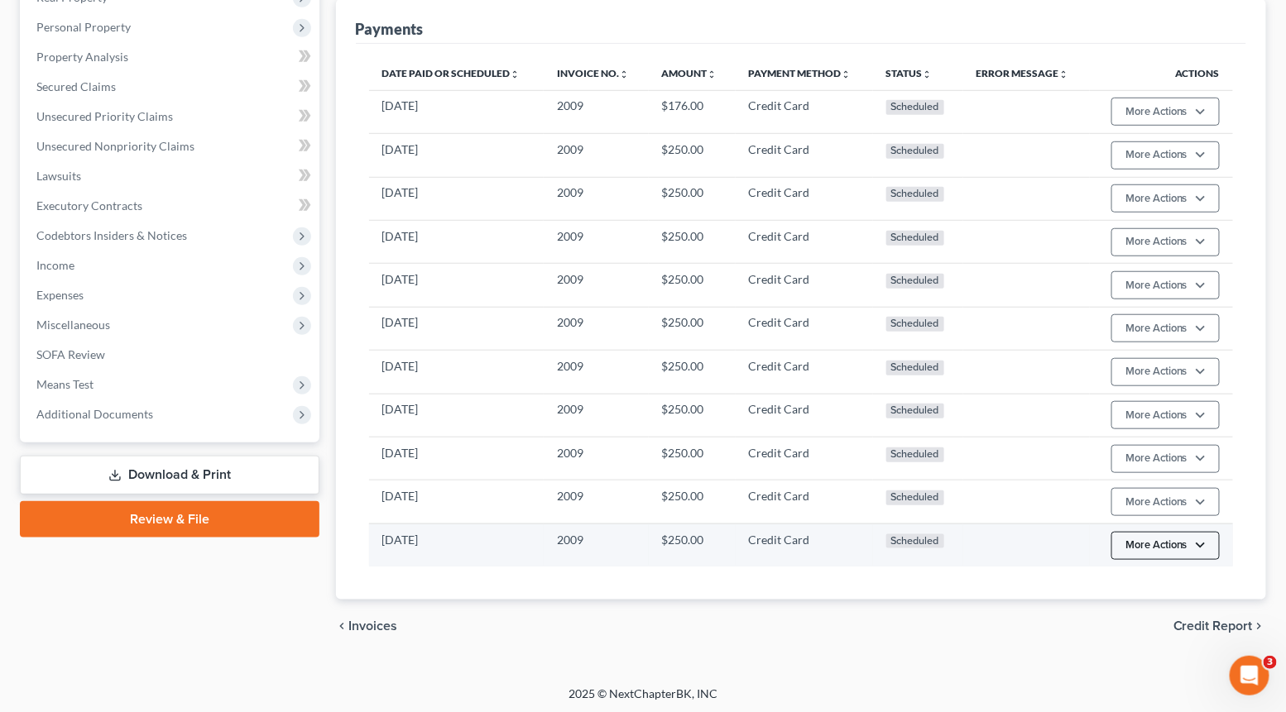
click at [1155, 548] on button "More Actions" at bounding box center [1165, 546] width 108 height 28
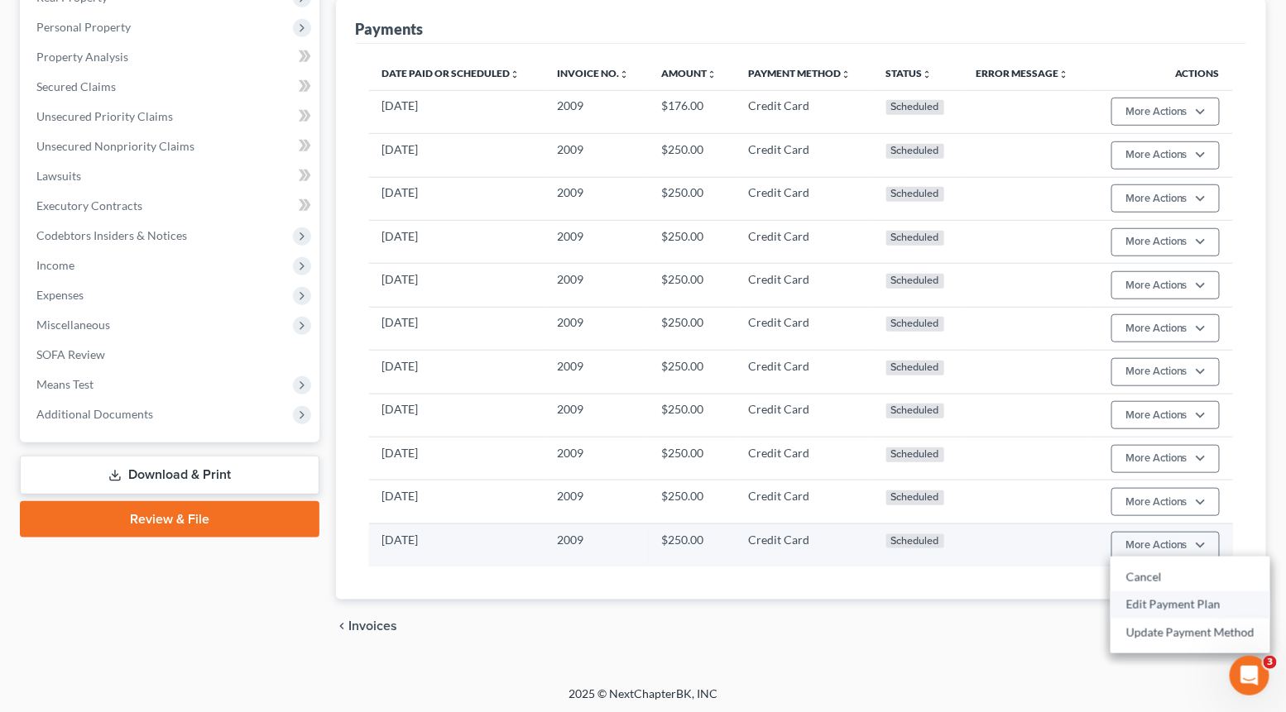
click at [1133, 595] on link "Edit Payment Plan" at bounding box center [1190, 605] width 160 height 28
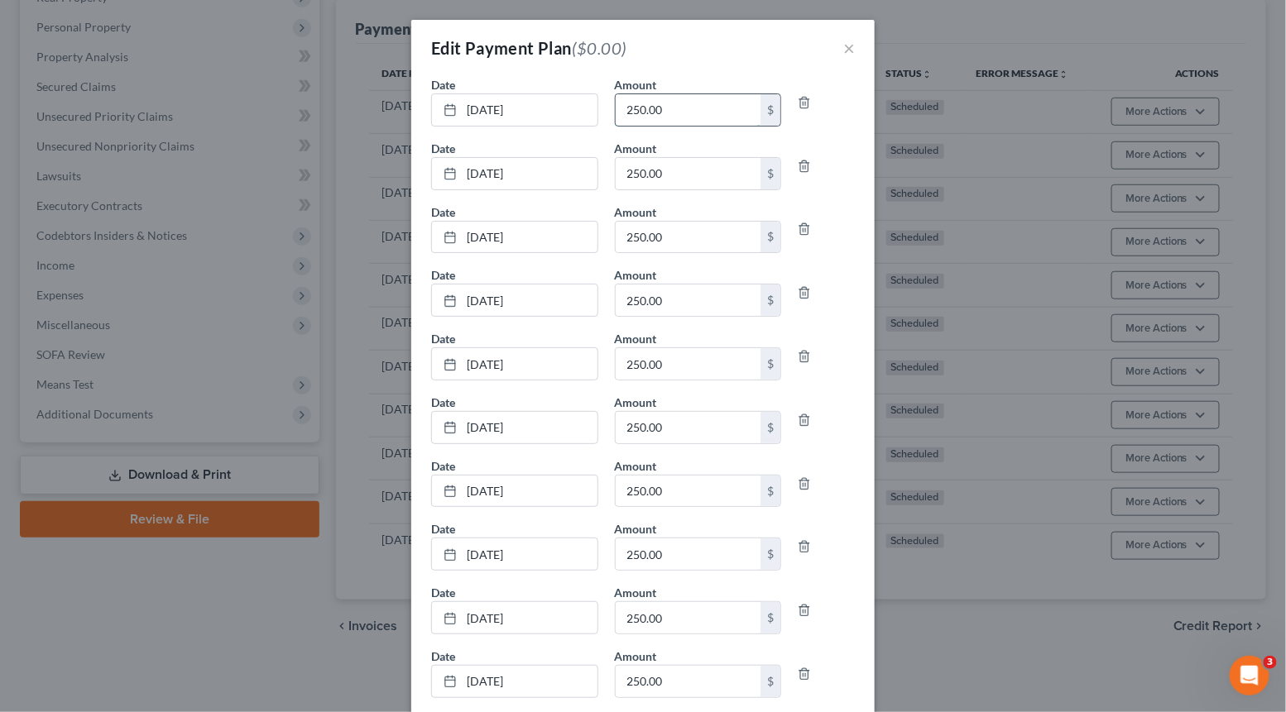
click at [670, 108] on input "250.00" at bounding box center [688, 109] width 146 height 31
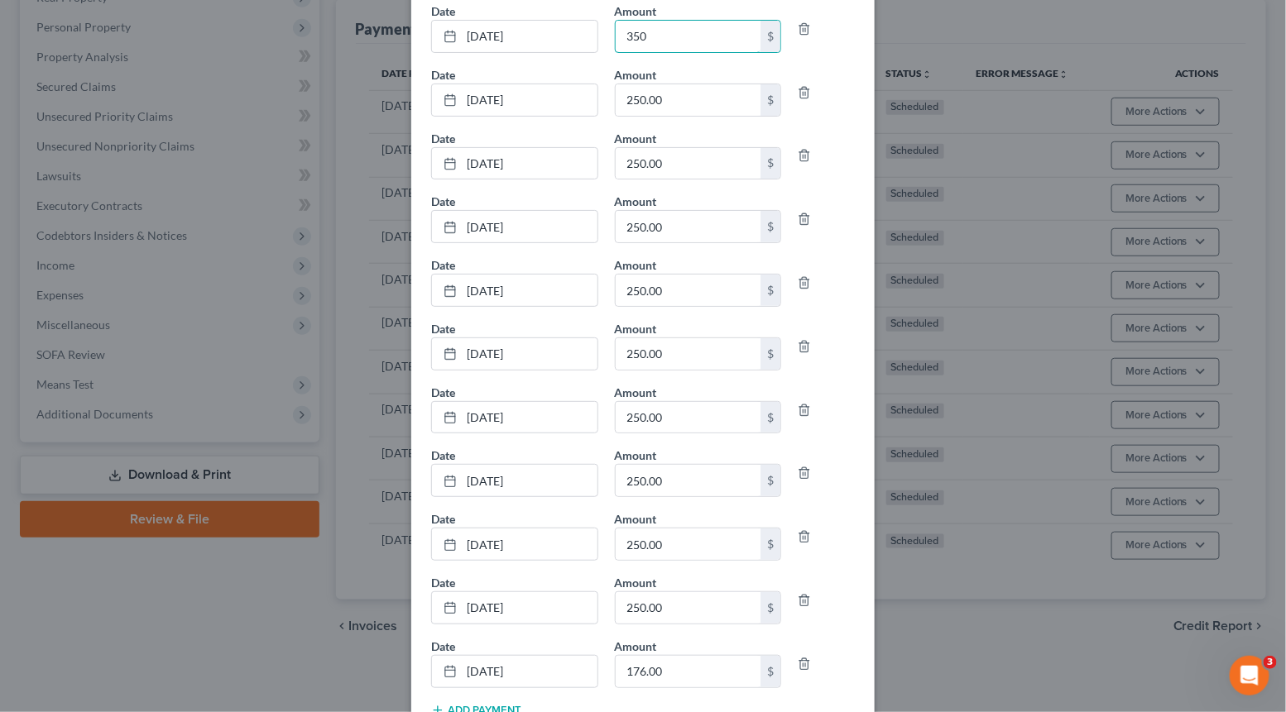
scroll to position [168, 0]
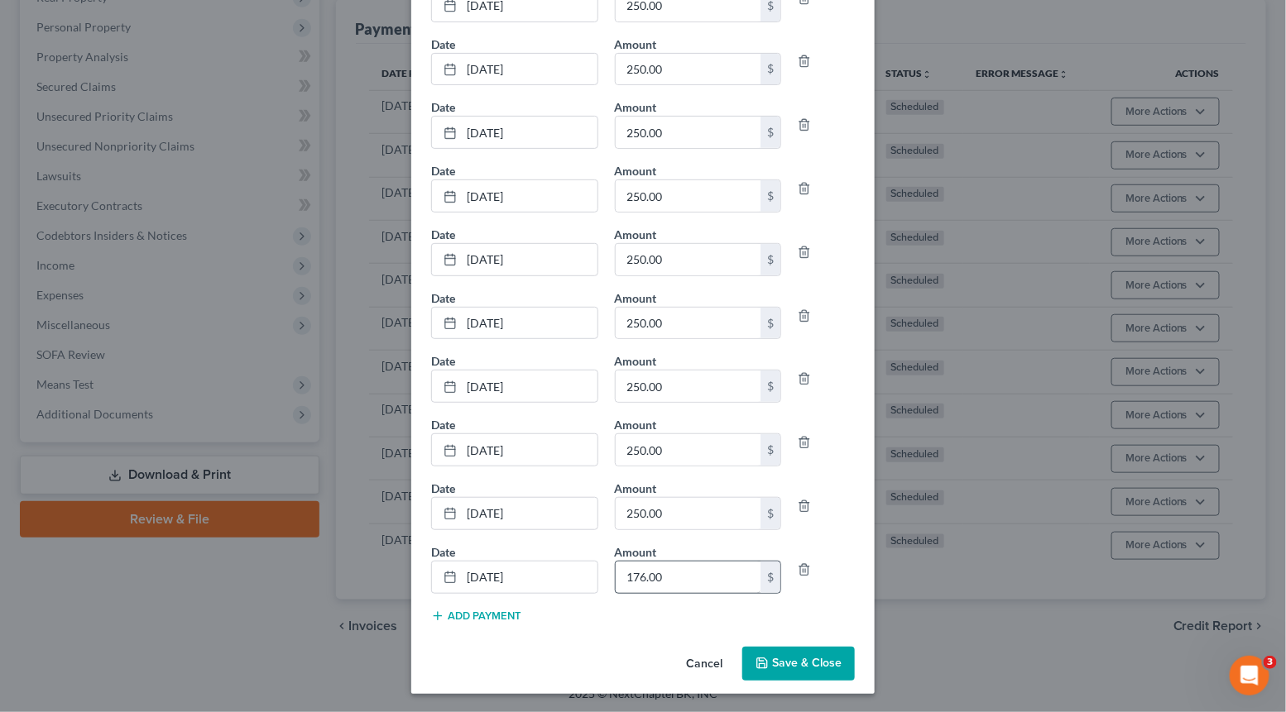
type input "350"
click at [644, 579] on input "176.00" at bounding box center [688, 577] width 146 height 31
type input "76.00"
click at [807, 663] on button "Save & Close" at bounding box center [798, 664] width 113 height 35
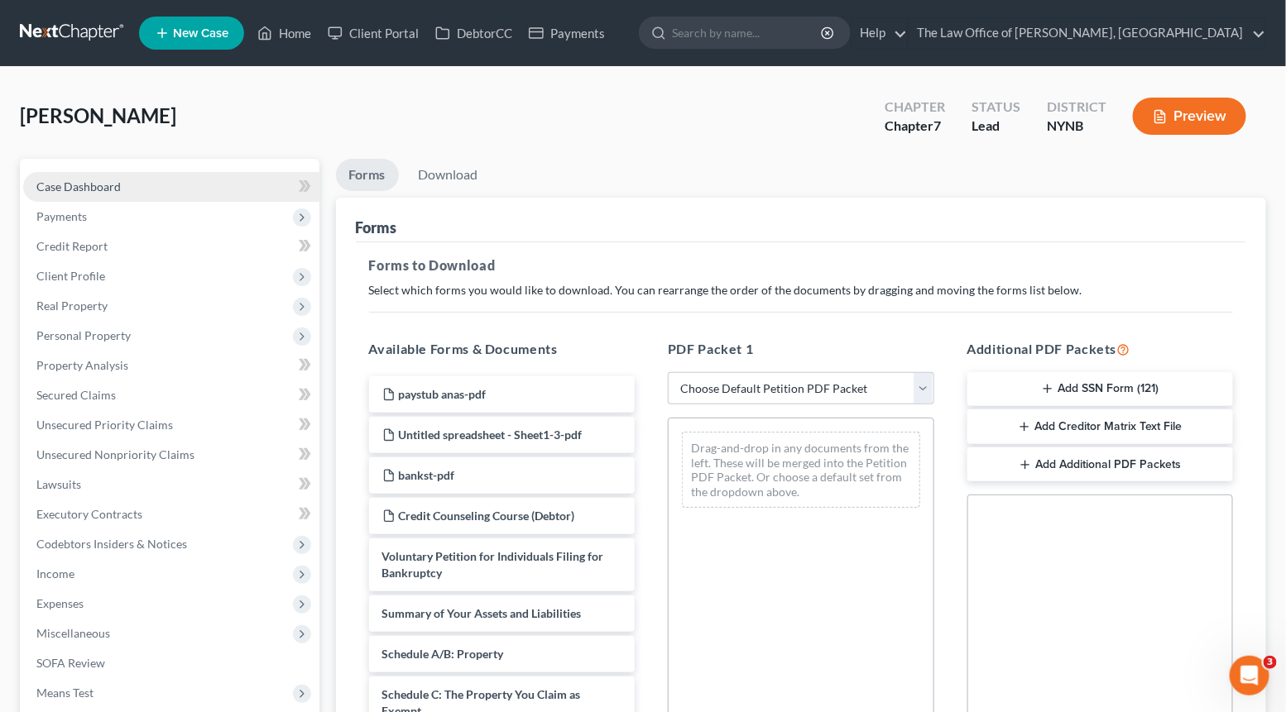
click at [108, 180] on span "Case Dashboard" at bounding box center [78, 187] width 84 height 14
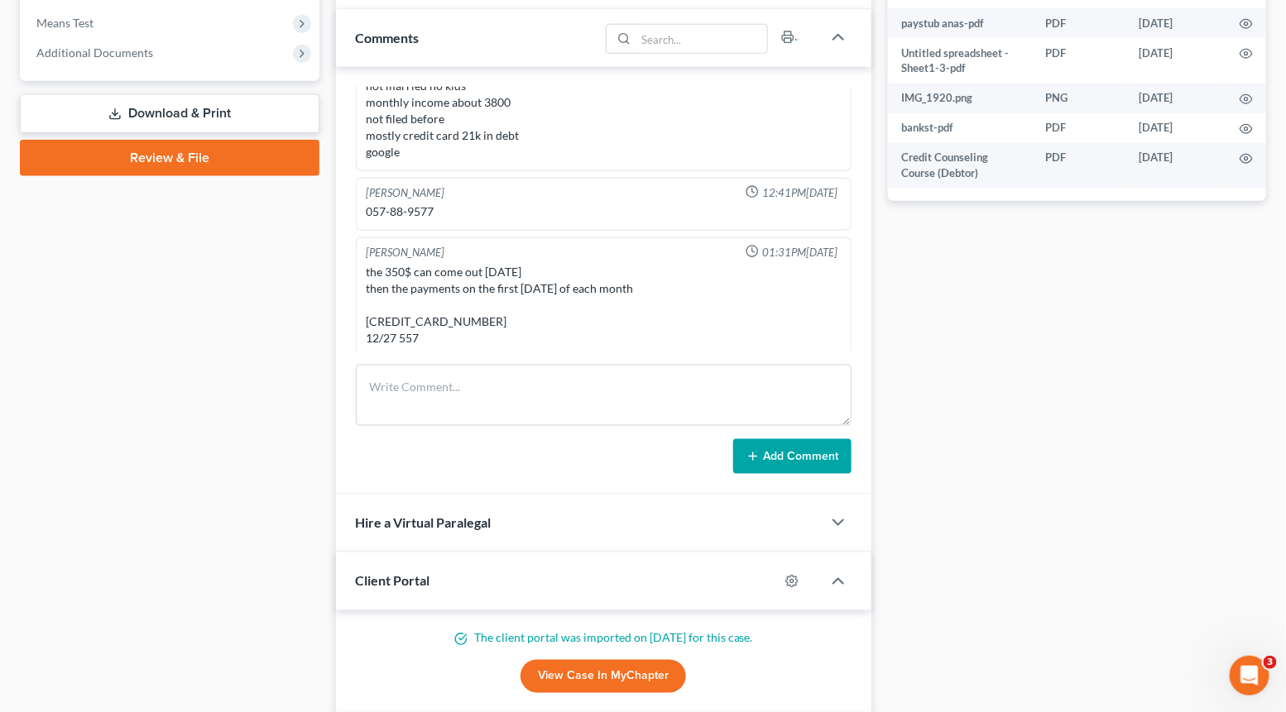
scroll to position [74, 0]
click at [455, 319] on div "the 350$ can come out [DATE] then the payments on the first [DATE] of each mont…" at bounding box center [603, 300] width 475 height 83
copy div "[CREDIT_CARD_NUMBER]"
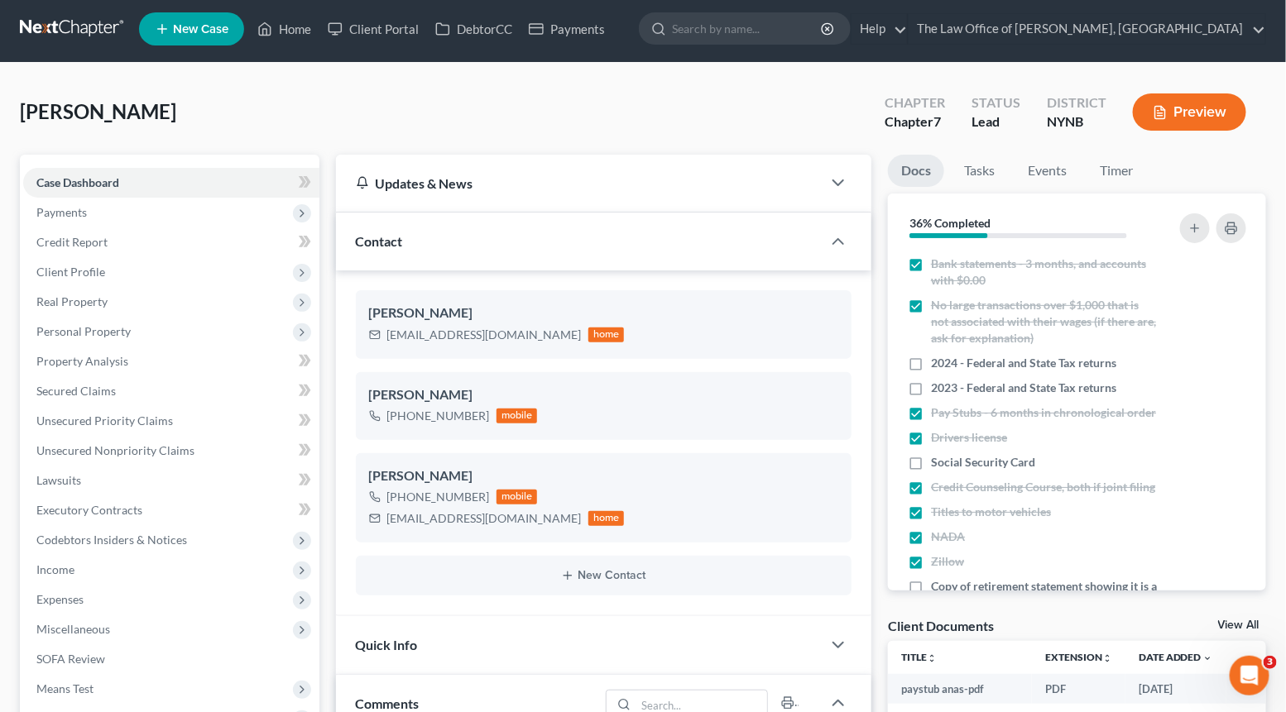
scroll to position [0, 0]
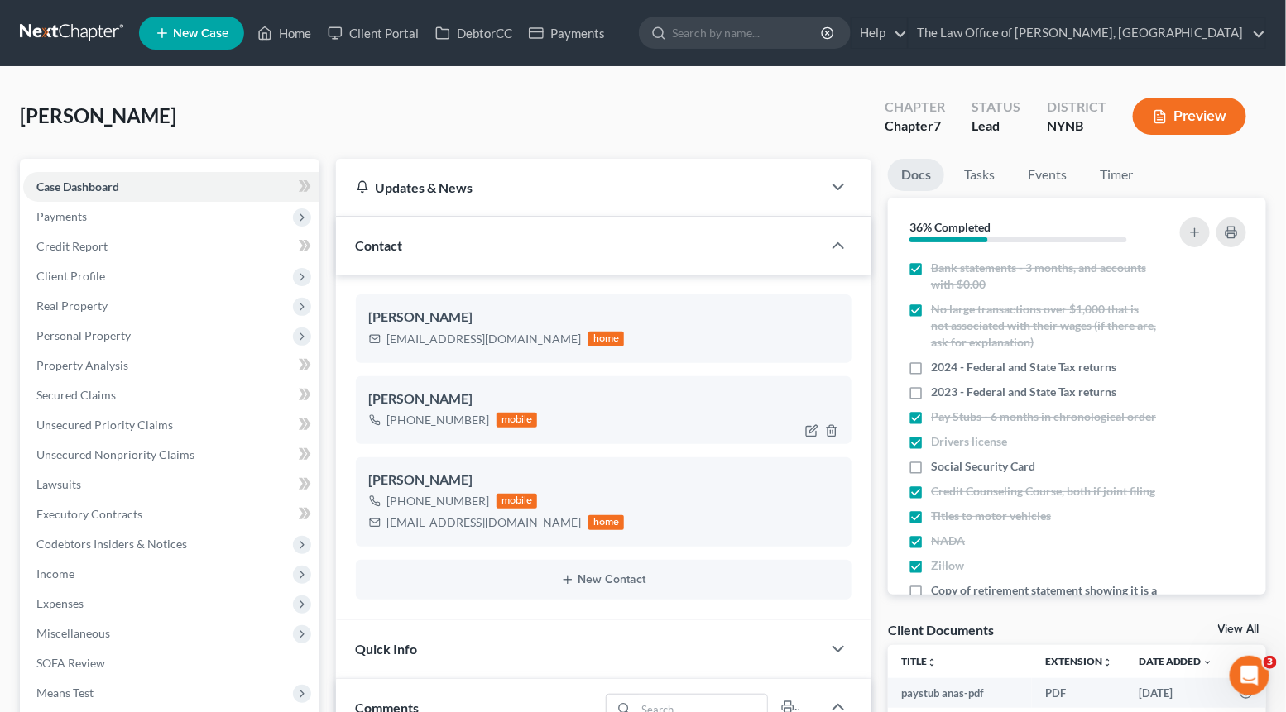
click at [414, 421] on div "+1 (518) 866-3793" at bounding box center [438, 420] width 103 height 17
copy div "+1 (518) 866-3793"
drag, startPoint x: 175, startPoint y: 123, endPoint x: 2, endPoint y: 119, distance: 172.9
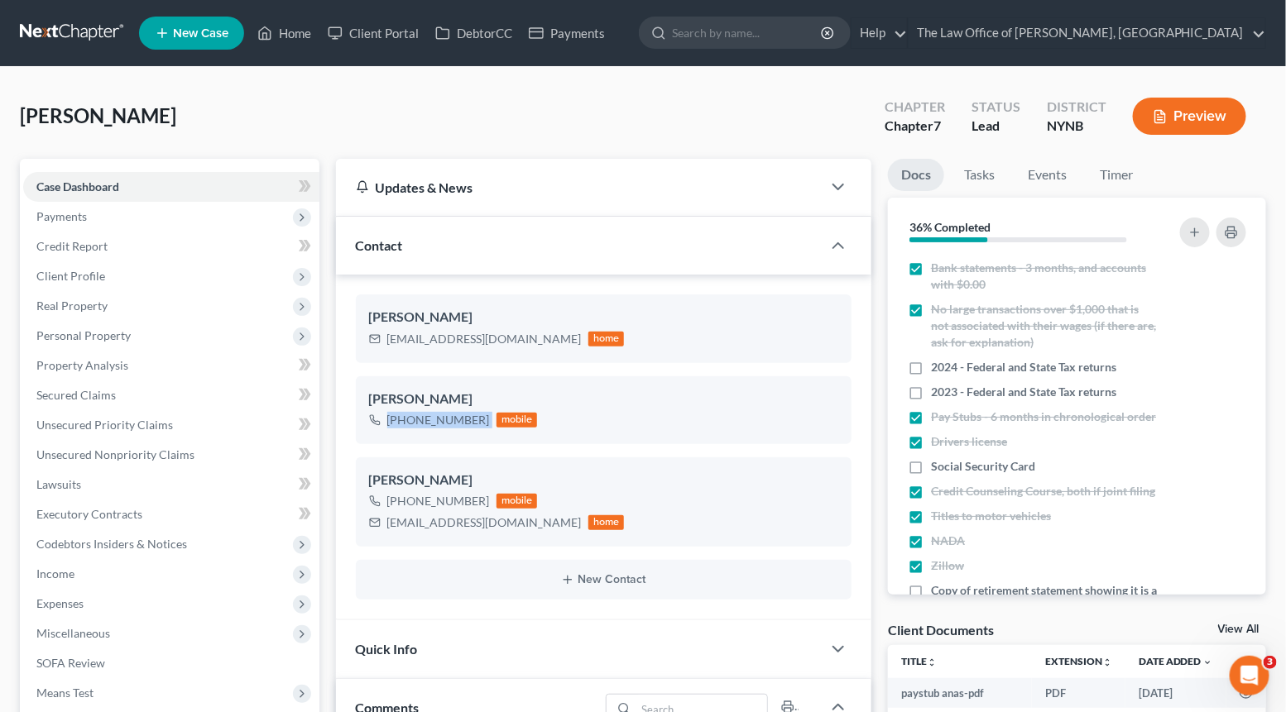
copy span "[PERSON_NAME]"
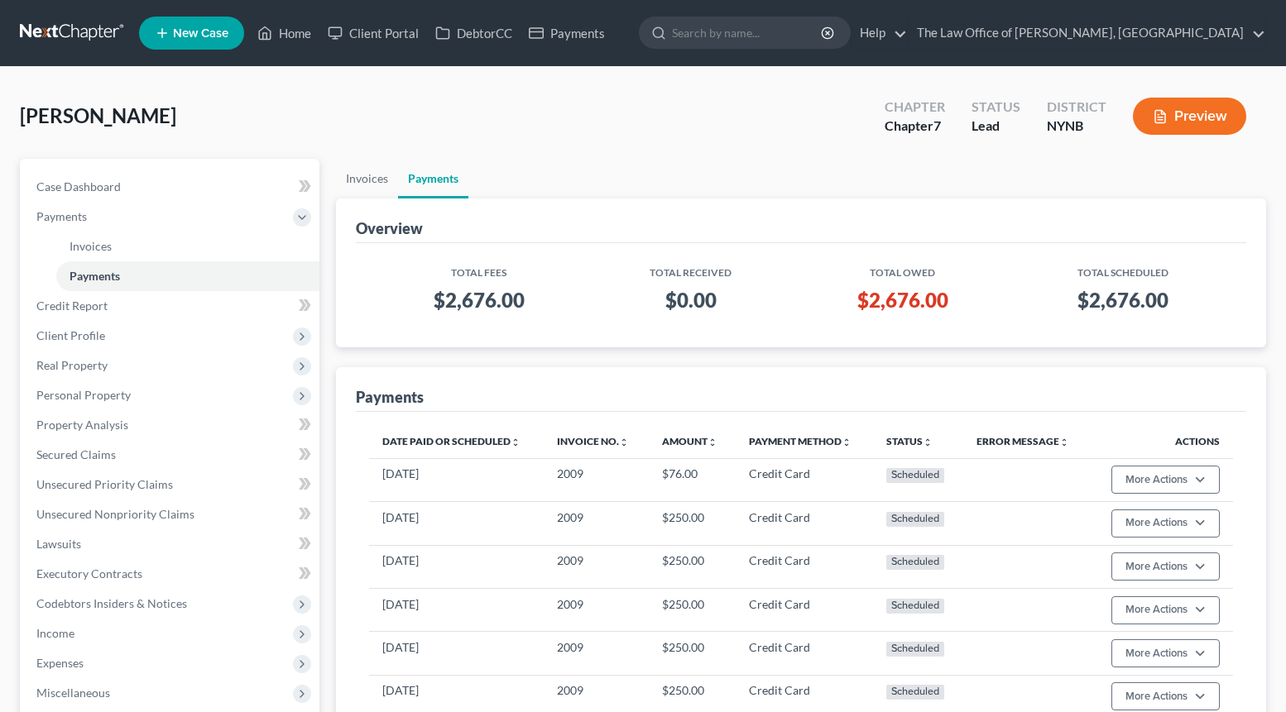
scroll to position [368, 0]
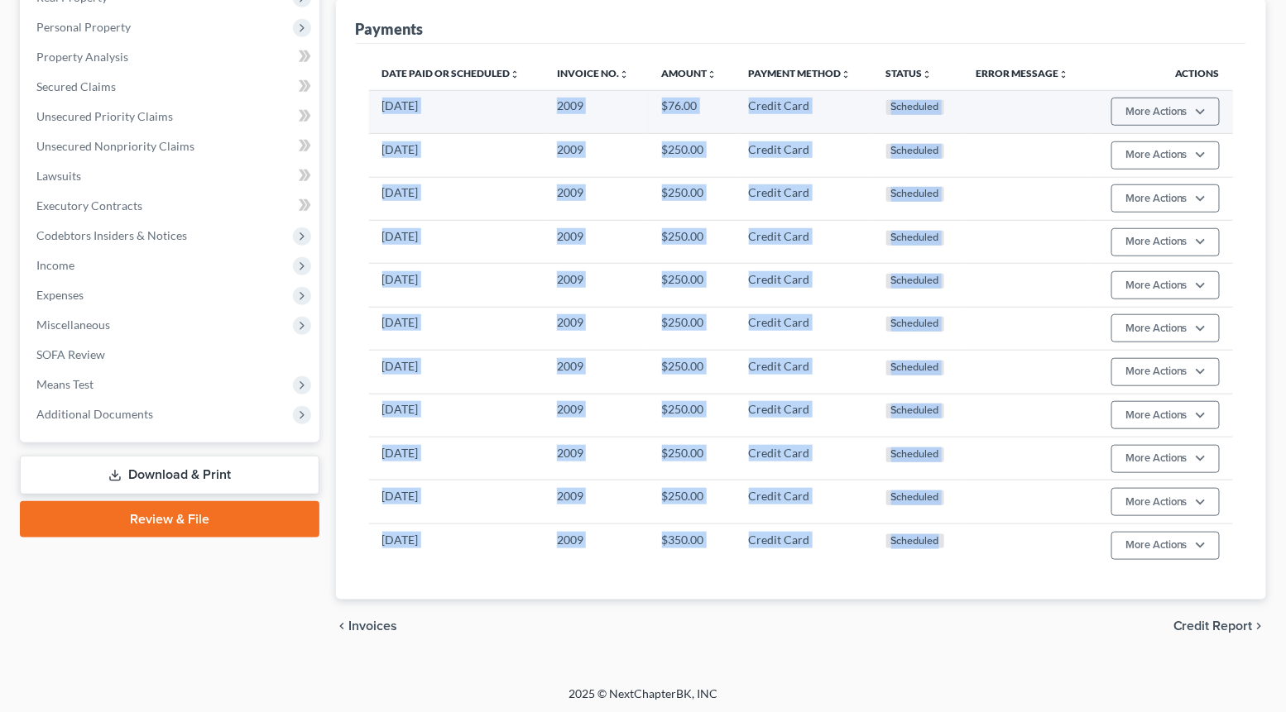
click at [376, 98] on tbody "[DATE] 2009 $76.00 Credit Card Scheduled More Actions Cancel Edit Payment Plan …" at bounding box center [801, 328] width 864 height 476
copy tbody "[DATE] 2009 $76.00 Credit Card Scheduled More Actions Cancel Edit Payment Plan …"
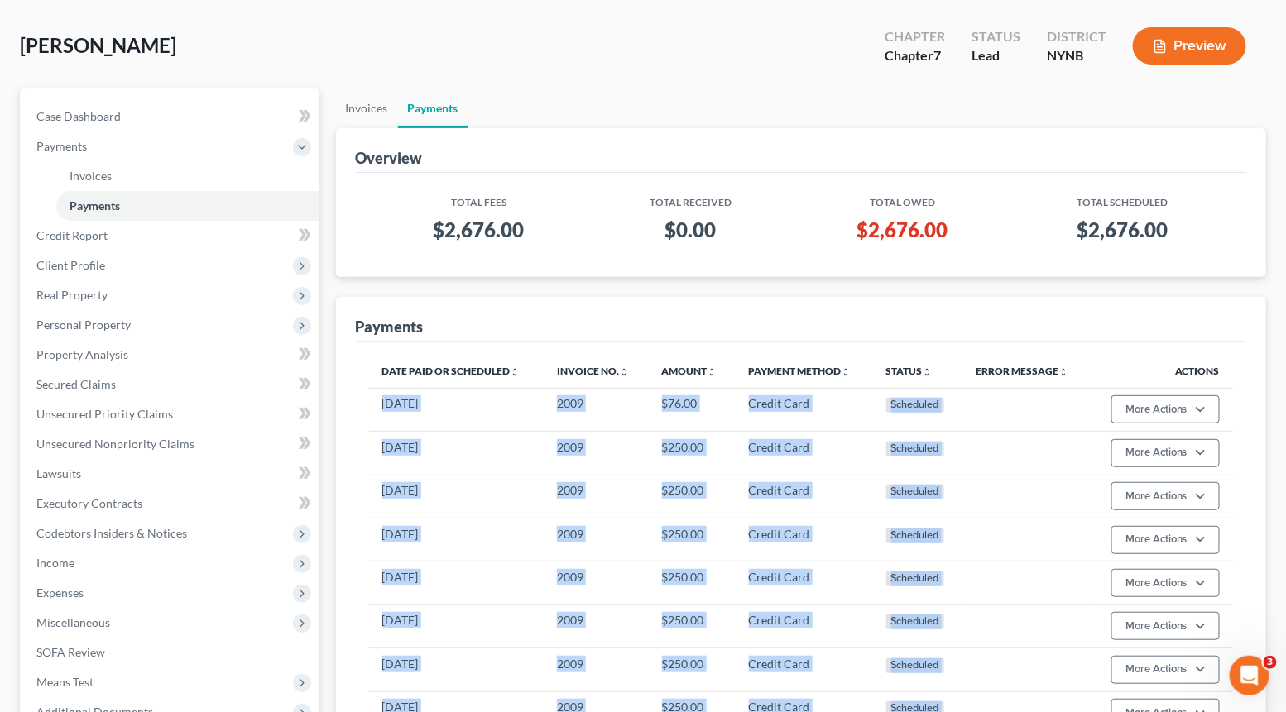
scroll to position [36, 0]
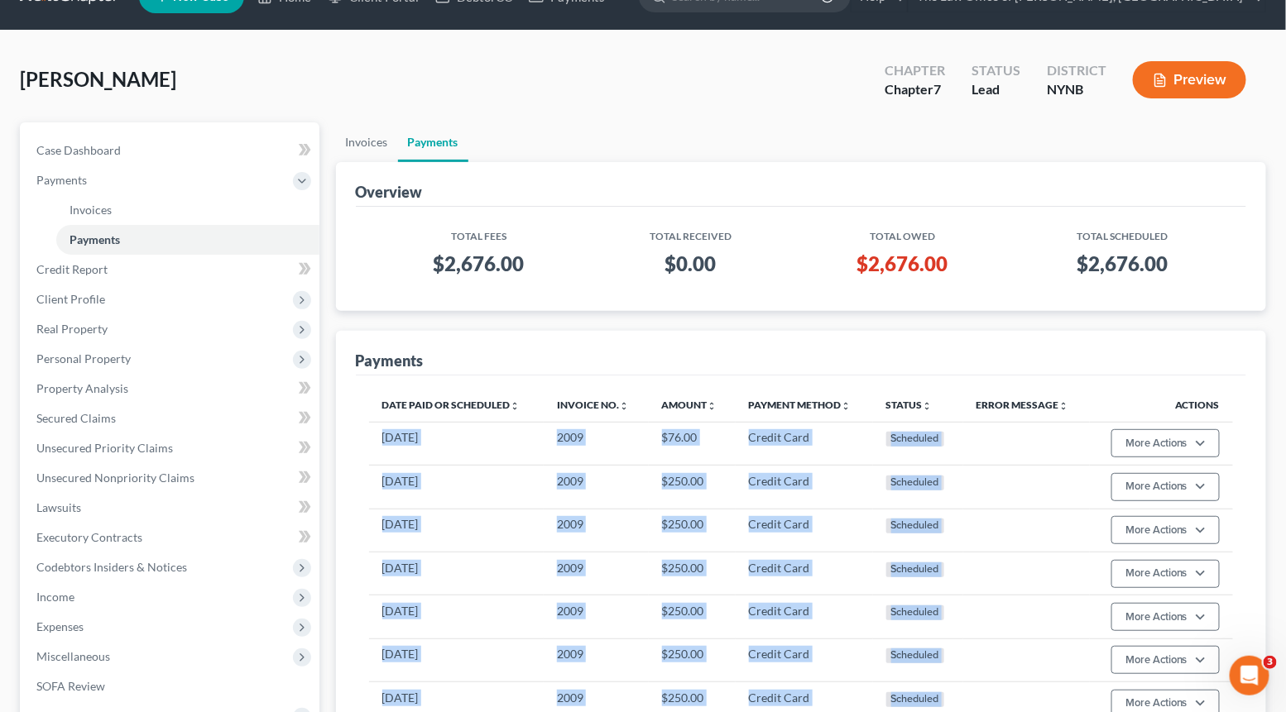
drag, startPoint x: 170, startPoint y: 80, endPoint x: 2, endPoint y: 75, distance: 168.8
click at [1, 75] on div "[PERSON_NAME] Upgraded Chapter Chapter 7 Status Lead District NYNB Preview Peti…" at bounding box center [643, 524] width 1286 height 987
copy span "[PERSON_NAME]"
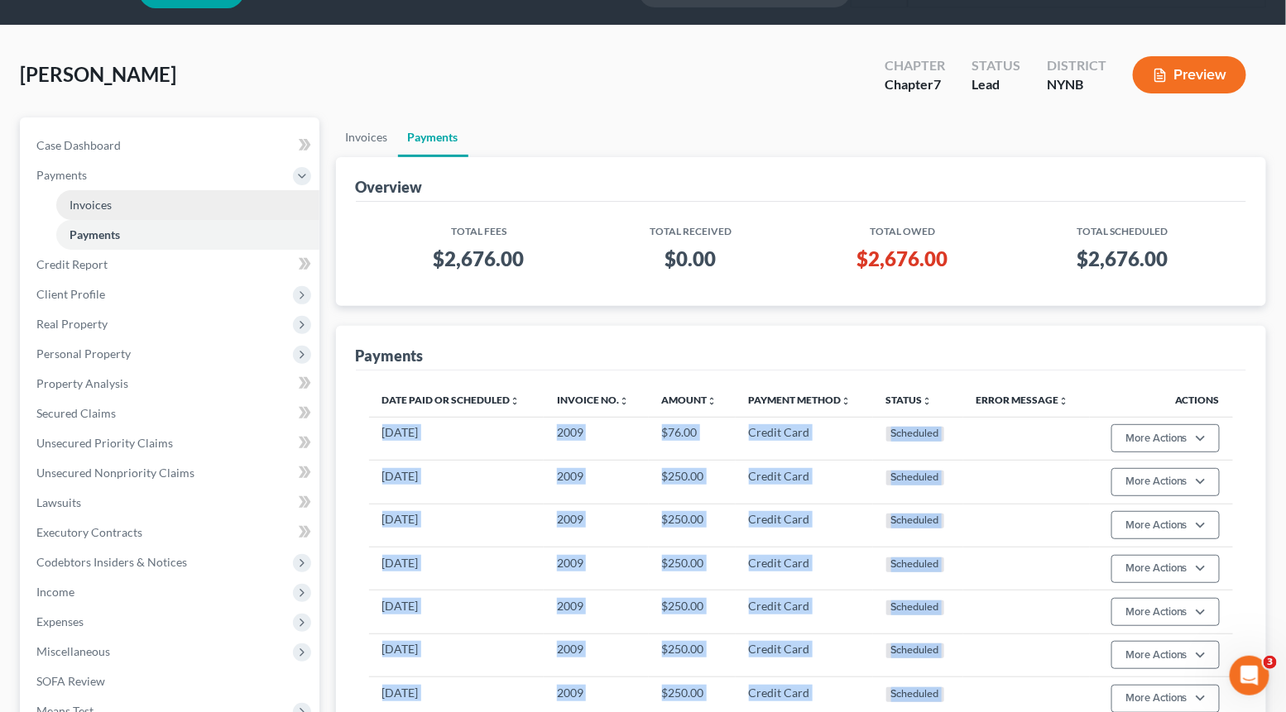
scroll to position [0, 0]
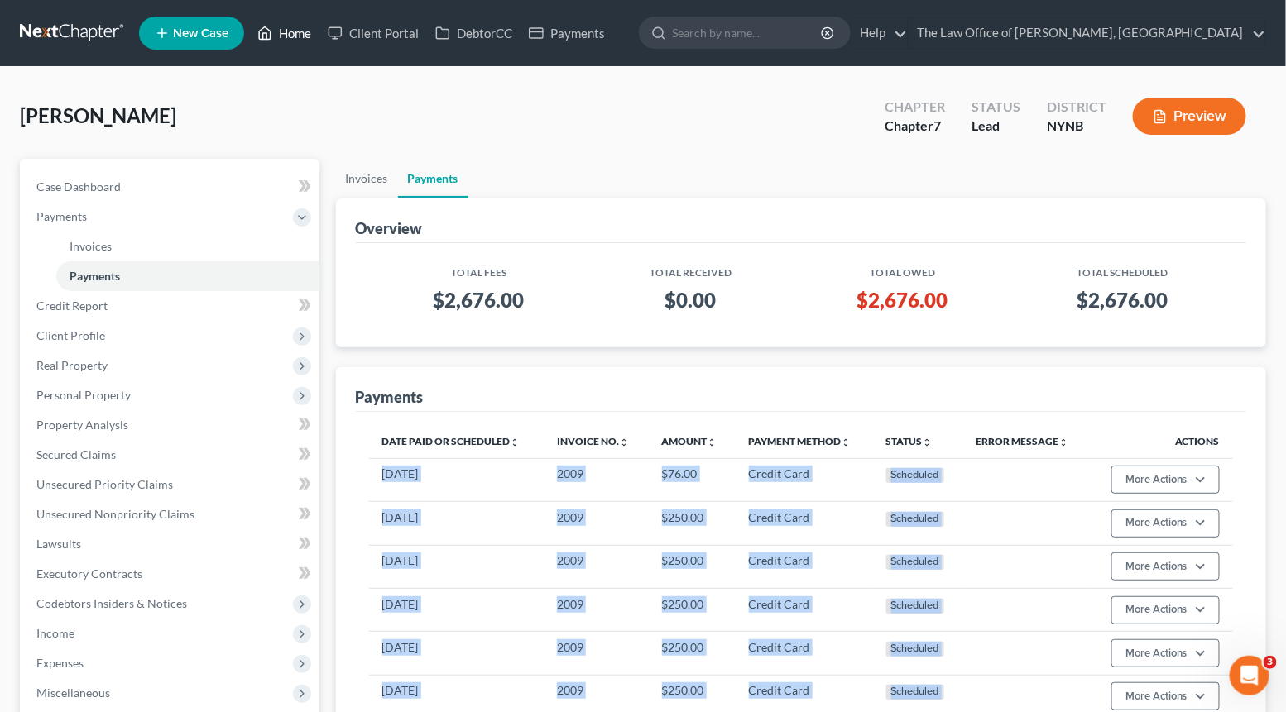
click at [291, 44] on link "Home" at bounding box center [284, 33] width 70 height 30
